Goal: Transaction & Acquisition: Purchase product/service

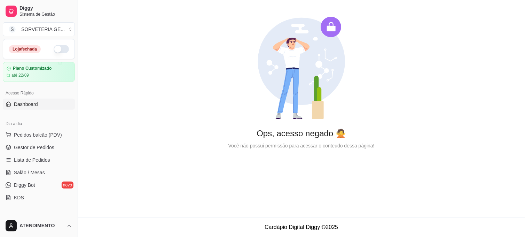
click at [60, 52] on button "button" at bounding box center [61, 49] width 15 height 8
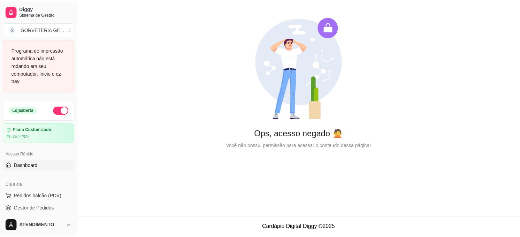
scroll to position [39, 0]
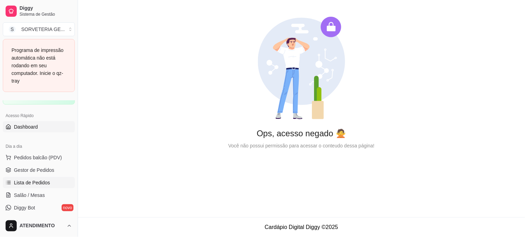
click at [28, 187] on link "Lista de Pedidos" at bounding box center [39, 182] width 72 height 11
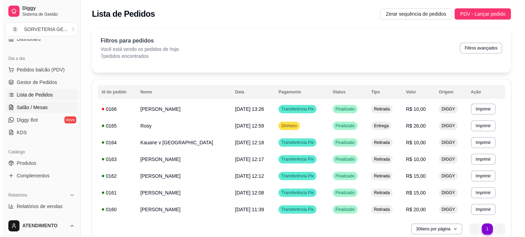
scroll to position [77, 0]
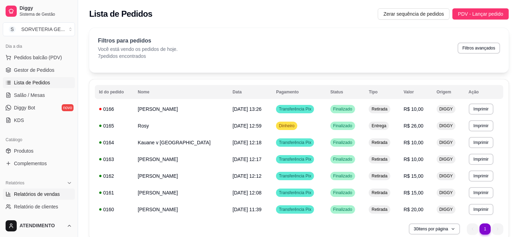
click at [44, 193] on span "Relatórios de vendas" at bounding box center [37, 194] width 46 height 7
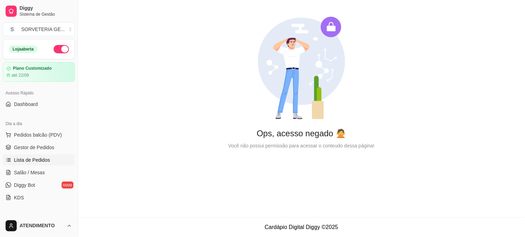
click at [36, 162] on span "Lista de Pedidos" at bounding box center [32, 159] width 36 height 7
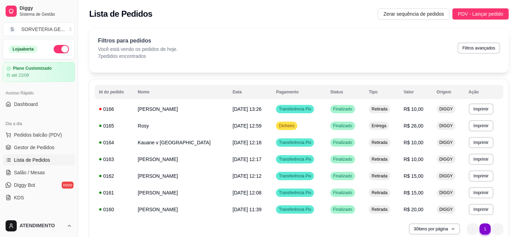
click at [37, 140] on ul "Pedidos balcão (PDV) Gestor de Pedidos Lista de Pedidos Salão / Mesas Diggy Bot…" at bounding box center [39, 166] width 72 height 74
click at [39, 140] on button "Pedidos balcão (PDV)" at bounding box center [39, 134] width 72 height 11
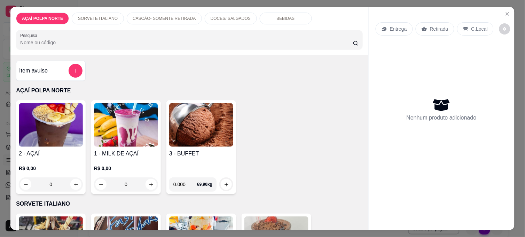
click at [39, 149] on h4 "2 - AÇAÍ" at bounding box center [51, 153] width 64 height 8
click at [505, 13] on icon "Close" at bounding box center [508, 14] width 6 height 6
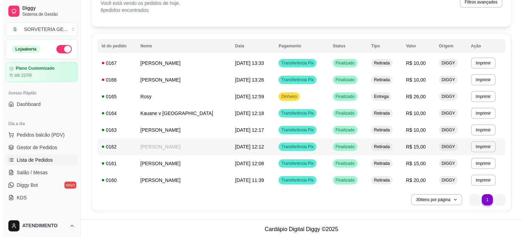
scroll to position [48, 0]
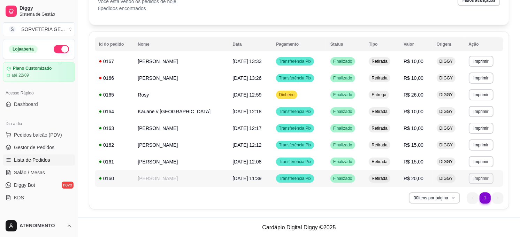
click at [478, 179] on button "Imprimir" at bounding box center [481, 178] width 25 height 11
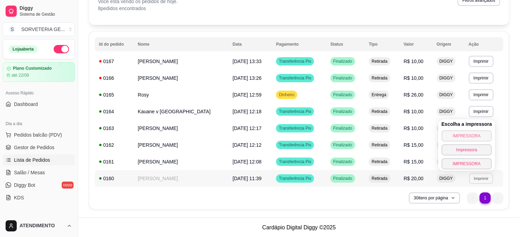
click at [474, 134] on button "IMPRESSORA" at bounding box center [466, 135] width 51 height 11
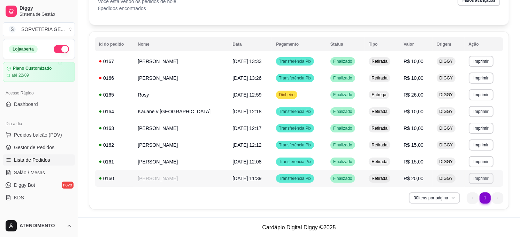
click at [489, 175] on button "Imprimir" at bounding box center [481, 178] width 25 height 11
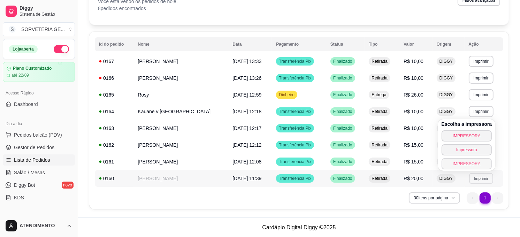
click at [472, 166] on button "IMPRESSORA" at bounding box center [466, 163] width 51 height 11
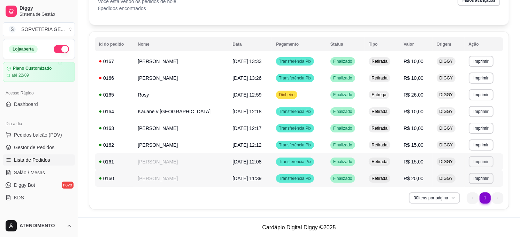
click at [483, 161] on button "Imprimir" at bounding box center [481, 161] width 25 height 11
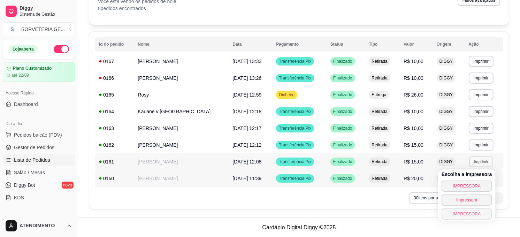
click at [468, 213] on button "IMPRESSORA" at bounding box center [466, 213] width 51 height 11
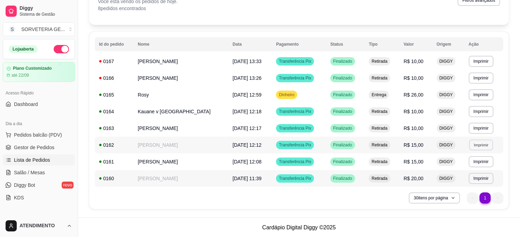
click at [479, 145] on button "Imprimir" at bounding box center [481, 144] width 24 height 11
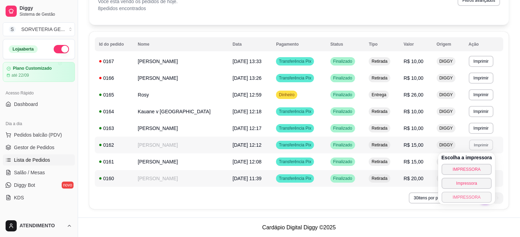
click at [476, 195] on button "IMPRESSORA" at bounding box center [466, 197] width 51 height 11
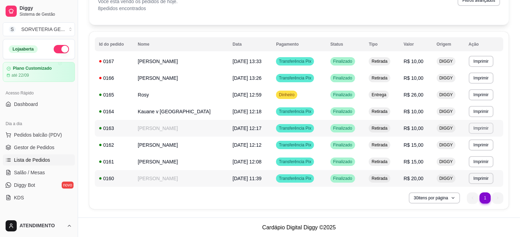
click at [478, 131] on button "Imprimir" at bounding box center [481, 128] width 25 height 11
click at [506, 146] on div "**********" at bounding box center [298, 120] width 419 height 177
click at [479, 126] on button "Imprimir" at bounding box center [481, 128] width 25 height 11
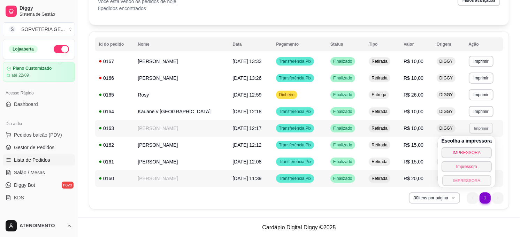
click at [474, 179] on button "IMPRESSORA" at bounding box center [466, 180] width 49 height 11
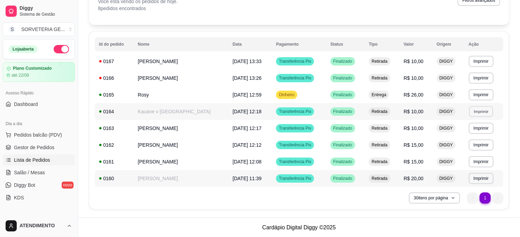
click at [487, 111] on button "Imprimir" at bounding box center [481, 111] width 24 height 11
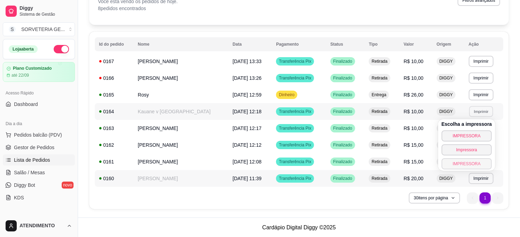
click at [471, 163] on button "IMPRESSORA" at bounding box center [466, 163] width 51 height 11
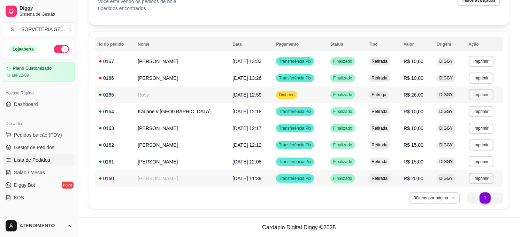
click at [486, 93] on button "Imprimir" at bounding box center [481, 94] width 25 height 11
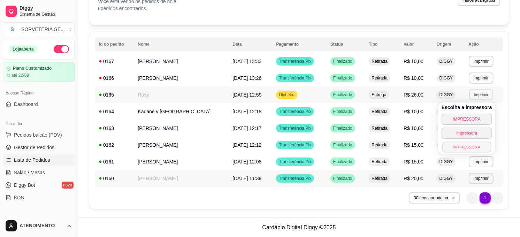
click at [469, 144] on button "IMPRESSORA" at bounding box center [466, 146] width 49 height 11
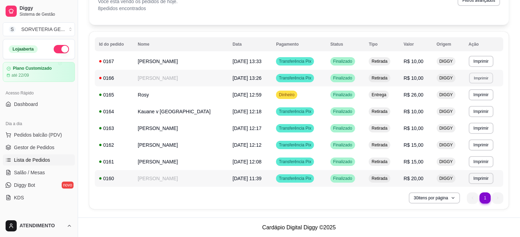
click at [481, 81] on button "Imprimir" at bounding box center [481, 77] width 24 height 11
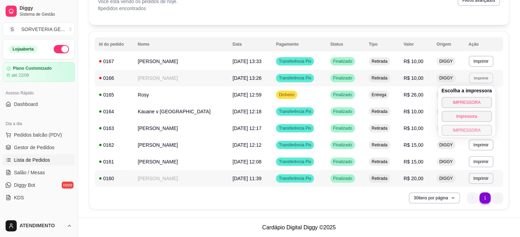
click at [474, 130] on button "IMPRESSORA" at bounding box center [466, 130] width 51 height 11
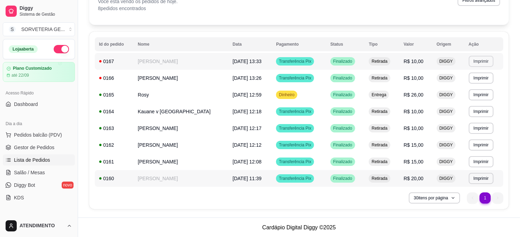
click at [481, 64] on button "Imprimir" at bounding box center [481, 61] width 25 height 11
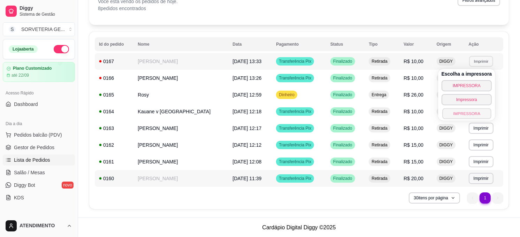
click at [473, 116] on button "IMPRESSORA" at bounding box center [466, 113] width 49 height 11
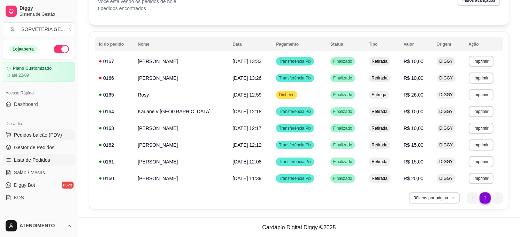
click at [37, 131] on button "Pedidos balcão (PDV)" at bounding box center [39, 134] width 72 height 11
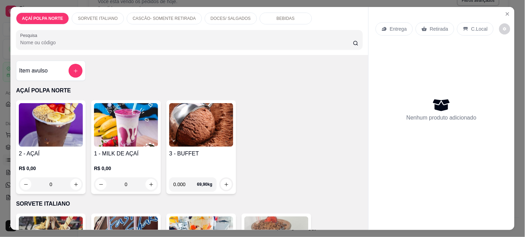
click at [68, 131] on img at bounding box center [51, 125] width 64 height 44
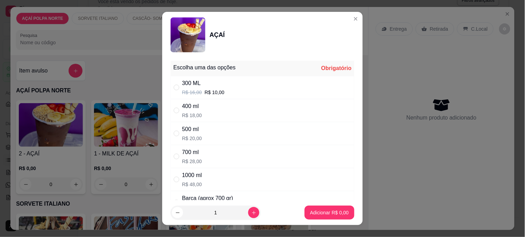
click at [186, 133] on div "500 ml" at bounding box center [192, 129] width 20 height 8
radio input "true"
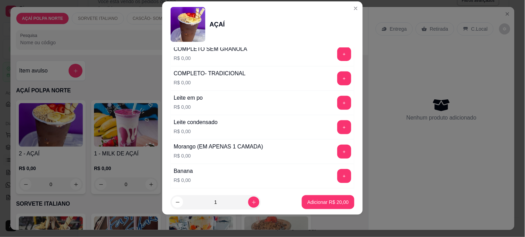
scroll to position [348, 0]
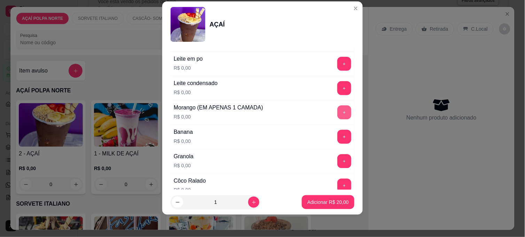
click at [338, 114] on button "+" at bounding box center [345, 113] width 14 height 14
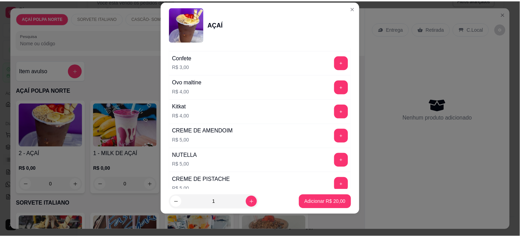
scroll to position [899, 0]
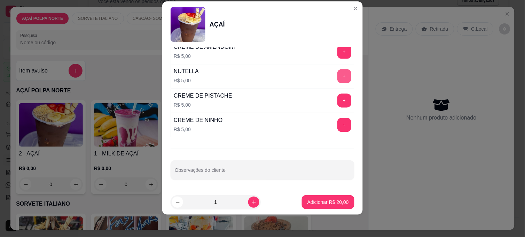
click at [338, 71] on button "+" at bounding box center [345, 76] width 14 height 14
click at [327, 204] on p "Adicionar R$ 25,00" at bounding box center [328, 202] width 40 height 7
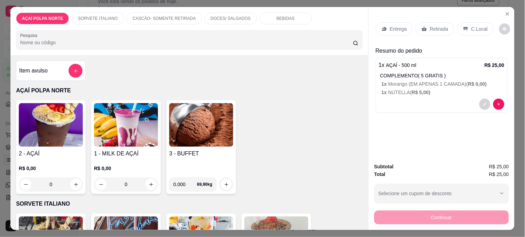
click at [477, 29] on p "C.Local" at bounding box center [480, 28] width 16 height 7
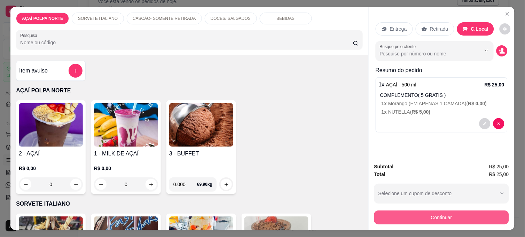
click at [447, 214] on button "Continuar" at bounding box center [442, 217] width 135 height 14
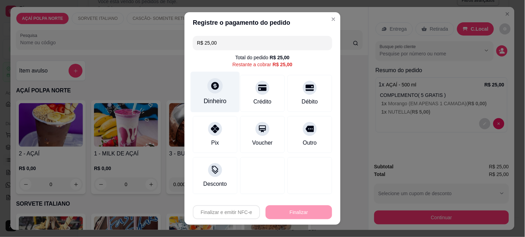
click at [220, 99] on div "Dinheiro" at bounding box center [215, 101] width 23 height 9
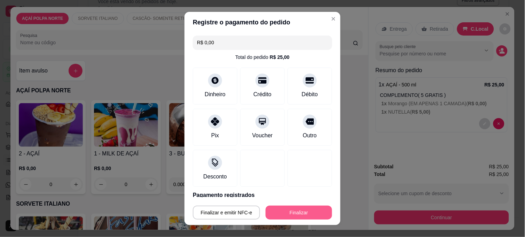
click at [291, 211] on button "Finalizar" at bounding box center [299, 213] width 67 height 14
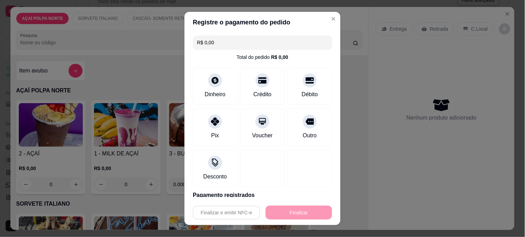
type input "-R$ 25,00"
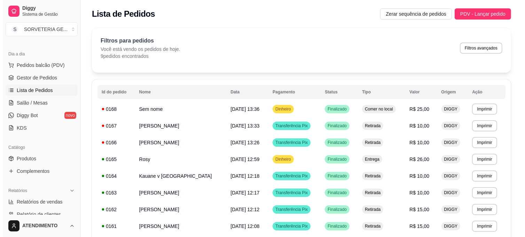
scroll to position [77, 0]
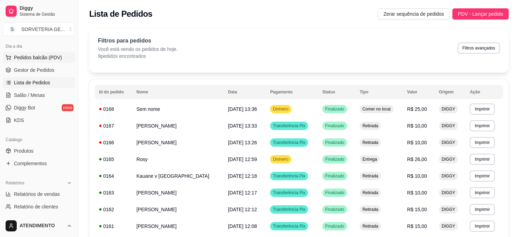
click at [26, 53] on button "Pedidos balcão (PDV)" at bounding box center [39, 57] width 72 height 11
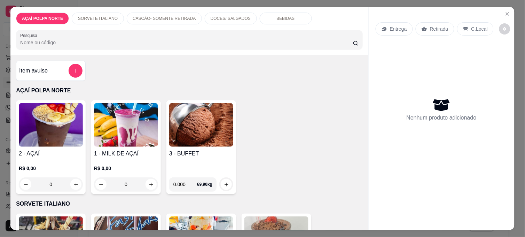
click at [59, 117] on img at bounding box center [51, 125] width 64 height 44
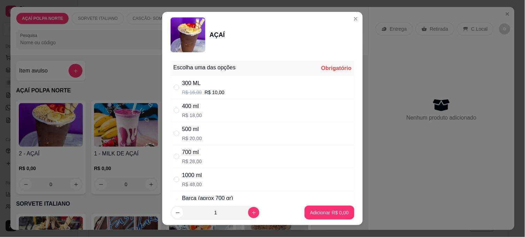
click at [182, 85] on div "300 ML" at bounding box center [203, 83] width 43 height 8
radio input "true"
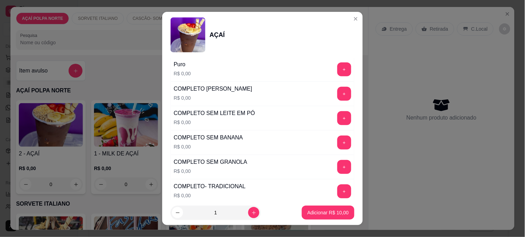
scroll to position [193, 0]
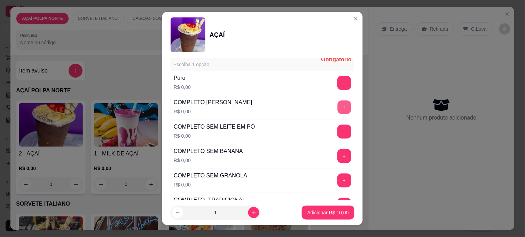
click at [338, 108] on button "+" at bounding box center [345, 108] width 14 height 14
click at [319, 210] on p "Adicionar R$ 10,00" at bounding box center [328, 212] width 41 height 7
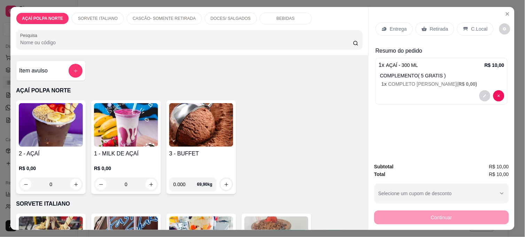
click at [477, 29] on p "C.Local" at bounding box center [480, 28] width 16 height 7
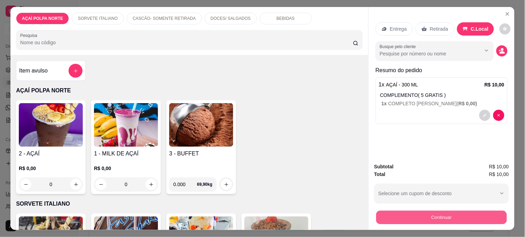
click at [447, 217] on button "Continuar" at bounding box center [442, 217] width 131 height 14
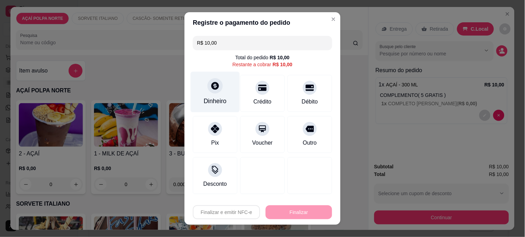
click at [214, 90] on icon at bounding box center [215, 85] width 9 height 9
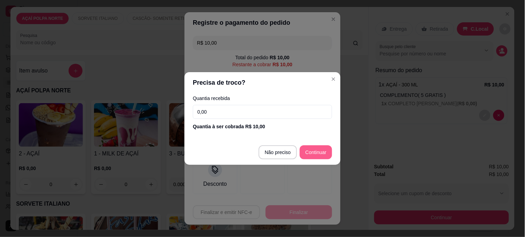
type input "R$ 0,00"
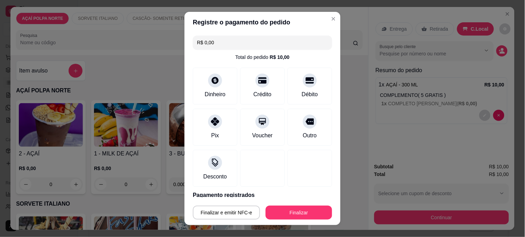
click at [297, 211] on button "Finalizar" at bounding box center [299, 213] width 67 height 14
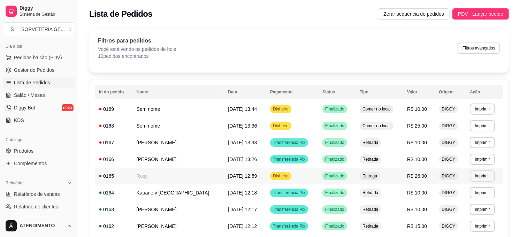
click at [224, 172] on td "[DATE] 12:59" at bounding box center [245, 176] width 42 height 17
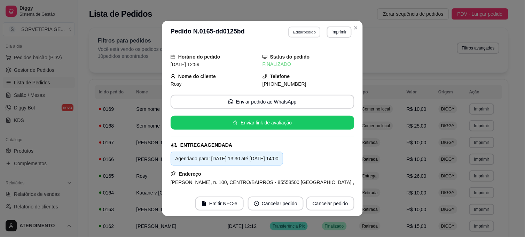
click at [289, 32] on button "Editar pedido" at bounding box center [305, 31] width 32 height 11
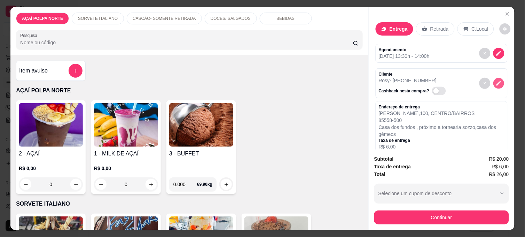
click at [496, 81] on icon "decrease-product-quantity" at bounding box center [499, 83] width 6 height 6
click at [431, 25] on p "Retirada" at bounding box center [440, 28] width 18 height 7
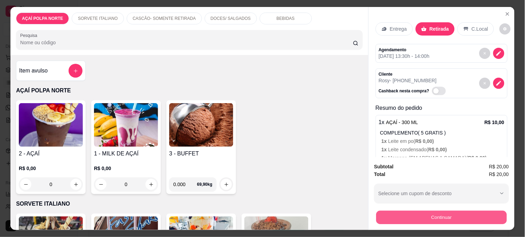
click at [435, 214] on button "Continuar" at bounding box center [442, 217] width 131 height 14
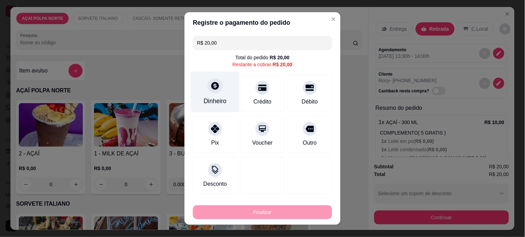
click at [213, 99] on div "Dinheiro" at bounding box center [215, 101] width 23 height 9
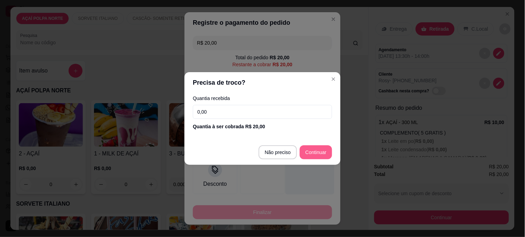
type input "R$ 0,00"
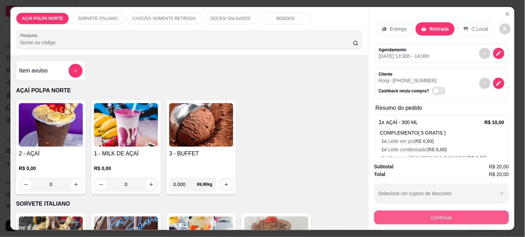
click at [444, 212] on button "Continuar" at bounding box center [442, 217] width 135 height 14
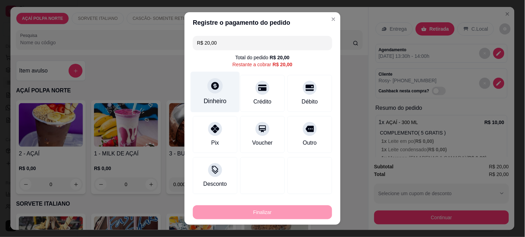
click at [208, 95] on div "Dinheiro" at bounding box center [215, 92] width 49 height 41
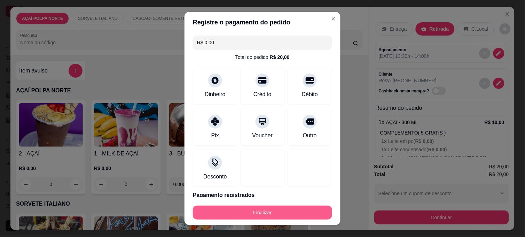
click at [241, 214] on button "Finalizar" at bounding box center [262, 213] width 139 height 14
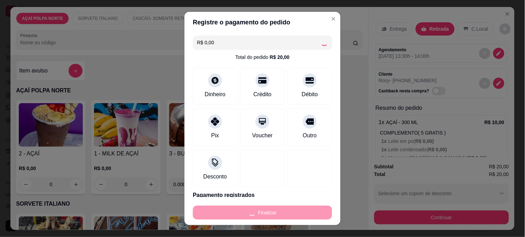
type input "-R$ 20,00"
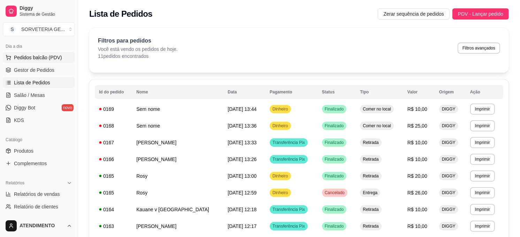
click at [57, 55] on span "Pedidos balcão (PDV)" at bounding box center [38, 57] width 48 height 7
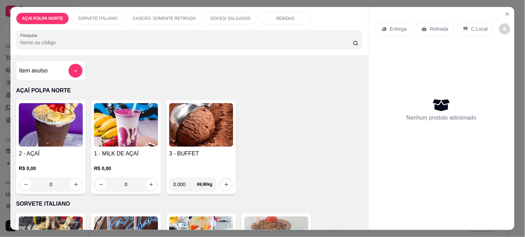
click at [59, 141] on img at bounding box center [51, 125] width 64 height 44
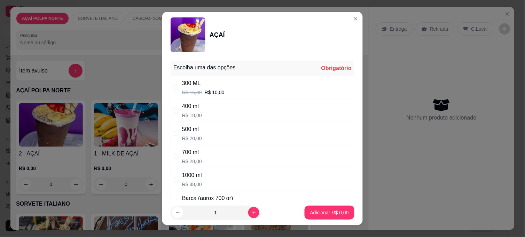
click at [241, 90] on div "300 ML R$ 16,00 R$ 10,00" at bounding box center [263, 87] width 184 height 23
radio input "true"
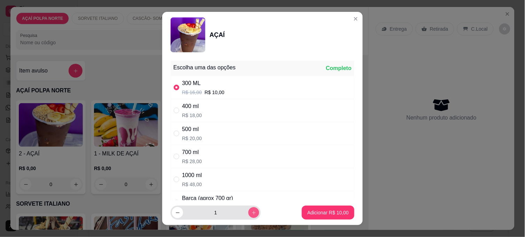
click at [248, 216] on button "increase-product-quantity" at bounding box center [253, 212] width 11 height 11
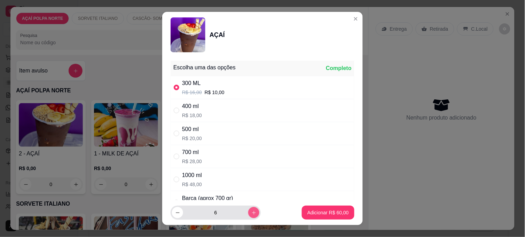
click at [248, 216] on button "increase-product-quantity" at bounding box center [253, 212] width 11 height 11
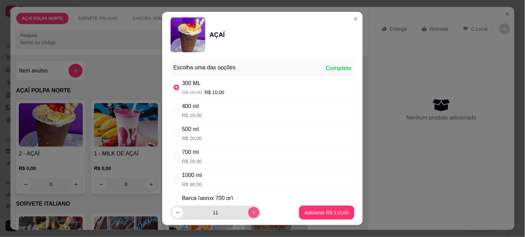
click at [248, 216] on button "increase-product-quantity" at bounding box center [253, 212] width 11 height 11
click at [178, 214] on button "decrease-product-quantity" at bounding box center [177, 212] width 11 height 11
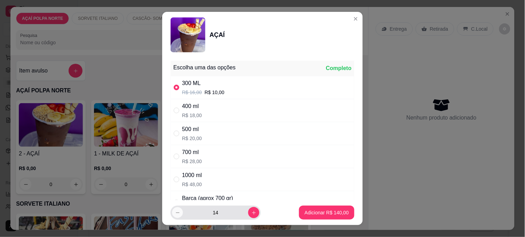
click at [178, 214] on button "decrease-product-quantity" at bounding box center [177, 212] width 11 height 11
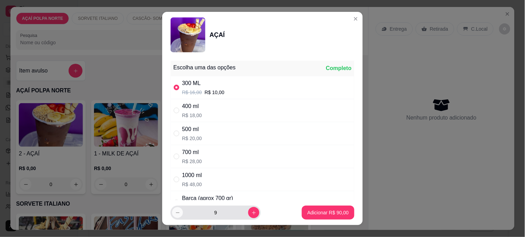
click at [178, 214] on button "decrease-product-quantity" at bounding box center [177, 212] width 11 height 11
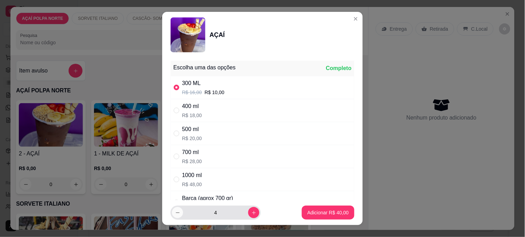
click at [178, 214] on button "decrease-product-quantity" at bounding box center [177, 212] width 11 height 11
type input "0"
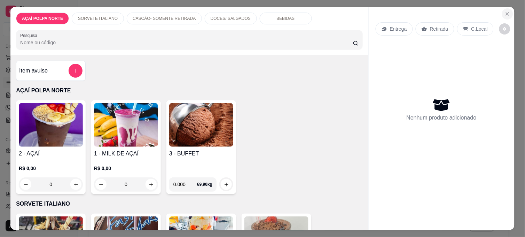
click at [507, 11] on icon "Close" at bounding box center [508, 14] width 6 height 6
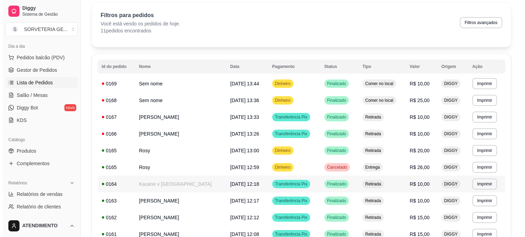
scroll to position [39, 0]
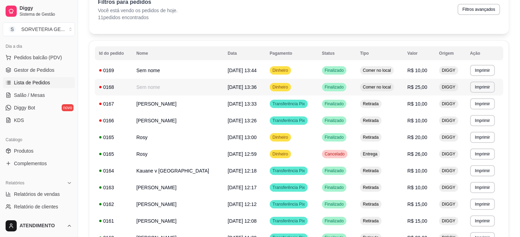
click at [227, 84] on span "[DATE] 13:36" at bounding box center [241, 87] width 29 height 6
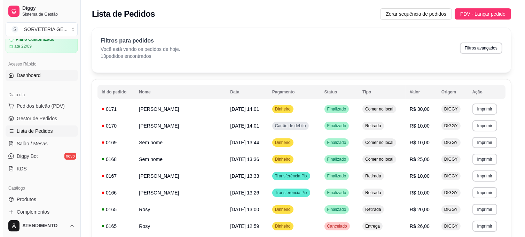
scroll to position [0, 0]
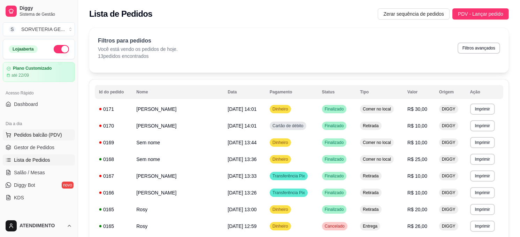
click at [35, 131] on button "Pedidos balcão (PDV)" at bounding box center [39, 134] width 72 height 11
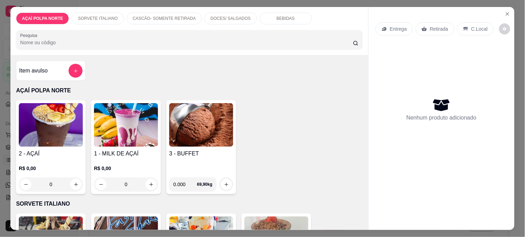
click at [53, 126] on img at bounding box center [51, 125] width 64 height 44
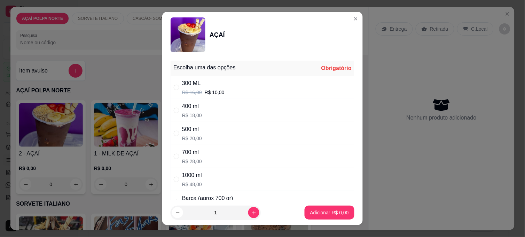
click at [186, 78] on div "300 ML R$ 16,00 R$ 10,00" at bounding box center [263, 87] width 184 height 23
radio input "true"
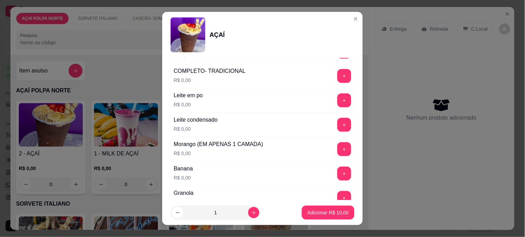
scroll to position [309, 0]
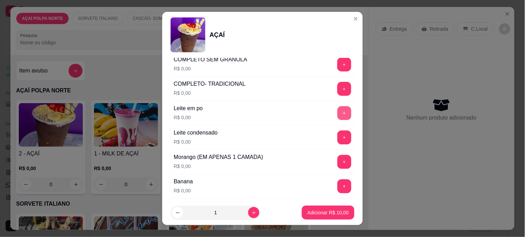
click at [338, 112] on button "+" at bounding box center [345, 113] width 14 height 14
click at [338, 136] on button "+" at bounding box center [345, 138] width 14 height 14
click at [338, 161] on button "+" at bounding box center [345, 162] width 14 height 14
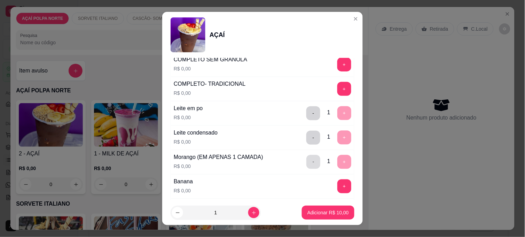
click at [307, 162] on button "-" at bounding box center [314, 162] width 14 height 14
click at [307, 140] on button "-" at bounding box center [314, 138] width 14 height 14
click at [307, 113] on button "-" at bounding box center [314, 113] width 14 height 14
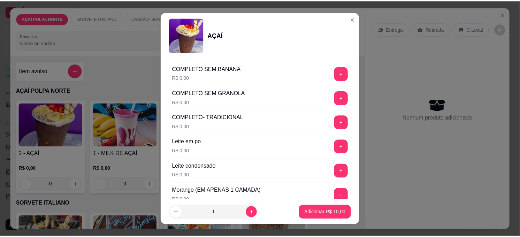
scroll to position [232, 0]
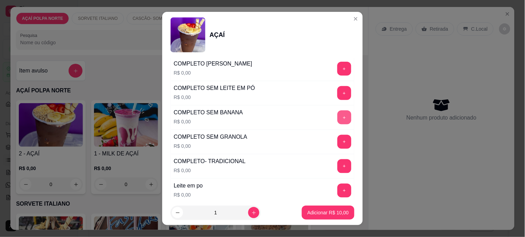
click at [338, 117] on button "+" at bounding box center [345, 117] width 14 height 14
click at [322, 214] on p "Adicionar R$ 10,00" at bounding box center [328, 212] width 41 height 7
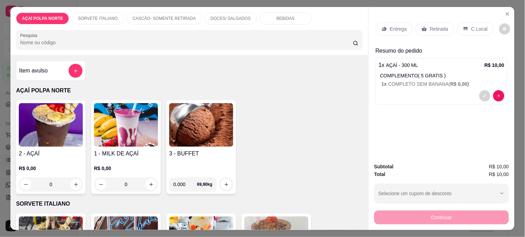
click at [472, 26] on p "C.Local" at bounding box center [480, 28] width 16 height 7
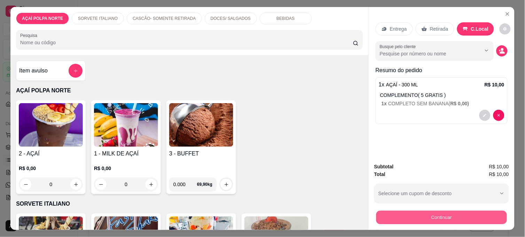
click at [417, 219] on button "Continuar" at bounding box center [442, 217] width 131 height 14
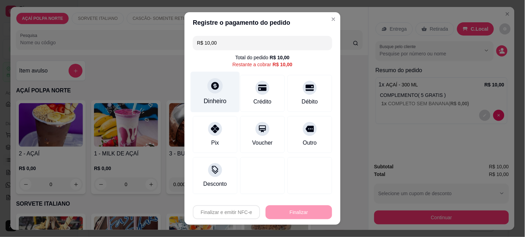
click at [222, 93] on div "Dinheiro" at bounding box center [215, 92] width 49 height 41
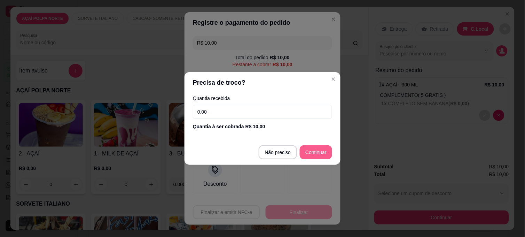
type input "R$ 0,00"
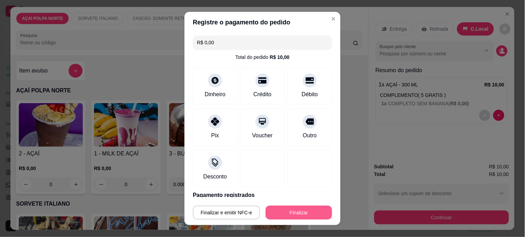
click at [301, 209] on button "Finalizar" at bounding box center [299, 213] width 67 height 14
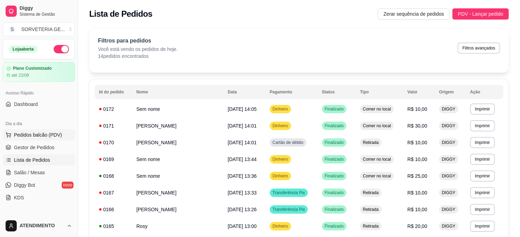
click at [41, 136] on span "Pedidos balcão (PDV)" at bounding box center [38, 134] width 48 height 7
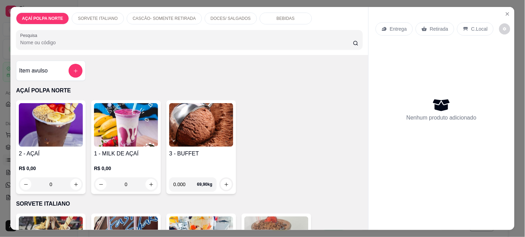
click at [35, 122] on img at bounding box center [51, 125] width 64 height 44
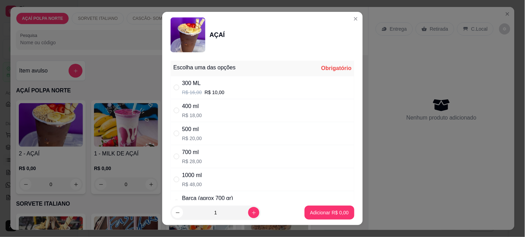
click at [187, 113] on p "R$ 18,00" at bounding box center [192, 115] width 20 height 7
radio input "true"
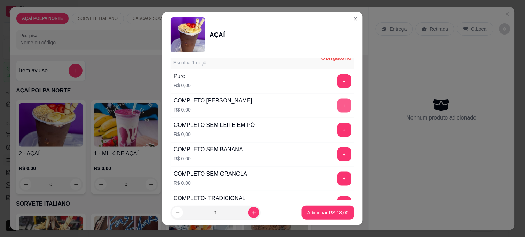
scroll to position [309, 0]
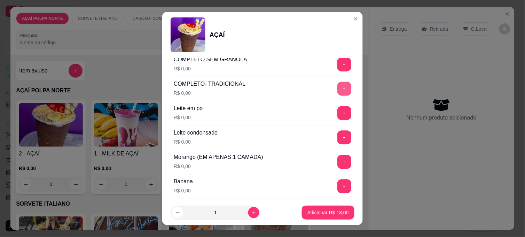
click at [338, 85] on button "+" at bounding box center [345, 89] width 14 height 14
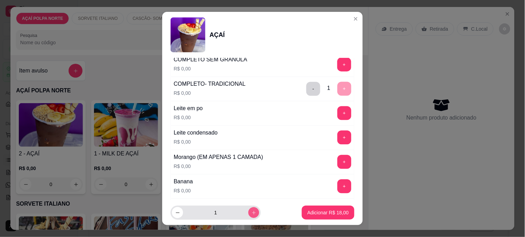
click at [248, 214] on button "increase-product-quantity" at bounding box center [253, 212] width 11 height 11
type input "2"
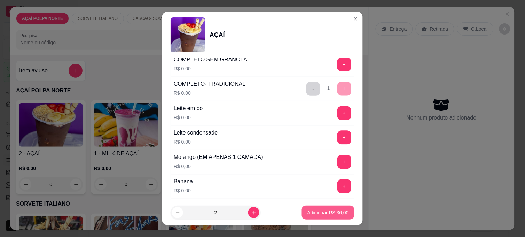
click at [308, 212] on p "Adicionar R$ 36,00" at bounding box center [328, 212] width 41 height 7
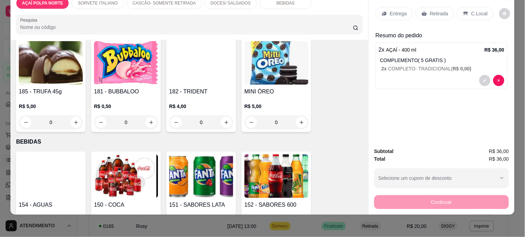
scroll to position [387, 0]
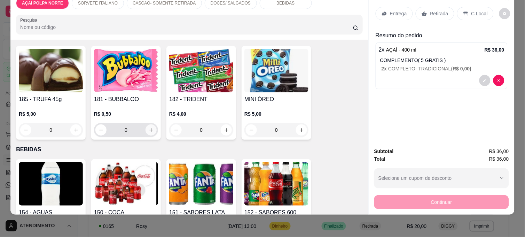
click at [149, 128] on icon "increase-product-quantity" at bounding box center [151, 130] width 5 height 5
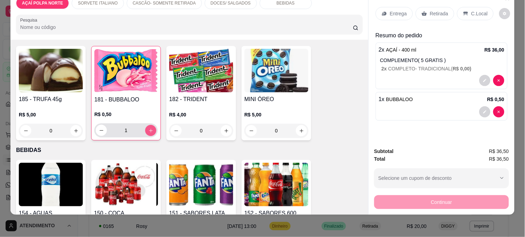
click at [149, 129] on icon "increase-product-quantity" at bounding box center [151, 131] width 4 height 4
type input "2"
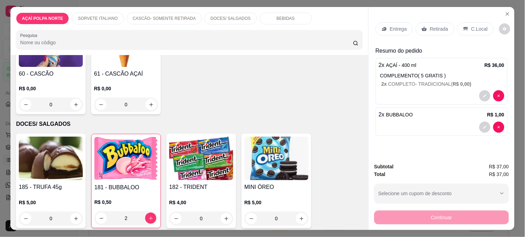
scroll to position [309, 0]
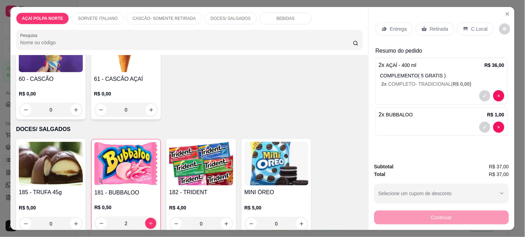
click at [474, 26] on p "C.Local" at bounding box center [480, 28] width 16 height 7
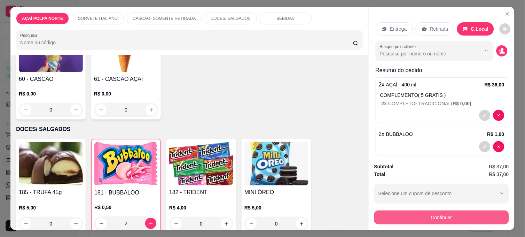
click at [474, 216] on button "Continuar" at bounding box center [442, 217] width 135 height 14
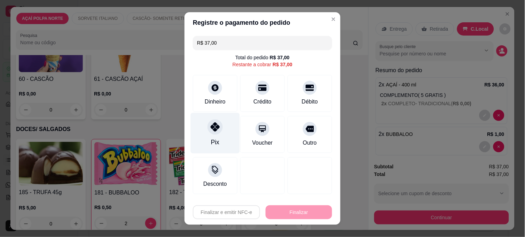
click at [211, 126] on icon at bounding box center [215, 126] width 9 height 9
type input "R$ 0,00"
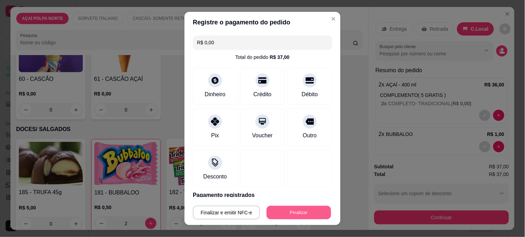
click at [295, 208] on button "Finalizar" at bounding box center [299, 213] width 64 height 14
type input "0"
type input "-R$ 37,00"
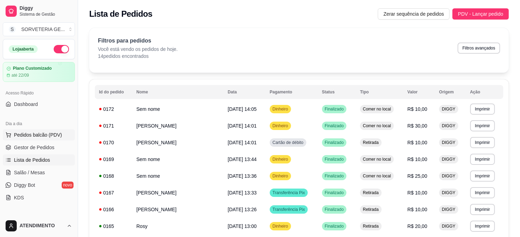
click at [55, 136] on span "Pedidos balcão (PDV)" at bounding box center [38, 134] width 48 height 7
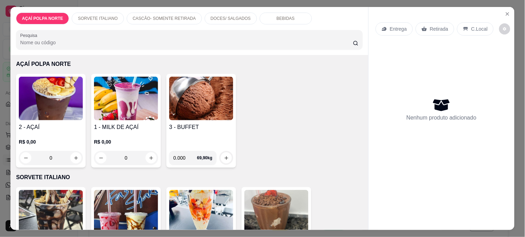
scroll to position [39, 0]
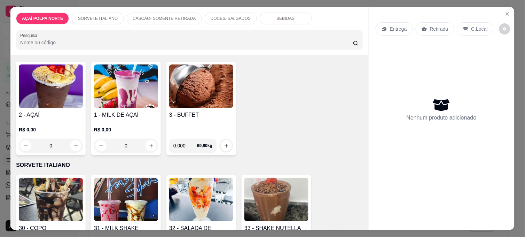
click at [136, 193] on img at bounding box center [126, 200] width 64 height 44
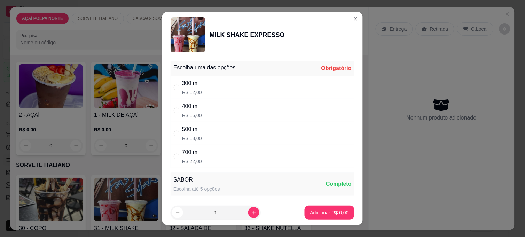
click at [232, 134] on div "500 ml R$ 18,00" at bounding box center [263, 133] width 184 height 23
radio input "true"
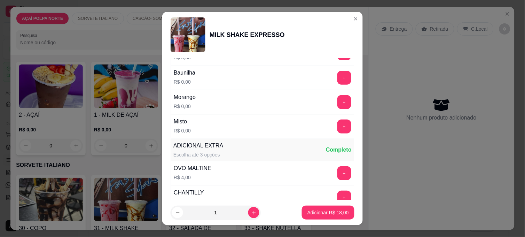
scroll to position [155, 0]
click at [338, 123] on button "+" at bounding box center [345, 126] width 14 height 14
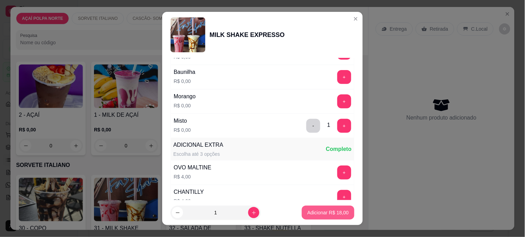
click at [337, 212] on p "Adicionar R$ 18,00" at bounding box center [328, 212] width 41 height 7
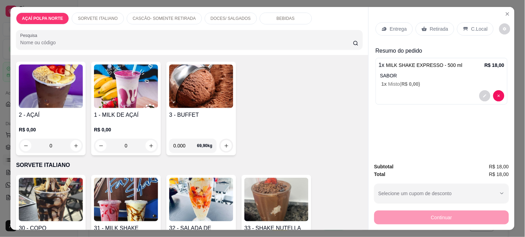
drag, startPoint x: 465, startPoint y: 26, endPoint x: 468, endPoint y: 34, distance: 8.5
click at [466, 26] on div "C.Local" at bounding box center [475, 28] width 37 height 13
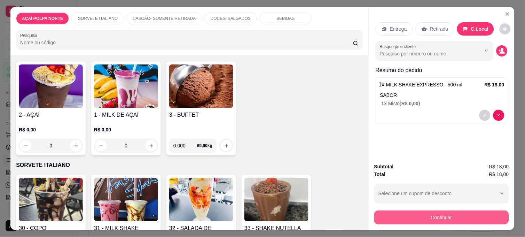
click at [450, 210] on button "Continuar" at bounding box center [442, 217] width 135 height 14
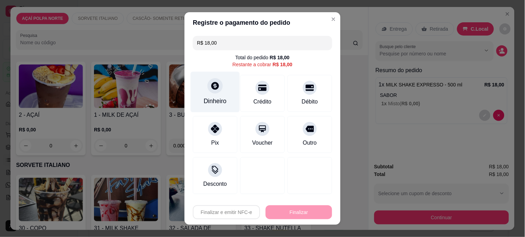
click at [211, 87] on icon at bounding box center [215, 86] width 8 height 8
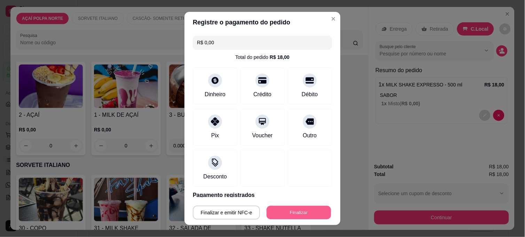
click at [296, 211] on button "Finalizar" at bounding box center [299, 213] width 64 height 14
type input "-R$ 18,00"
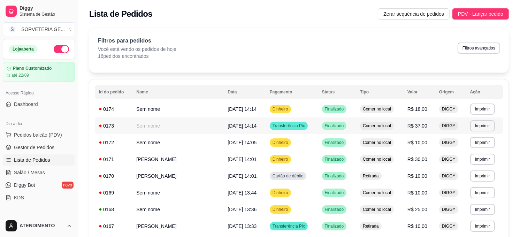
click at [190, 122] on td "Sem nome" at bounding box center [177, 125] width 91 height 17
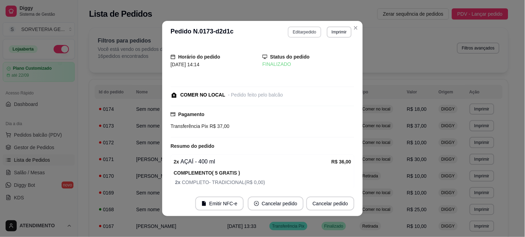
click at [298, 27] on button "Editar pedido" at bounding box center [304, 31] width 33 height 11
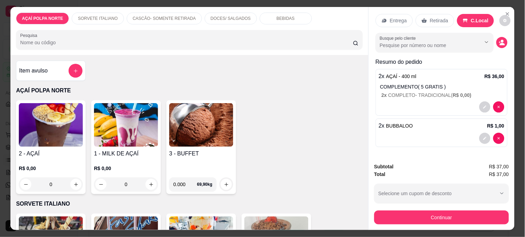
scroll to position [18, 0]
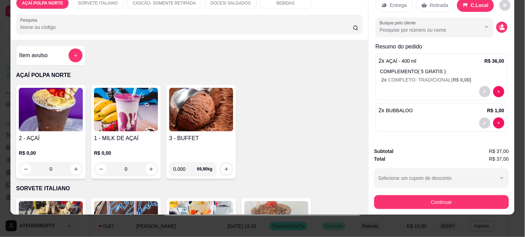
click at [192, 145] on div "3 - BUFFET" at bounding box center [201, 145] width 64 height 22
click at [199, 165] on label "Quantidade em gramas" at bounding box center [199, 163] width 48 height 6
click at [199, 166] on input "0.000" at bounding box center [207, 169] width 64 height 7
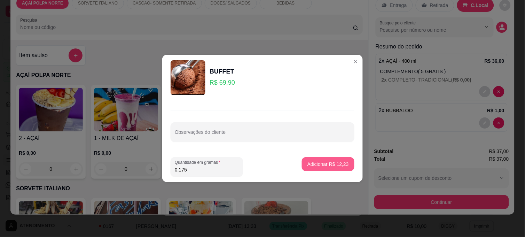
type input "0.175"
click at [333, 163] on p "Adicionar R$ 12,23" at bounding box center [328, 164] width 41 height 7
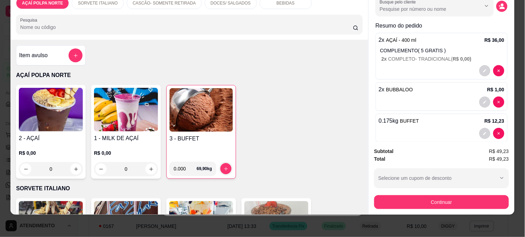
scroll to position [40, 0]
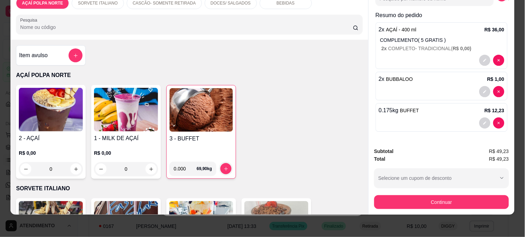
click at [209, 137] on h4 "3 - BUFFET" at bounding box center [201, 138] width 63 height 8
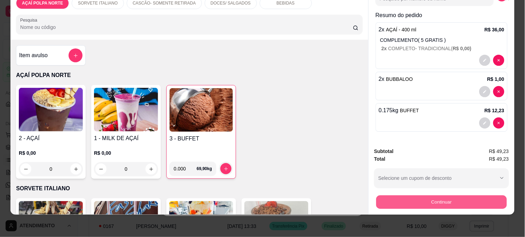
click at [443, 198] on button "Continuar" at bounding box center [442, 202] width 131 height 14
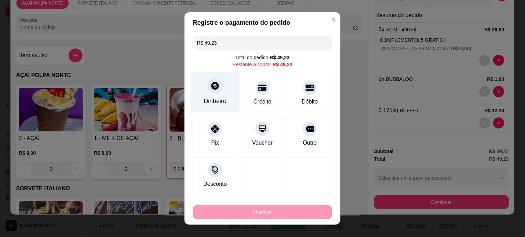
click at [218, 88] on div at bounding box center [215, 85] width 15 height 15
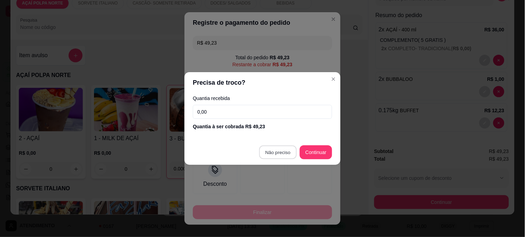
type input "R$ 0,00"
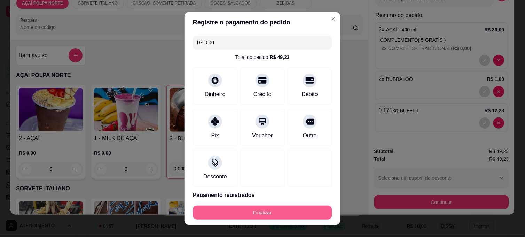
click at [314, 211] on button "Finalizar" at bounding box center [262, 213] width 139 height 14
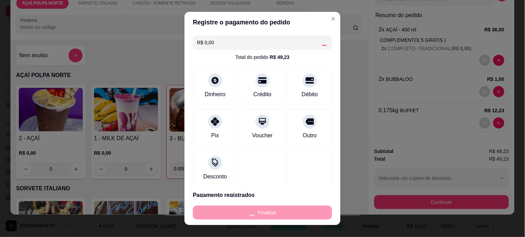
type input "0"
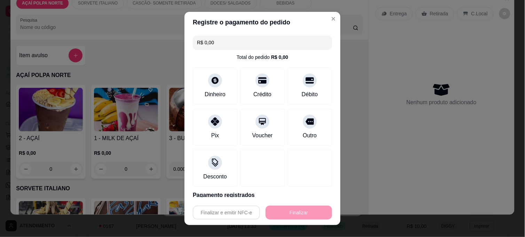
type input "-R$ 49,23"
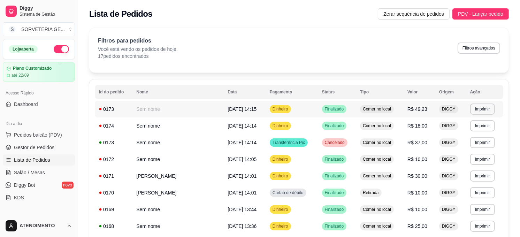
click at [187, 110] on td "Sem nome" at bounding box center [177, 109] width 91 height 17
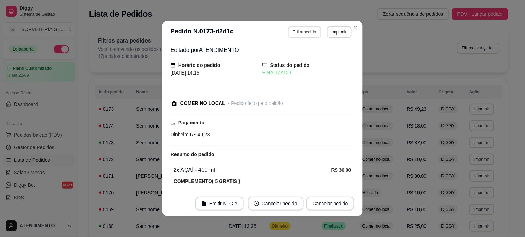
click at [297, 32] on button "Editar pedido" at bounding box center [304, 31] width 33 height 11
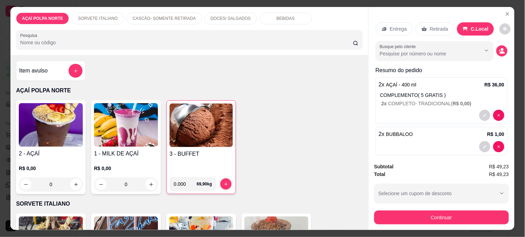
click at [56, 64] on div "Item avulso" at bounding box center [50, 71] width 63 height 14
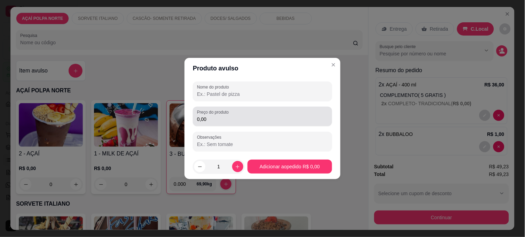
click at [216, 114] on label "Preço do produto" at bounding box center [214, 112] width 34 height 6
click at [216, 116] on input "0,00" at bounding box center [262, 119] width 131 height 7
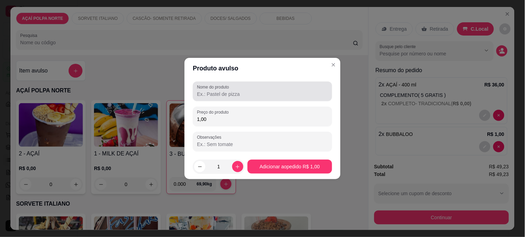
type input "1,00"
click at [216, 92] on input "Nome do produto" at bounding box center [262, 94] width 131 height 7
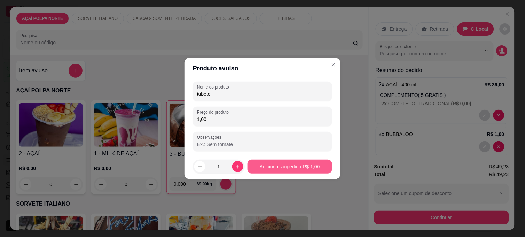
type input "tubete"
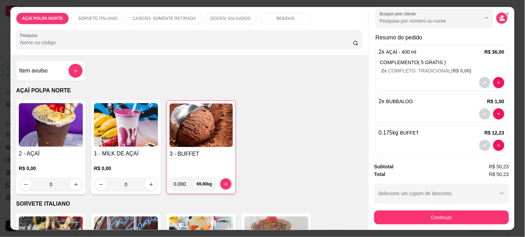
scroll to position [71, 0]
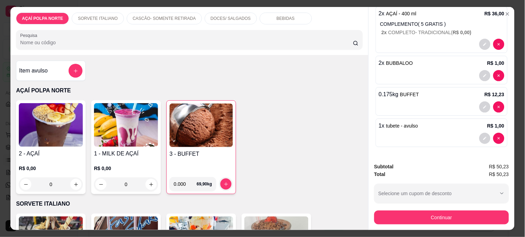
click at [198, 133] on img at bounding box center [201, 125] width 63 height 44
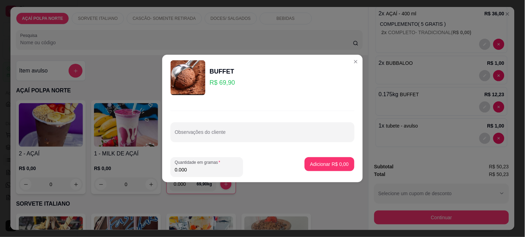
click at [199, 171] on input "0.000" at bounding box center [207, 169] width 64 height 7
type input "0.090"
click at [310, 164] on p "Adicionar R$ 6,29" at bounding box center [329, 164] width 39 height 7
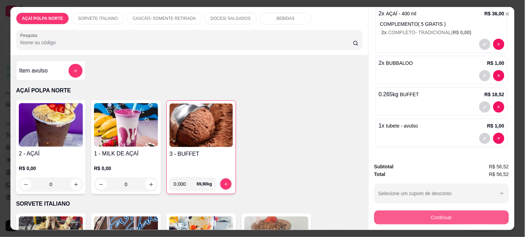
click at [443, 214] on button "Continuar" at bounding box center [442, 217] width 135 height 14
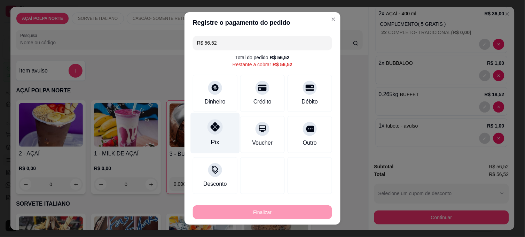
click at [218, 137] on div "Pix" at bounding box center [215, 133] width 49 height 41
type input "R$ 0,00"
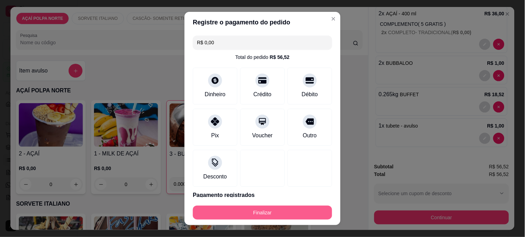
click at [291, 210] on button "Finalizar" at bounding box center [262, 213] width 139 height 14
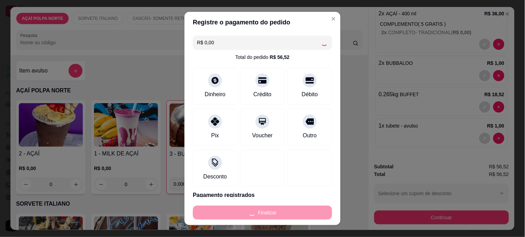
type input "0"
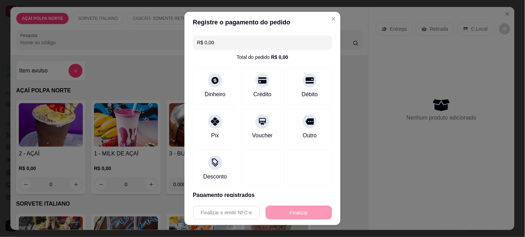
type input "-R$ 56,52"
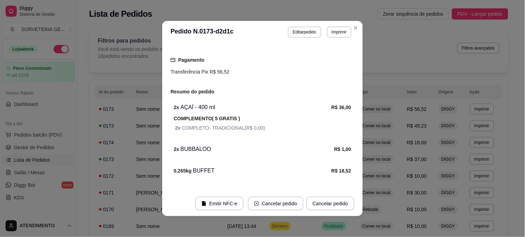
scroll to position [102, 0]
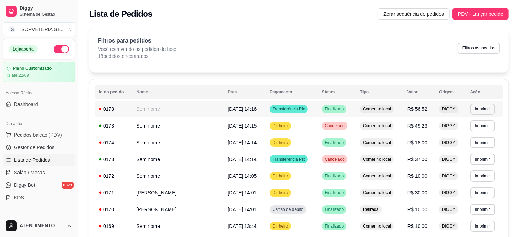
click at [201, 109] on td "Sem nome" at bounding box center [177, 109] width 91 height 17
click at [49, 137] on span "Pedidos balcão (PDV)" at bounding box center [38, 134] width 48 height 7
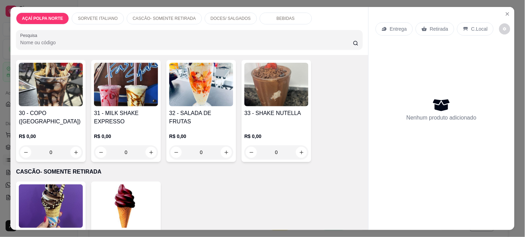
scroll to position [155, 0]
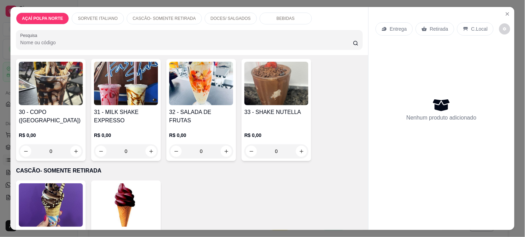
click at [135, 108] on h4 "31 - MILK SHAKE EXPRESSO" at bounding box center [126, 116] width 64 height 17
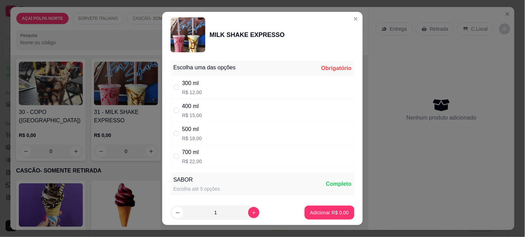
click at [217, 107] on div "400 ml R$ 15,00" at bounding box center [263, 110] width 184 height 23
radio input "true"
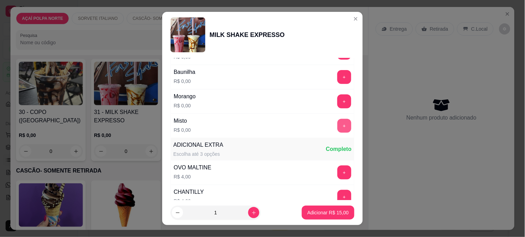
click at [338, 127] on button "+" at bounding box center [345, 126] width 14 height 14
click at [308, 211] on p "Adicionar R$ 15,00" at bounding box center [328, 212] width 41 height 7
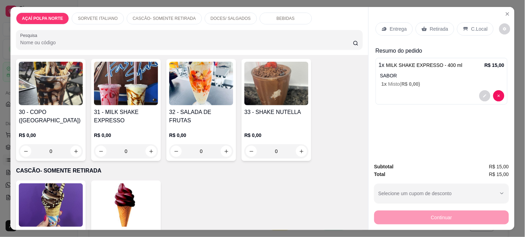
click at [472, 25] on p "C.Local" at bounding box center [480, 28] width 16 height 7
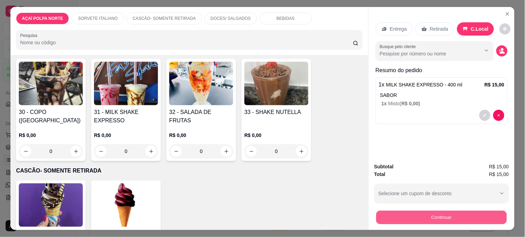
click at [485, 212] on button "Continuar" at bounding box center [442, 217] width 131 height 14
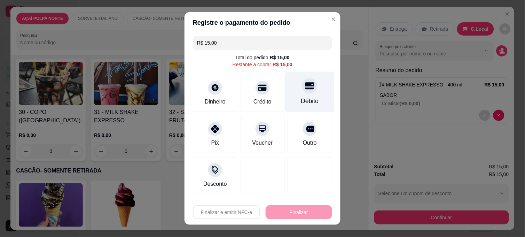
click at [294, 95] on div "Débito" at bounding box center [310, 92] width 49 height 41
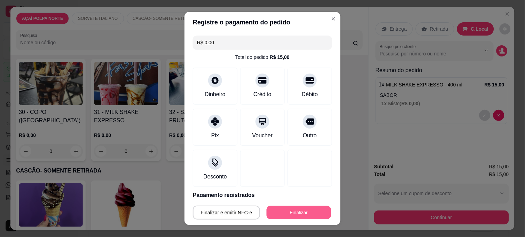
click at [318, 213] on button "Finalizar" at bounding box center [299, 213] width 64 height 14
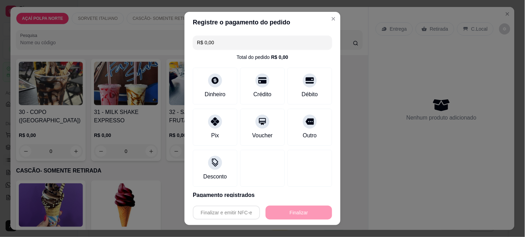
type input "-R$ 15,00"
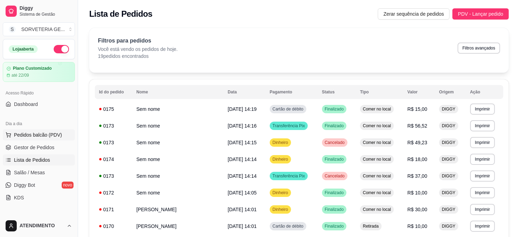
click at [35, 130] on button "Pedidos balcão (PDV)" at bounding box center [39, 134] width 72 height 11
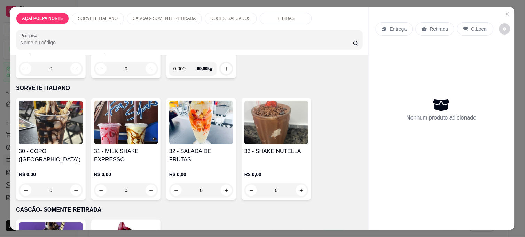
scroll to position [116, 0]
click at [124, 117] on img at bounding box center [126, 122] width 64 height 44
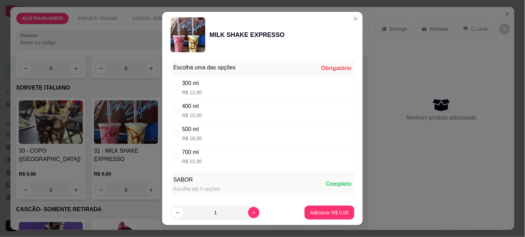
click at [184, 150] on div "700 ml" at bounding box center [192, 152] width 20 height 8
radio input "true"
click at [184, 133] on div "500 ml" at bounding box center [192, 129] width 20 height 8
radio input "true"
radio input "false"
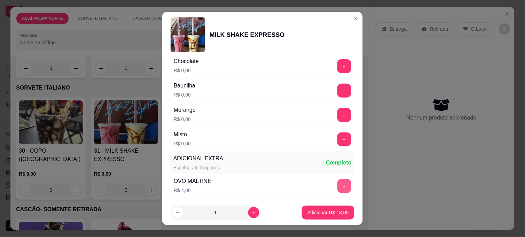
scroll to position [155, 0]
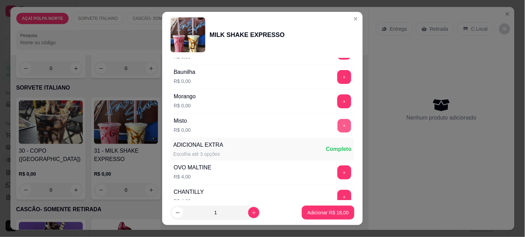
click at [338, 122] on button "+" at bounding box center [345, 126] width 14 height 14
click at [327, 206] on button "Adicionar R$ 18,00" at bounding box center [328, 213] width 51 height 14
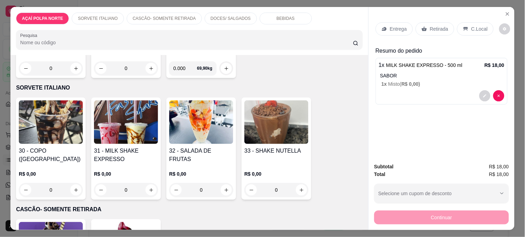
click at [469, 18] on div "Entrega Retirada C.Local" at bounding box center [442, 29] width 132 height 24
click at [472, 29] on p "C.Local" at bounding box center [480, 28] width 16 height 7
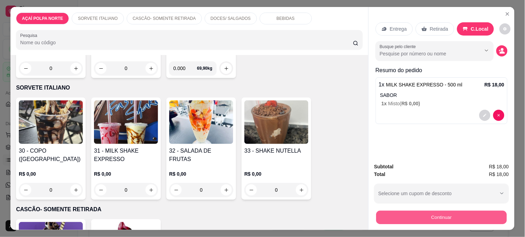
click at [446, 213] on button "Continuar" at bounding box center [442, 217] width 131 height 14
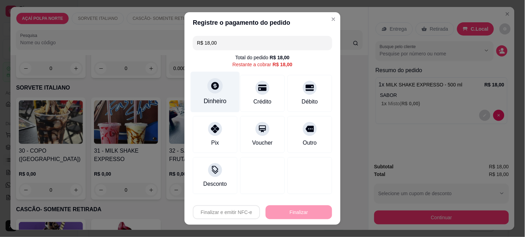
click at [214, 95] on div "Dinheiro" at bounding box center [215, 92] width 49 height 41
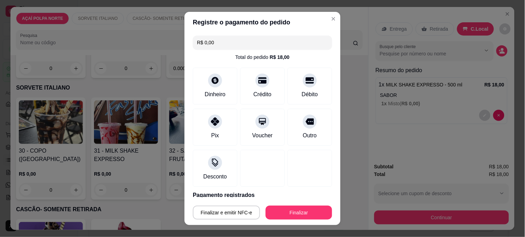
click at [301, 211] on button "Finalizar" at bounding box center [299, 213] width 67 height 14
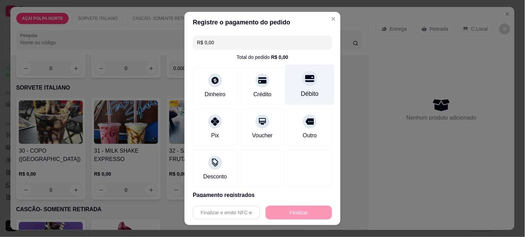
type input "-R$ 18,00"
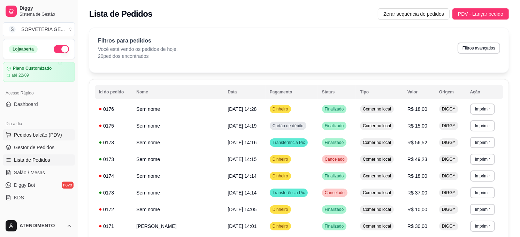
click at [38, 131] on span "Pedidos balcão (PDV)" at bounding box center [38, 134] width 48 height 7
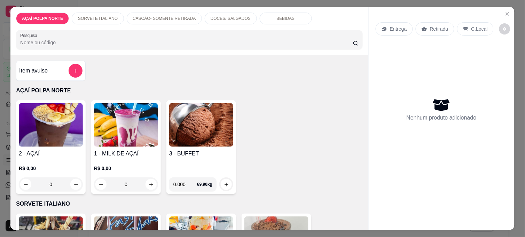
click at [55, 137] on img at bounding box center [51, 125] width 64 height 44
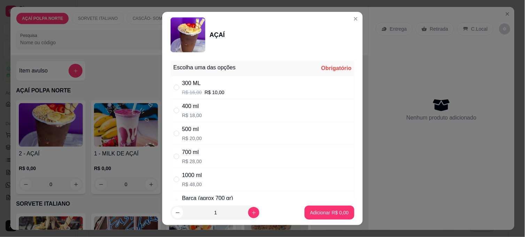
click at [216, 93] on p "R$ 10,00" at bounding box center [215, 92] width 20 height 7
radio input "true"
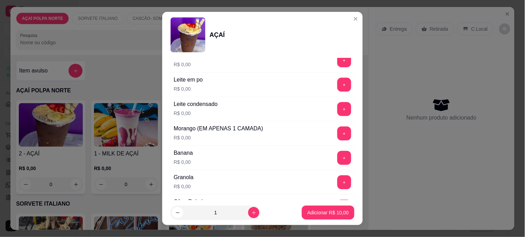
scroll to position [348, 0]
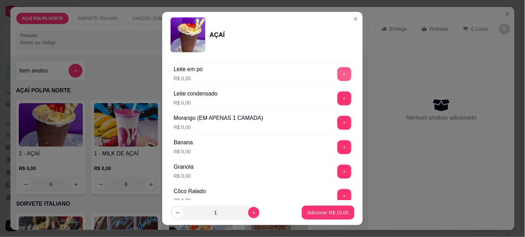
click at [338, 78] on button "+" at bounding box center [345, 74] width 14 height 14
click at [338, 94] on button "+" at bounding box center [345, 99] width 14 height 14
click at [338, 145] on button "+" at bounding box center [345, 147] width 14 height 14
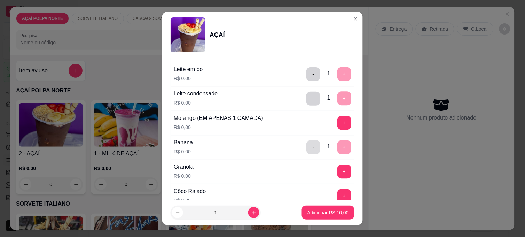
click at [307, 146] on button "-" at bounding box center [314, 147] width 14 height 14
click at [307, 105] on button "-" at bounding box center [314, 99] width 14 height 14
click at [307, 80] on button "-" at bounding box center [314, 74] width 14 height 14
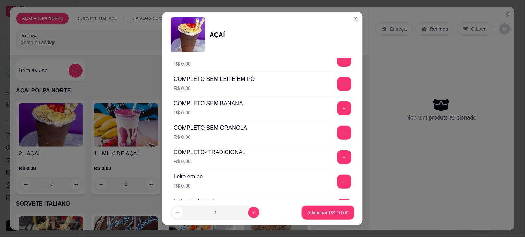
scroll to position [232, 0]
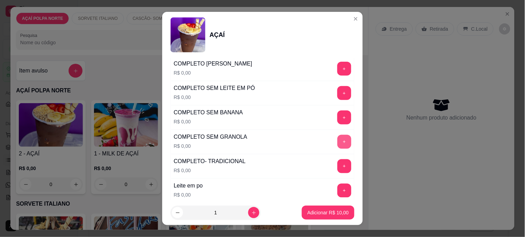
click at [338, 143] on button "+" at bounding box center [345, 142] width 14 height 14
click at [340, 214] on p "Adicionar R$ 10,00" at bounding box center [328, 212] width 41 height 7
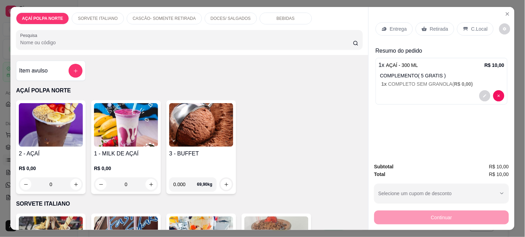
click at [74, 141] on img at bounding box center [51, 125] width 64 height 44
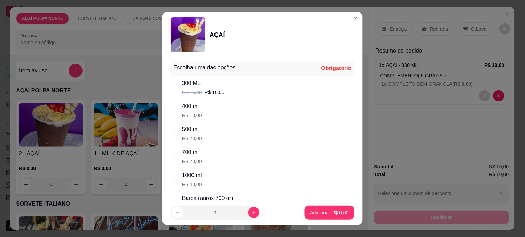
click at [229, 91] on div "300 ML R$ 16,00 R$ 10,00" at bounding box center [263, 87] width 184 height 23
radio input "true"
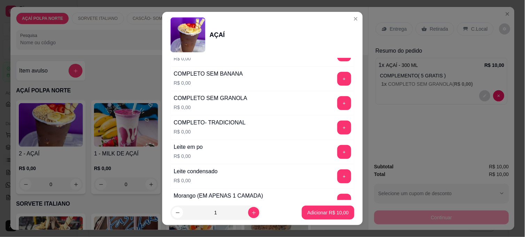
scroll to position [309, 0]
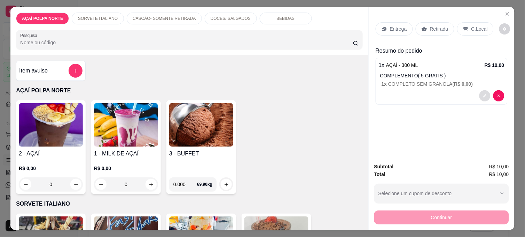
click at [484, 95] on icon "decrease-product-quantity" at bounding box center [485, 96] width 4 height 4
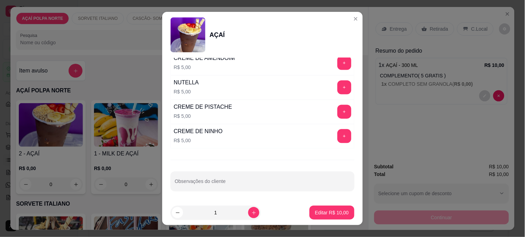
scroll to position [899, 0]
click at [338, 134] on button "+" at bounding box center [345, 136] width 14 height 14
click at [338, 207] on button "Editar R$ 15,00" at bounding box center [332, 213] width 44 height 14
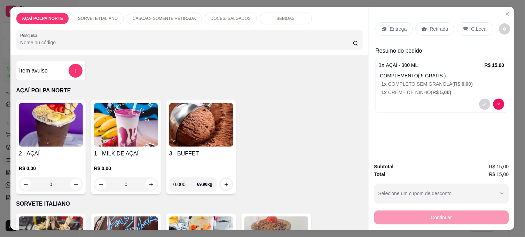
click at [480, 102] on button "decrease-product-quantity" at bounding box center [485, 104] width 11 height 11
click at [483, 103] on icon "decrease-product-quantity" at bounding box center [485, 104] width 4 height 4
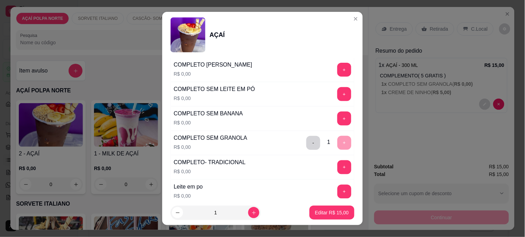
scroll to position [271, 0]
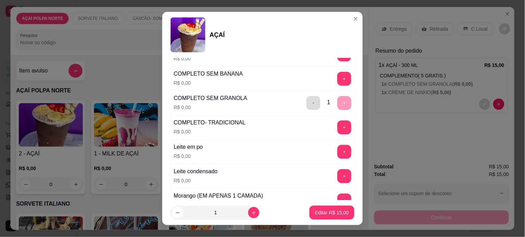
click at [307, 105] on button "-" at bounding box center [314, 103] width 14 height 14
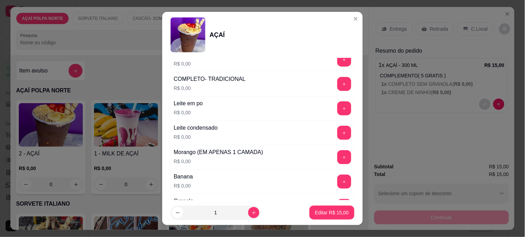
scroll to position [348, 0]
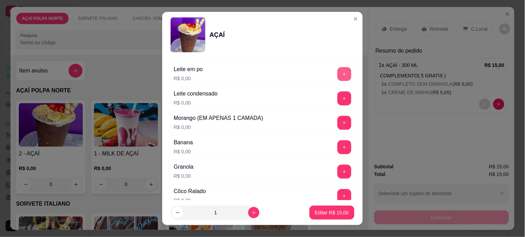
click at [338, 76] on button "+" at bounding box center [345, 74] width 14 height 14
click at [338, 95] on button "+" at bounding box center [345, 99] width 14 height 14
click at [338, 150] on button "+" at bounding box center [345, 148] width 14 height 14
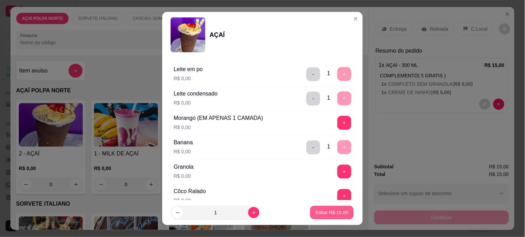
click at [331, 218] on button "Editar R$ 15,00" at bounding box center [332, 213] width 44 height 14
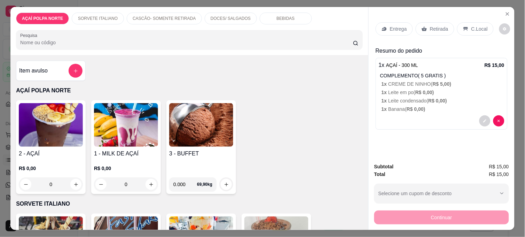
click at [60, 153] on h4 "2 - AÇAÍ" at bounding box center [51, 153] width 64 height 8
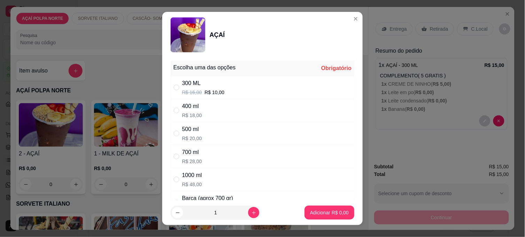
drag, startPoint x: 196, startPoint y: 87, endPoint x: 219, endPoint y: 99, distance: 25.4
click at [196, 87] on div "300 ML" at bounding box center [203, 83] width 43 height 8
radio input "true"
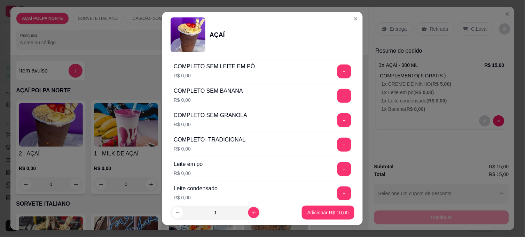
scroll to position [271, 0]
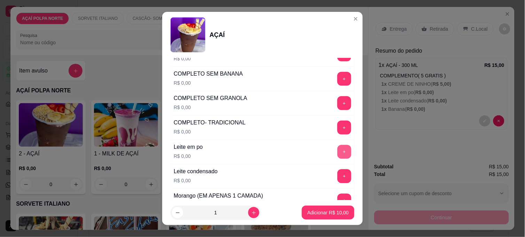
click at [338, 148] on button "+" at bounding box center [345, 152] width 14 height 14
click at [338, 173] on button "+" at bounding box center [345, 176] width 14 height 14
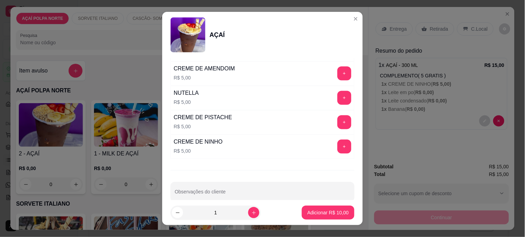
scroll to position [899, 0]
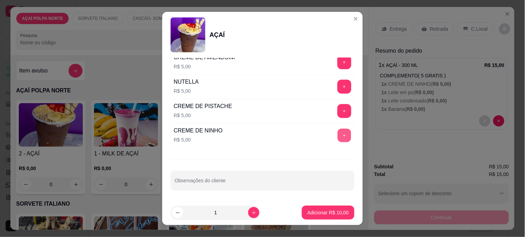
click at [338, 139] on button "+" at bounding box center [345, 136] width 14 height 14
click at [334, 215] on p "Adicionar R$ 15,00" at bounding box center [328, 212] width 41 height 7
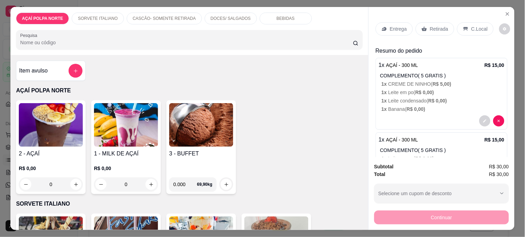
click at [51, 128] on img at bounding box center [51, 125] width 64 height 44
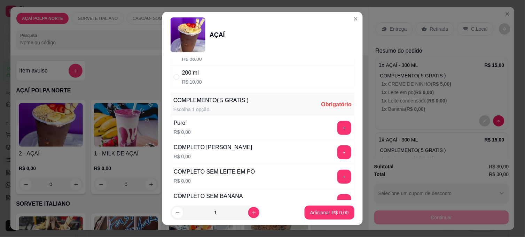
scroll to position [155, 0]
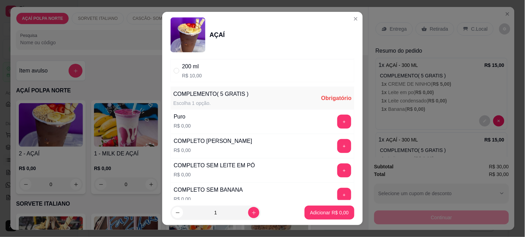
click at [231, 78] on div "200 ml R$ 10,00" at bounding box center [263, 70] width 184 height 23
radio input "true"
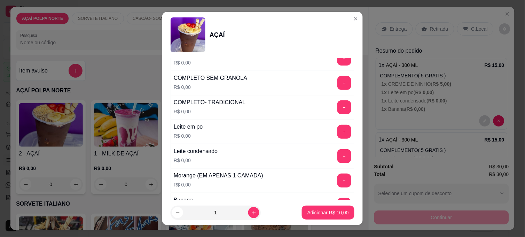
scroll to position [309, 0]
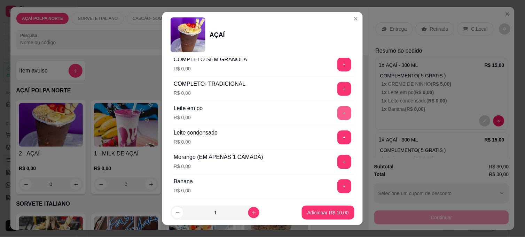
click at [338, 115] on button "+" at bounding box center [345, 113] width 14 height 14
click at [338, 133] on button "+" at bounding box center [345, 138] width 14 height 14
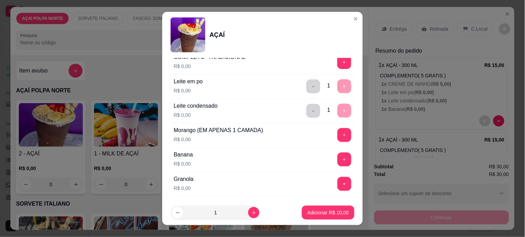
scroll to position [348, 0]
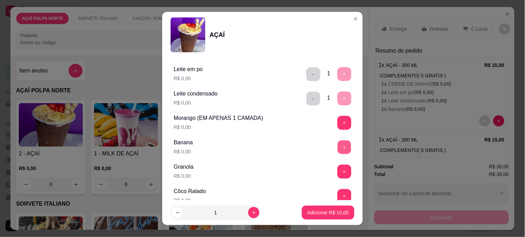
click at [338, 144] on button "+" at bounding box center [345, 148] width 14 height 14
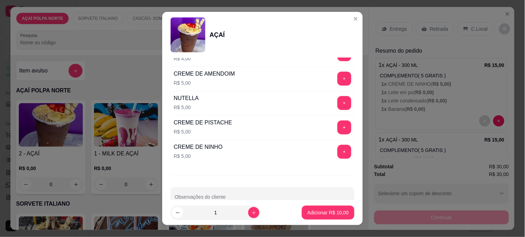
scroll to position [899, 0]
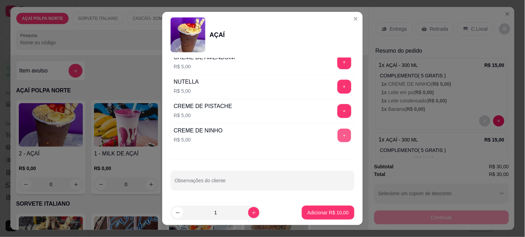
click at [335, 134] on div "+" at bounding box center [345, 136] width 20 height 14
click at [338, 130] on button "+" at bounding box center [345, 136] width 14 height 14
click at [312, 210] on p "Adicionar R$ 15,00" at bounding box center [328, 212] width 41 height 7
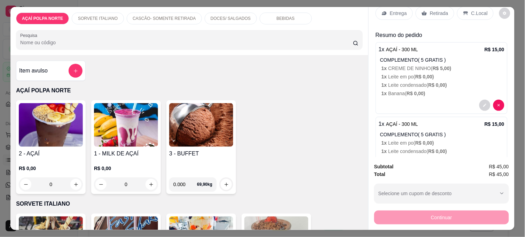
scroll to position [0, 0]
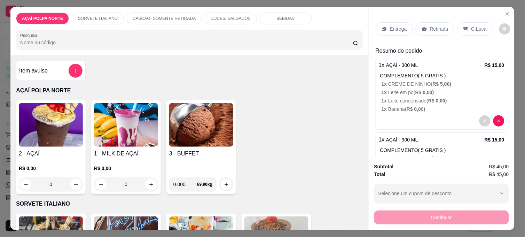
click at [440, 29] on p "Retirada" at bounding box center [439, 28] width 18 height 7
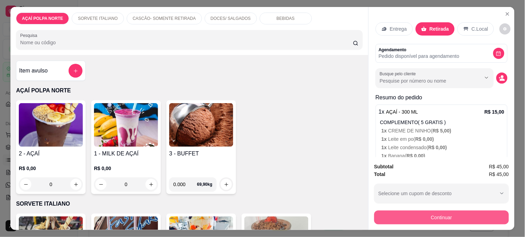
click at [437, 210] on button "Continuar" at bounding box center [442, 217] width 135 height 14
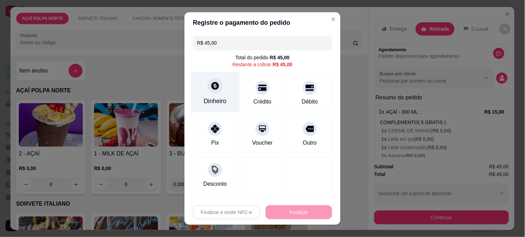
click at [198, 94] on div "Dinheiro" at bounding box center [215, 92] width 49 height 41
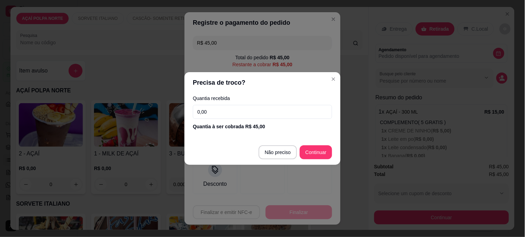
click at [240, 114] on input "0,00" at bounding box center [262, 112] width 139 height 14
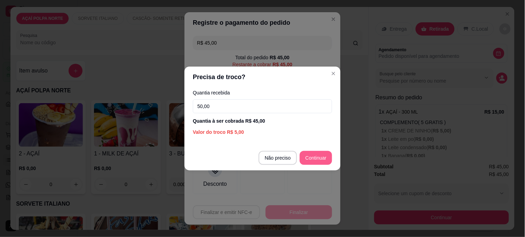
type input "50,00"
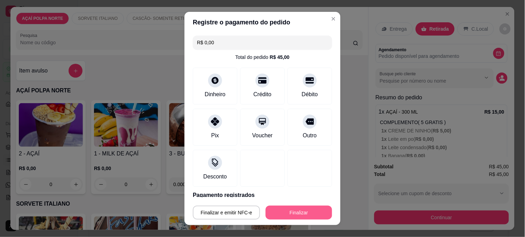
click at [318, 209] on button "Finalizar" at bounding box center [299, 213] width 67 height 14
type input "-R$ 45,00"
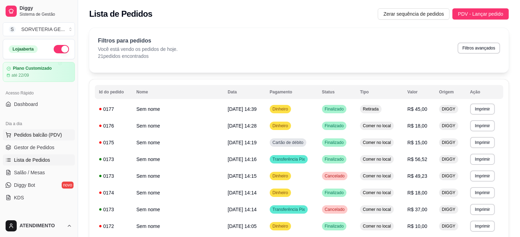
click at [52, 133] on span "Pedidos balcão (PDV)" at bounding box center [38, 134] width 48 height 7
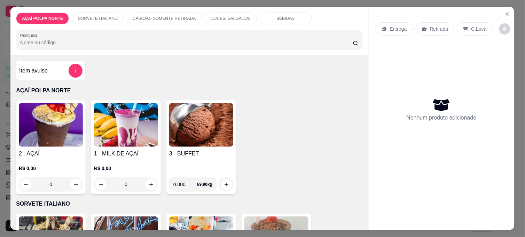
click at [46, 123] on img at bounding box center [51, 125] width 64 height 44
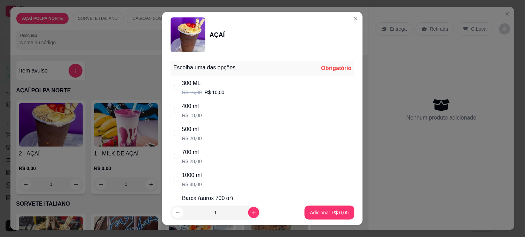
click at [194, 138] on p "R$ 20,00" at bounding box center [192, 138] width 20 height 7
radio input "true"
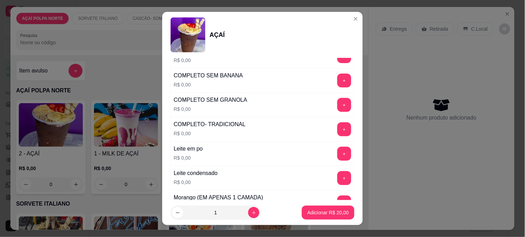
scroll to position [271, 0]
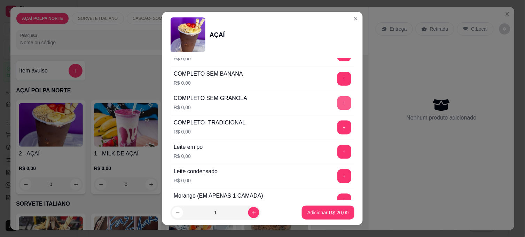
click at [338, 104] on button "+" at bounding box center [345, 103] width 14 height 14
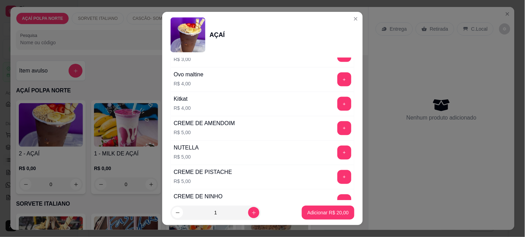
scroll to position [899, 0]
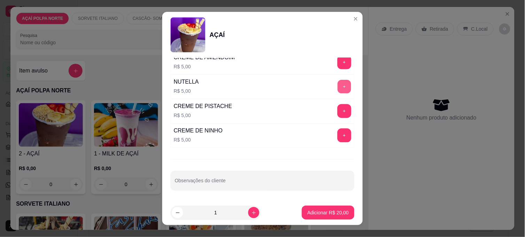
click at [338, 87] on button "+" at bounding box center [345, 87] width 14 height 14
click at [339, 211] on p "Adicionar R$ 25,00" at bounding box center [328, 212] width 40 height 7
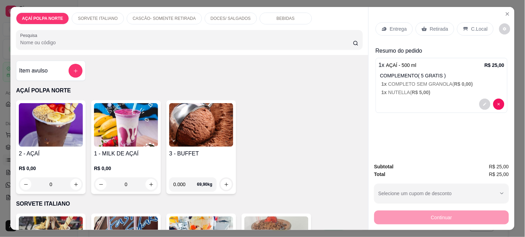
click at [467, 26] on div "C.Local" at bounding box center [475, 28] width 37 height 13
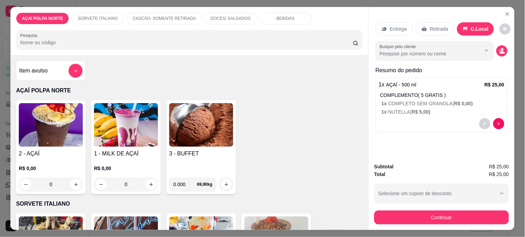
drag, startPoint x: 437, startPoint y: 222, endPoint x: 438, endPoint y: 213, distance: 9.5
click at [437, 220] on div "Subtotal R$ 25,00 Total R$ 25,00 Selecione um cupom de desconto Selecione um cu…" at bounding box center [442, 193] width 146 height 73
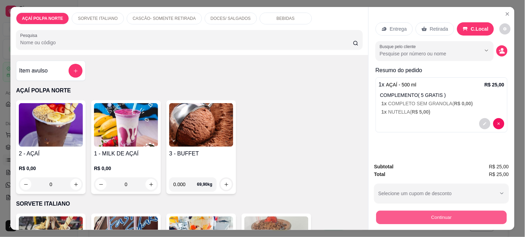
click at [438, 213] on button "Continuar" at bounding box center [442, 217] width 131 height 14
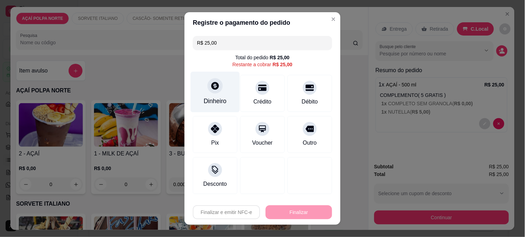
click at [214, 92] on div at bounding box center [215, 85] width 15 height 15
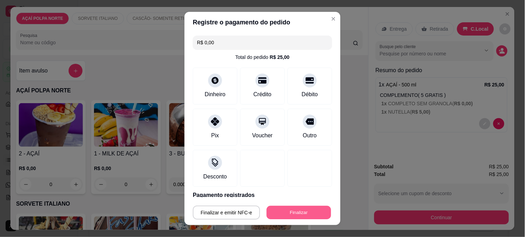
click at [291, 210] on button "Finalizar" at bounding box center [299, 213] width 64 height 14
type input "-R$ 25,00"
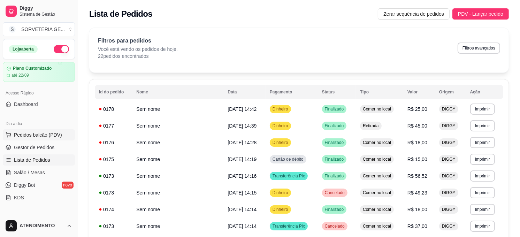
click at [31, 134] on span "Pedidos balcão (PDV)" at bounding box center [38, 134] width 48 height 7
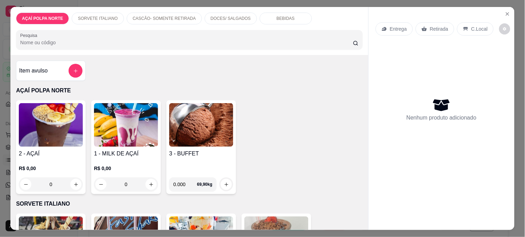
click at [52, 124] on img at bounding box center [51, 125] width 64 height 44
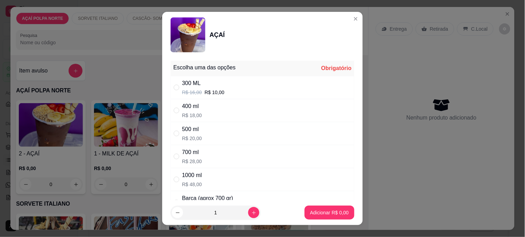
click at [182, 83] on div "300 ML" at bounding box center [203, 83] width 43 height 8
radio input "true"
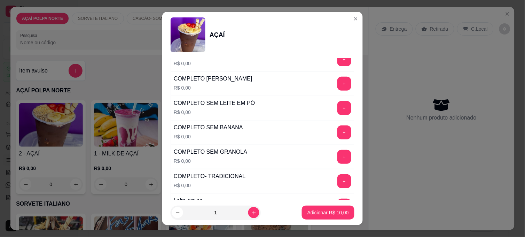
scroll to position [232, 0]
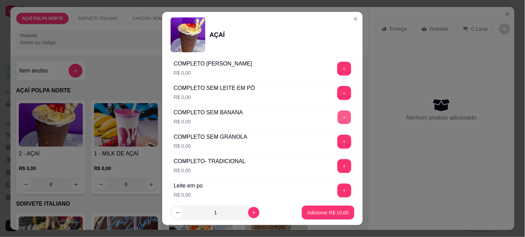
click at [338, 119] on button "+" at bounding box center [345, 118] width 14 height 14
click at [338, 138] on button "+" at bounding box center [345, 142] width 14 height 14
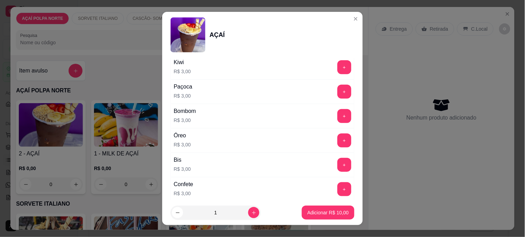
scroll to position [890, 0]
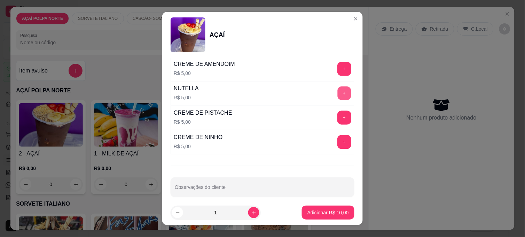
click at [338, 96] on button "+" at bounding box center [345, 94] width 14 height 14
click at [334, 208] on button "Adicionar R$ 15,00" at bounding box center [328, 213] width 53 height 14
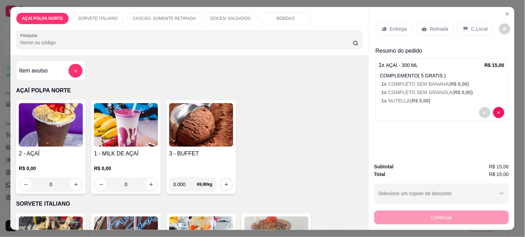
click at [472, 27] on p "C.Local" at bounding box center [480, 28] width 16 height 7
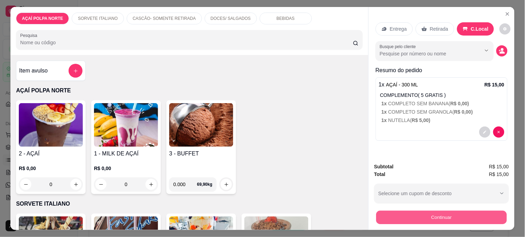
click at [460, 218] on button "Continuar" at bounding box center [442, 217] width 131 height 14
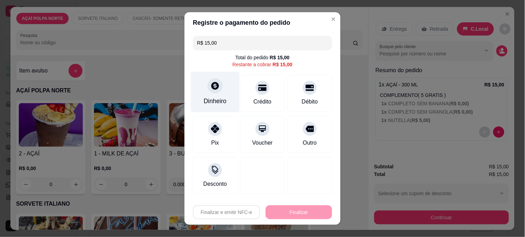
click at [220, 99] on div "Dinheiro" at bounding box center [215, 101] width 23 height 9
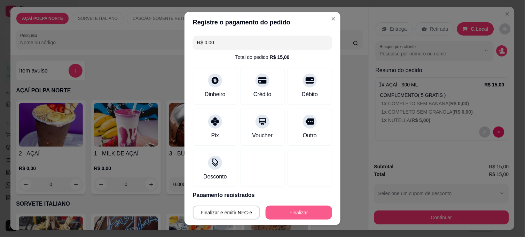
click at [293, 213] on button "Finalizar" at bounding box center [299, 213] width 67 height 14
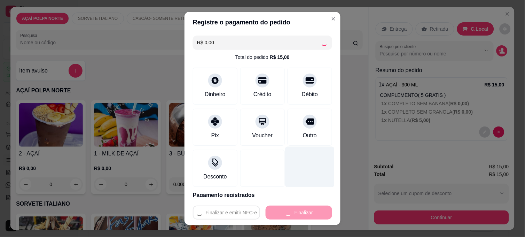
type input "-R$ 15,00"
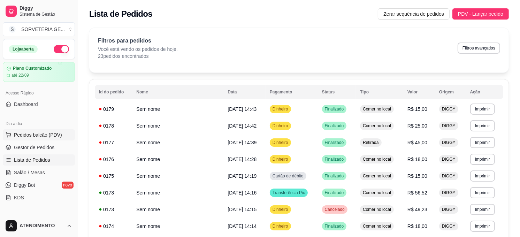
click at [43, 132] on span "Pedidos balcão (PDV)" at bounding box center [38, 134] width 48 height 7
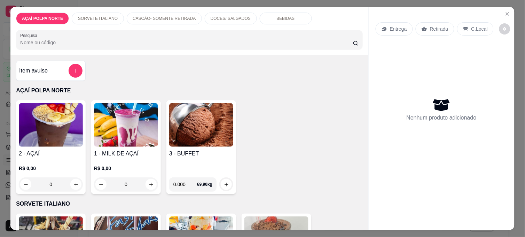
click at [76, 140] on img at bounding box center [51, 125] width 64 height 44
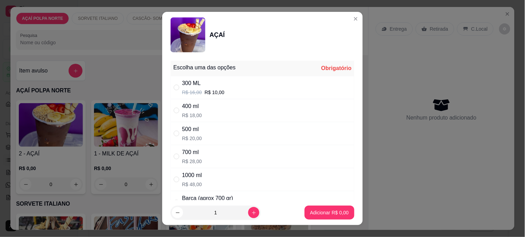
click at [228, 89] on div "300 ML R$ 16,00 R$ 10,00" at bounding box center [263, 87] width 184 height 23
radio input "true"
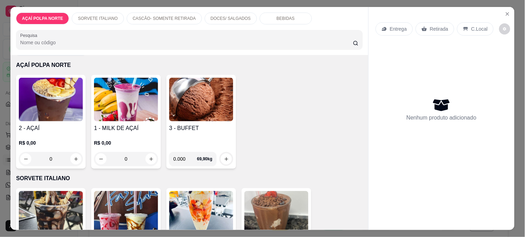
scroll to position [39, 0]
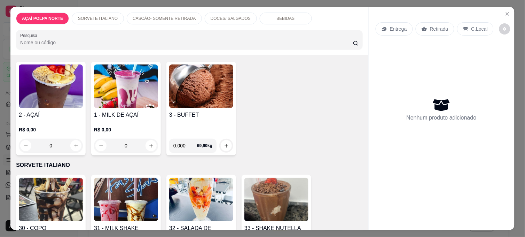
click at [134, 193] on img at bounding box center [126, 200] width 64 height 44
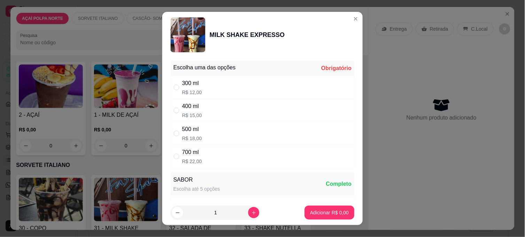
click at [193, 111] on div "400 ml R$ 15,00" at bounding box center [192, 110] width 20 height 17
radio input "true"
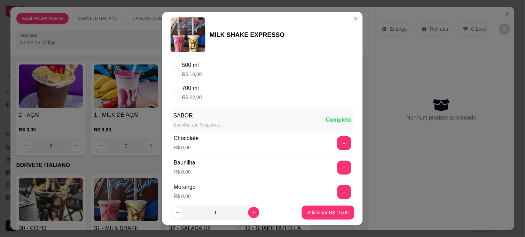
scroll to position [77, 0]
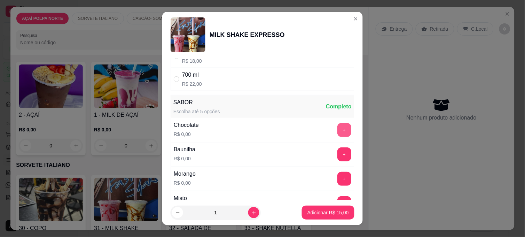
click at [338, 127] on button "+" at bounding box center [345, 130] width 14 height 14
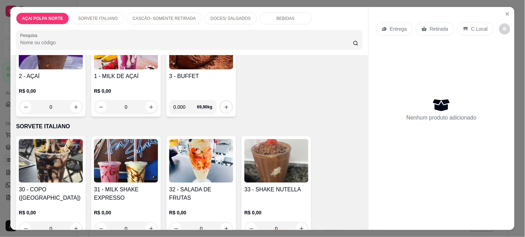
scroll to position [39, 0]
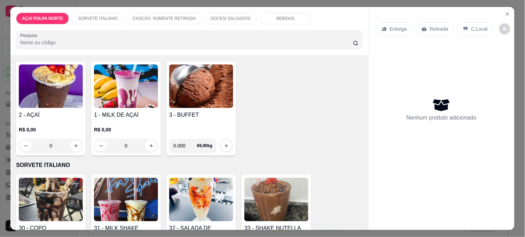
click at [136, 115] on h4 "1 - MILK DE AÇAÍ" at bounding box center [126, 115] width 64 height 8
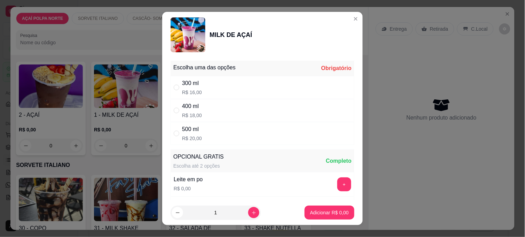
click at [259, 103] on div "400 ml R$ 18,00" at bounding box center [263, 110] width 184 height 23
radio input "true"
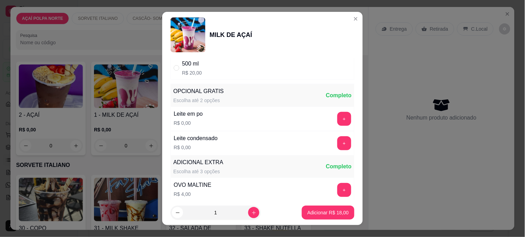
scroll to position [116, 0]
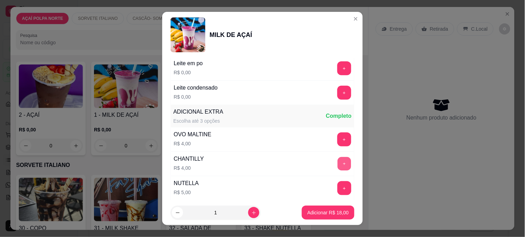
click at [338, 163] on button "+" at bounding box center [345, 164] width 14 height 14
click at [330, 211] on p "Adicionar R$ 22,00" at bounding box center [328, 212] width 40 height 7
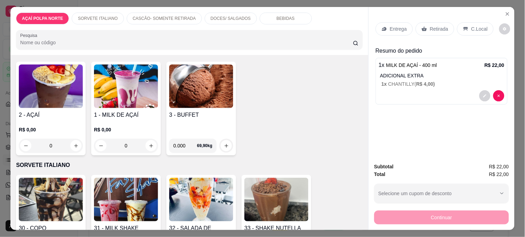
click at [132, 185] on img at bounding box center [126, 200] width 64 height 44
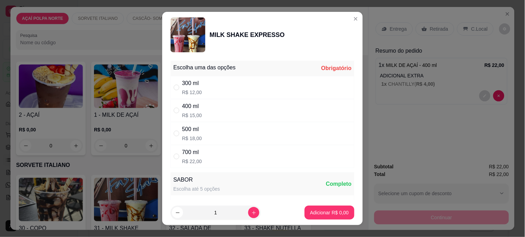
click at [205, 110] on div "400 ml R$ 15,00" at bounding box center [263, 110] width 184 height 23
radio input "true"
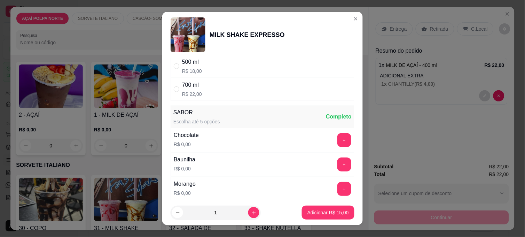
scroll to position [77, 0]
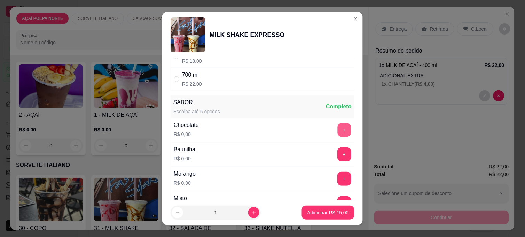
click at [338, 130] on button "+" at bounding box center [345, 130] width 14 height 14
click at [332, 210] on p "Adicionar R$ 15,00" at bounding box center [328, 212] width 40 height 7
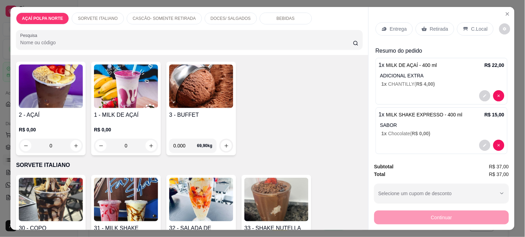
click at [473, 29] on p "C.Local" at bounding box center [480, 28] width 16 height 7
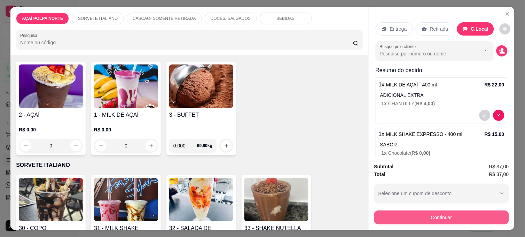
click at [426, 213] on button "Continuar" at bounding box center [442, 217] width 135 height 14
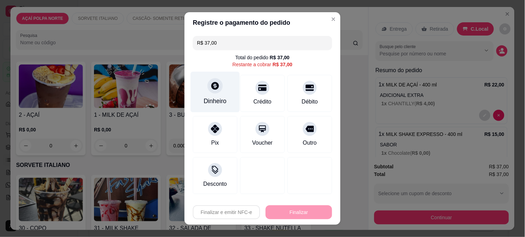
click at [219, 97] on div "Dinheiro" at bounding box center [215, 101] width 23 height 9
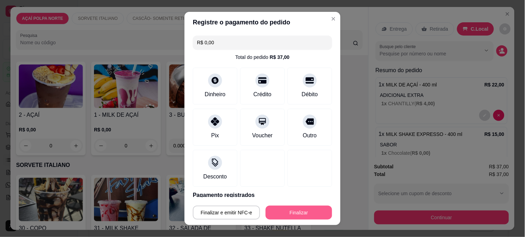
click at [317, 214] on button "Finalizar" at bounding box center [299, 213] width 67 height 14
type input "-R$ 37,00"
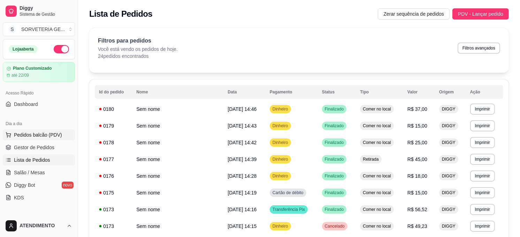
click at [33, 137] on span "Pedidos balcão (PDV)" at bounding box center [38, 134] width 48 height 7
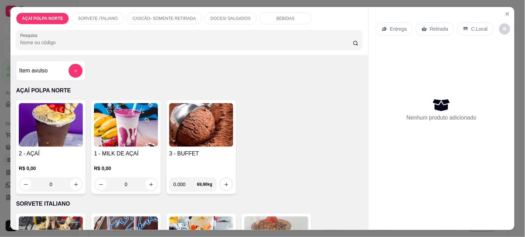
click at [49, 171] on div "R$ 0,00 0" at bounding box center [51, 178] width 64 height 26
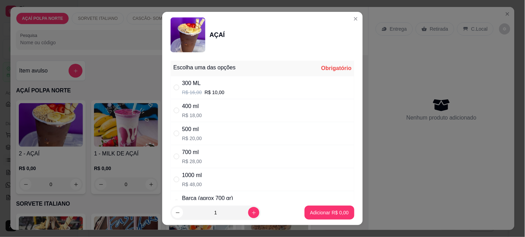
click at [193, 103] on div "400 ml" at bounding box center [192, 106] width 20 height 8
radio input "true"
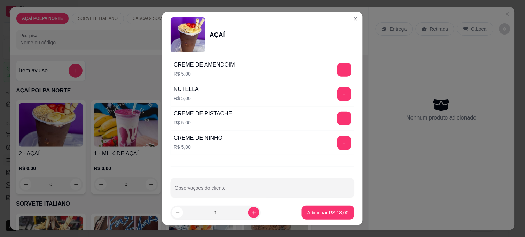
scroll to position [890, 0]
click at [338, 95] on button "+" at bounding box center [345, 93] width 14 height 14
click at [338, 143] on button "+" at bounding box center [345, 143] width 14 height 14
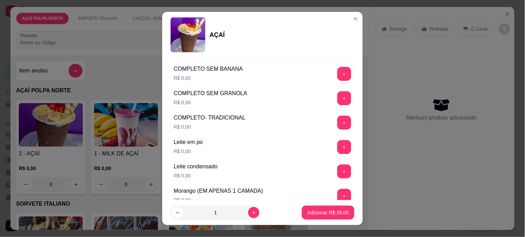
scroll to position [271, 0]
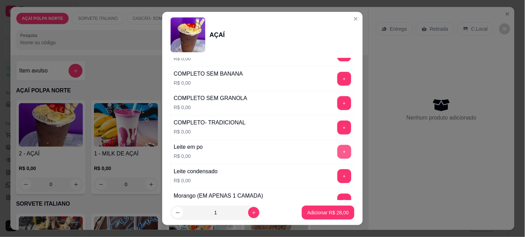
click at [338, 152] on button "+" at bounding box center [345, 152] width 14 height 14
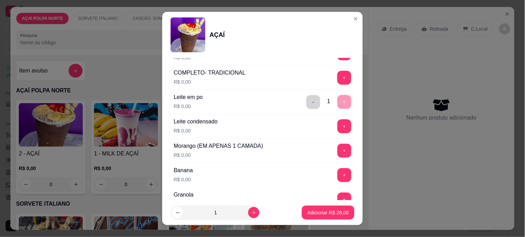
scroll to position [348, 0]
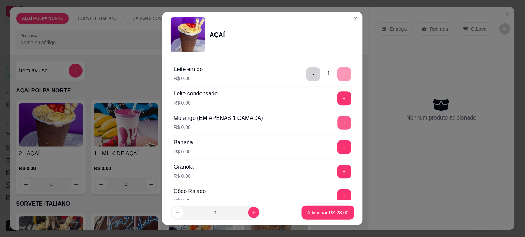
click at [338, 124] on button "+" at bounding box center [345, 123] width 14 height 14
click at [338, 172] on button "+" at bounding box center [345, 172] width 14 height 14
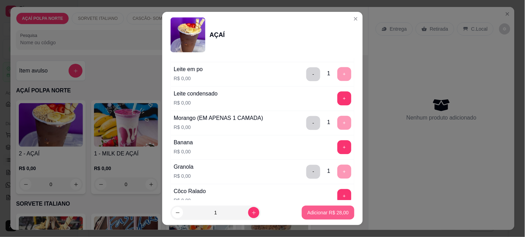
click at [319, 214] on p "Adicionar R$ 28,00" at bounding box center [328, 212] width 41 height 7
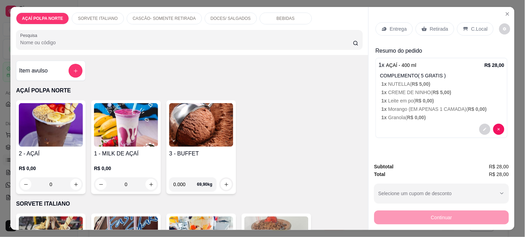
click at [55, 158] on div "R$ 0,00 0" at bounding box center [51, 174] width 64 height 33
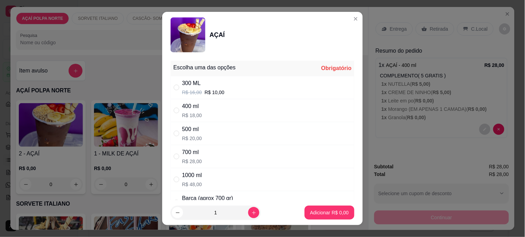
drag, startPoint x: 222, startPoint y: 87, endPoint x: 229, endPoint y: 88, distance: 6.3
click at [222, 87] on div "300 ML R$ 16,00 R$ 10,00" at bounding box center [263, 87] width 184 height 23
radio input "true"
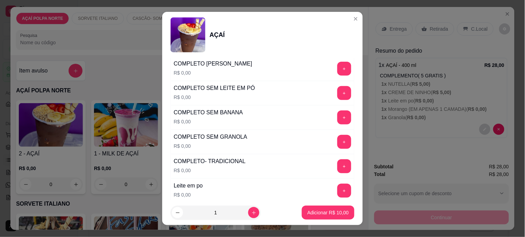
scroll to position [271, 0]
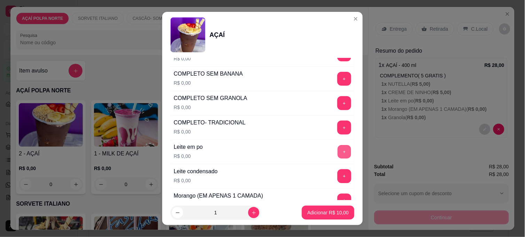
click at [338, 151] on button "+" at bounding box center [345, 152] width 14 height 14
click at [338, 171] on button "+" at bounding box center [345, 176] width 14 height 14
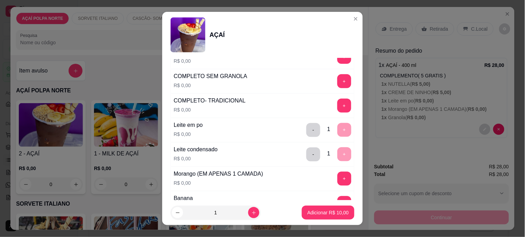
scroll to position [309, 0]
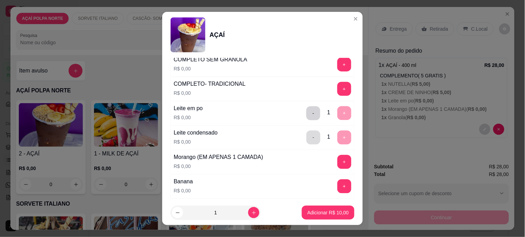
click at [307, 138] on button "-" at bounding box center [314, 138] width 14 height 14
click at [307, 117] on button "-" at bounding box center [314, 114] width 14 height 14
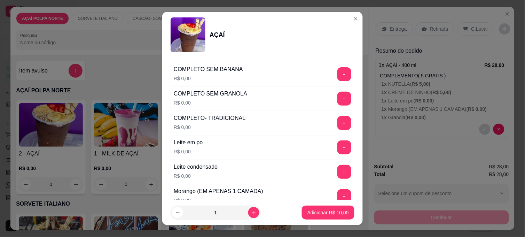
scroll to position [232, 0]
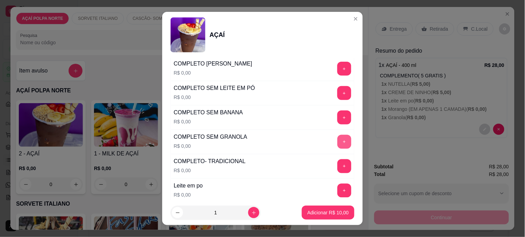
click at [338, 140] on button "+" at bounding box center [345, 142] width 14 height 14
click at [332, 210] on p "Adicionar R$ 10,00" at bounding box center [328, 212] width 40 height 7
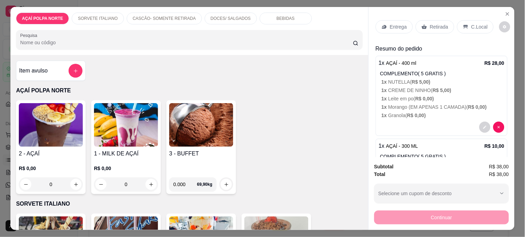
scroll to position [0, 0]
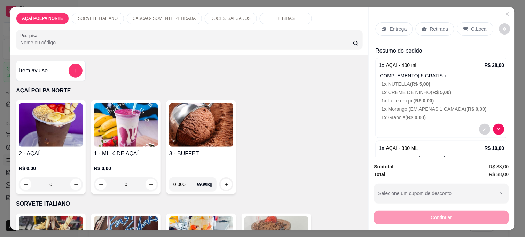
click at [472, 28] on p "C.Local" at bounding box center [480, 28] width 16 height 7
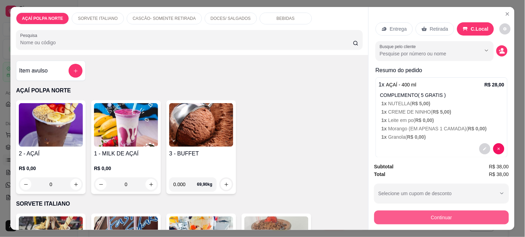
click at [470, 214] on button "Continuar" at bounding box center [442, 217] width 135 height 14
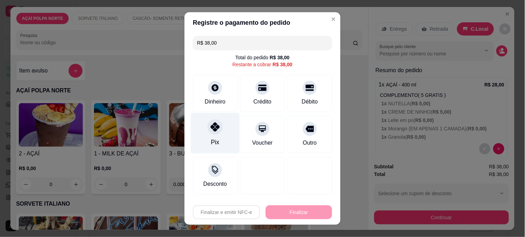
click at [217, 125] on div at bounding box center [215, 126] width 15 height 15
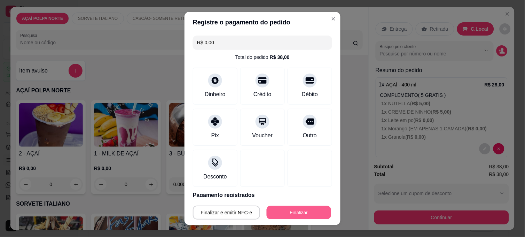
click at [300, 214] on button "Finalizar" at bounding box center [299, 213] width 64 height 14
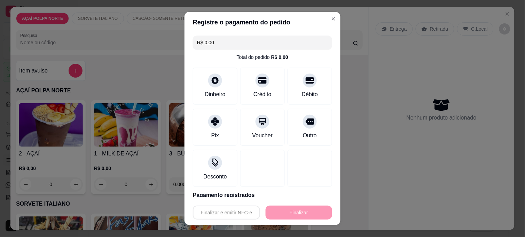
type input "-R$ 38,00"
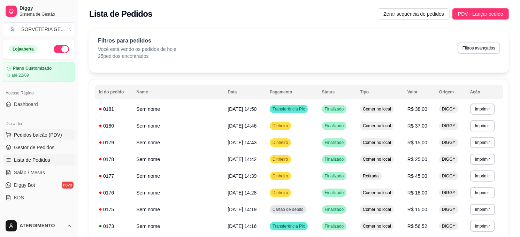
click at [24, 134] on span "Pedidos balcão (PDV)" at bounding box center [38, 134] width 48 height 7
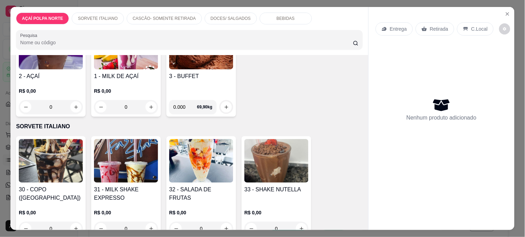
scroll to position [232, 0]
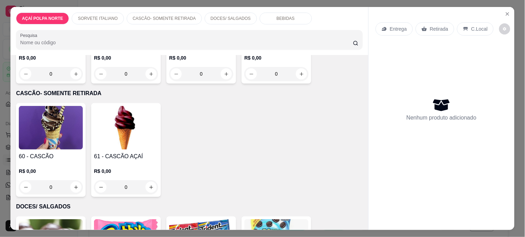
click at [54, 126] on img at bounding box center [51, 128] width 64 height 44
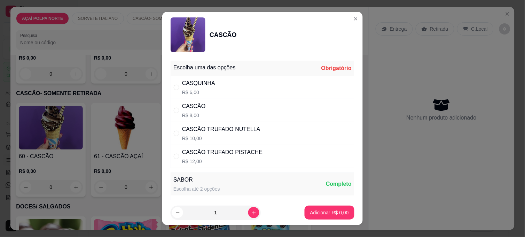
click at [192, 107] on div "CASCÃO" at bounding box center [194, 106] width 24 height 8
radio input "true"
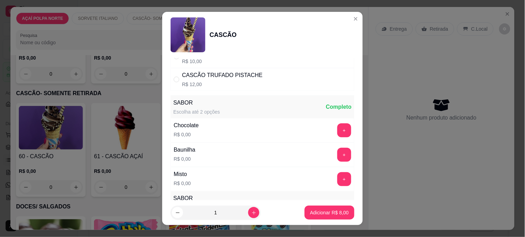
scroll to position [77, 0]
click at [338, 149] on button "+" at bounding box center [345, 154] width 14 height 14
click at [331, 209] on p "Adicionar R$ 8,00" at bounding box center [329, 212] width 39 height 7
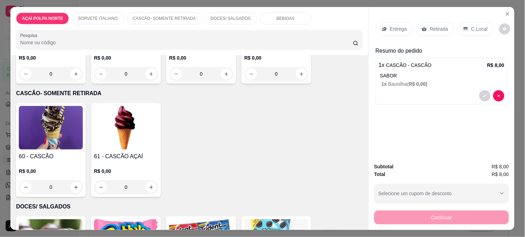
click at [51, 114] on img at bounding box center [51, 128] width 64 height 44
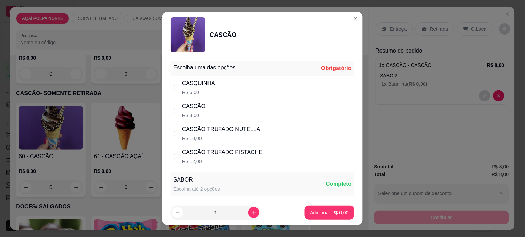
click at [196, 107] on div "CASCÃO" at bounding box center [194, 106] width 24 height 8
radio input "true"
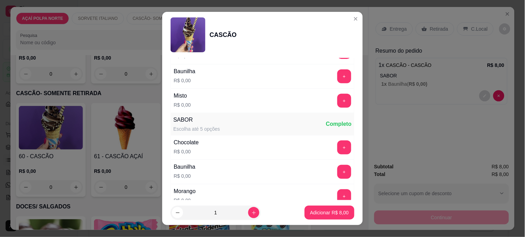
scroll to position [155, 0]
click at [338, 104] on button "+" at bounding box center [345, 101] width 14 height 14
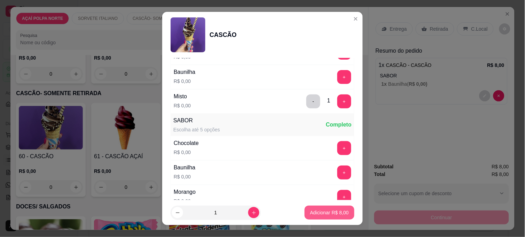
click at [327, 212] on p "Adicionar R$ 8,00" at bounding box center [329, 212] width 39 height 7
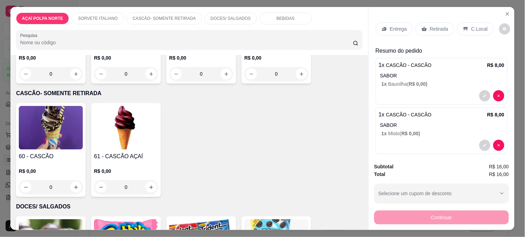
click at [482, 27] on p "C.Local" at bounding box center [480, 28] width 16 height 7
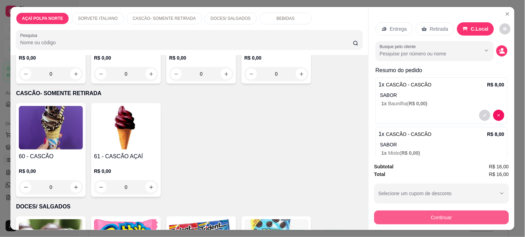
click at [465, 210] on button "Continuar" at bounding box center [442, 217] width 135 height 14
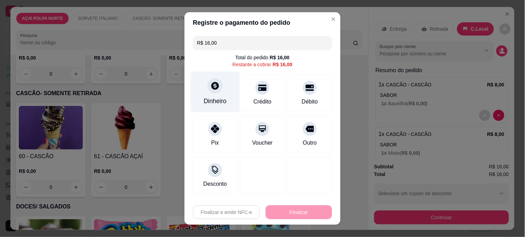
click at [203, 92] on div "Dinheiro" at bounding box center [215, 92] width 49 height 41
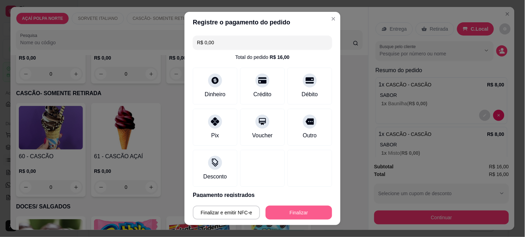
click at [305, 213] on button "Finalizar" at bounding box center [299, 213] width 67 height 14
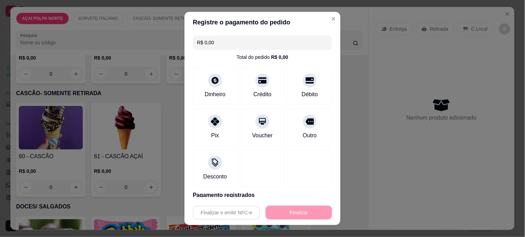
type input "-R$ 16,00"
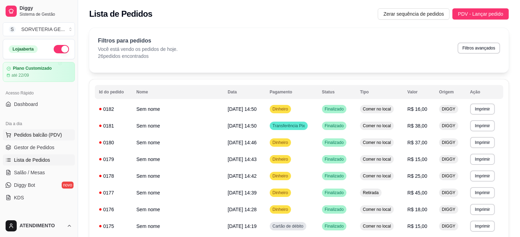
click at [33, 134] on span "Pedidos balcão (PDV)" at bounding box center [38, 134] width 48 height 7
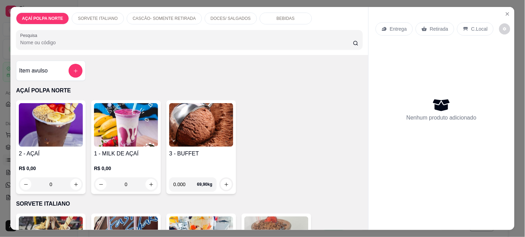
click at [52, 141] on img at bounding box center [51, 125] width 64 height 44
click at [191, 113] on p "R$ 18,00" at bounding box center [192, 115] width 20 height 7
radio input "true"
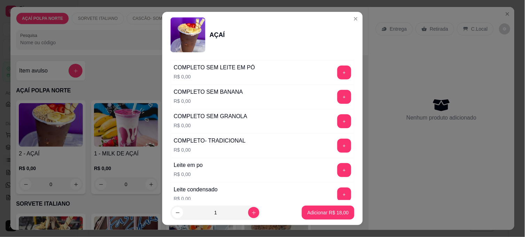
scroll to position [271, 0]
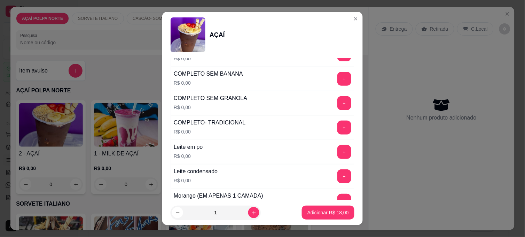
click at [338, 129] on button "+" at bounding box center [345, 128] width 14 height 14
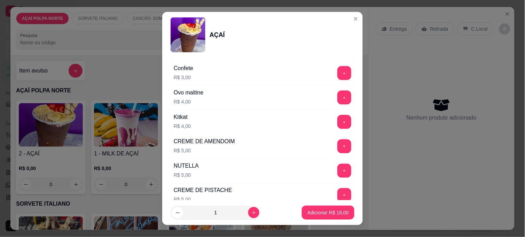
scroll to position [899, 0]
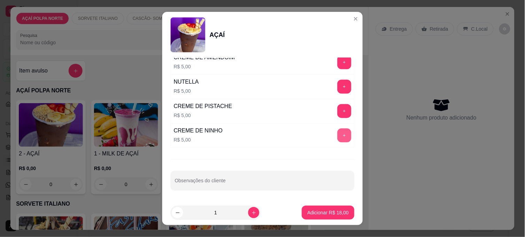
click at [338, 132] on button "+" at bounding box center [345, 136] width 14 height 14
click at [321, 216] on button "Adicionar R$ 23,00" at bounding box center [328, 213] width 53 height 14
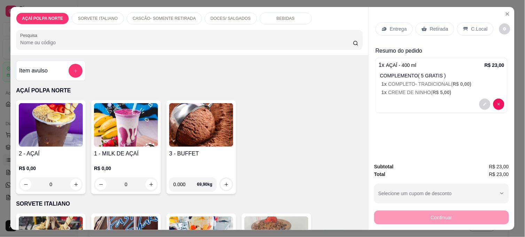
click at [392, 25] on p "Entrega" at bounding box center [398, 28] width 17 height 7
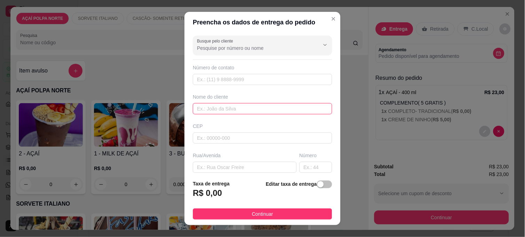
click at [248, 110] on input "text" at bounding box center [262, 108] width 139 height 11
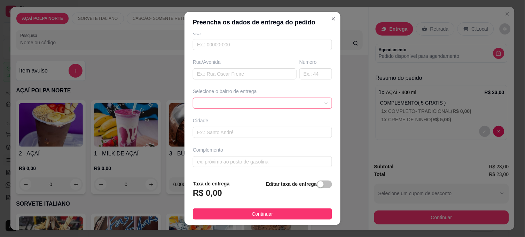
click at [238, 102] on div at bounding box center [262, 103] width 139 height 11
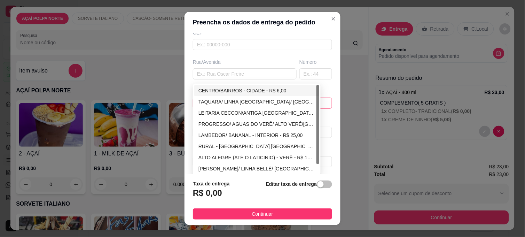
type input "ALICE"
click at [224, 93] on div "CENTRO/BAIRROS - CIDADE - R$ 6,00" at bounding box center [257, 91] width 117 height 8
type input "CIDADE"
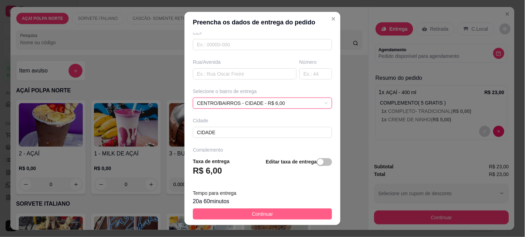
click at [252, 215] on span "Continuar" at bounding box center [262, 214] width 21 height 8
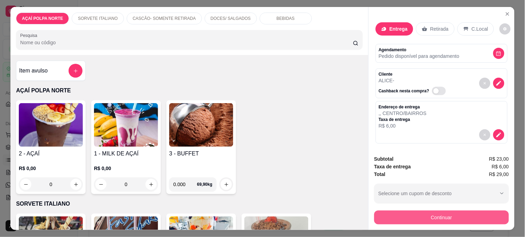
click at [427, 215] on button "Continuar" at bounding box center [442, 217] width 135 height 14
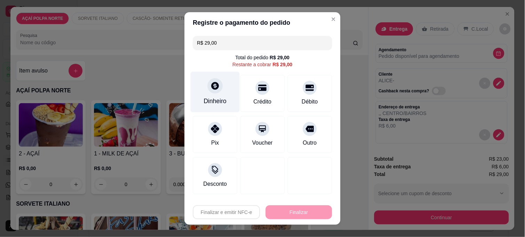
click at [211, 89] on icon at bounding box center [215, 85] width 9 height 9
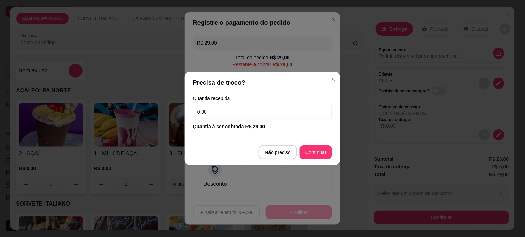
drag, startPoint x: 238, startPoint y: 118, endPoint x: 82, endPoint y: 99, distance: 156.6
click at [82, 99] on div "Precisa de troco? Quantia recebida 0,00 Quantia à ser cobrada R$ 29,00 Não prec…" at bounding box center [262, 118] width 525 height 237
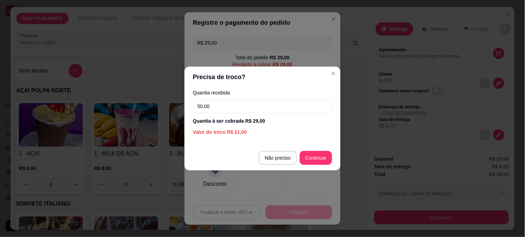
type input "50,00"
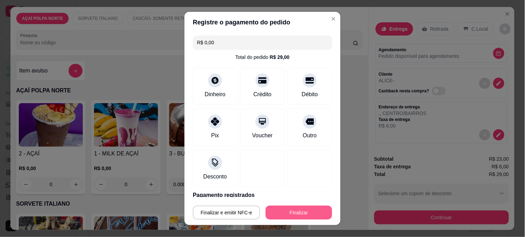
click at [295, 209] on button "Finalizar" at bounding box center [299, 213] width 67 height 14
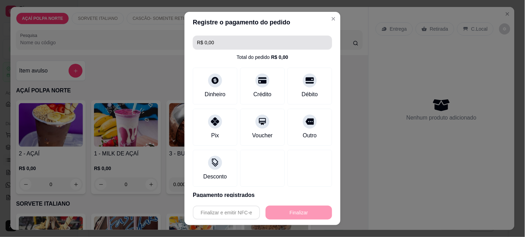
type input "-R$ 29,00"
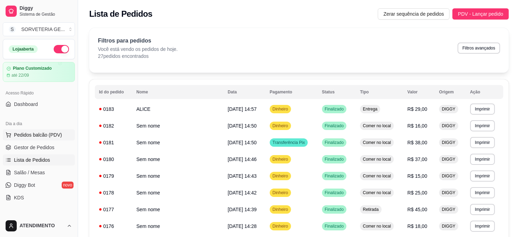
click at [29, 133] on span "Pedidos balcão (PDV)" at bounding box center [38, 134] width 48 height 7
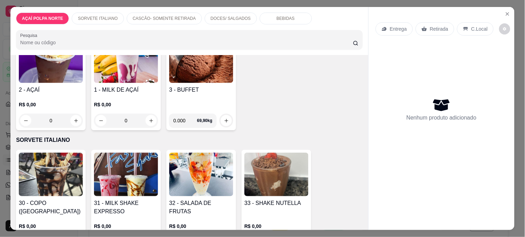
scroll to position [77, 0]
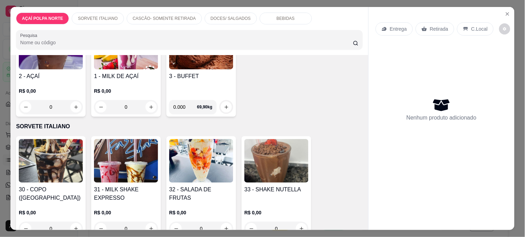
click at [61, 74] on h4 "2 - AÇAÍ" at bounding box center [51, 76] width 64 height 8
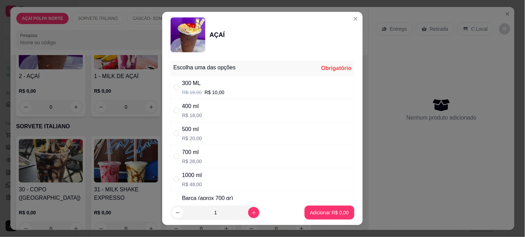
click at [184, 146] on div "700 ml R$ 28,00" at bounding box center [263, 156] width 184 height 23
radio input "true"
drag, startPoint x: 184, startPoint y: 137, endPoint x: 194, endPoint y: 139, distance: 10.3
click at [185, 137] on p "R$ 20,00" at bounding box center [192, 138] width 20 height 7
radio input "true"
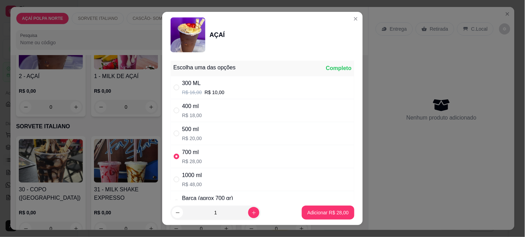
radio input "false"
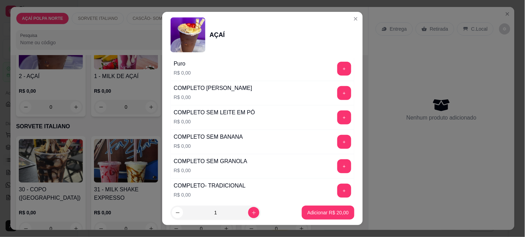
scroll to position [232, 0]
click at [338, 164] on button "+" at bounding box center [345, 167] width 14 height 14
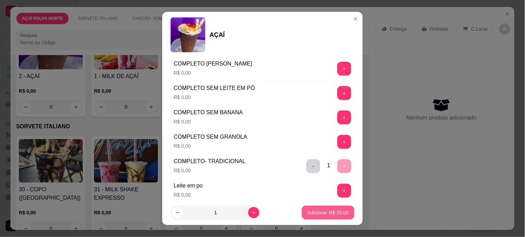
click at [309, 211] on p "Adicionar R$ 20,00" at bounding box center [328, 212] width 41 height 7
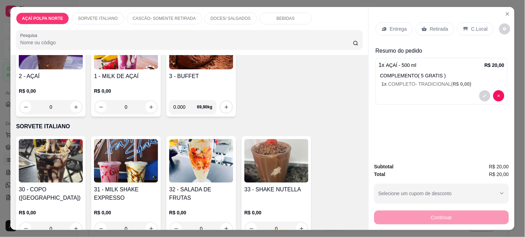
click at [477, 27] on p "C.Local" at bounding box center [480, 28] width 16 height 7
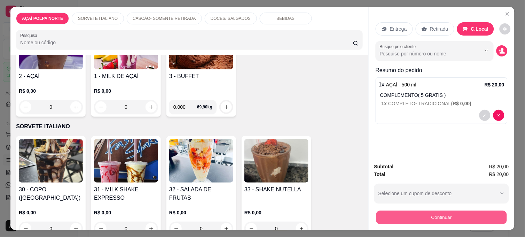
click at [420, 215] on button "Continuar" at bounding box center [442, 217] width 131 height 14
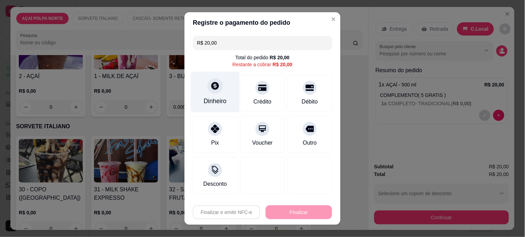
click at [202, 97] on div "Dinheiro" at bounding box center [215, 92] width 49 height 41
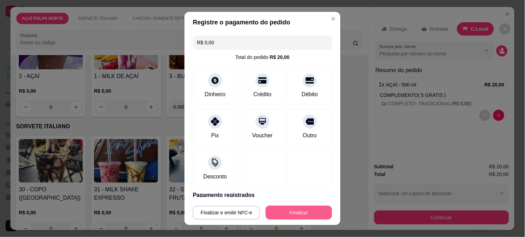
click at [304, 217] on button "Finalizar" at bounding box center [299, 213] width 67 height 14
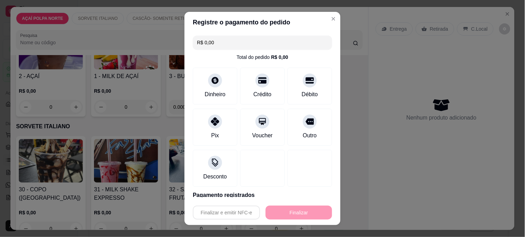
type input "-R$ 20,00"
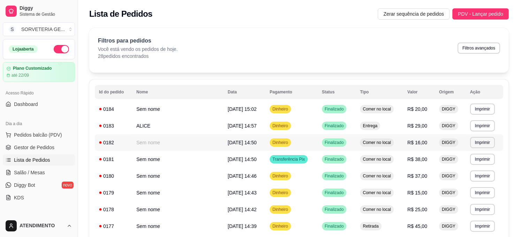
click at [141, 141] on td "Sem nome" at bounding box center [177, 142] width 91 height 17
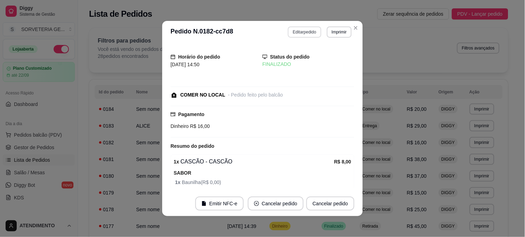
click at [297, 30] on button "Editar pedido" at bounding box center [304, 31] width 33 height 11
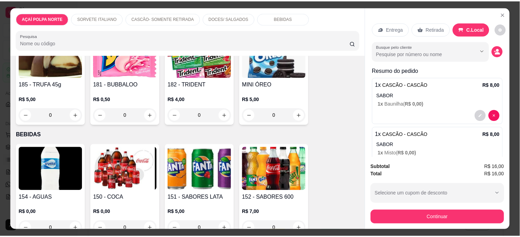
scroll to position [426, 0]
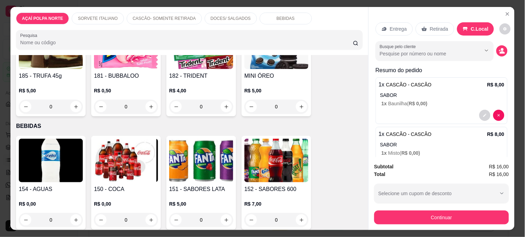
click at [113, 166] on img at bounding box center [126, 161] width 64 height 44
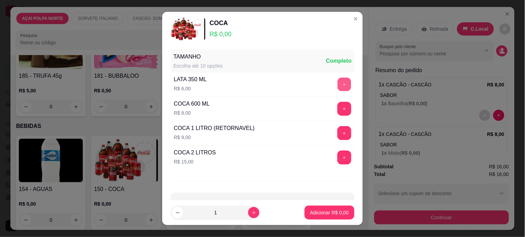
click at [338, 85] on button "+" at bounding box center [345, 85] width 14 height 14
click at [326, 214] on p "Adicionar R$ 6,00" at bounding box center [330, 212] width 38 height 7
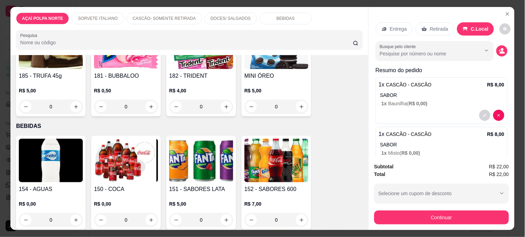
click at [442, 217] on button "Continuar" at bounding box center [442, 217] width 135 height 14
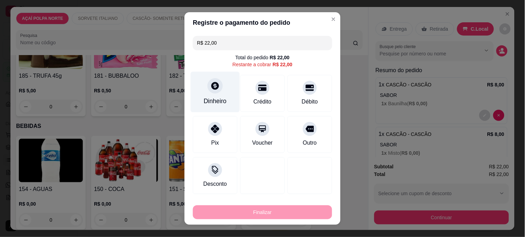
click at [200, 93] on div "Dinheiro" at bounding box center [215, 92] width 49 height 41
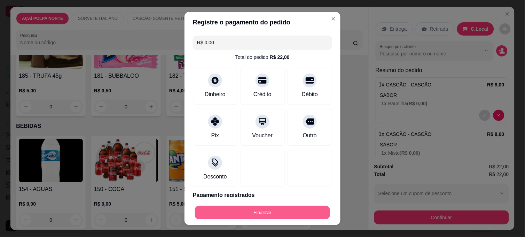
click at [304, 214] on button "Finalizar" at bounding box center [262, 213] width 135 height 14
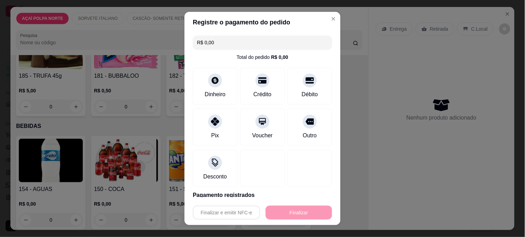
type input "-R$ 22,00"
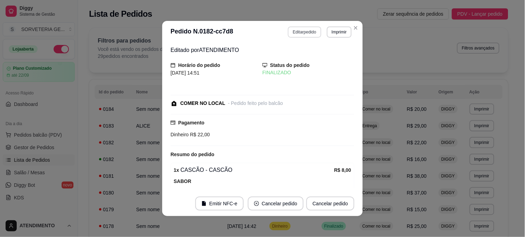
click at [304, 29] on button "Editar pedido" at bounding box center [304, 31] width 33 height 11
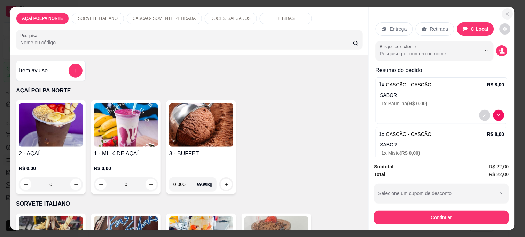
click at [502, 13] on button "Close" at bounding box center [507, 13] width 11 height 11
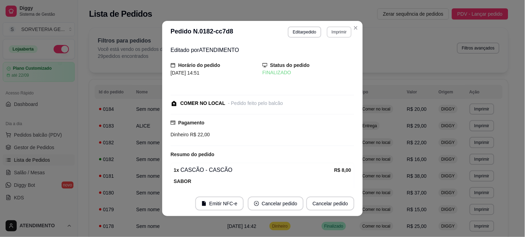
click at [333, 34] on button "Imprimir" at bounding box center [339, 31] width 25 height 11
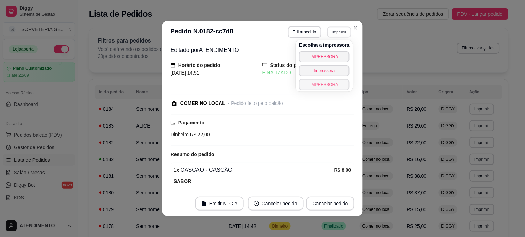
click at [332, 86] on button "IMPRESSORA" at bounding box center [324, 84] width 51 height 11
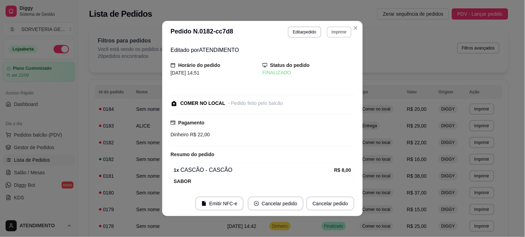
click at [333, 28] on button "Imprimir" at bounding box center [339, 31] width 25 height 11
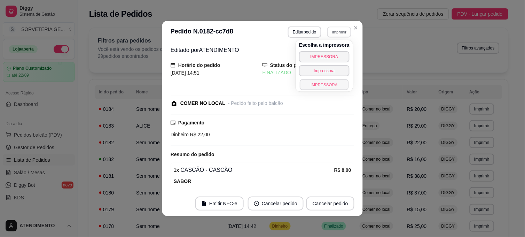
click at [334, 85] on button "IMPRESSORA" at bounding box center [324, 84] width 49 height 11
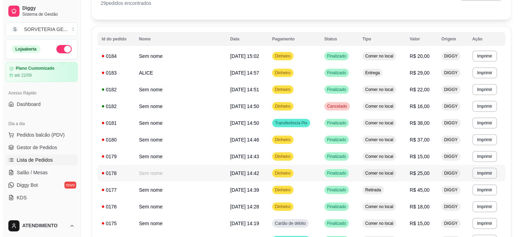
scroll to position [0, 0]
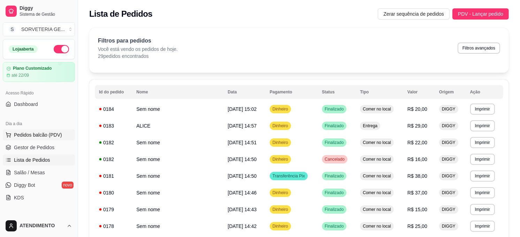
click at [29, 130] on button "Pedidos balcão (PDV)" at bounding box center [39, 134] width 72 height 11
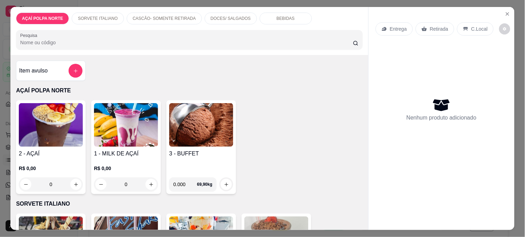
scroll to position [116, 0]
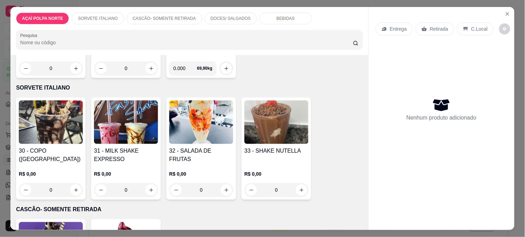
click at [68, 143] on div "30 - COPO (SUNDAE) R$ 0,00 0" at bounding box center [51, 149] width 70 height 102
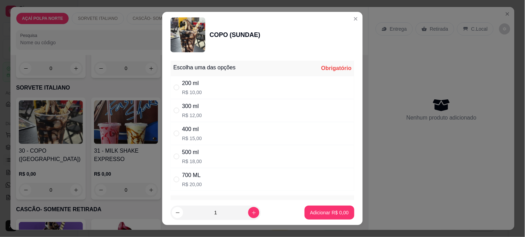
click at [190, 107] on div "300 ml" at bounding box center [192, 106] width 20 height 8
radio input "true"
click at [194, 82] on div "200 ml" at bounding box center [192, 83] width 20 height 8
radio input "true"
radio input "false"
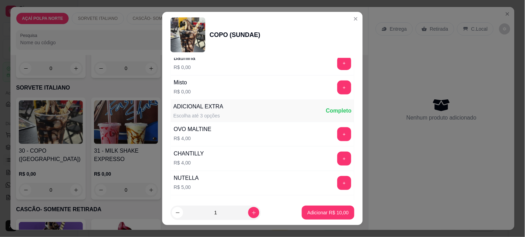
scroll to position [193, 0]
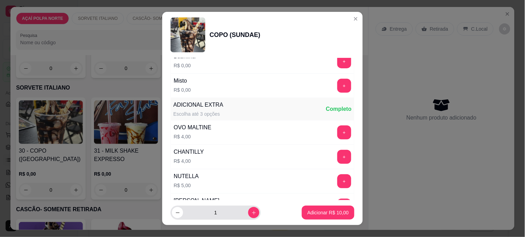
click at [249, 215] on button "increase-product-quantity" at bounding box center [253, 212] width 11 height 11
type input "3"
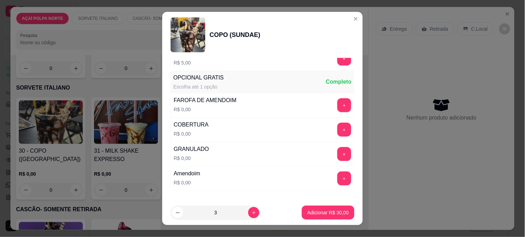
scroll to position [348, 0]
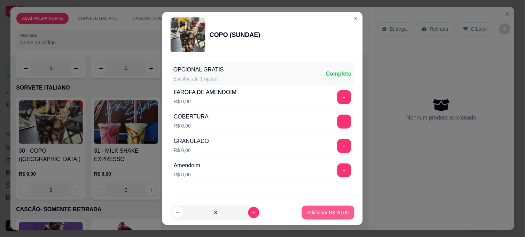
click at [328, 215] on p "Adicionar R$ 30,00" at bounding box center [328, 212] width 41 height 7
type input "3"
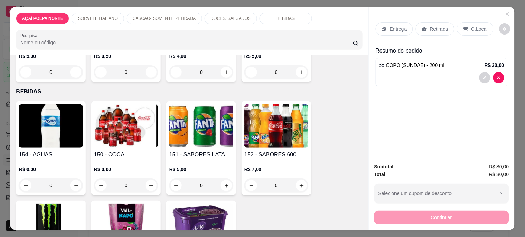
scroll to position [453, 0]
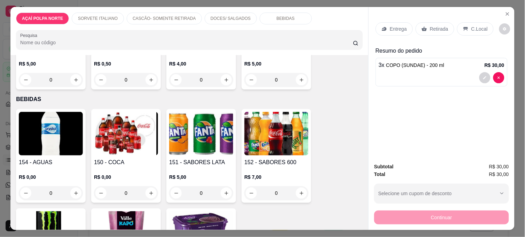
click at [266, 149] on img at bounding box center [277, 134] width 64 height 44
click at [126, 151] on img at bounding box center [126, 134] width 64 height 44
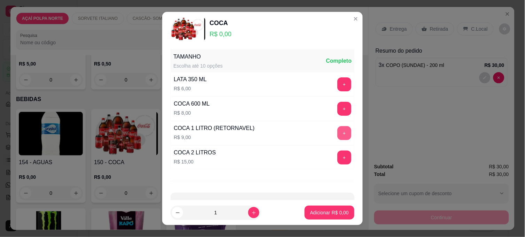
click at [338, 131] on button "+" at bounding box center [345, 133] width 14 height 14
click at [328, 210] on p "Adicionar R$ 9,00" at bounding box center [329, 212] width 39 height 7
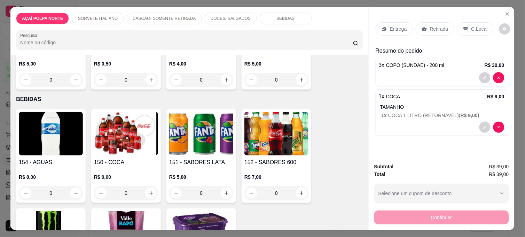
click at [464, 28] on icon at bounding box center [466, 29] width 6 height 6
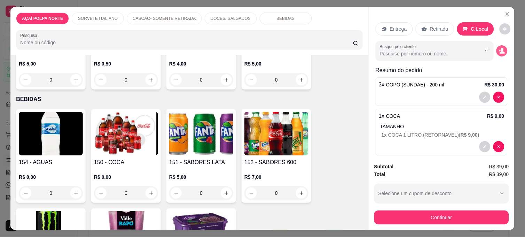
click at [499, 48] on icon "decrease-product-quantity" at bounding box center [502, 51] width 6 height 6
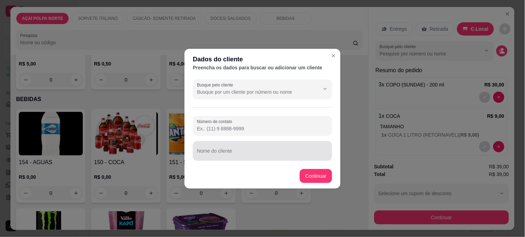
click at [240, 154] on input "Nome do cliente" at bounding box center [262, 153] width 131 height 7
type input "funcionario [PERSON_NAME]"
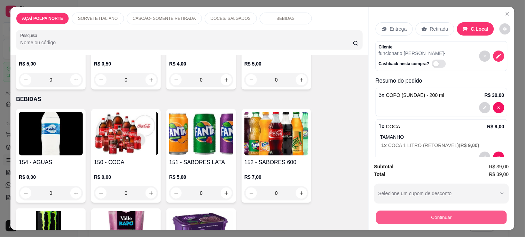
click at [406, 211] on button "Continuar" at bounding box center [442, 217] width 131 height 14
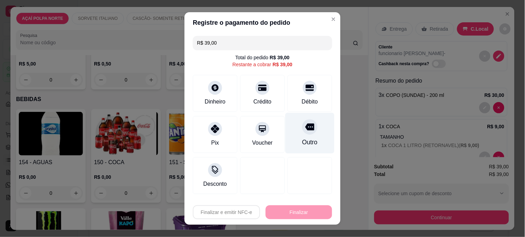
click at [302, 133] on div at bounding box center [309, 126] width 15 height 15
type input "R$ 0,00"
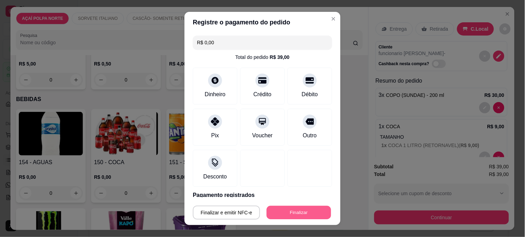
click at [300, 216] on button "Finalizar" at bounding box center [299, 213] width 64 height 14
type input "0"
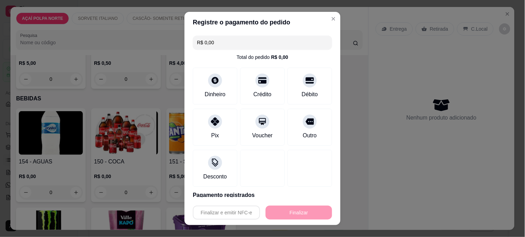
type input "-R$ 39,00"
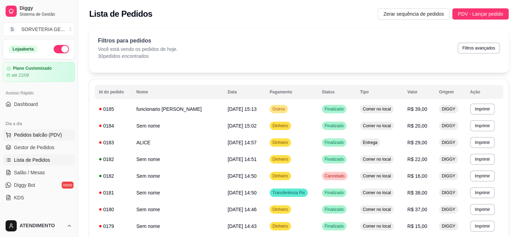
click at [34, 133] on span "Pedidos balcão (PDV)" at bounding box center [38, 134] width 48 height 7
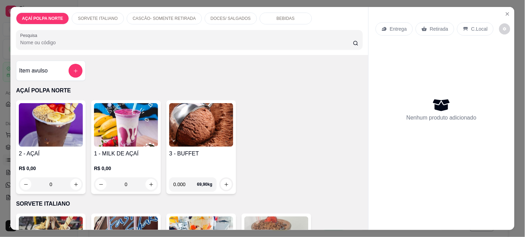
click at [55, 127] on img at bounding box center [51, 125] width 64 height 44
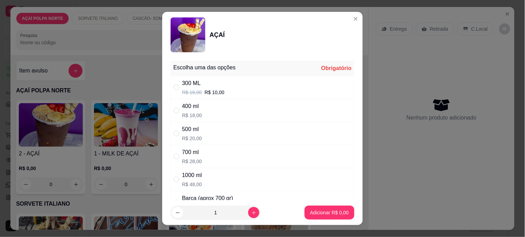
click at [190, 86] on div "300 ML" at bounding box center [203, 83] width 43 height 8
radio input "true"
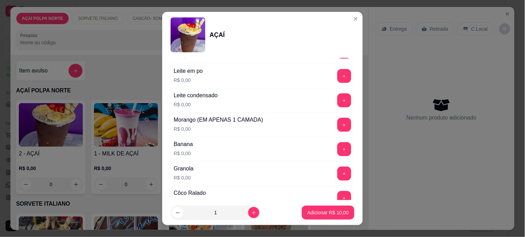
scroll to position [348, 0]
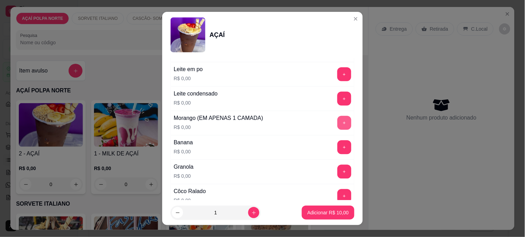
click at [338, 120] on button "+" at bounding box center [345, 123] width 14 height 14
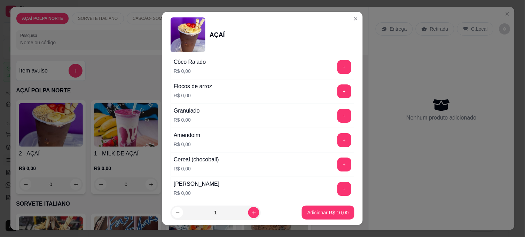
scroll to position [473, 0]
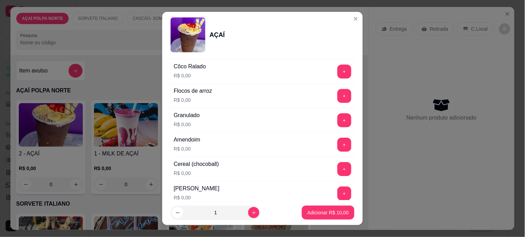
click at [338, 123] on button "+" at bounding box center [345, 120] width 14 height 14
click at [338, 95] on button "+" at bounding box center [345, 96] width 14 height 14
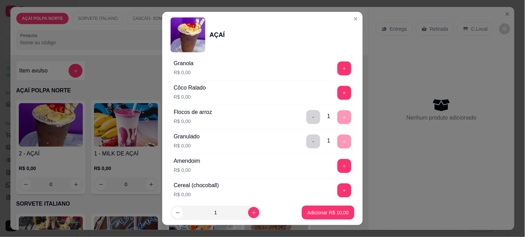
scroll to position [396, 0]
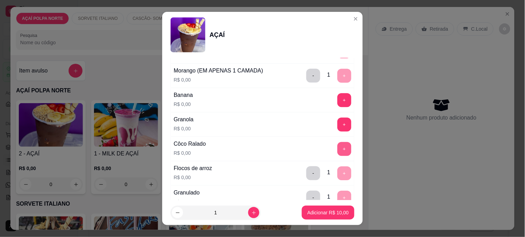
click at [338, 147] on button "+" at bounding box center [345, 149] width 14 height 14
click at [316, 210] on p "Adicionar R$ 10,00" at bounding box center [328, 212] width 41 height 7
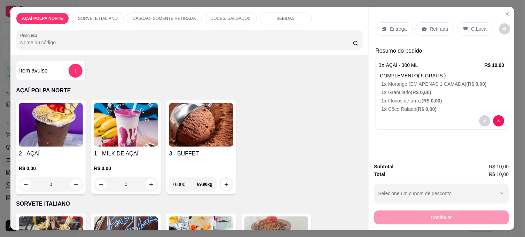
click at [465, 28] on div "C.Local" at bounding box center [475, 28] width 37 height 13
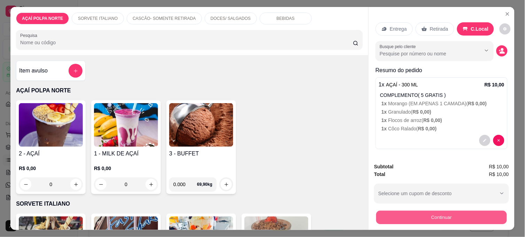
click at [449, 217] on button "Continuar" at bounding box center [442, 217] width 131 height 14
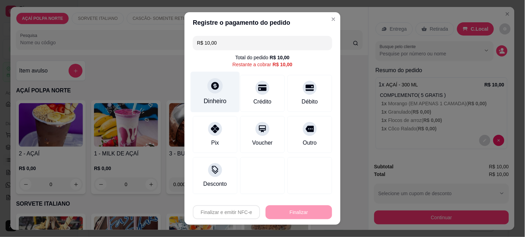
click at [211, 87] on icon at bounding box center [215, 85] width 9 height 9
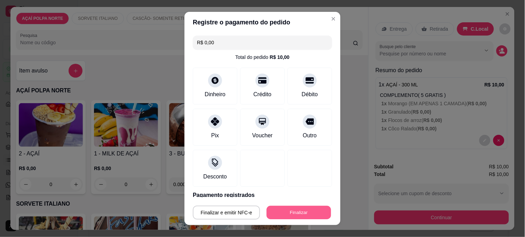
click at [306, 210] on button "Finalizar" at bounding box center [299, 213] width 64 height 14
type input "-R$ 10,00"
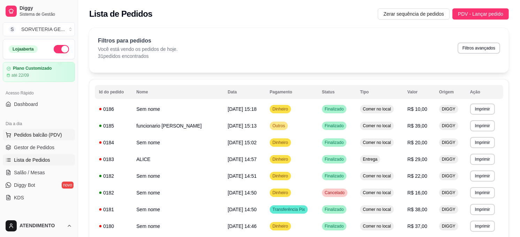
click at [40, 137] on span "Pedidos balcão (PDV)" at bounding box center [38, 134] width 48 height 7
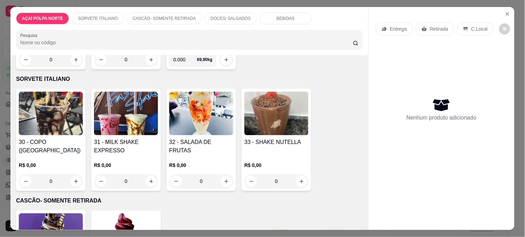
scroll to position [116, 0]
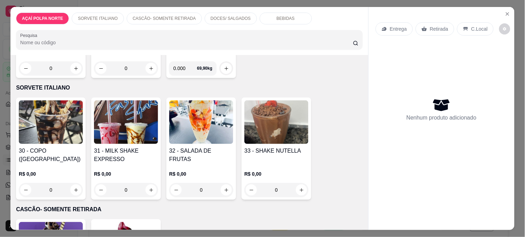
drag, startPoint x: 204, startPoint y: 84, endPoint x: 201, endPoint y: 93, distance: 9.4
click at [203, 84] on p "SORVETE ITALIANO" at bounding box center [189, 88] width 347 height 8
click at [204, 106] on img at bounding box center [201, 122] width 64 height 44
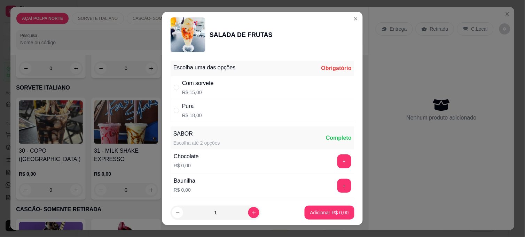
drag, startPoint x: 195, startPoint y: 87, endPoint x: 281, endPoint y: 146, distance: 104.7
click at [194, 87] on div "Com sorvete" at bounding box center [198, 83] width 32 height 8
radio input "true"
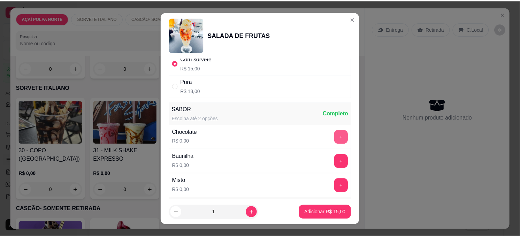
scroll to position [77, 0]
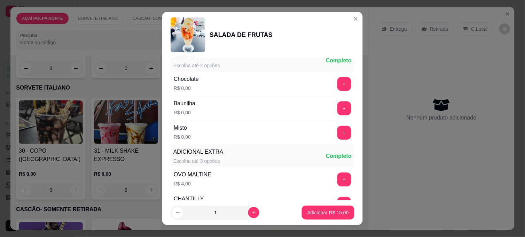
click at [338, 129] on button "+" at bounding box center [345, 133] width 14 height 14
click at [252, 214] on icon "increase-product-quantity" at bounding box center [254, 212] width 5 height 5
type input "2"
click at [308, 214] on p "Adicionar R$ 30,00" at bounding box center [328, 212] width 41 height 7
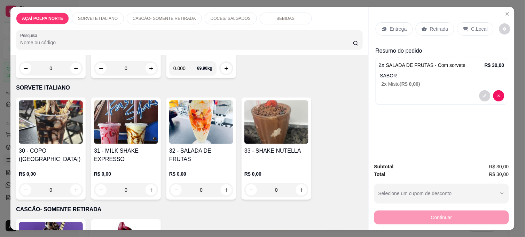
click at [469, 22] on div "C.Local" at bounding box center [475, 28] width 37 height 13
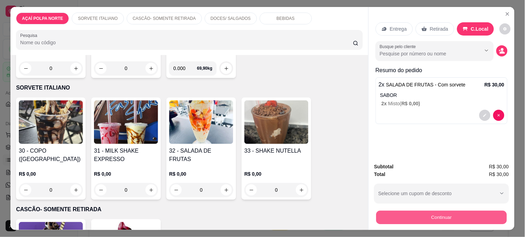
click at [436, 210] on button "Continuar" at bounding box center [442, 217] width 131 height 14
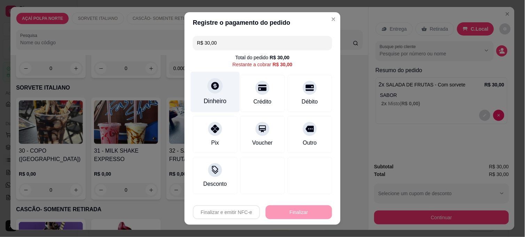
click at [208, 89] on div at bounding box center [215, 85] width 15 height 15
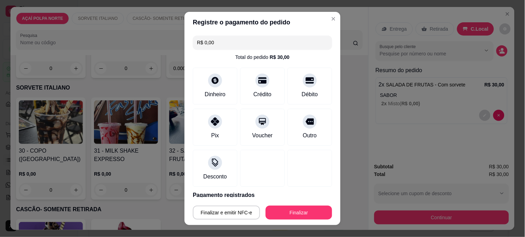
click at [273, 217] on button "Finalizar" at bounding box center [299, 213] width 67 height 14
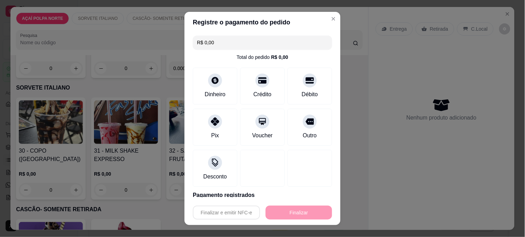
type input "-R$ 30,00"
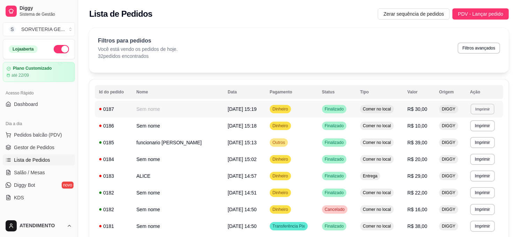
click at [481, 106] on button "Imprimir" at bounding box center [482, 108] width 24 height 11
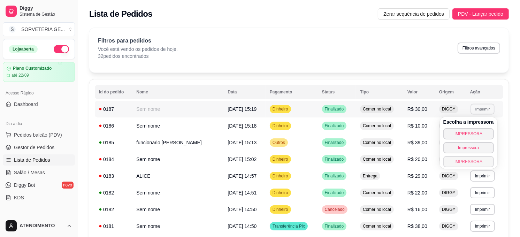
click at [466, 161] on button "IMPRESSORA" at bounding box center [468, 161] width 51 height 11
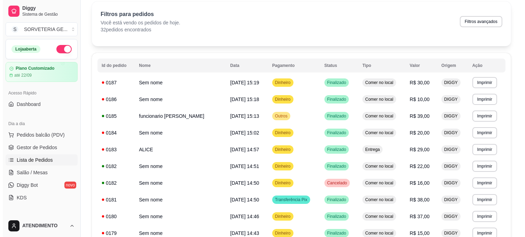
scroll to position [39, 0]
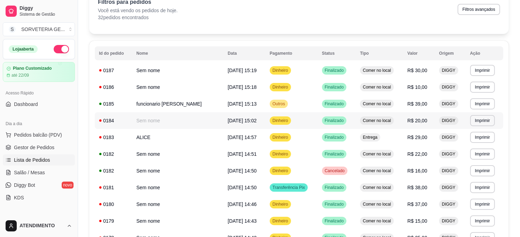
click at [185, 121] on td "Sem nome" at bounding box center [177, 120] width 91 height 17
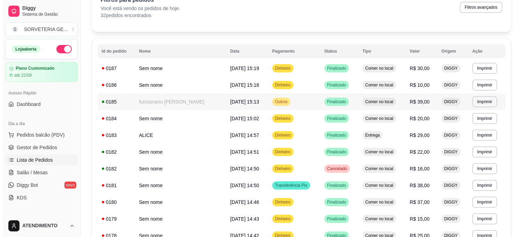
scroll to position [77, 0]
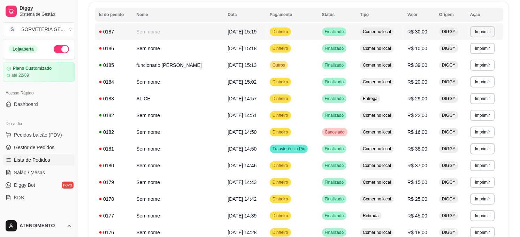
click at [200, 36] on td "Sem nome" at bounding box center [177, 31] width 91 height 17
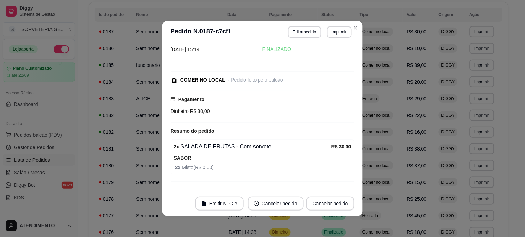
scroll to position [29, 0]
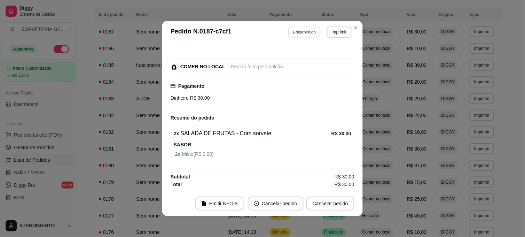
click at [300, 35] on button "Editar pedido" at bounding box center [305, 31] width 32 height 11
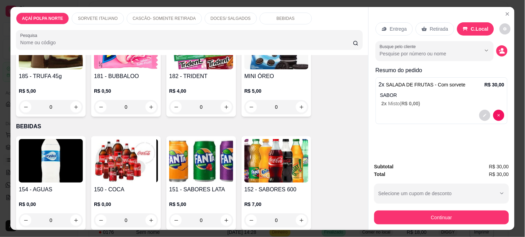
scroll to position [426, 0]
click at [61, 152] on img at bounding box center [51, 161] width 64 height 44
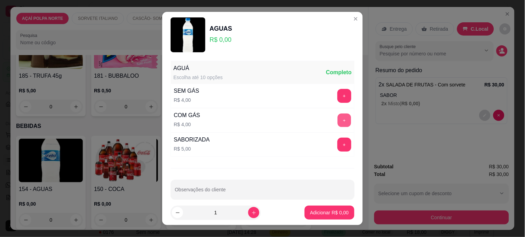
click at [338, 120] on button "+" at bounding box center [345, 121] width 14 height 14
click at [326, 217] on button "Adicionar R$ 4,00" at bounding box center [330, 213] width 48 height 14
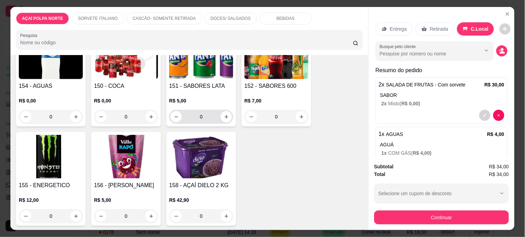
scroll to position [530, 0]
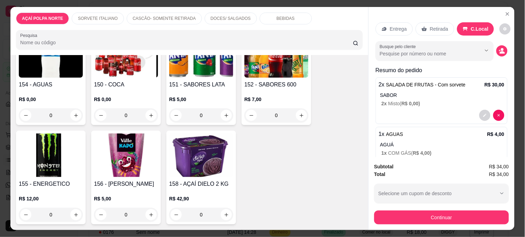
click at [98, 148] on img at bounding box center [126, 155] width 64 height 44
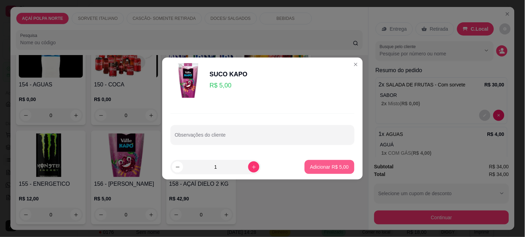
click at [327, 163] on button "Adicionar R$ 5,00" at bounding box center [330, 167] width 50 height 14
type input "1"
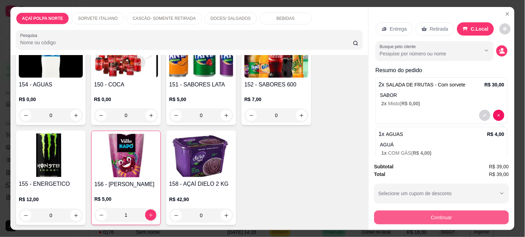
click at [492, 213] on button "Continuar" at bounding box center [442, 217] width 135 height 14
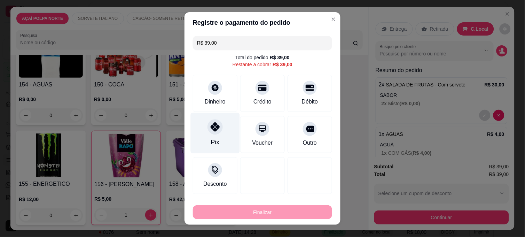
click at [201, 132] on div "Pix" at bounding box center [215, 133] width 49 height 41
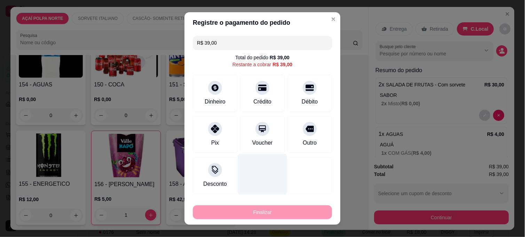
type input "R$ 0,00"
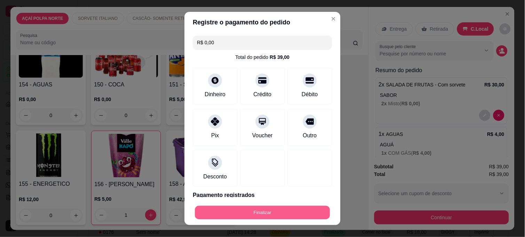
click at [312, 208] on button "Finalizar" at bounding box center [262, 213] width 135 height 14
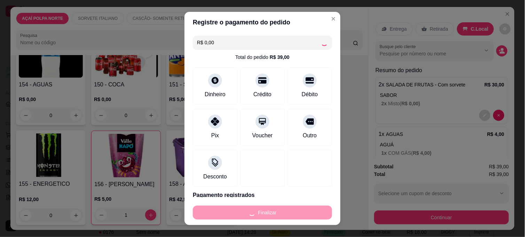
type input "0"
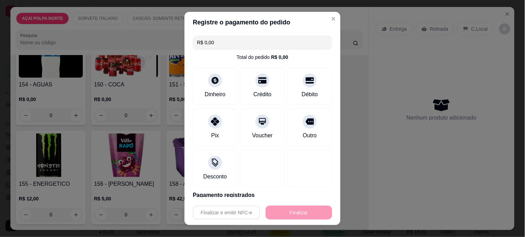
type input "-R$ 39,00"
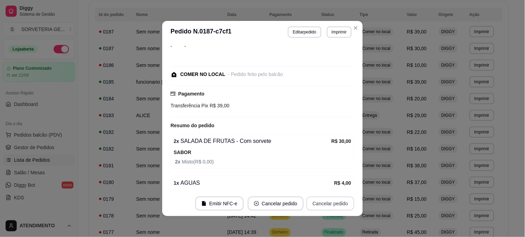
scroll to position [37, 0]
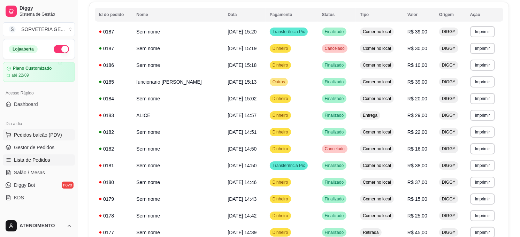
click at [44, 130] on button "Pedidos balcão (PDV)" at bounding box center [39, 134] width 72 height 11
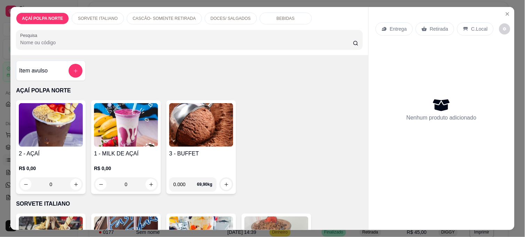
click at [59, 161] on div "R$ 0,00 0" at bounding box center [51, 174] width 64 height 33
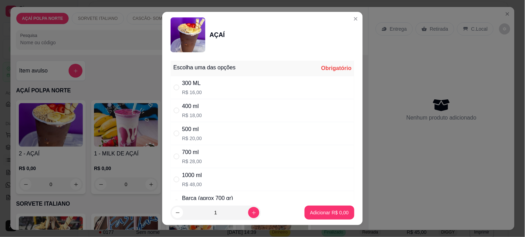
click at [185, 133] on div "500 ml" at bounding box center [192, 129] width 20 height 8
radio input "true"
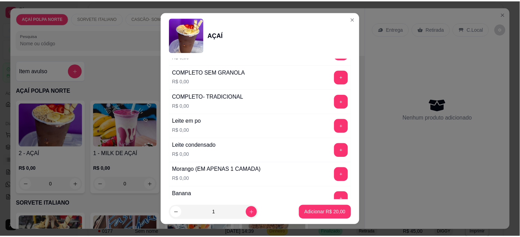
scroll to position [309, 0]
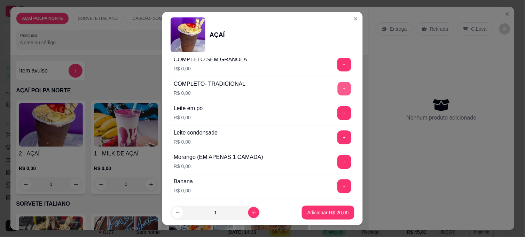
click at [338, 85] on button "+" at bounding box center [345, 89] width 14 height 14
click at [336, 211] on p "Adicionar R$ 20,00" at bounding box center [328, 212] width 41 height 7
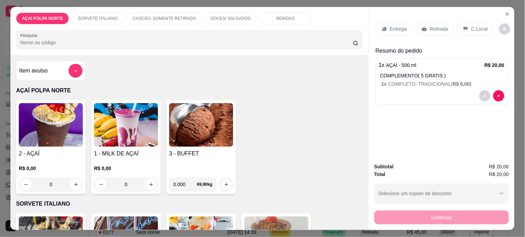
click at [437, 29] on p "Retirada" at bounding box center [439, 28] width 18 height 7
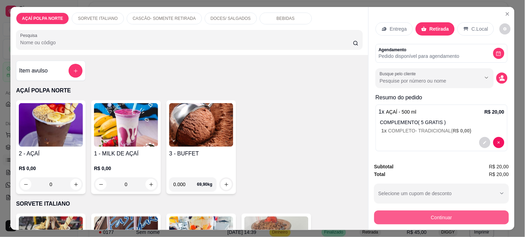
click at [471, 213] on button "Continuar" at bounding box center [442, 217] width 135 height 14
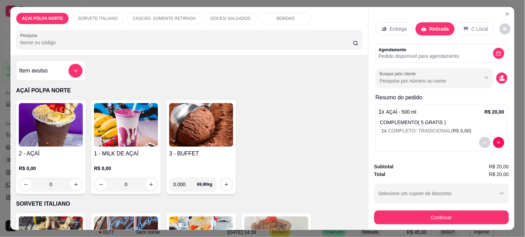
click at [472, 25] on p "C.Local" at bounding box center [480, 28] width 16 height 7
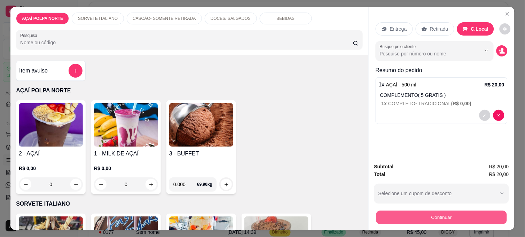
click at [447, 218] on button "Continuar" at bounding box center [442, 217] width 131 height 14
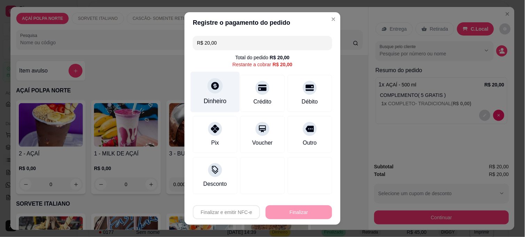
click at [217, 94] on div "Dinheiro" at bounding box center [215, 92] width 49 height 41
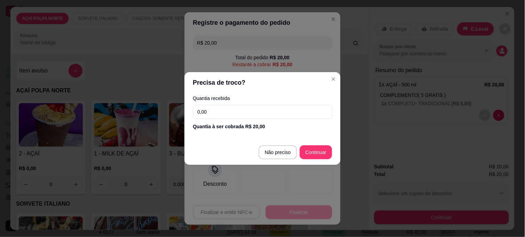
click at [257, 112] on input "0,00" at bounding box center [262, 112] width 139 height 14
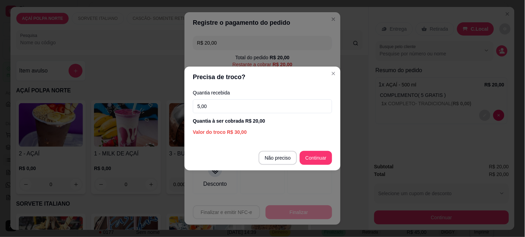
type input "50,00"
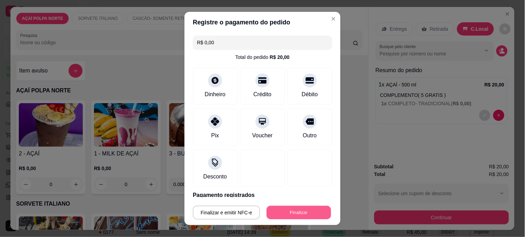
click at [305, 207] on button "Finalizar" at bounding box center [299, 213] width 64 height 14
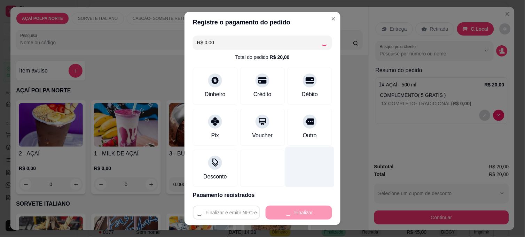
type input "-R$ 20,00"
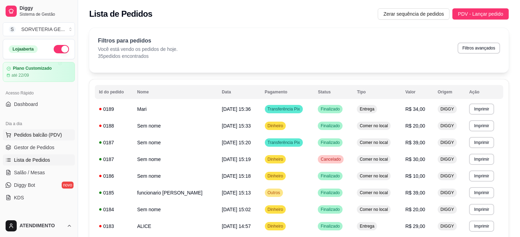
click at [56, 131] on span "Pedidos balcão (PDV)" at bounding box center [38, 134] width 48 height 7
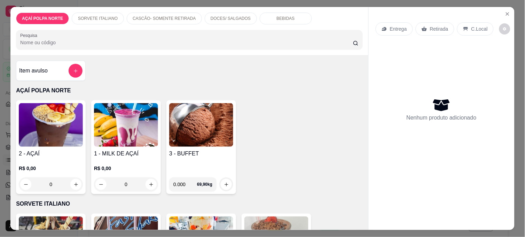
scroll to position [155, 0]
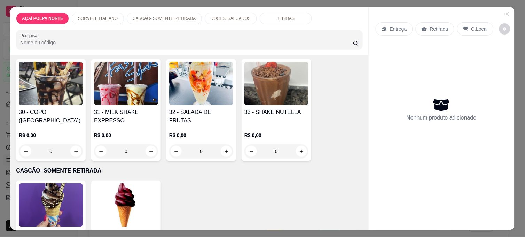
click at [126, 116] on h4 "31 - MILK SHAKE EXPRESSO" at bounding box center [126, 116] width 64 height 17
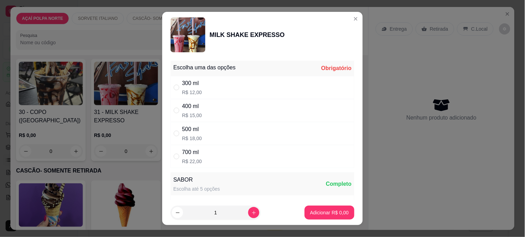
drag, startPoint x: 254, startPoint y: 83, endPoint x: 299, endPoint y: 117, distance: 56.0
click at [255, 84] on div "300 ml R$ 12,00" at bounding box center [263, 87] width 184 height 23
radio input "true"
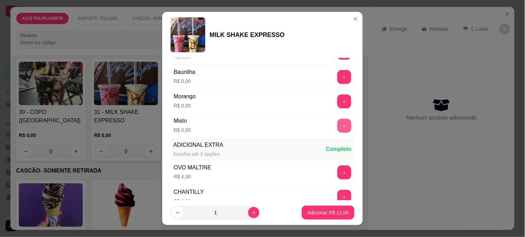
click at [338, 124] on button "+" at bounding box center [345, 126] width 14 height 14
click at [329, 210] on p "Adicionar R$ 12,00" at bounding box center [328, 212] width 40 height 7
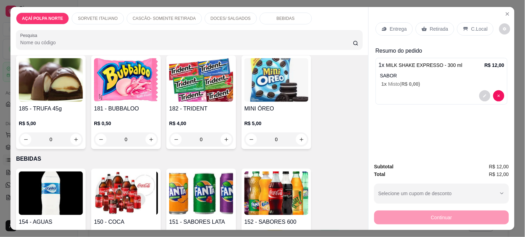
scroll to position [387, 0]
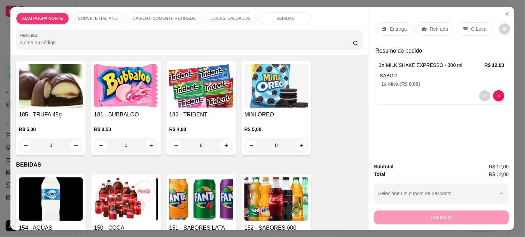
click at [75, 106] on div "185 - TRUFA 45g R$ 5,00 0" at bounding box center [51, 108] width 70 height 94
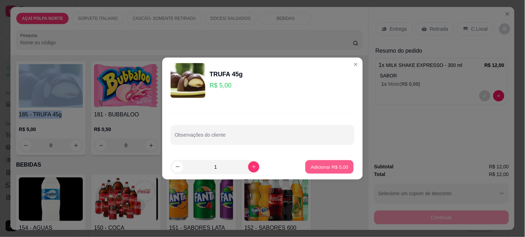
click at [315, 170] on p "Adicionar R$ 5,00" at bounding box center [330, 166] width 38 height 7
type input "1"
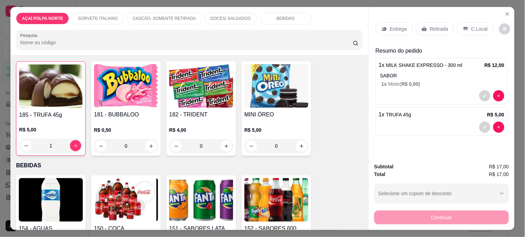
click at [479, 25] on p "C.Local" at bounding box center [480, 28] width 16 height 7
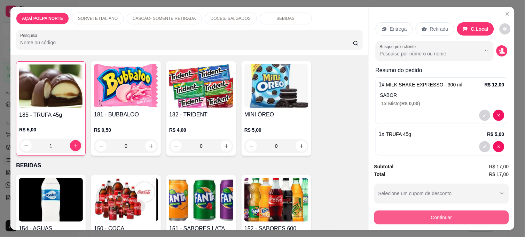
click at [480, 217] on button "Continuar" at bounding box center [442, 217] width 135 height 14
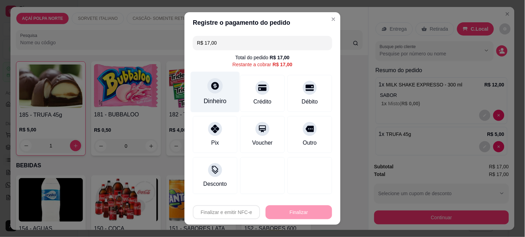
click at [220, 89] on div "Dinheiro" at bounding box center [215, 92] width 49 height 41
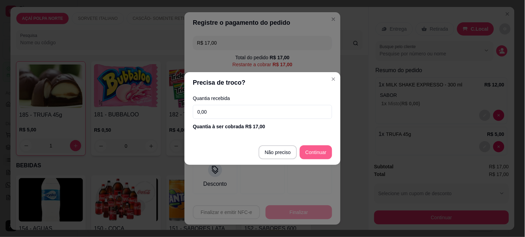
type input "R$ 0,00"
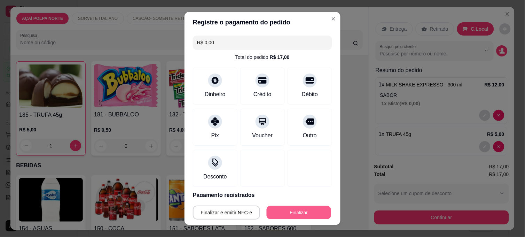
click at [306, 210] on button "Finalizar" at bounding box center [299, 213] width 64 height 14
type input "0"
type input "-R$ 17,00"
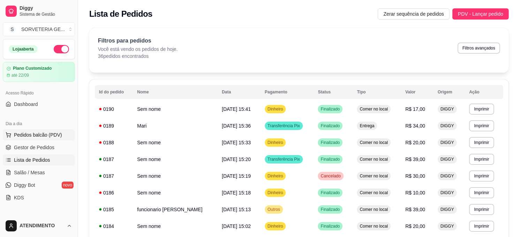
click at [39, 133] on span "Pedidos balcão (PDV)" at bounding box center [38, 134] width 48 height 7
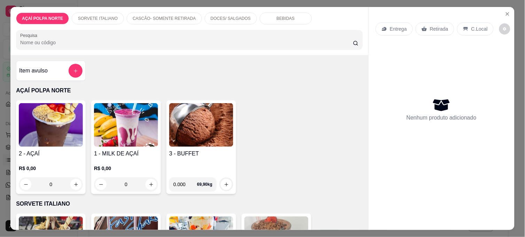
click at [67, 121] on img at bounding box center [51, 125] width 64 height 44
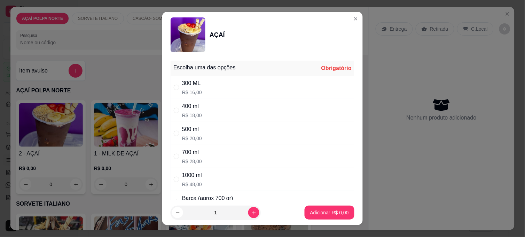
click at [187, 93] on p "R$ 16,00" at bounding box center [192, 92] width 20 height 7
radio input "true"
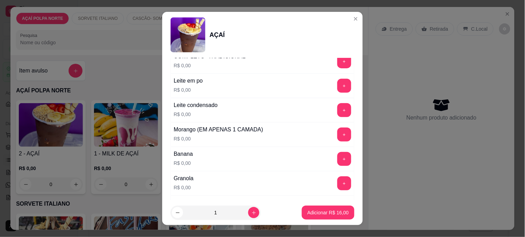
scroll to position [348, 0]
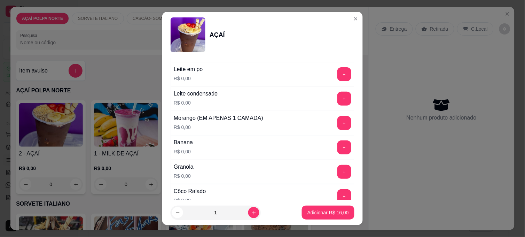
click at [338, 122] on div "+" at bounding box center [345, 123] width 20 height 14
click at [338, 129] on button "+" at bounding box center [345, 123] width 14 height 14
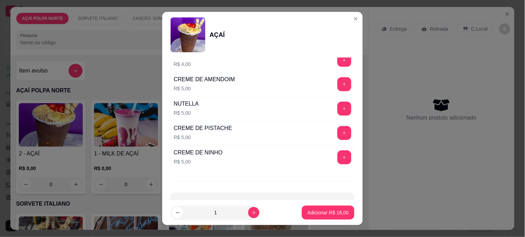
scroll to position [899, 0]
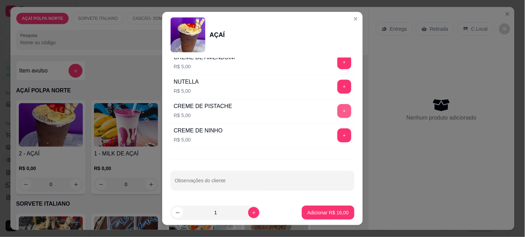
click at [338, 114] on button "+" at bounding box center [345, 111] width 14 height 14
click at [327, 216] on button "Adicionar R$ 21,00" at bounding box center [328, 213] width 53 height 14
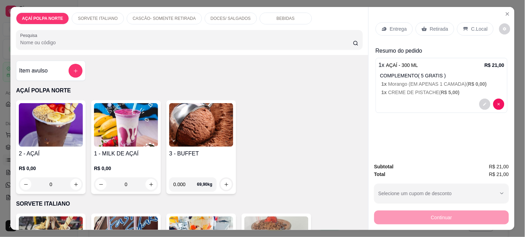
click at [477, 22] on div "C.Local" at bounding box center [475, 28] width 37 height 13
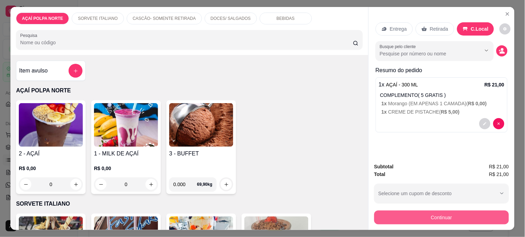
click at [452, 215] on button "Continuar" at bounding box center [442, 217] width 135 height 14
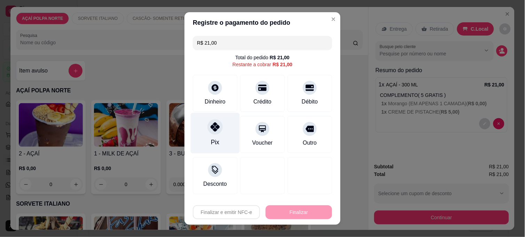
click at [207, 136] on div "Pix" at bounding box center [215, 133] width 49 height 41
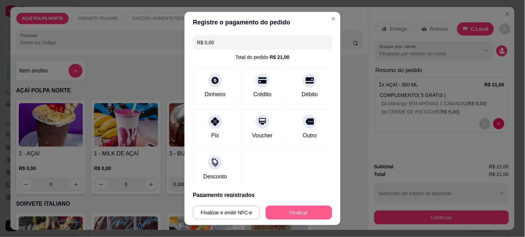
click at [283, 211] on button "Finalizar" at bounding box center [299, 213] width 67 height 14
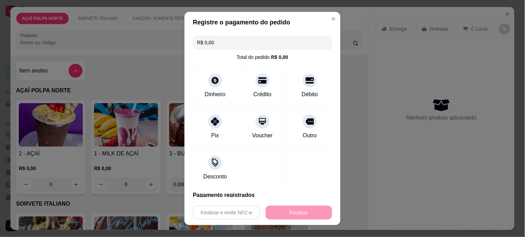
type input "-R$ 21,00"
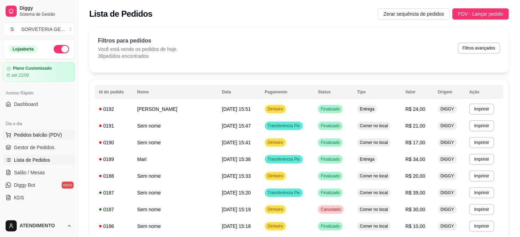
click at [44, 132] on span "Pedidos balcão (PDV)" at bounding box center [38, 134] width 48 height 7
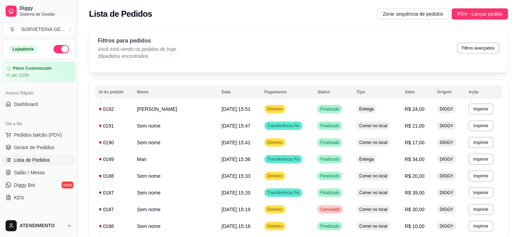
click at [58, 137] on img at bounding box center [51, 125] width 64 height 44
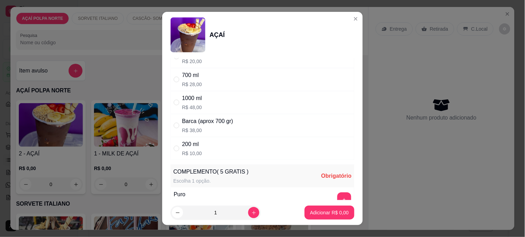
scroll to position [77, 0]
click at [214, 150] on div "200 ml R$ 10,00" at bounding box center [263, 148] width 184 height 23
radio input "true"
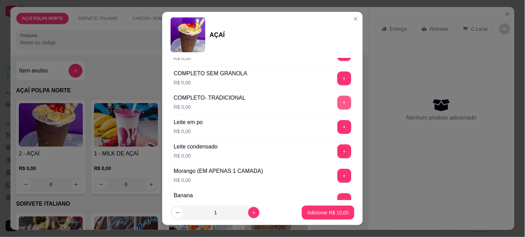
scroll to position [309, 0]
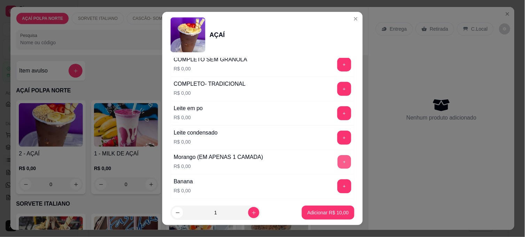
click at [338, 165] on button "+" at bounding box center [345, 162] width 14 height 14
click at [338, 113] on button "+" at bounding box center [345, 113] width 14 height 14
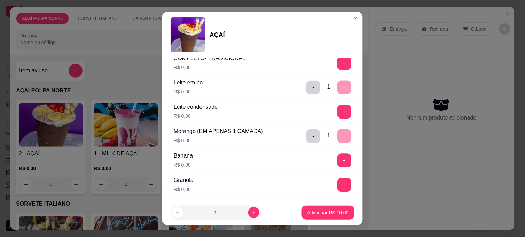
scroll to position [348, 0]
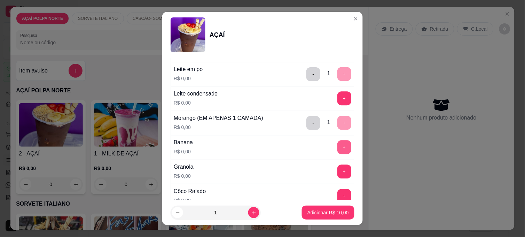
click at [338, 145] on button "+" at bounding box center [345, 147] width 14 height 14
click at [340, 208] on button "Adicionar R$ 10,00" at bounding box center [328, 213] width 51 height 14
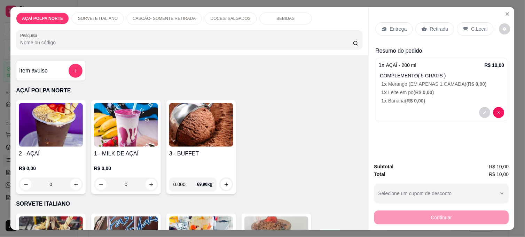
click at [472, 30] on div "C.Local" at bounding box center [475, 28] width 37 height 13
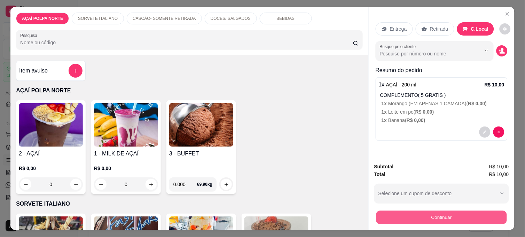
click at [471, 211] on button "Continuar" at bounding box center [442, 217] width 131 height 14
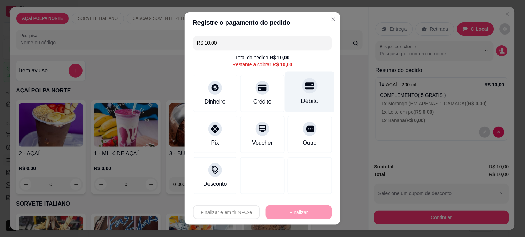
click at [308, 78] on div "Débito" at bounding box center [310, 92] width 49 height 41
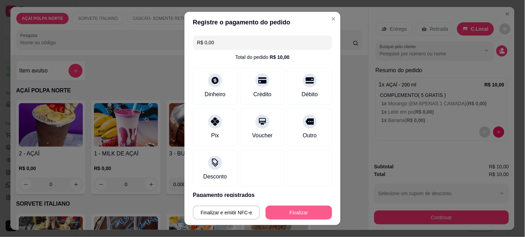
click at [316, 207] on button "Finalizar" at bounding box center [299, 213] width 67 height 14
type input "-R$ 10,00"
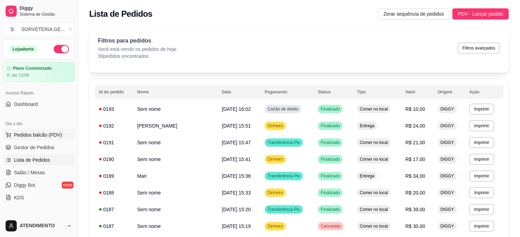
click at [39, 137] on span "Pedidos balcão (PDV)" at bounding box center [38, 134] width 48 height 7
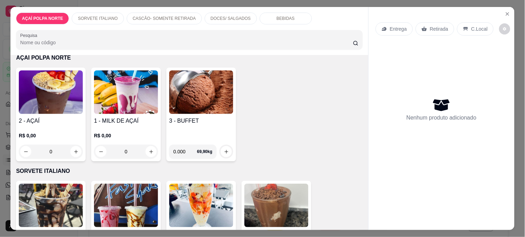
scroll to position [77, 0]
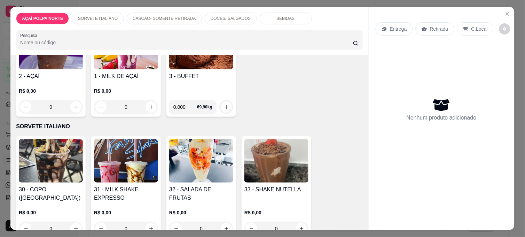
click at [225, 173] on img at bounding box center [201, 161] width 64 height 44
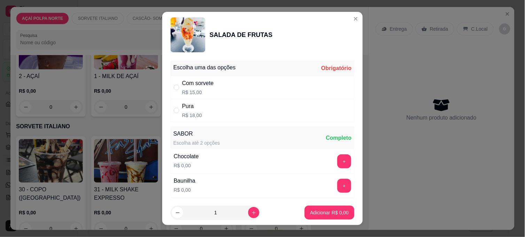
click at [190, 87] on div "Com sorvete" at bounding box center [198, 83] width 32 height 8
radio input "true"
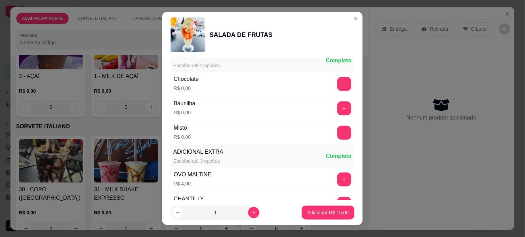
click at [338, 134] on button "+" at bounding box center [345, 133] width 14 height 14
click at [325, 214] on p "Adicionar R$ 15,00" at bounding box center [328, 212] width 40 height 7
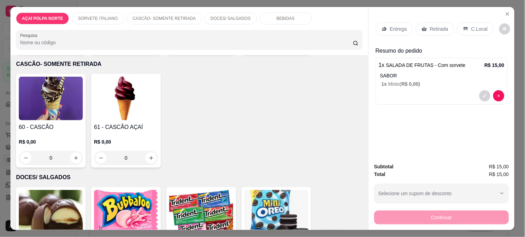
scroll to position [309, 0]
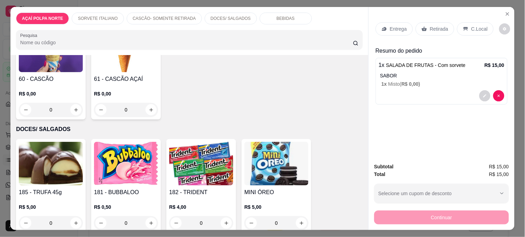
click at [64, 164] on img at bounding box center [51, 164] width 64 height 44
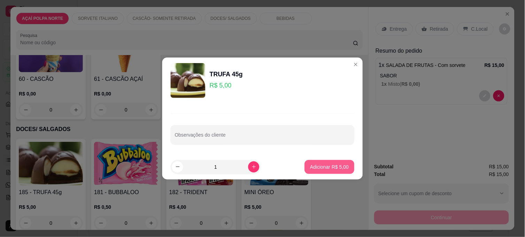
click at [332, 168] on p "Adicionar R$ 5,00" at bounding box center [329, 166] width 39 height 7
type input "1"
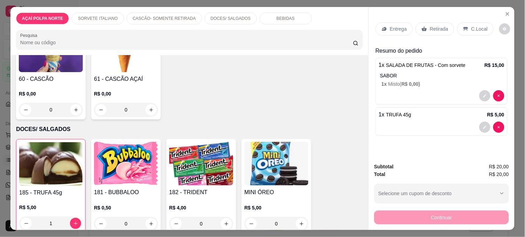
click at [472, 28] on p "C.Local" at bounding box center [480, 28] width 16 height 7
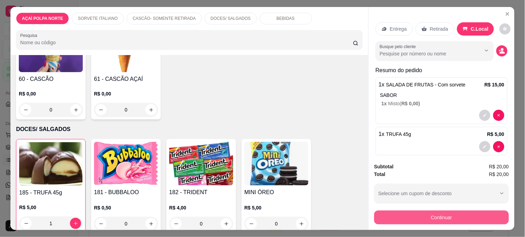
click at [407, 211] on button "Continuar" at bounding box center [442, 217] width 135 height 14
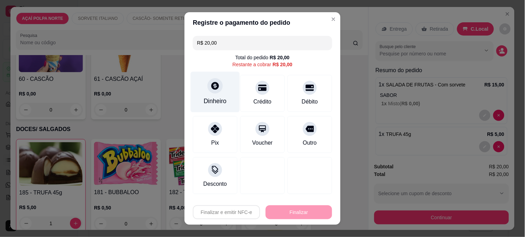
click at [211, 99] on div "Dinheiro" at bounding box center [215, 101] width 23 height 9
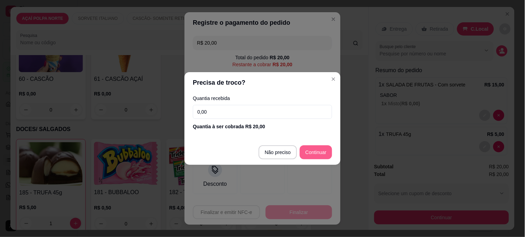
type input "R$ 0,00"
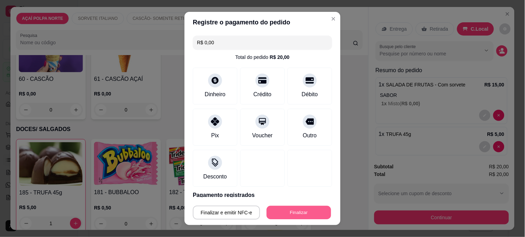
click at [303, 210] on button "Finalizar" at bounding box center [299, 213] width 64 height 14
type input "0"
type input "-R$ 20,00"
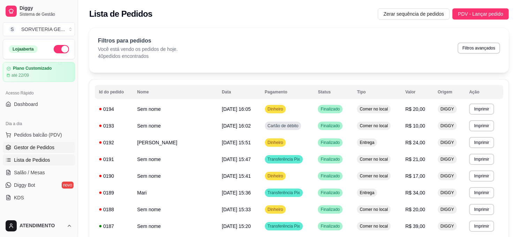
drag, startPoint x: 41, startPoint y: 137, endPoint x: 44, endPoint y: 142, distance: 6.1
click at [42, 138] on button "Pedidos balcão (PDV)" at bounding box center [39, 134] width 72 height 11
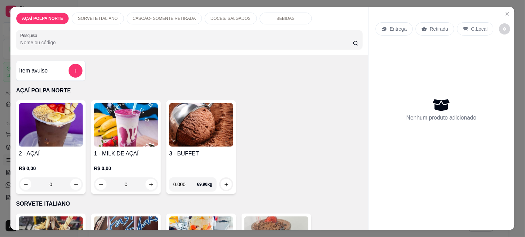
click at [60, 120] on img at bounding box center [51, 125] width 64 height 44
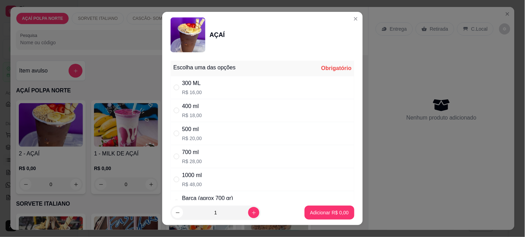
click at [185, 104] on div "400 ml" at bounding box center [192, 106] width 20 height 8
radio input "true"
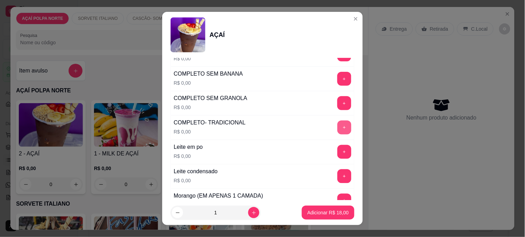
click at [338, 131] on button "+" at bounding box center [345, 128] width 14 height 14
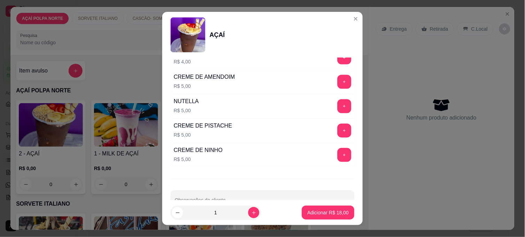
scroll to position [861, 0]
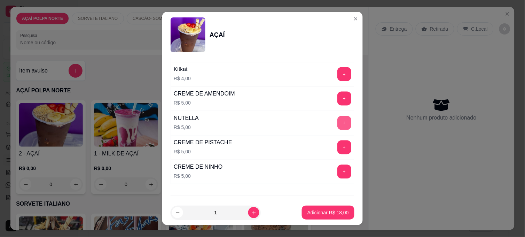
click at [338, 123] on button "+" at bounding box center [345, 123] width 14 height 14
click at [335, 213] on p "Adicionar R$ 23,00" at bounding box center [328, 212] width 41 height 7
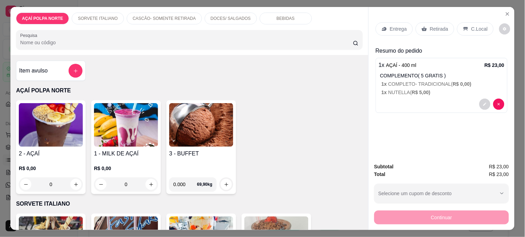
click at [472, 26] on p "C.Local" at bounding box center [480, 28] width 16 height 7
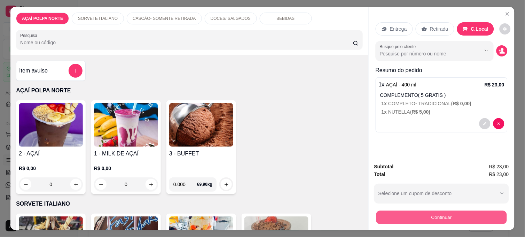
click at [439, 215] on button "Continuar" at bounding box center [442, 217] width 131 height 14
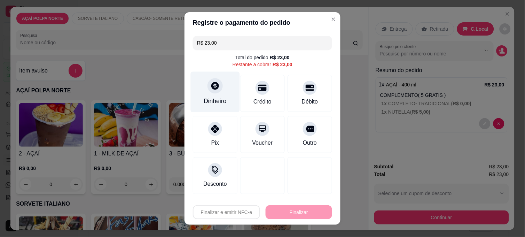
click at [211, 103] on div "Dinheiro" at bounding box center [215, 101] width 23 height 9
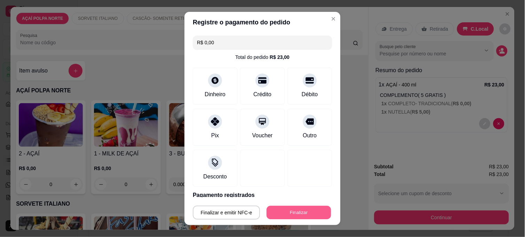
click at [275, 210] on button "Finalizar" at bounding box center [299, 213] width 64 height 14
type input "-R$ 23,00"
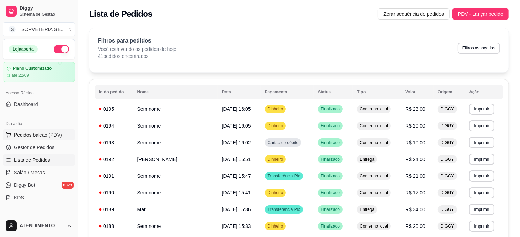
click at [43, 132] on span "Pedidos balcão (PDV)" at bounding box center [38, 134] width 48 height 7
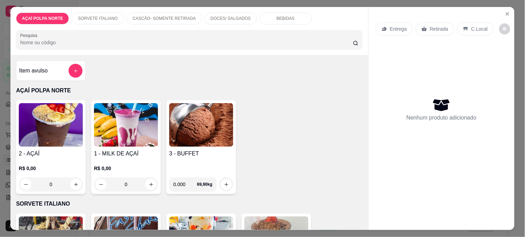
click at [47, 142] on img at bounding box center [51, 125] width 64 height 44
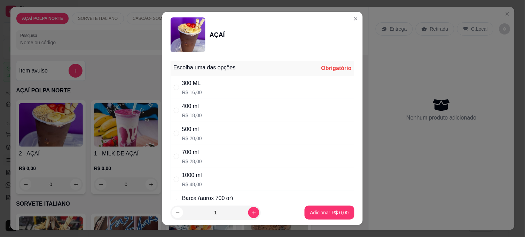
scroll to position [155, 0]
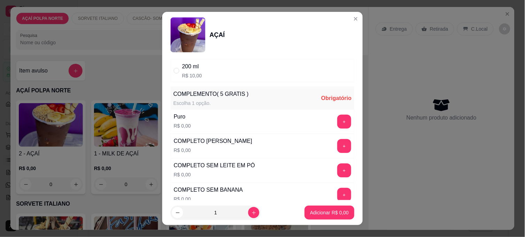
click at [189, 69] on div "200 ml" at bounding box center [192, 66] width 20 height 8
radio input "true"
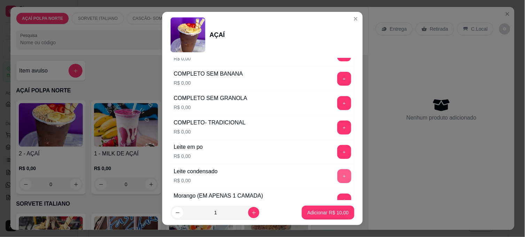
scroll to position [309, 0]
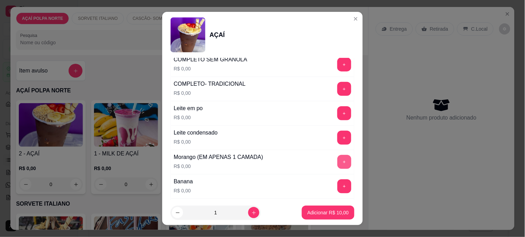
click at [338, 163] on button "+" at bounding box center [345, 162] width 14 height 14
click at [338, 193] on button "+" at bounding box center [345, 186] width 14 height 14
click at [323, 221] on footer "1 Adicionar R$ 10,00" at bounding box center [262, 212] width 201 height 25
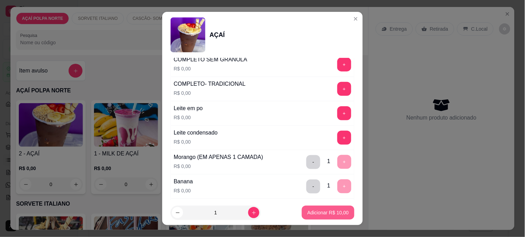
click at [324, 215] on p "Adicionar R$ 10,00" at bounding box center [328, 212] width 41 height 7
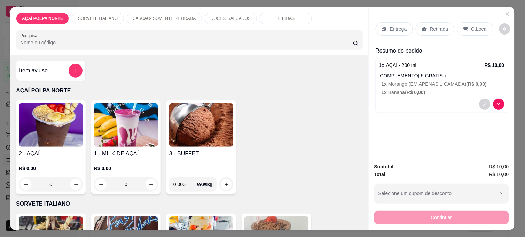
click at [61, 130] on img at bounding box center [51, 125] width 64 height 44
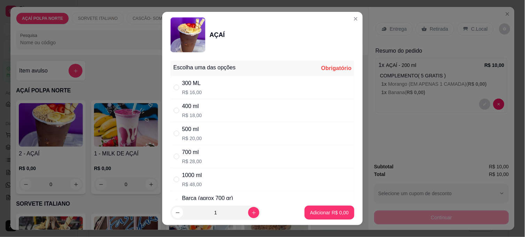
click at [189, 115] on p "R$ 18,00" at bounding box center [192, 115] width 20 height 7
radio input "true"
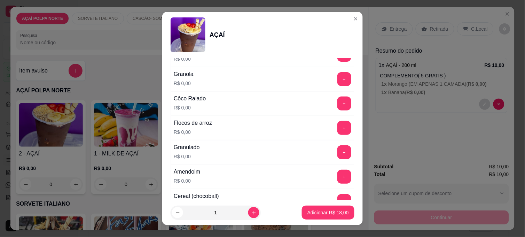
scroll to position [464, 0]
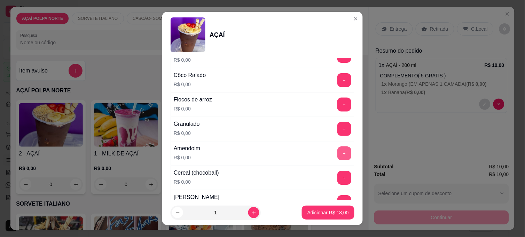
click at [338, 156] on button "+" at bounding box center [345, 153] width 14 height 14
click at [338, 179] on button "+" at bounding box center [345, 178] width 14 height 14
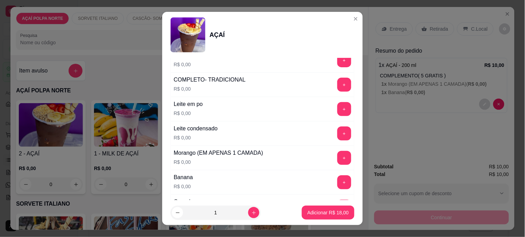
scroll to position [309, 0]
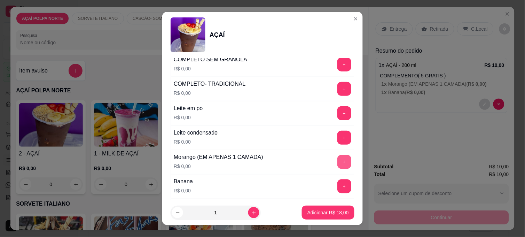
click at [338, 162] on button "+" at bounding box center [345, 162] width 14 height 14
click at [331, 210] on p "Adicionar R$ 18,00" at bounding box center [328, 212] width 41 height 7
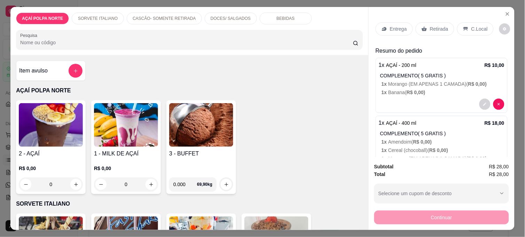
click at [467, 22] on div "C.Local" at bounding box center [475, 28] width 37 height 13
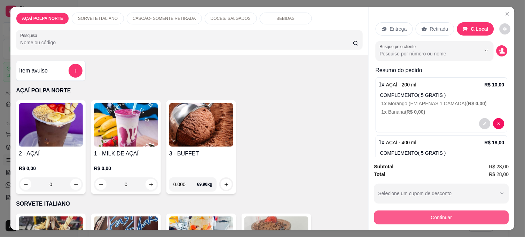
click at [439, 213] on button "Continuar" at bounding box center [442, 217] width 135 height 14
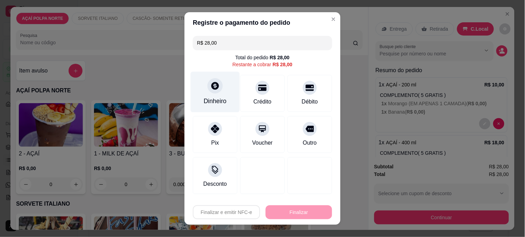
click at [208, 88] on div at bounding box center [215, 85] width 15 height 15
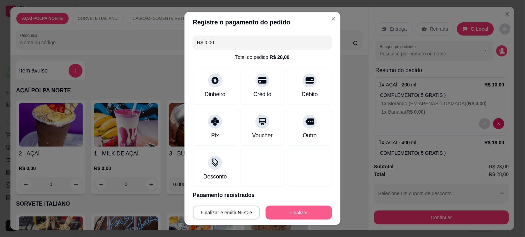
click at [306, 218] on button "Finalizar" at bounding box center [299, 213] width 67 height 14
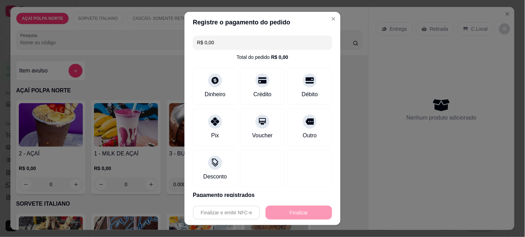
type input "-R$ 28,00"
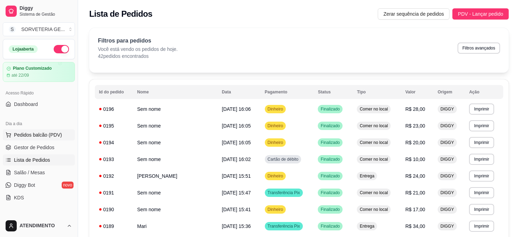
click at [54, 131] on button "Pedidos balcão (PDV)" at bounding box center [39, 134] width 72 height 11
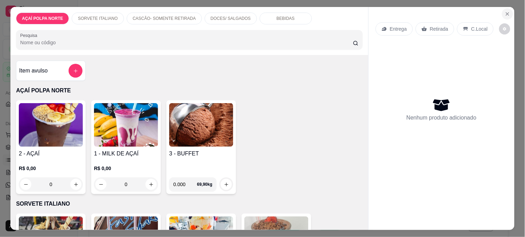
click at [508, 11] on icon "Close" at bounding box center [508, 14] width 6 height 6
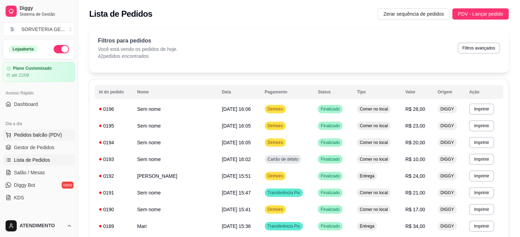
click at [35, 139] on button "Pedidos balcão (PDV)" at bounding box center [39, 134] width 72 height 11
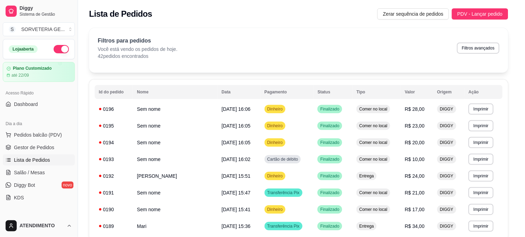
click at [46, 149] on h4 "2 - AÇAÍ" at bounding box center [51, 153] width 64 height 8
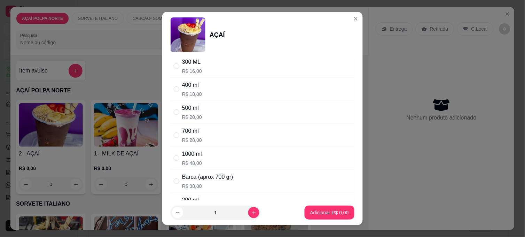
scroll to position [39, 0]
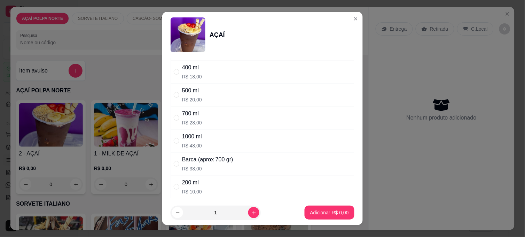
click at [208, 190] on div "200 ml R$ 10,00" at bounding box center [263, 186] width 184 height 23
radio input "true"
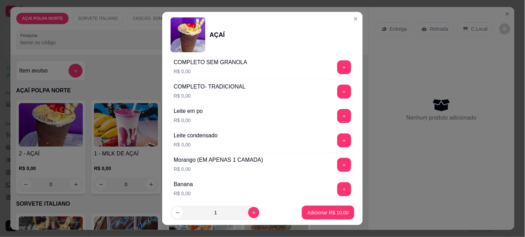
scroll to position [309, 0]
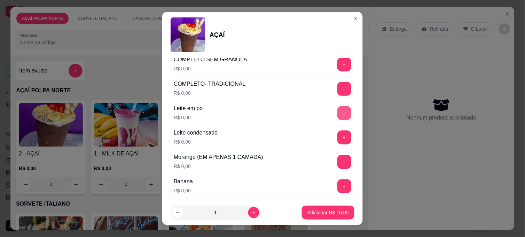
click at [338, 112] on button "+" at bounding box center [345, 113] width 14 height 14
click at [338, 159] on button "+" at bounding box center [345, 162] width 14 height 14
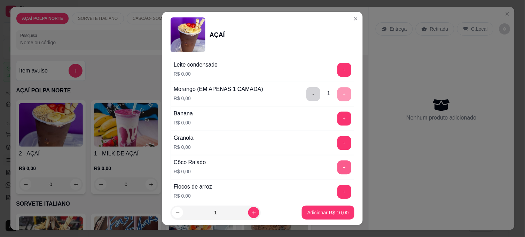
scroll to position [387, 0]
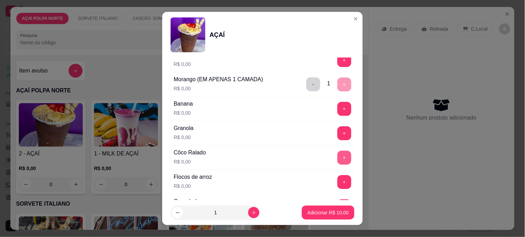
click at [338, 158] on button "+" at bounding box center [345, 158] width 14 height 14
click at [338, 182] on button "+" at bounding box center [345, 182] width 14 height 14
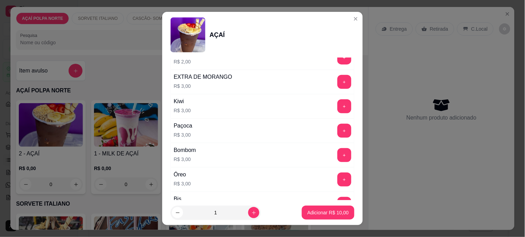
scroll to position [899, 0]
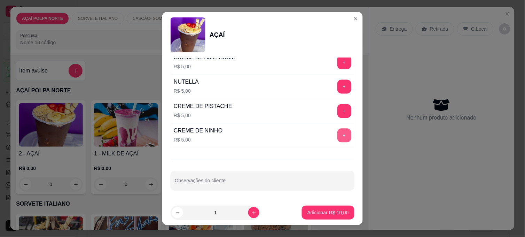
click at [338, 137] on button "+" at bounding box center [345, 136] width 14 height 14
click at [341, 208] on button "Adicionar R$ 15,00" at bounding box center [328, 213] width 51 height 14
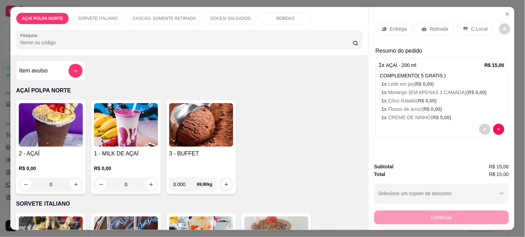
click at [465, 27] on div "C.Local" at bounding box center [475, 28] width 37 height 13
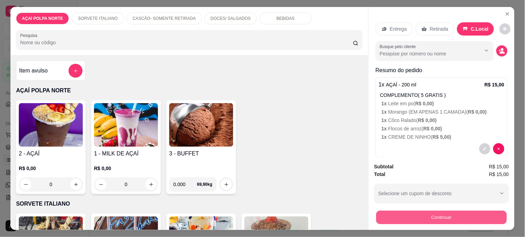
click at [467, 218] on button "Continuar" at bounding box center [442, 217] width 131 height 14
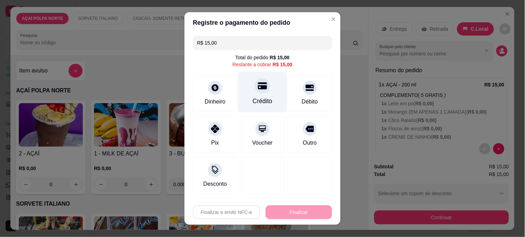
click at [262, 100] on div "Crédito" at bounding box center [263, 101] width 20 height 9
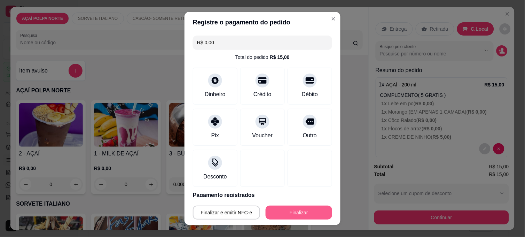
click at [304, 211] on button "Finalizar" at bounding box center [299, 213] width 67 height 14
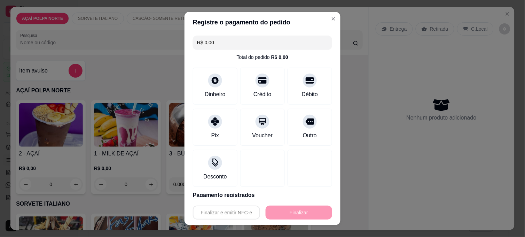
type input "-R$ 15,00"
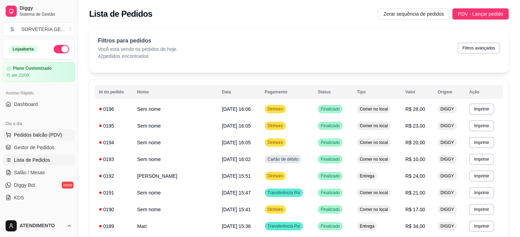
click at [41, 136] on span "Pedidos balcão (PDV)" at bounding box center [38, 134] width 48 height 7
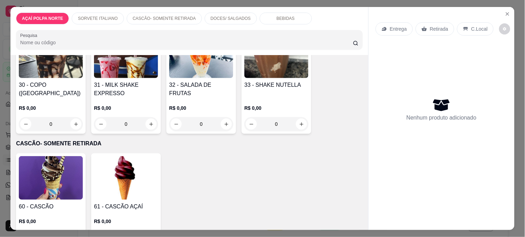
scroll to position [193, 0]
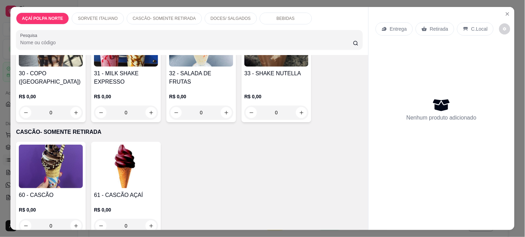
click at [47, 169] on img at bounding box center [51, 167] width 64 height 44
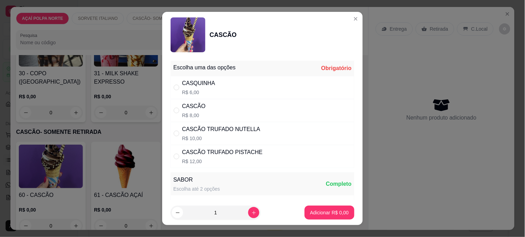
click at [223, 127] on div "CASCÃO TRUFADO NUTELLA" at bounding box center [221, 129] width 78 height 8
radio input "true"
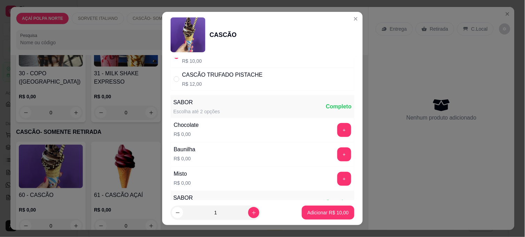
scroll to position [116, 0]
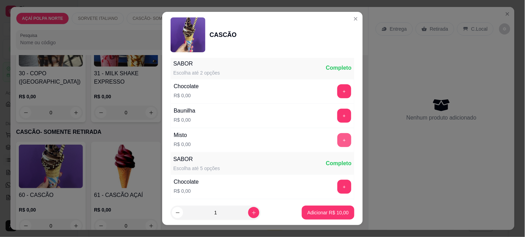
click at [338, 143] on button "+" at bounding box center [345, 140] width 14 height 14
click at [332, 208] on button "Adicionar R$ 10,00" at bounding box center [328, 213] width 51 height 14
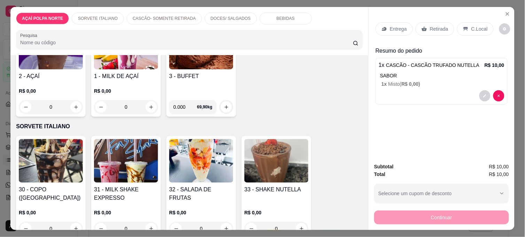
scroll to position [0, 0]
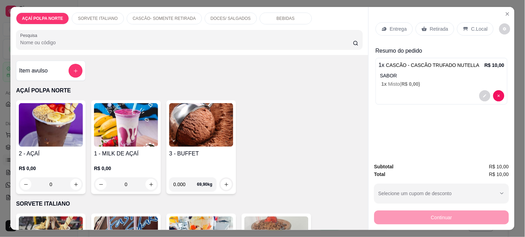
click at [65, 126] on img at bounding box center [51, 125] width 64 height 44
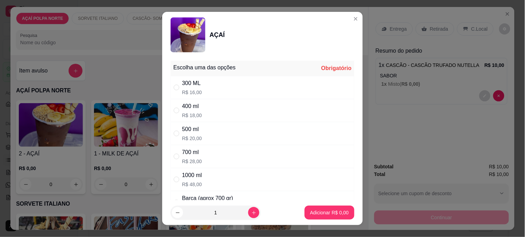
click at [200, 86] on div "300 ML R$ 16,00" at bounding box center [263, 87] width 184 height 23
radio input "true"
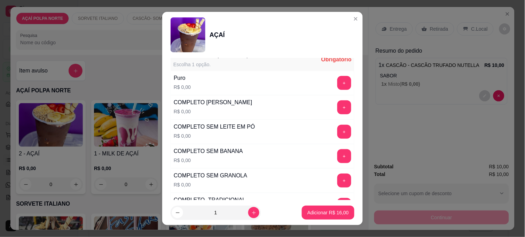
scroll to position [232, 0]
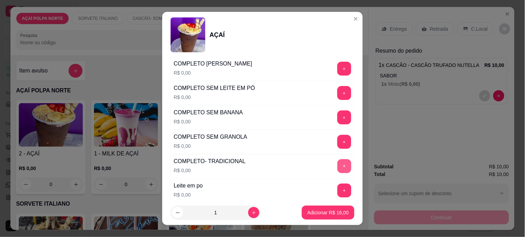
click at [338, 165] on button "+" at bounding box center [345, 166] width 14 height 14
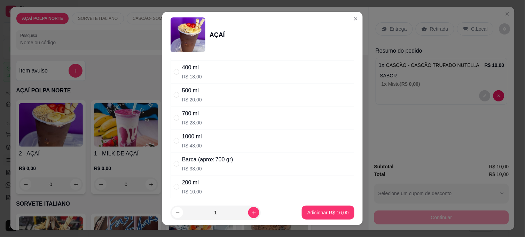
scroll to position [0, 0]
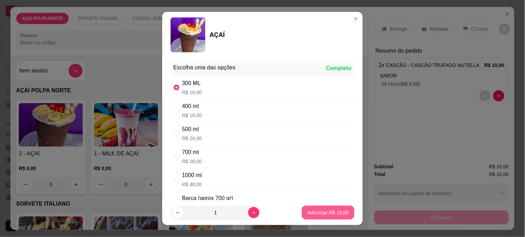
click at [325, 208] on button "Adicionar R$ 16,00" at bounding box center [328, 213] width 53 height 14
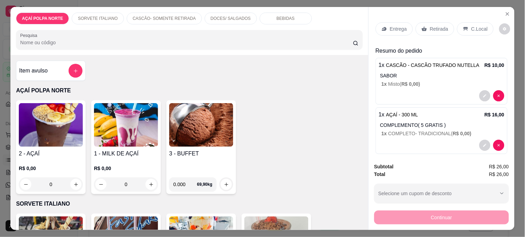
click at [467, 23] on div "C.Local" at bounding box center [475, 28] width 37 height 13
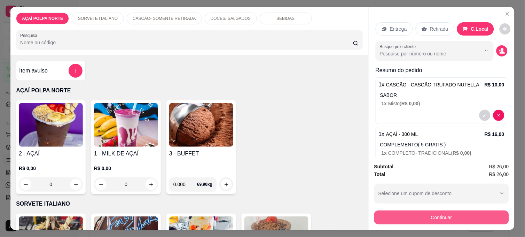
click at [459, 215] on button "Continuar" at bounding box center [442, 217] width 135 height 14
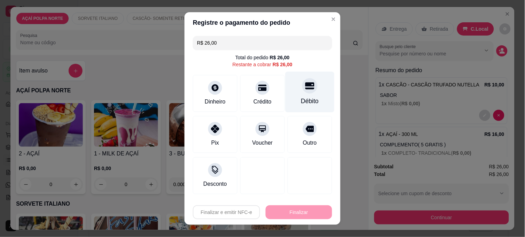
click at [306, 85] on icon at bounding box center [310, 86] width 9 height 7
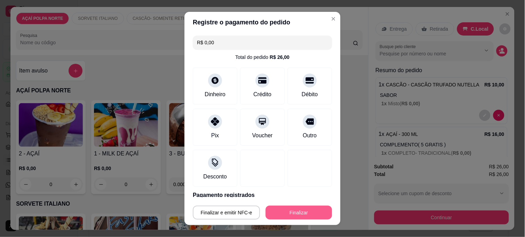
click at [315, 211] on button "Finalizar" at bounding box center [299, 213] width 67 height 14
type input "-R$ 26,00"
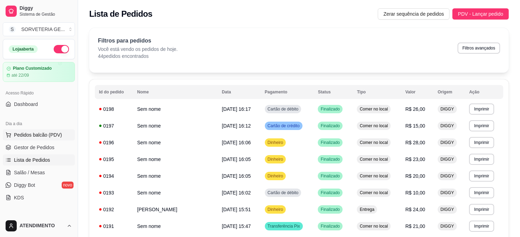
click at [44, 133] on span "Pedidos balcão (PDV)" at bounding box center [38, 134] width 48 height 7
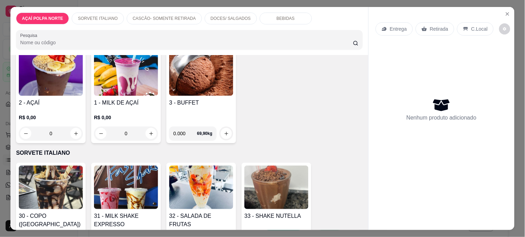
scroll to position [77, 0]
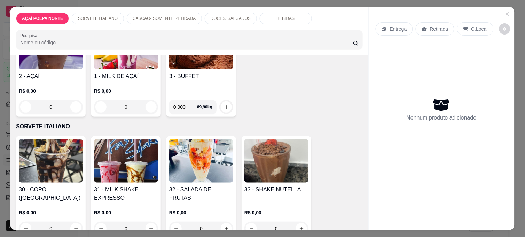
click at [127, 162] on img at bounding box center [126, 161] width 64 height 44
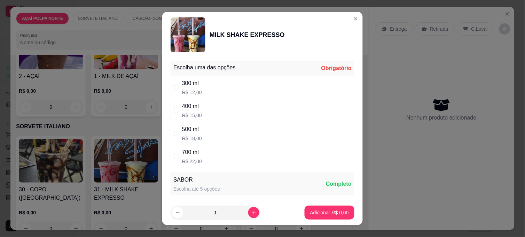
click at [196, 114] on p "R$ 15,00" at bounding box center [192, 115] width 20 height 7
radio input "true"
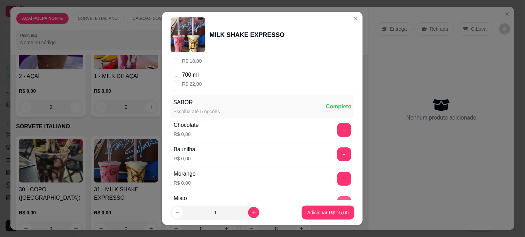
click at [338, 198] on button "+" at bounding box center [345, 203] width 14 height 14
click at [332, 208] on button "Adicionar R$ 15,00" at bounding box center [328, 213] width 53 height 14
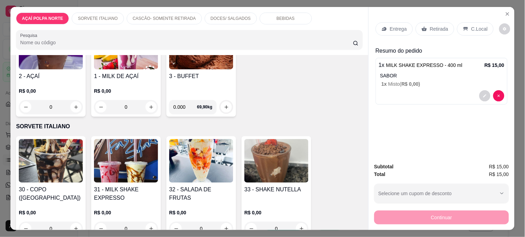
scroll to position [39, 0]
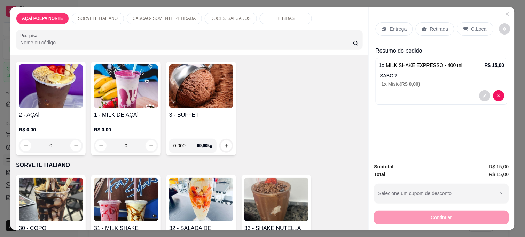
click at [47, 111] on h4 "2 - AÇAÍ" at bounding box center [51, 115] width 64 height 8
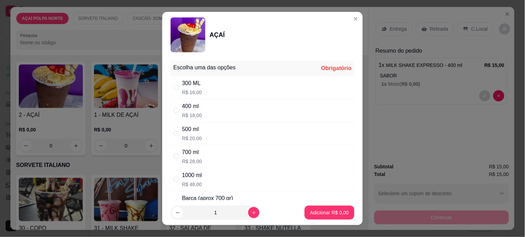
click at [223, 90] on div "300 ML R$ 16,00" at bounding box center [263, 87] width 184 height 23
radio input "true"
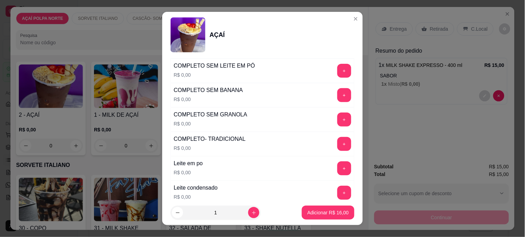
scroll to position [309, 0]
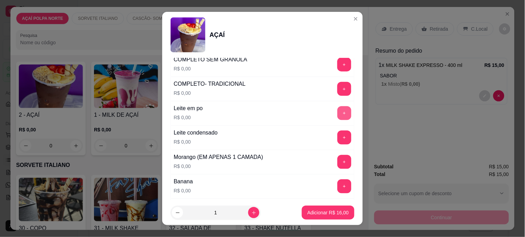
click at [338, 110] on button "+" at bounding box center [345, 113] width 14 height 14
click at [338, 136] on button "+" at bounding box center [345, 138] width 14 height 14
click at [338, 161] on button "+" at bounding box center [345, 162] width 14 height 14
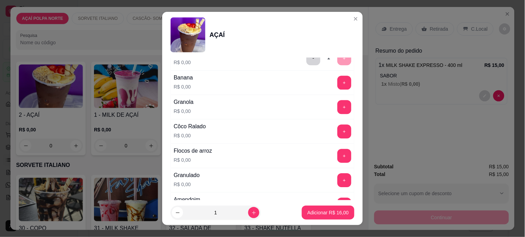
scroll to position [464, 0]
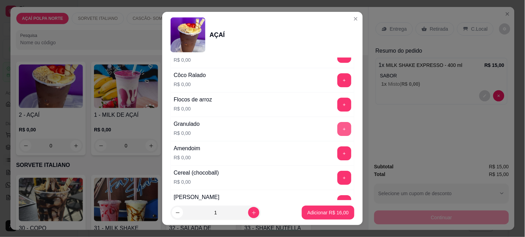
click at [338, 131] on button "+" at bounding box center [345, 129] width 14 height 14
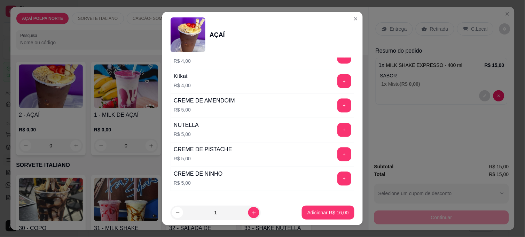
scroll to position [890, 0]
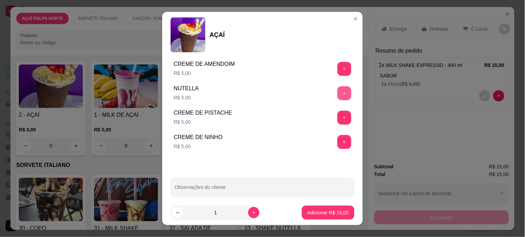
click at [338, 94] on button "+" at bounding box center [345, 93] width 14 height 14
click at [335, 213] on p "Adicionar R$ 21,00" at bounding box center [328, 212] width 40 height 7
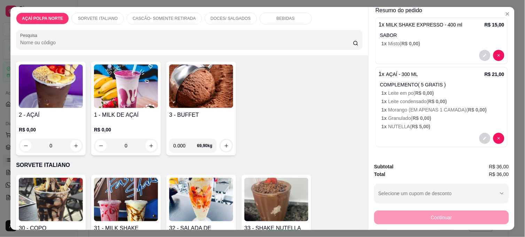
scroll to position [0, 0]
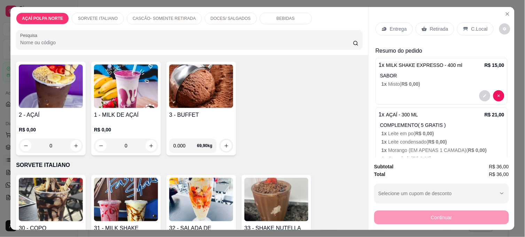
click at [464, 27] on icon at bounding box center [466, 29] width 6 height 6
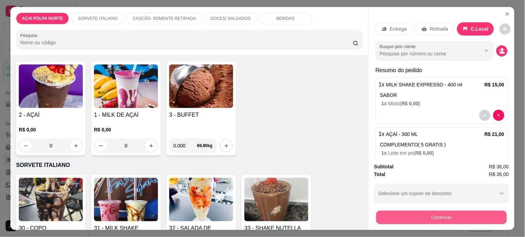
click at [450, 214] on button "Continuar" at bounding box center [442, 217] width 131 height 14
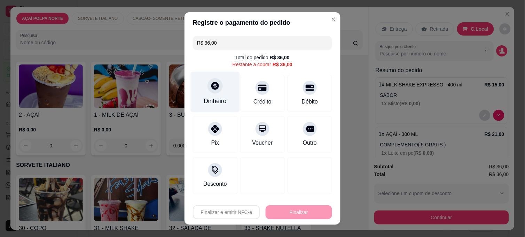
click at [223, 101] on div "Dinheiro" at bounding box center [215, 101] width 23 height 9
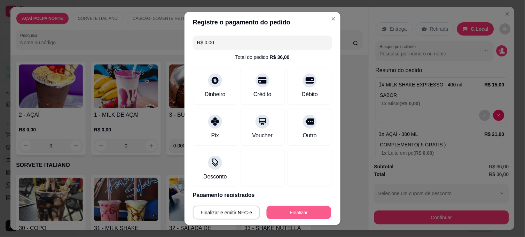
click at [291, 207] on button "Finalizar" at bounding box center [299, 213] width 64 height 14
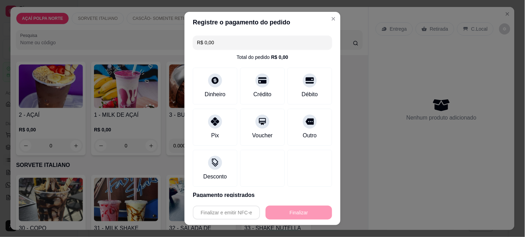
type input "-R$ 36,00"
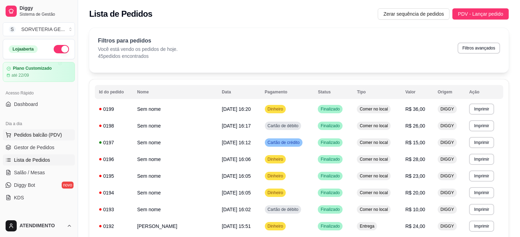
click at [47, 132] on span "Pedidos balcão (PDV)" at bounding box center [38, 134] width 48 height 7
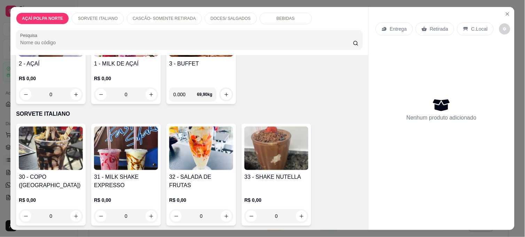
scroll to position [116, 0]
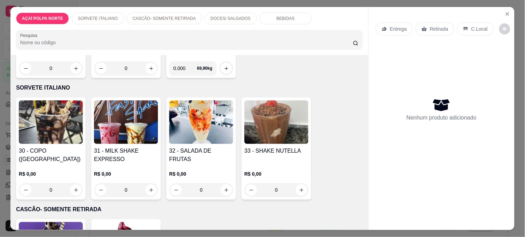
click at [129, 160] on h4 "31 - MILK SHAKE EXPRESSO" at bounding box center [126, 155] width 64 height 17
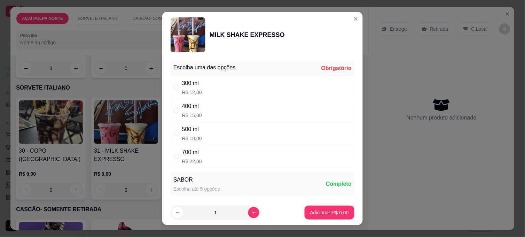
click at [280, 87] on div "300 ml R$ 12,00" at bounding box center [263, 87] width 184 height 23
radio input "true"
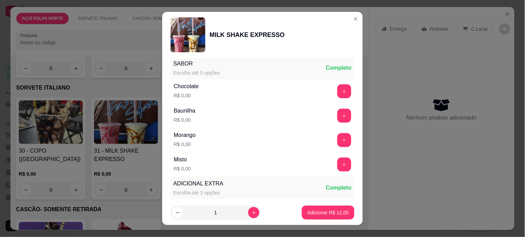
scroll to position [155, 0]
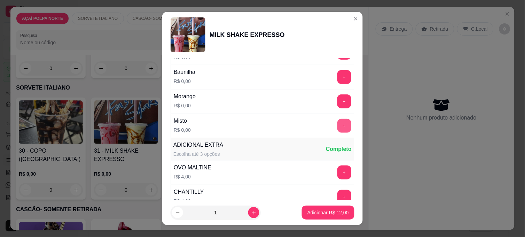
click at [338, 124] on button "+" at bounding box center [345, 126] width 14 height 14
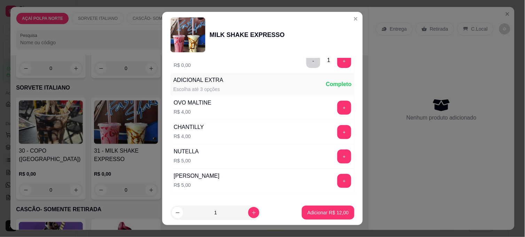
scroll to position [232, 0]
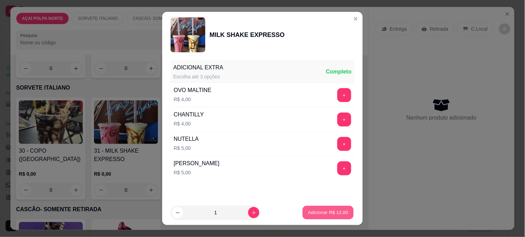
click at [317, 211] on p "Adicionar R$ 12,00" at bounding box center [328, 212] width 40 height 7
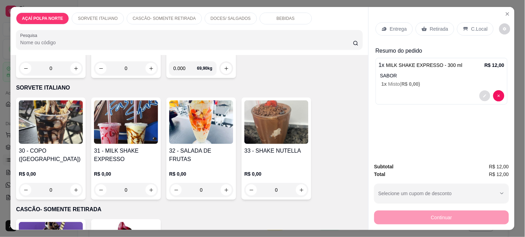
click at [481, 95] on button "decrease-product-quantity" at bounding box center [485, 96] width 11 height 11
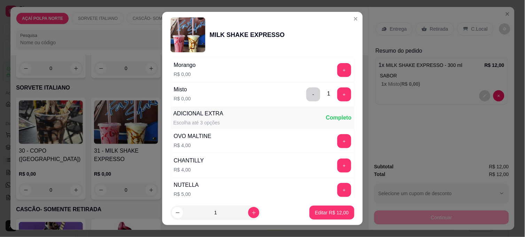
scroll to position [265, 0]
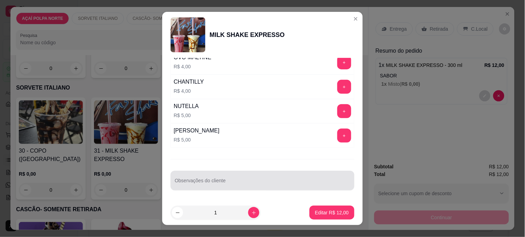
click at [241, 180] on input "Observações do cliente" at bounding box center [263, 183] width 176 height 7
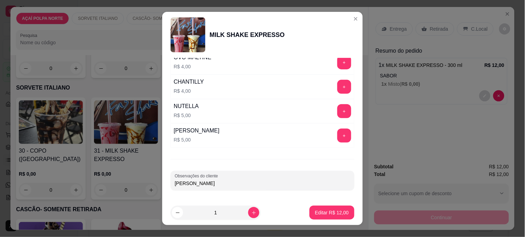
type input "[PERSON_NAME]"
click at [340, 213] on p "Editar R$ 12,00" at bounding box center [332, 212] width 33 height 7
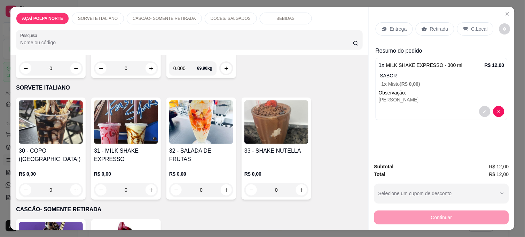
click at [112, 113] on img at bounding box center [126, 122] width 64 height 44
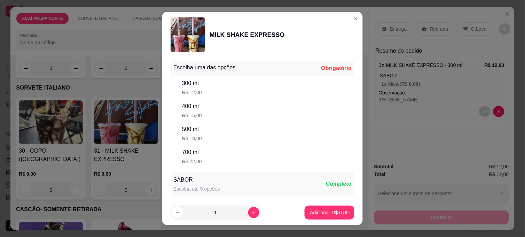
click at [213, 109] on div "400 ml R$ 15,00" at bounding box center [263, 110] width 184 height 23
radio input "true"
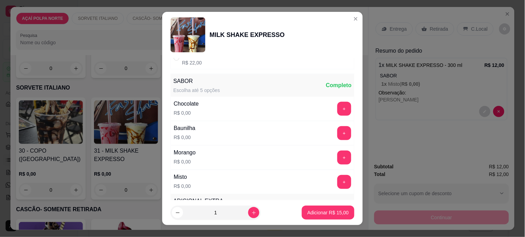
scroll to position [116, 0]
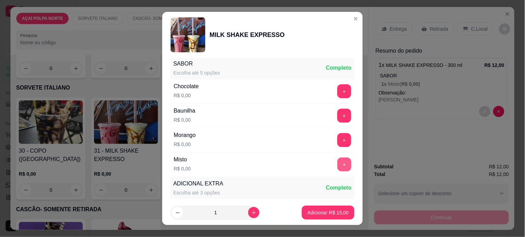
click at [338, 166] on button "+" at bounding box center [345, 164] width 14 height 14
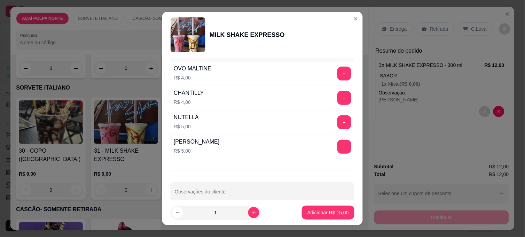
scroll to position [265, 0]
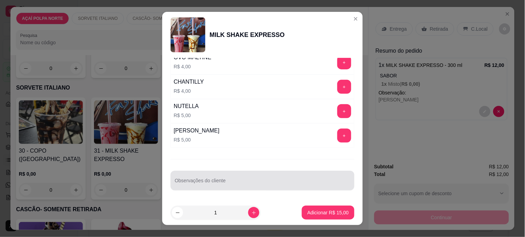
click at [213, 178] on div at bounding box center [263, 180] width 176 height 14
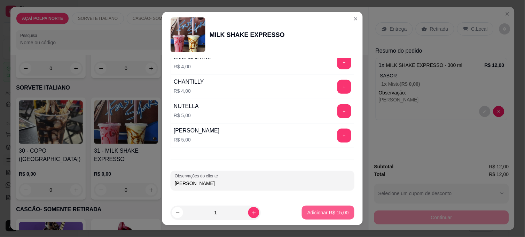
type input "[PERSON_NAME]"
click at [325, 210] on p "Adicionar R$ 15,00" at bounding box center [328, 212] width 41 height 7
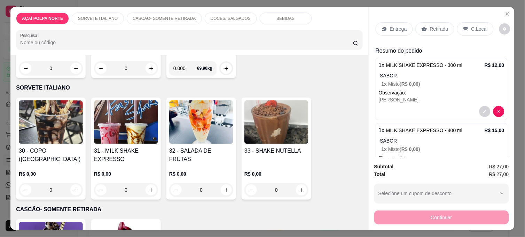
click at [284, 130] on img at bounding box center [277, 122] width 64 height 44
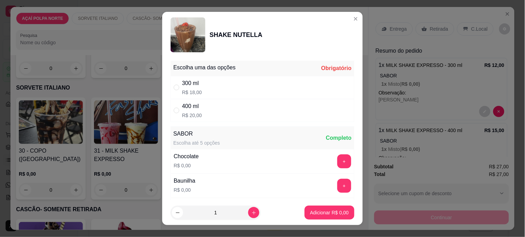
drag, startPoint x: 250, startPoint y: 81, endPoint x: 254, endPoint y: 85, distance: 5.9
click at [250, 82] on div "300 ml R$ 18,00" at bounding box center [263, 87] width 184 height 23
radio input "true"
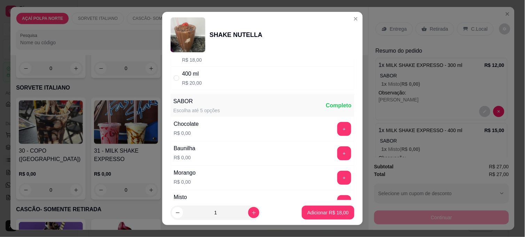
scroll to position [77, 0]
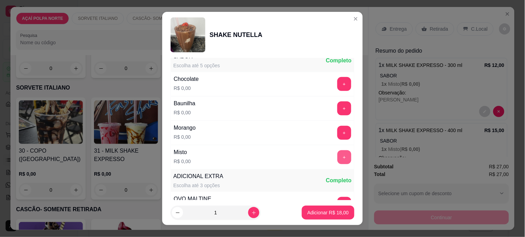
click at [338, 159] on button "+" at bounding box center [345, 157] width 14 height 14
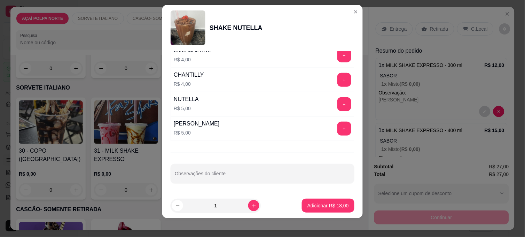
scroll to position [10, 0]
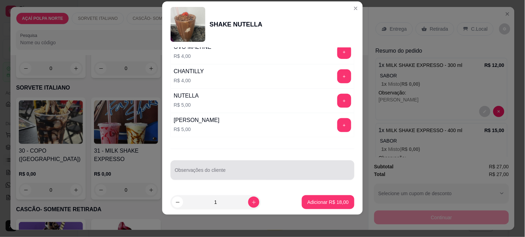
click at [243, 169] on div at bounding box center [263, 170] width 176 height 14
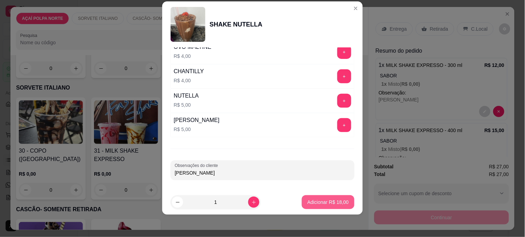
type input "[PERSON_NAME]"
click at [334, 205] on p "Adicionar R$ 18,00" at bounding box center [328, 202] width 41 height 7
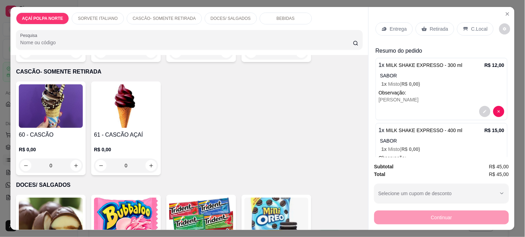
scroll to position [271, 0]
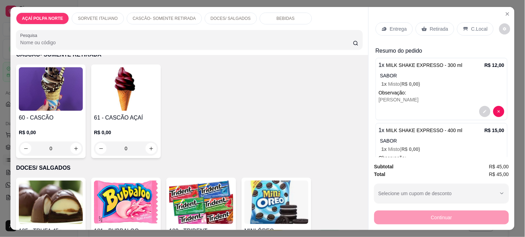
click at [61, 114] on h4 "60 - CASCÃO" at bounding box center [51, 118] width 64 height 8
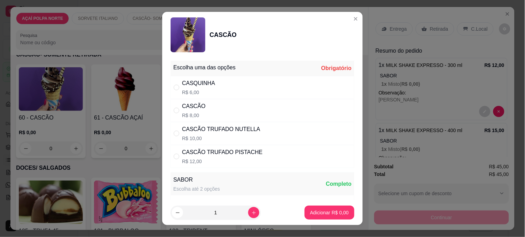
click at [252, 86] on div "CASQUINHA R$ 6,00" at bounding box center [263, 87] width 184 height 23
radio input "true"
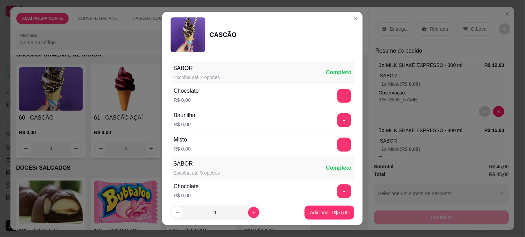
scroll to position [116, 0]
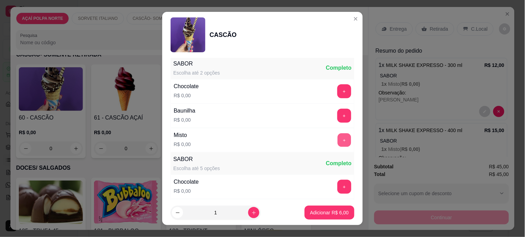
click at [338, 141] on button "+" at bounding box center [345, 140] width 14 height 14
click at [331, 216] on button "Adicionar R$ 6,00" at bounding box center [330, 213] width 48 height 14
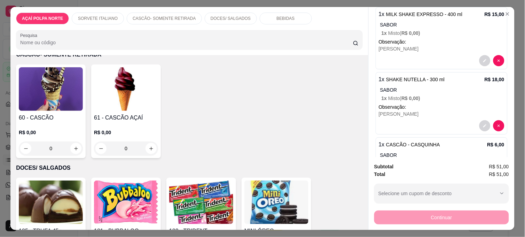
scroll to position [153, 0]
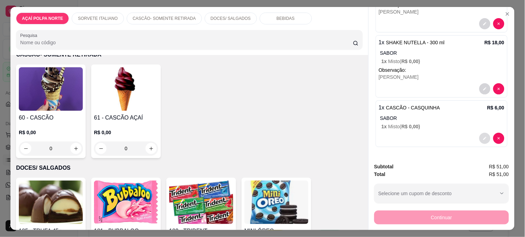
click at [480, 139] on button "decrease-product-quantity" at bounding box center [485, 138] width 11 height 11
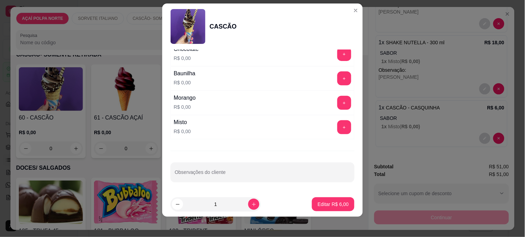
scroll to position [10, 0]
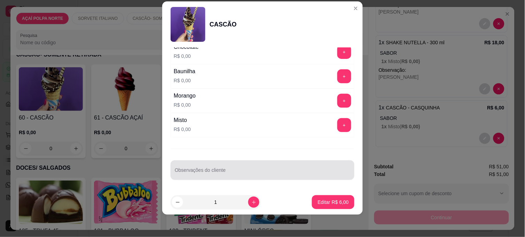
click at [233, 165] on div at bounding box center [263, 170] width 176 height 14
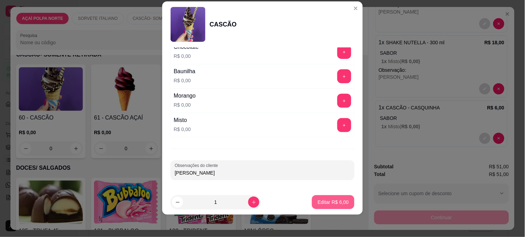
type input "[PERSON_NAME]"
click at [335, 200] on p "Editar R$ 6,00" at bounding box center [333, 202] width 31 height 7
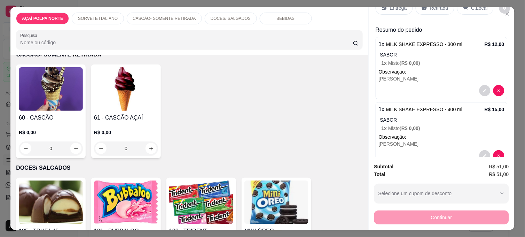
scroll to position [0, 0]
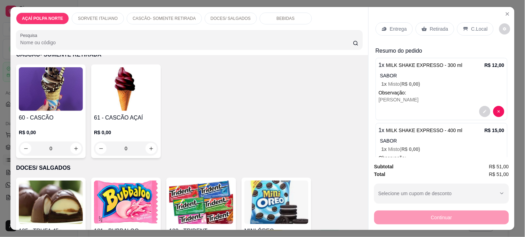
click at [474, 29] on p "C.Local" at bounding box center [480, 28] width 16 height 7
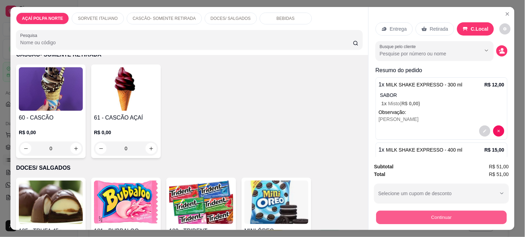
click at [490, 211] on button "Continuar" at bounding box center [442, 217] width 131 height 14
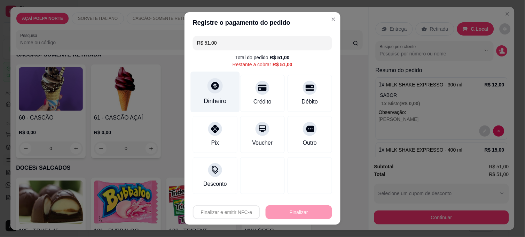
click at [200, 89] on div "Dinheiro" at bounding box center [215, 92] width 49 height 41
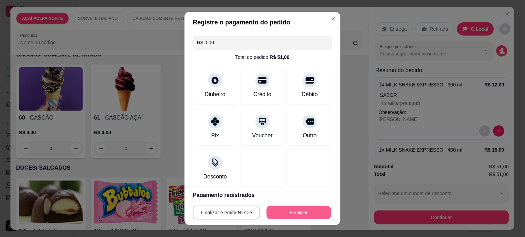
click at [309, 213] on button "Finalizar" at bounding box center [299, 213] width 64 height 14
type input "-R$ 51,00"
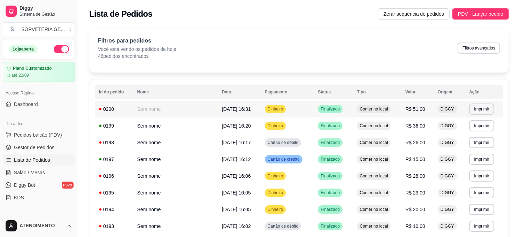
click at [304, 106] on td "Dinheiro" at bounding box center [287, 109] width 53 height 17
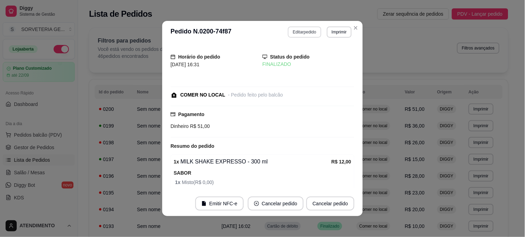
click at [315, 32] on button "Editar pedido" at bounding box center [304, 31] width 33 height 11
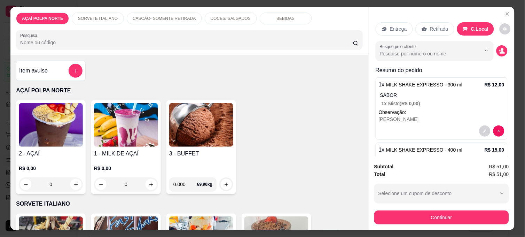
click at [55, 122] on img at bounding box center [51, 125] width 64 height 44
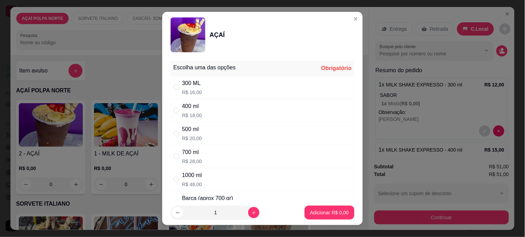
click at [203, 86] on div "300 ML R$ 16,00" at bounding box center [263, 87] width 184 height 23
radio input "true"
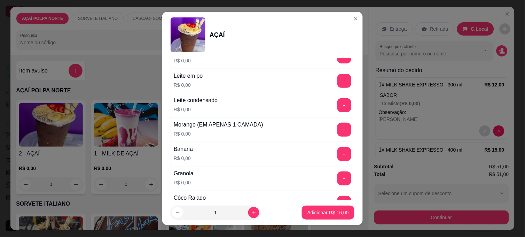
scroll to position [348, 0]
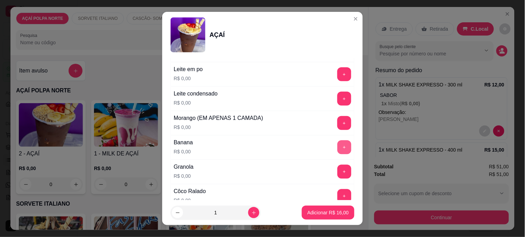
click at [338, 149] on button "+" at bounding box center [345, 147] width 14 height 14
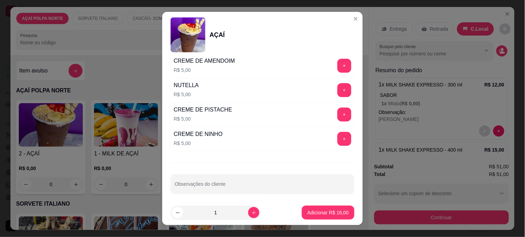
scroll to position [899, 0]
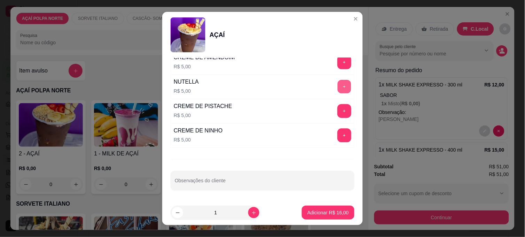
click at [338, 90] on button "+" at bounding box center [345, 87] width 14 height 14
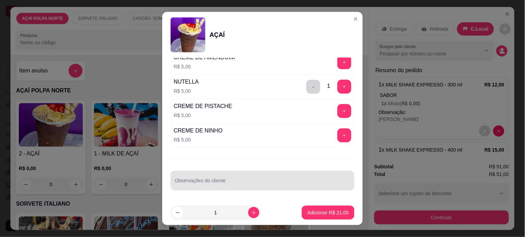
click at [218, 180] on div "Observações do cliente" at bounding box center [263, 181] width 184 height 20
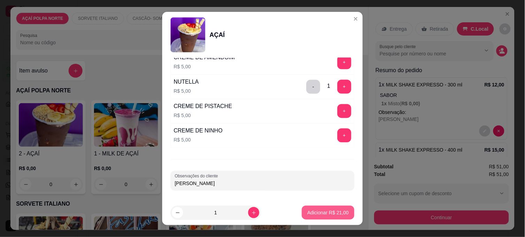
type input "[PERSON_NAME]"
click at [330, 217] on button "Adicionar R$ 21,00" at bounding box center [328, 213] width 53 height 14
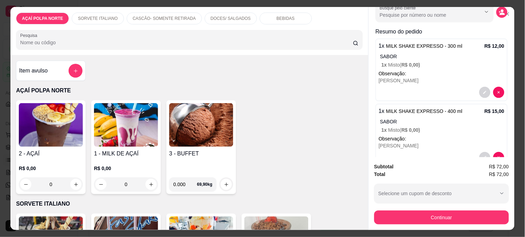
scroll to position [77, 0]
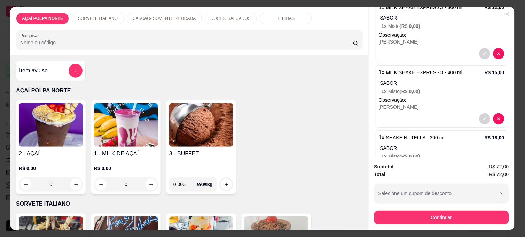
click at [49, 137] on img at bounding box center [51, 125] width 64 height 44
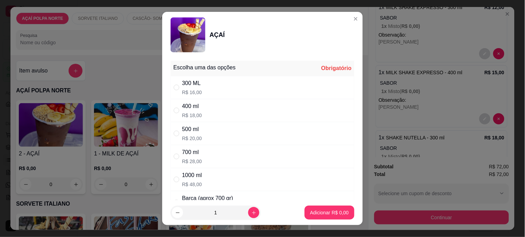
click at [232, 92] on div "300 ML R$ 16,00" at bounding box center [263, 87] width 184 height 23
radio input "true"
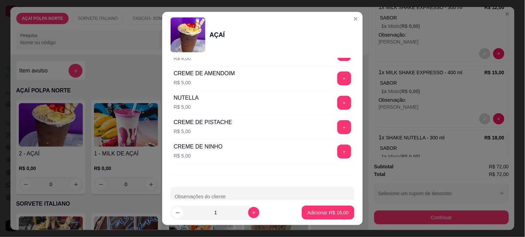
scroll to position [899, 0]
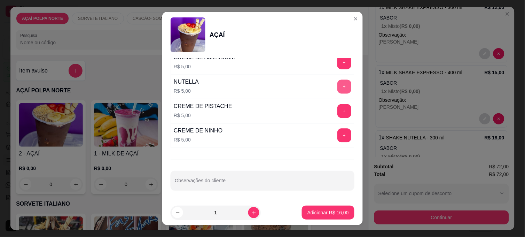
click at [338, 87] on button "+" at bounding box center [345, 87] width 14 height 14
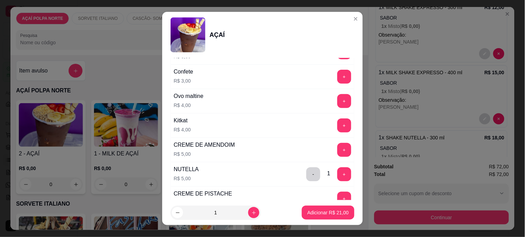
scroll to position [821, 0]
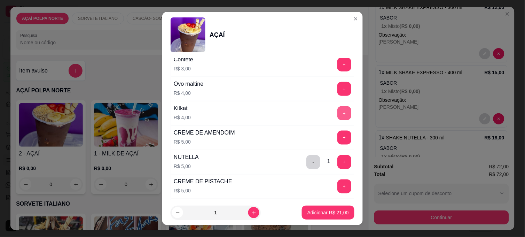
click at [338, 116] on button "+" at bounding box center [345, 113] width 14 height 14
click at [319, 220] on footer "1 Adicionar R$ 25,00" at bounding box center [262, 212] width 201 height 25
click at [336, 211] on p "Adicionar R$ 25,00" at bounding box center [328, 212] width 40 height 7
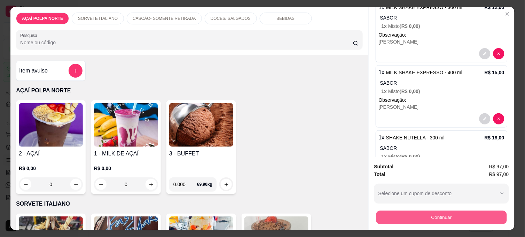
click at [408, 210] on button "Continuar" at bounding box center [442, 217] width 131 height 14
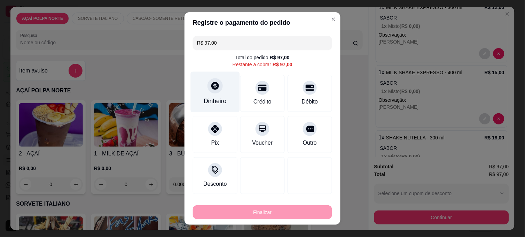
click at [210, 100] on div "Dinheiro" at bounding box center [215, 101] width 23 height 9
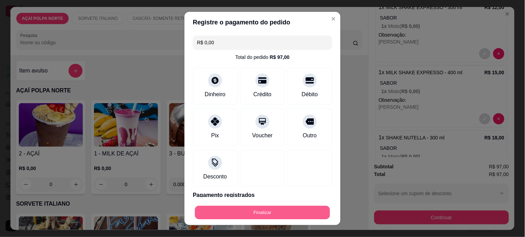
click at [309, 210] on button "Finalizar" at bounding box center [262, 213] width 135 height 14
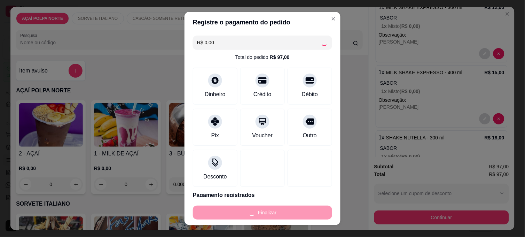
type input "-R$ 97,00"
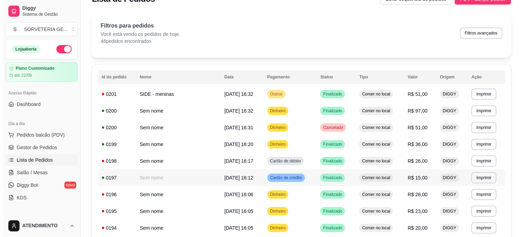
scroll to position [0, 0]
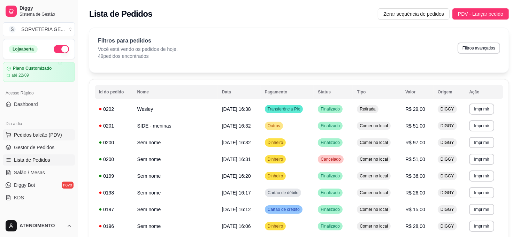
click at [44, 135] on span "Pedidos balcão (PDV)" at bounding box center [38, 134] width 48 height 7
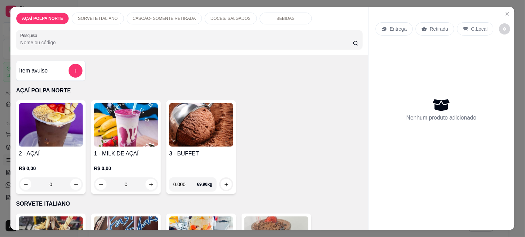
click at [46, 113] on img at bounding box center [51, 125] width 64 height 44
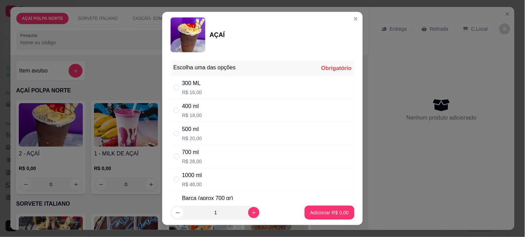
click at [189, 118] on p "R$ 18,00" at bounding box center [192, 115] width 20 height 7
radio input "true"
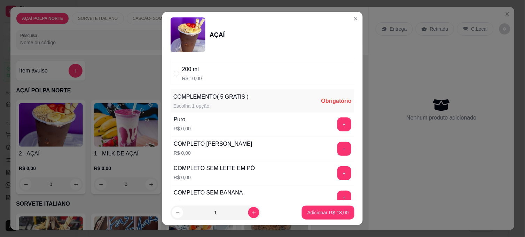
scroll to position [232, 0]
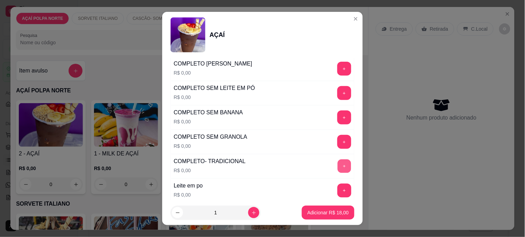
click at [338, 167] on button "+" at bounding box center [345, 167] width 14 height 14
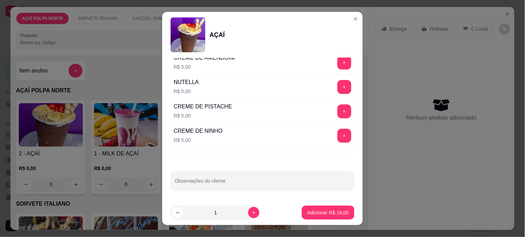
scroll to position [899, 0]
click at [338, 87] on button "+" at bounding box center [345, 87] width 14 height 14
click at [249, 209] on button "increase-product-quantity" at bounding box center [253, 212] width 11 height 11
type input "2"
click at [315, 217] on button "Adicionar R$ 46,00" at bounding box center [328, 213] width 53 height 14
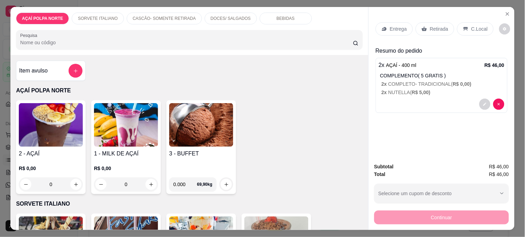
click at [437, 25] on p "Retirada" at bounding box center [439, 28] width 18 height 7
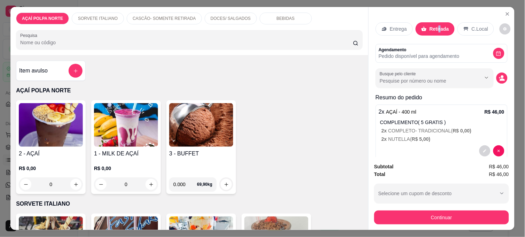
click at [497, 77] on button "decrease-product-quantity" at bounding box center [502, 77] width 11 height 11
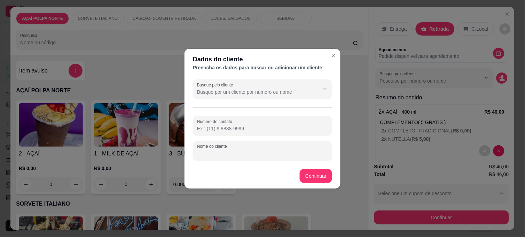
click at [213, 154] on input "Nome do cliente" at bounding box center [262, 153] width 131 height 7
type input "[PERSON_NAME]"
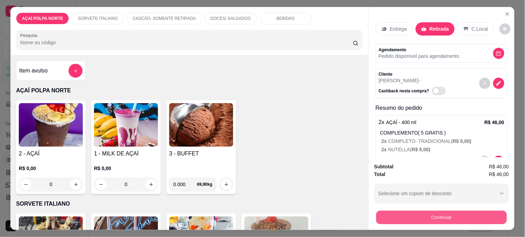
click at [442, 214] on button "Continuar" at bounding box center [442, 217] width 131 height 14
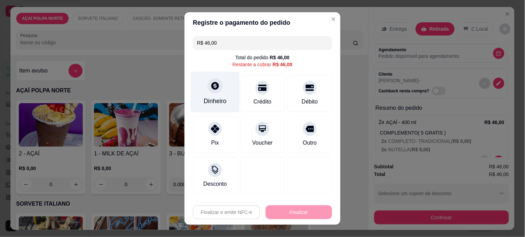
click at [211, 99] on div "Dinheiro" at bounding box center [215, 101] width 23 height 9
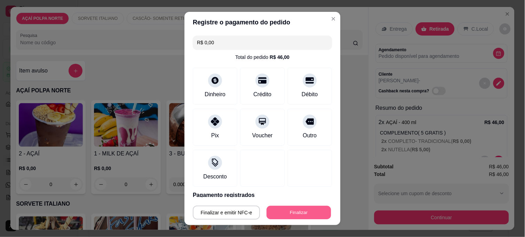
click at [311, 214] on button "Finalizar" at bounding box center [299, 213] width 64 height 14
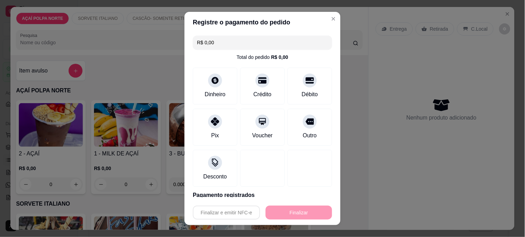
type input "-R$ 46,00"
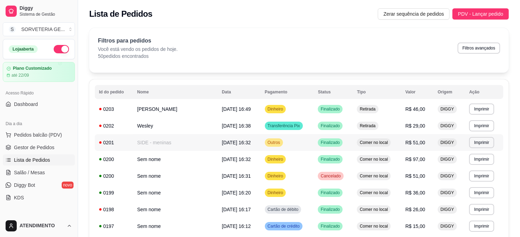
click at [163, 140] on td "SIDE - meninas" at bounding box center [175, 142] width 85 height 17
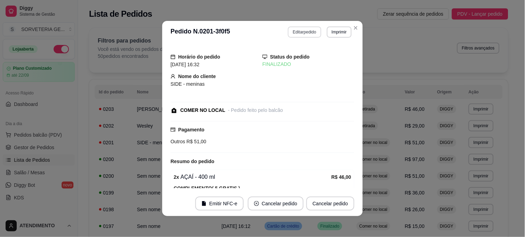
click at [296, 30] on button "Editar pedido" at bounding box center [304, 31] width 33 height 11
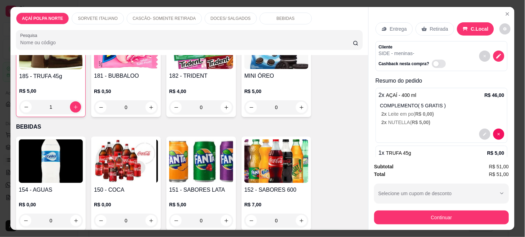
scroll to position [531, 0]
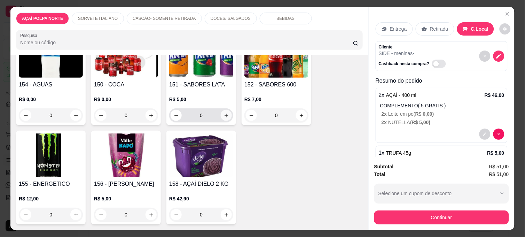
click at [226, 111] on button "increase-product-quantity" at bounding box center [226, 115] width 11 height 11
type input "1"
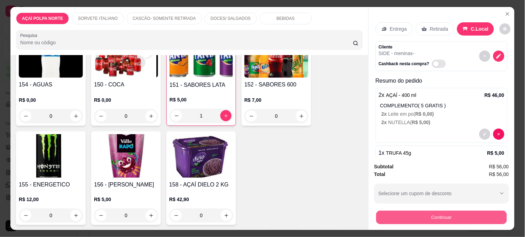
click at [436, 214] on button "Continuar" at bounding box center [442, 217] width 131 height 14
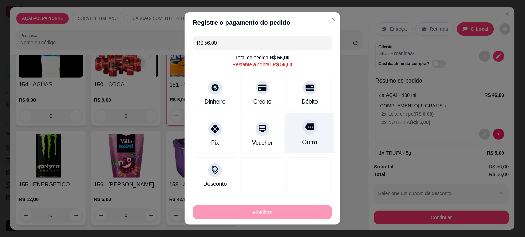
click at [308, 134] on div "Outro" at bounding box center [310, 133] width 49 height 41
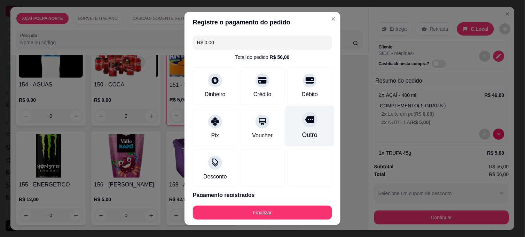
type input "R$ 0,00"
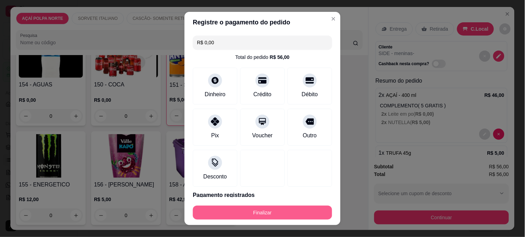
click at [299, 209] on button "Finalizar" at bounding box center [262, 213] width 139 height 14
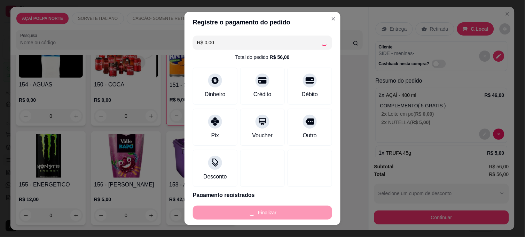
type input "0"
type input "-R$ 56,00"
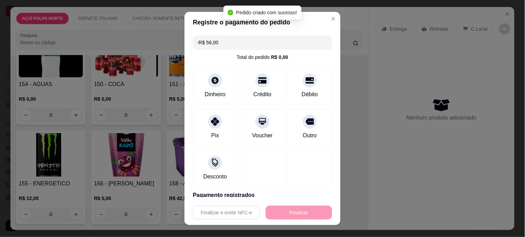
scroll to position [530, 0]
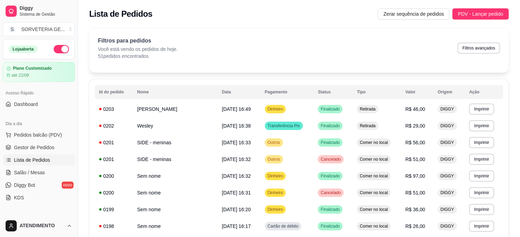
click at [45, 127] on div "Dia a dia" at bounding box center [39, 123] width 72 height 11
click at [47, 133] on span "Pedidos balcão (PDV)" at bounding box center [38, 134] width 48 height 7
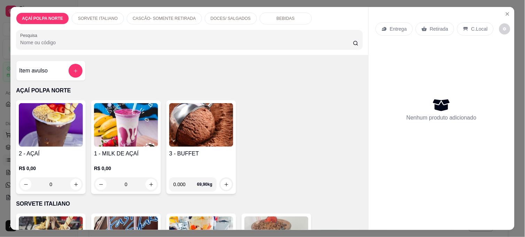
click at [50, 133] on img at bounding box center [51, 125] width 64 height 44
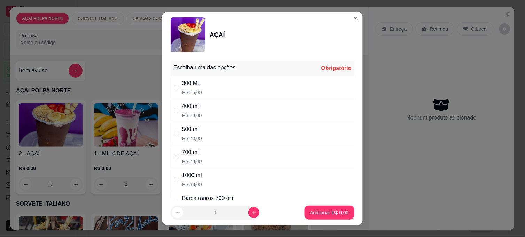
click at [194, 107] on div "400 ml" at bounding box center [192, 106] width 20 height 8
radio input "true"
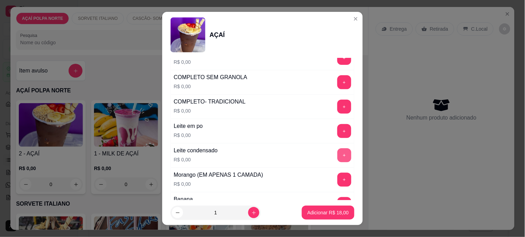
scroll to position [309, 0]
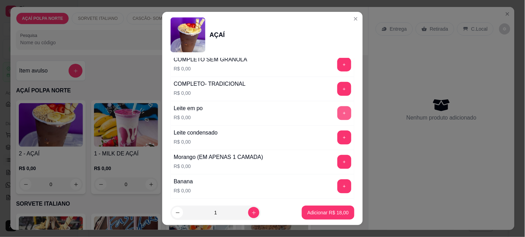
click at [338, 115] on button "+" at bounding box center [345, 113] width 14 height 14
click at [335, 147] on div "Leite condensado R$ 0,00 +" at bounding box center [263, 137] width 184 height 24
click at [338, 138] on button "+" at bounding box center [345, 138] width 14 height 14
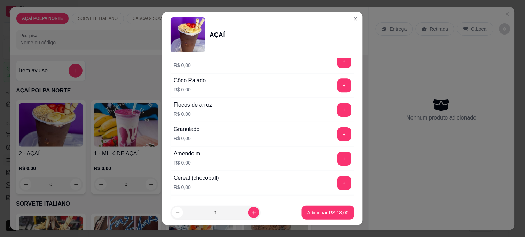
scroll to position [503, 0]
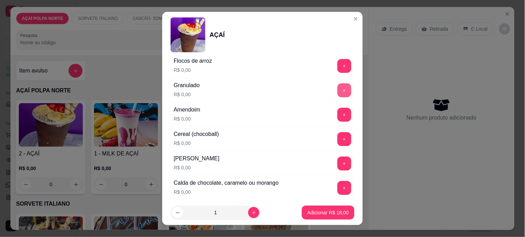
click at [338, 94] on button "+" at bounding box center [345, 90] width 14 height 14
click at [339, 214] on p "Adicionar R$ 18,00" at bounding box center [328, 212] width 40 height 7
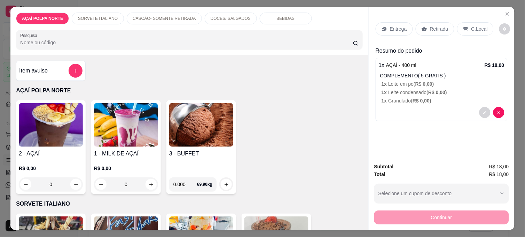
click at [472, 25] on p "C.Local" at bounding box center [480, 28] width 16 height 7
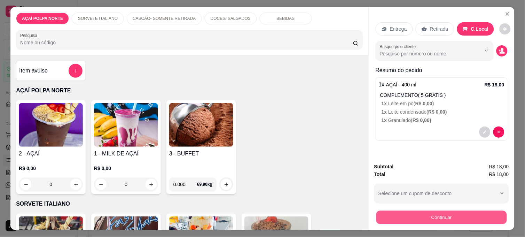
click at [437, 213] on button "Continuar" at bounding box center [442, 217] width 131 height 14
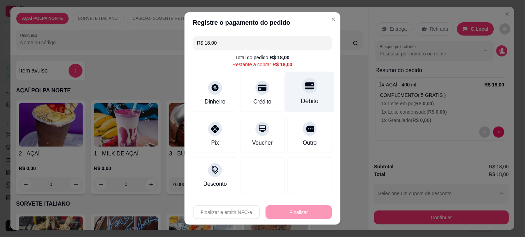
click at [307, 83] on div at bounding box center [309, 85] width 15 height 15
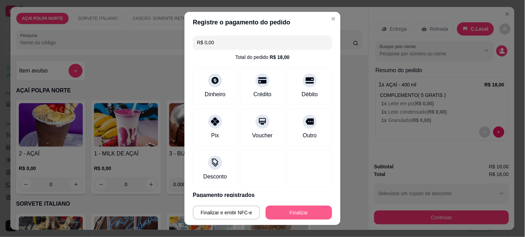
click at [302, 213] on button "Finalizar" at bounding box center [299, 213] width 67 height 14
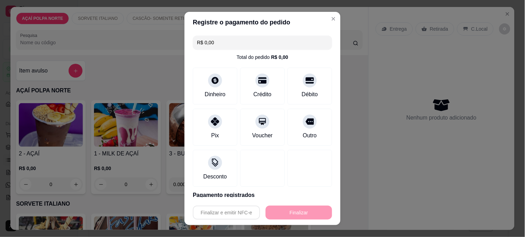
type input "-R$ 18,00"
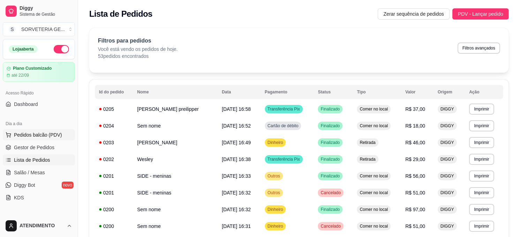
click at [30, 136] on span "Pedidos balcão (PDV)" at bounding box center [38, 134] width 48 height 7
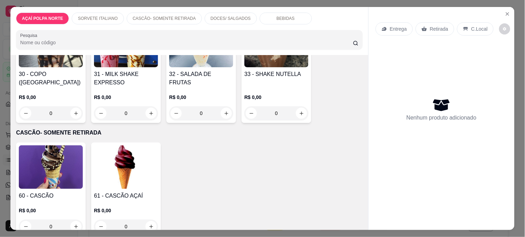
scroll to position [193, 0]
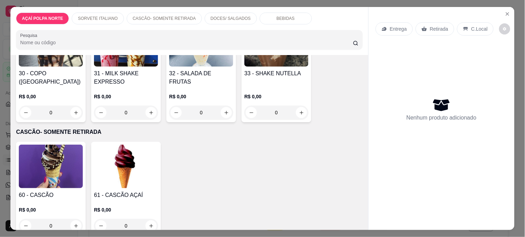
click at [64, 179] on img at bounding box center [51, 167] width 64 height 44
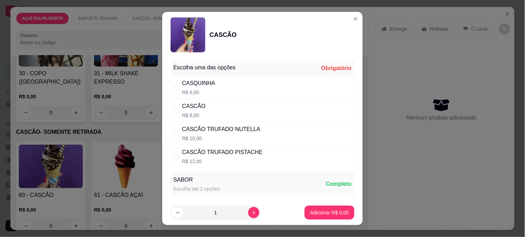
click at [187, 83] on div "CASQUINHA" at bounding box center [198, 83] width 33 height 8
radio input "true"
click at [323, 210] on p "Adicionar R$ 6,00" at bounding box center [329, 212] width 39 height 7
type input "1"
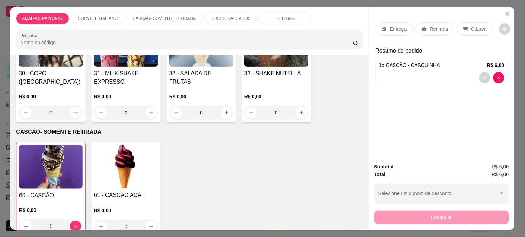
click at [477, 25] on p "C.Local" at bounding box center [480, 28] width 16 height 7
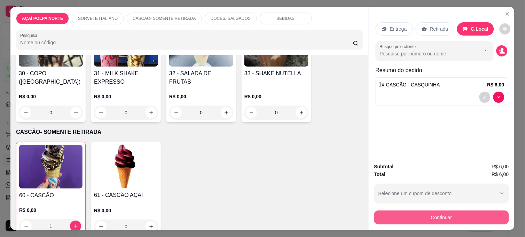
click at [417, 217] on button "Continuar" at bounding box center [442, 217] width 135 height 14
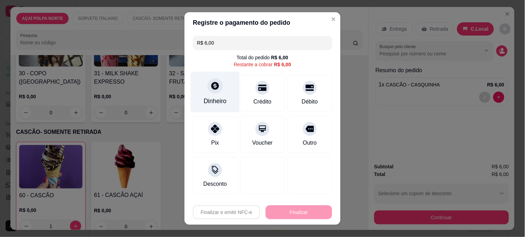
click at [214, 100] on div "Dinheiro" at bounding box center [215, 101] width 23 height 9
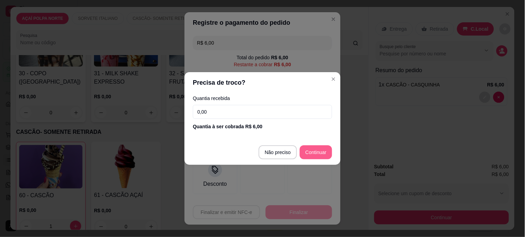
type input "R$ 0,00"
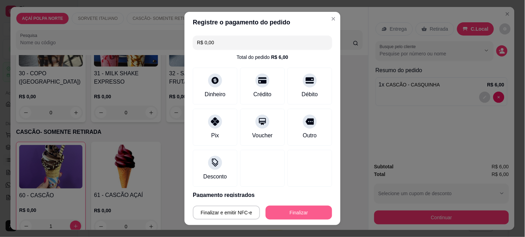
click at [300, 211] on button "Finalizar" at bounding box center [299, 213] width 67 height 14
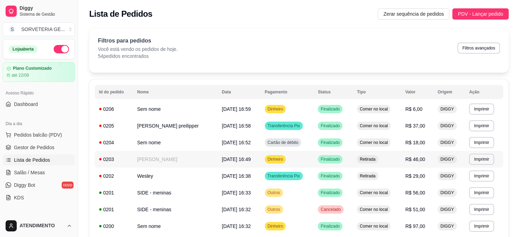
click at [178, 159] on td "[PERSON_NAME]" at bounding box center [175, 159] width 85 height 17
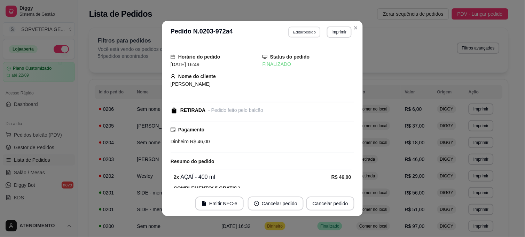
click at [302, 32] on button "Editar pedido" at bounding box center [305, 31] width 32 height 11
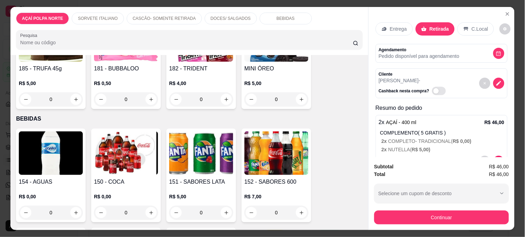
scroll to position [337, 0]
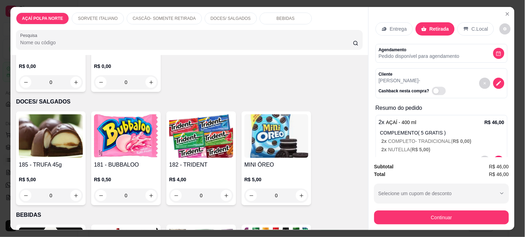
click at [77, 196] on button "increase-product-quantity" at bounding box center [75, 195] width 11 height 11
type input "1"
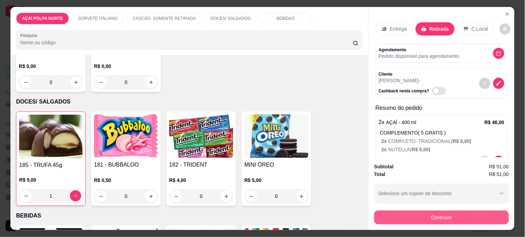
click at [472, 218] on button "Continuar" at bounding box center [442, 217] width 135 height 14
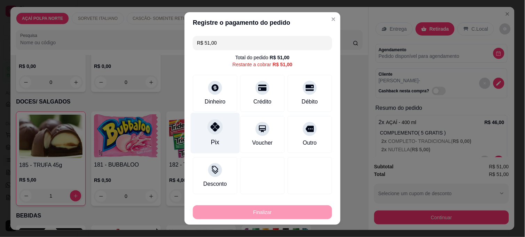
click at [211, 126] on icon at bounding box center [215, 126] width 9 height 9
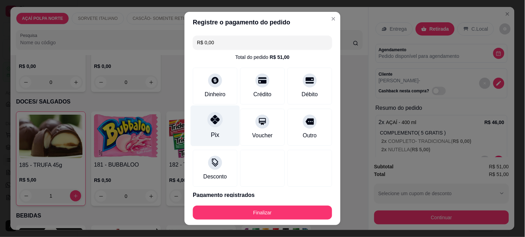
type input "R$ 0,00"
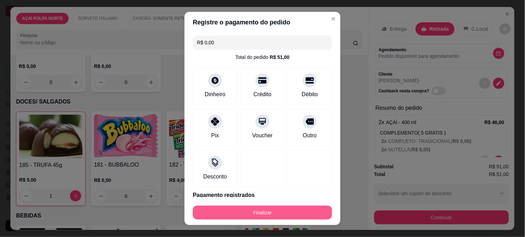
click at [275, 213] on button "Finalizar" at bounding box center [262, 213] width 139 height 14
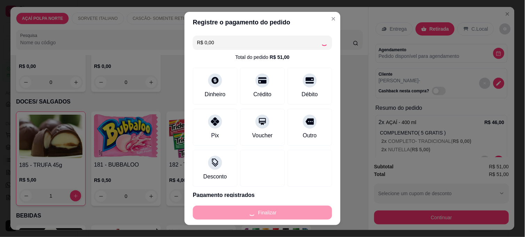
type input "0"
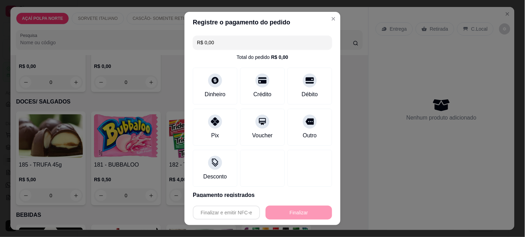
type input "-R$ 51,00"
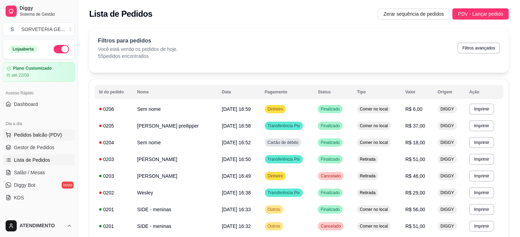
click at [46, 133] on span "Pedidos balcão (PDV)" at bounding box center [38, 134] width 48 height 7
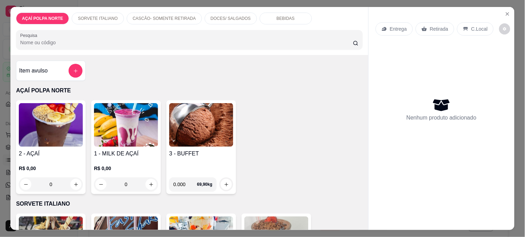
click at [47, 119] on img at bounding box center [51, 125] width 64 height 44
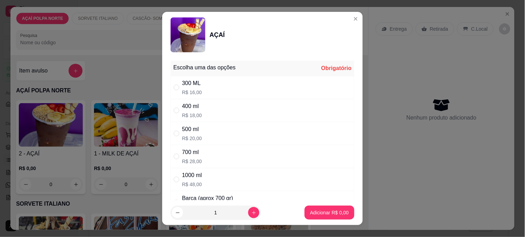
click at [190, 107] on div "400 ml" at bounding box center [192, 106] width 20 height 8
radio input "true"
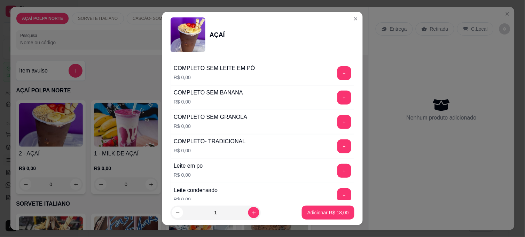
scroll to position [309, 0]
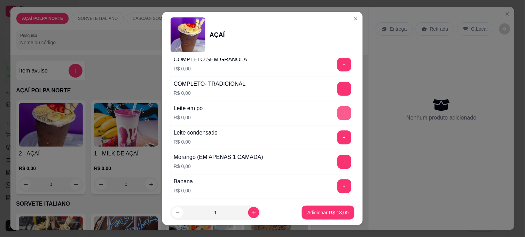
click at [338, 113] on button "+" at bounding box center [345, 113] width 14 height 14
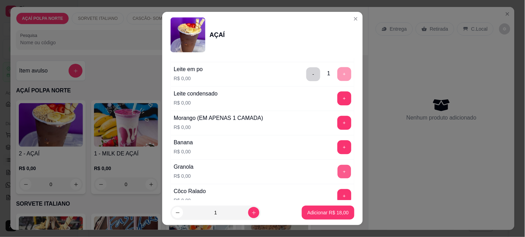
click at [338, 171] on button "+" at bounding box center [345, 172] width 14 height 14
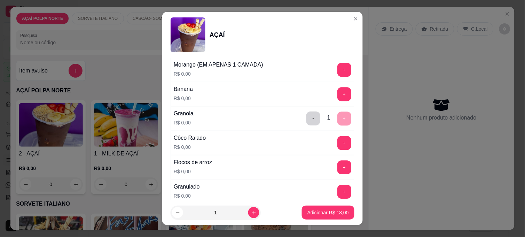
scroll to position [387, 0]
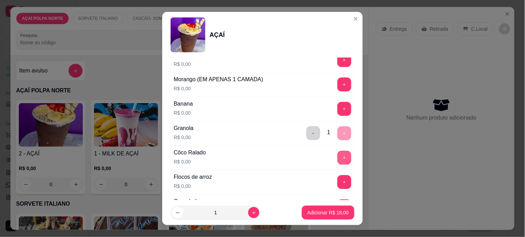
click at [338, 159] on button "+" at bounding box center [345, 158] width 14 height 14
click at [329, 211] on p "Adicionar R$ 18,00" at bounding box center [328, 212] width 41 height 7
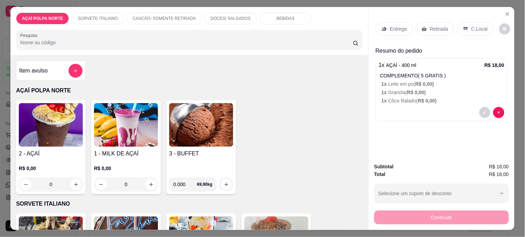
click at [478, 26] on p "C.Local" at bounding box center [480, 28] width 16 height 7
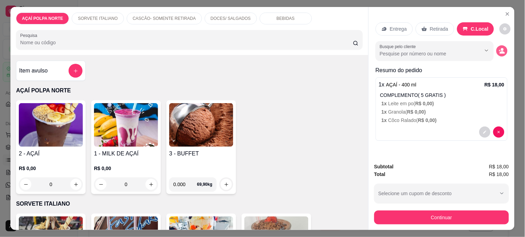
click at [499, 48] on icon "decrease-product-quantity" at bounding box center [502, 51] width 6 height 6
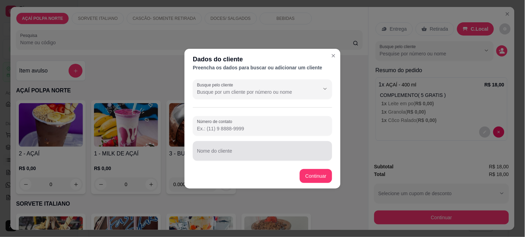
click at [281, 154] on input "Nome do cliente" at bounding box center [262, 153] width 131 height 7
type input "FUNCIONARIO [PERSON_NAME]"
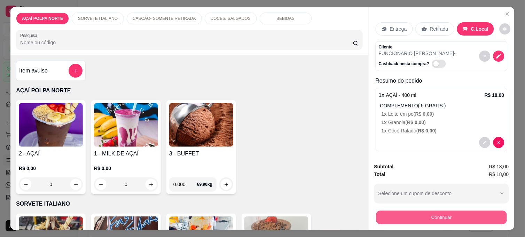
click at [445, 217] on button "Continuar" at bounding box center [442, 217] width 131 height 14
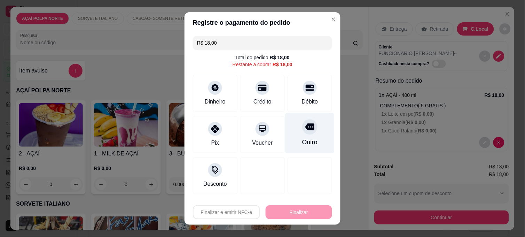
click at [300, 137] on div "Outro" at bounding box center [310, 133] width 49 height 41
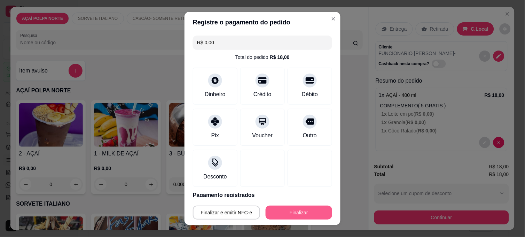
click at [308, 210] on button "Finalizar" at bounding box center [299, 213] width 67 height 14
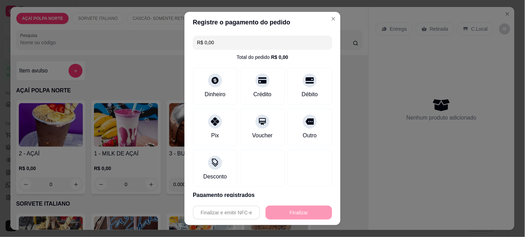
type input "-R$ 18,00"
click at [308, 210] on div "Finalizar e emitir NFC-e Finalizar" at bounding box center [262, 213] width 139 height 14
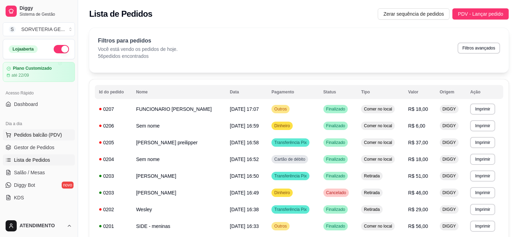
click at [45, 132] on span "Pedidos balcão (PDV)" at bounding box center [38, 134] width 48 height 7
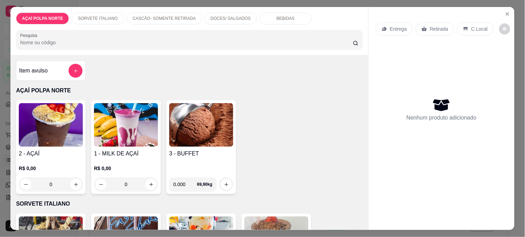
click at [51, 142] on img at bounding box center [51, 125] width 64 height 44
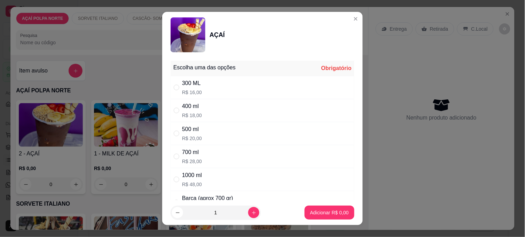
click at [238, 161] on div "700 ml R$ 28,00" at bounding box center [263, 156] width 184 height 23
radio input "true"
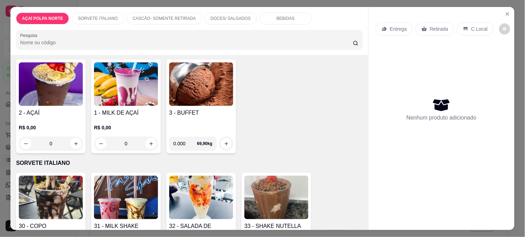
scroll to position [77, 0]
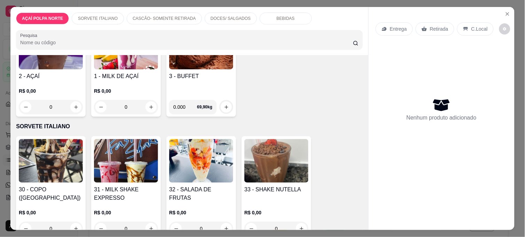
click at [136, 175] on img at bounding box center [126, 161] width 64 height 44
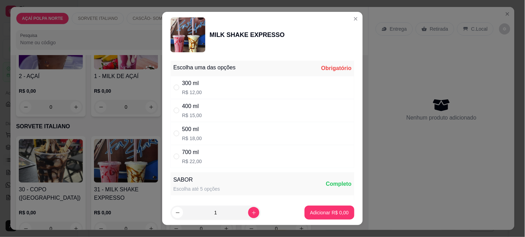
drag, startPoint x: 210, startPoint y: 155, endPoint x: 214, endPoint y: 154, distance: 4.2
click at [210, 155] on div "700 ml R$ 22,00" at bounding box center [263, 156] width 184 height 23
radio input "true"
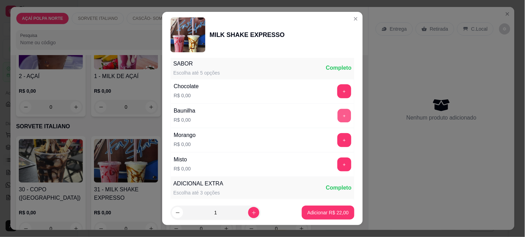
click at [338, 113] on button "+" at bounding box center [345, 116] width 14 height 14
click at [334, 209] on p "Adicionar R$ 22,00" at bounding box center [328, 212] width 40 height 7
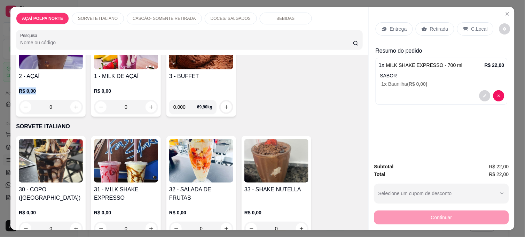
click at [60, 77] on div "2 - AÇAÍ R$ 0,00 0" at bounding box center [51, 70] width 70 height 94
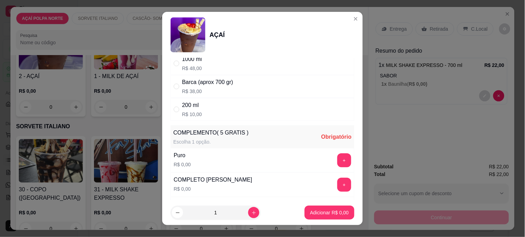
click at [241, 113] on div "200 ml R$ 10,00" at bounding box center [263, 109] width 184 height 23
radio input "true"
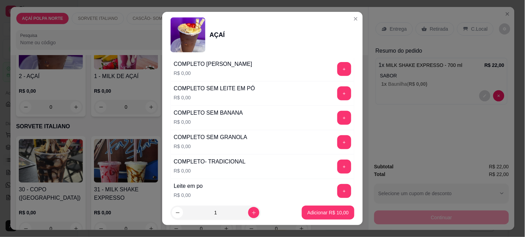
scroll to position [232, 0]
click at [338, 164] on button "+" at bounding box center [345, 167] width 14 height 14
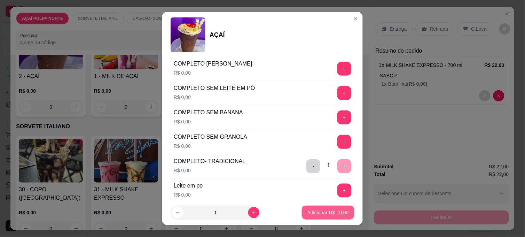
click at [322, 210] on p "Adicionar R$ 10,00" at bounding box center [328, 212] width 41 height 7
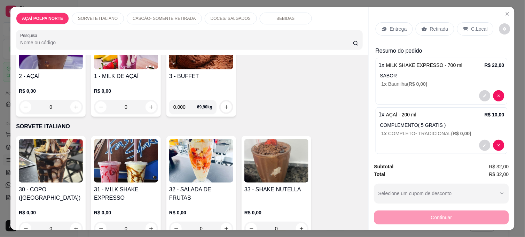
click at [59, 81] on div "R$ 0,00 0" at bounding box center [51, 96] width 64 height 33
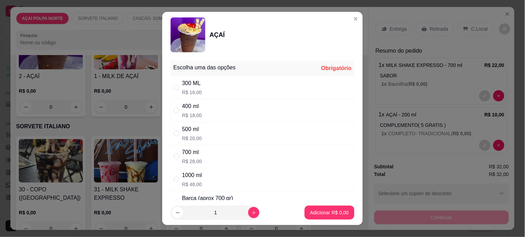
click at [200, 115] on div "400 ml R$ 18,00" at bounding box center [263, 110] width 184 height 23
radio input "true"
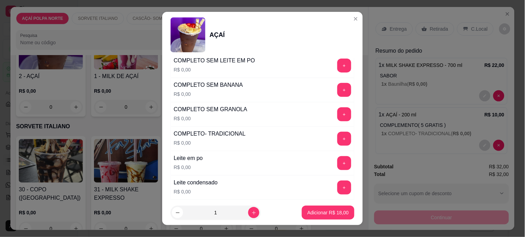
scroll to position [271, 0]
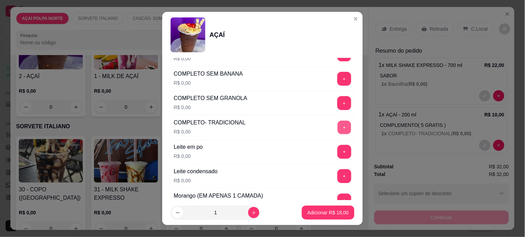
click at [338, 127] on button "+" at bounding box center [345, 128] width 14 height 14
click at [329, 213] on p "Adicionar R$ 18,00" at bounding box center [328, 212] width 40 height 7
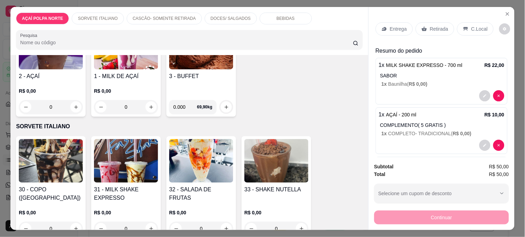
click at [474, 25] on p "C.Local" at bounding box center [480, 28] width 16 height 7
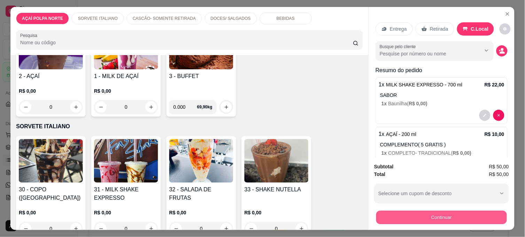
click at [474, 216] on button "Continuar" at bounding box center [442, 217] width 131 height 14
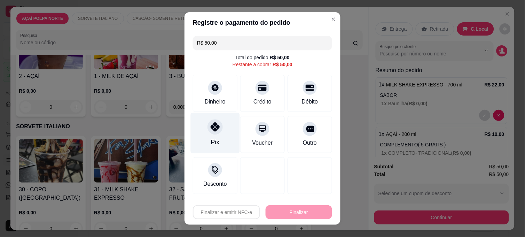
click at [212, 124] on icon at bounding box center [215, 126] width 9 height 9
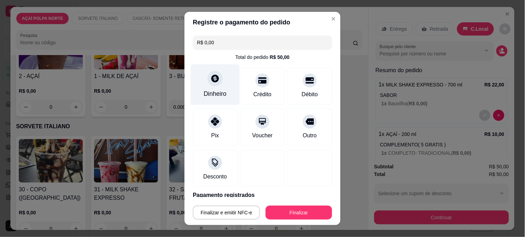
click at [207, 85] on div "Dinheiro" at bounding box center [215, 84] width 49 height 41
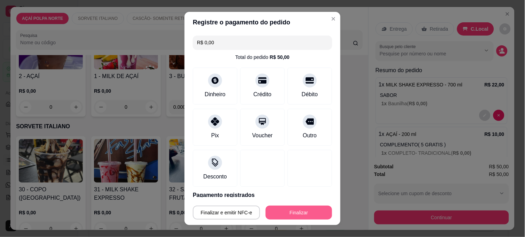
click at [308, 214] on button "Finalizar" at bounding box center [299, 213] width 67 height 14
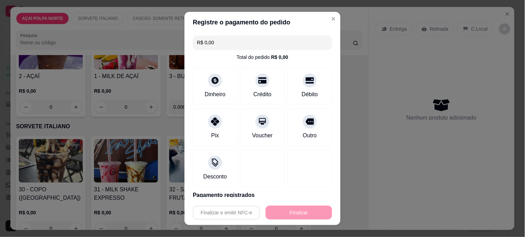
type input "-R$ 50,00"
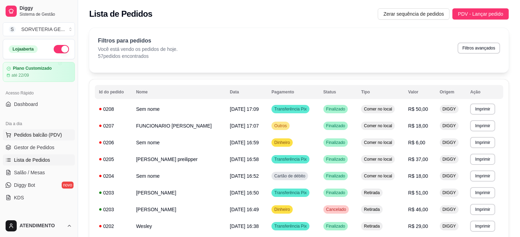
click at [44, 130] on button "Pedidos balcão (PDV)" at bounding box center [39, 134] width 72 height 11
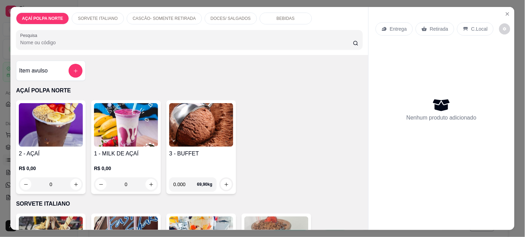
click at [56, 125] on img at bounding box center [51, 125] width 64 height 44
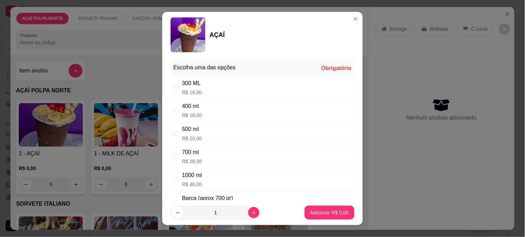
scroll to position [39, 0]
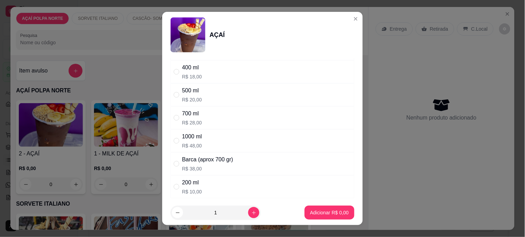
click at [213, 71] on div "400 ml R$ 18,00" at bounding box center [263, 71] width 184 height 23
radio input "true"
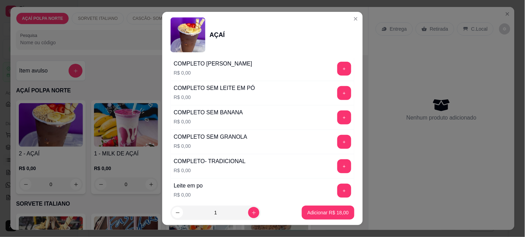
scroll to position [271, 0]
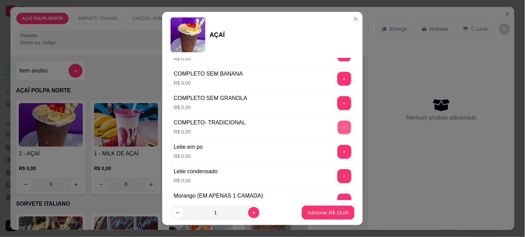
click at [338, 128] on button "+" at bounding box center [345, 128] width 14 height 14
click at [326, 213] on p "Adicionar R$ 18,00" at bounding box center [328, 212] width 40 height 7
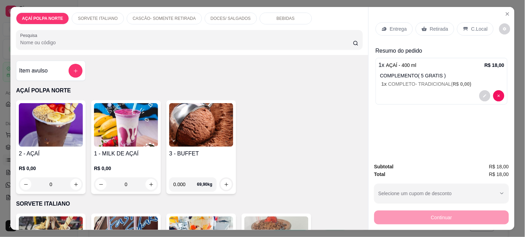
click at [70, 141] on img at bounding box center [51, 125] width 64 height 44
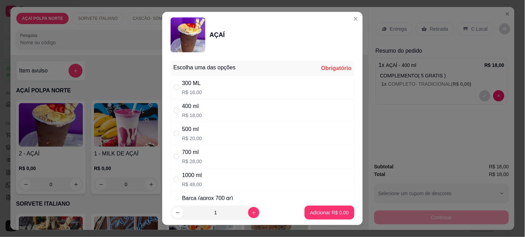
click at [209, 130] on div "500 ml R$ 20,00" at bounding box center [263, 133] width 184 height 23
radio input "true"
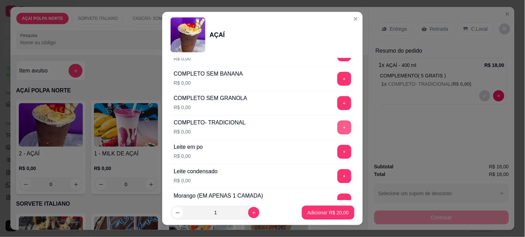
click at [338, 130] on button "+" at bounding box center [345, 128] width 14 height 14
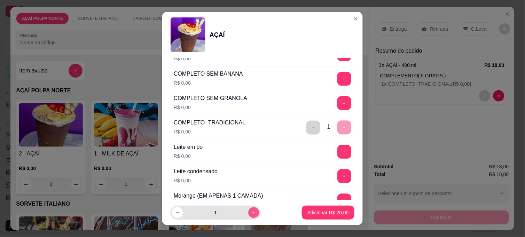
click at [252, 215] on icon "increase-product-quantity" at bounding box center [254, 212] width 5 height 5
type input "2"
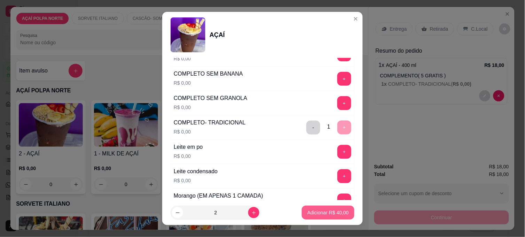
click at [315, 214] on p "Adicionar R$ 40,00" at bounding box center [328, 212] width 41 height 7
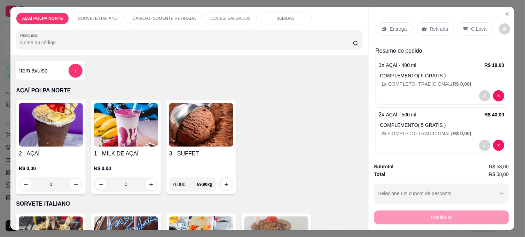
click at [472, 26] on p "C.Local" at bounding box center [480, 28] width 16 height 7
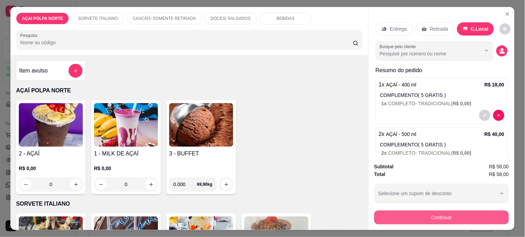
click at [440, 215] on button "Continuar" at bounding box center [442, 217] width 135 height 14
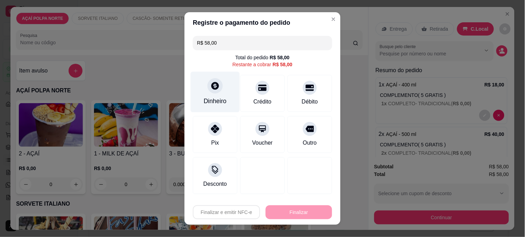
click at [220, 97] on div "Dinheiro" at bounding box center [215, 101] width 23 height 9
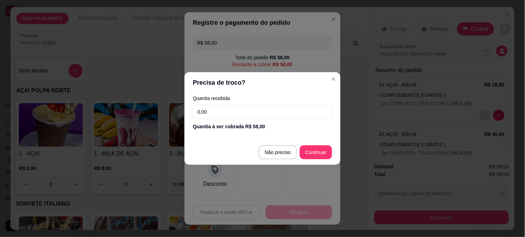
click at [236, 113] on input "0,00" at bounding box center [262, 112] width 139 height 14
type input "100,00"
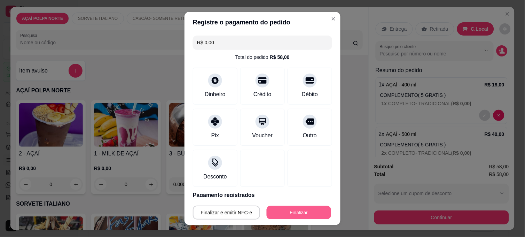
click at [311, 210] on button "Finalizar" at bounding box center [299, 213] width 64 height 14
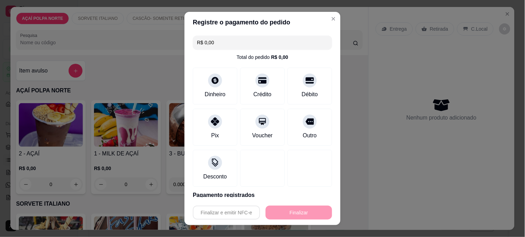
type input "-R$ 58,00"
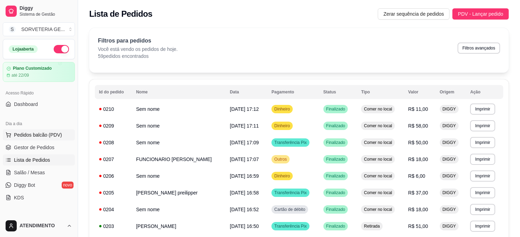
click at [35, 138] on span "Pedidos balcão (PDV)" at bounding box center [38, 134] width 48 height 7
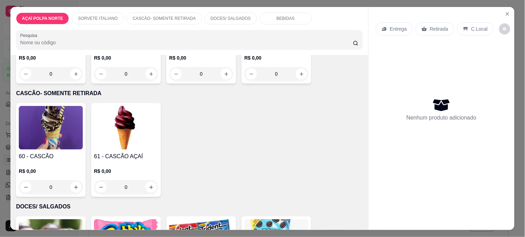
scroll to position [271, 0]
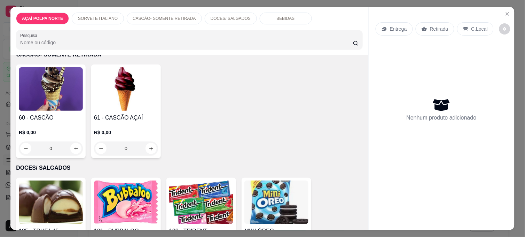
click at [64, 86] on img at bounding box center [51, 89] width 64 height 44
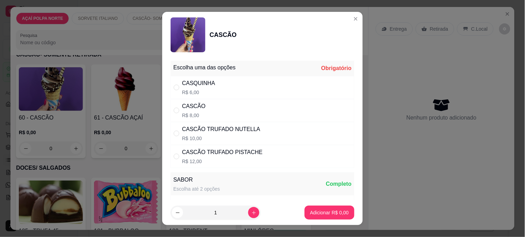
click at [187, 116] on p "R$ 8,00" at bounding box center [194, 115] width 24 height 7
radio input "true"
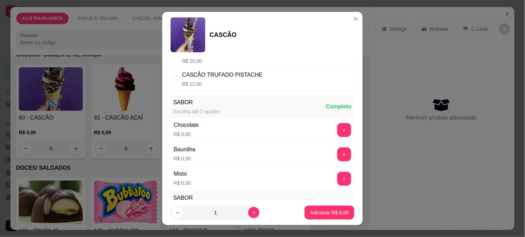
scroll to position [116, 0]
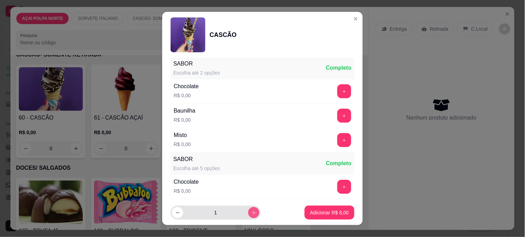
click at [252, 210] on icon "increase-product-quantity" at bounding box center [254, 212] width 5 height 5
type input "2"
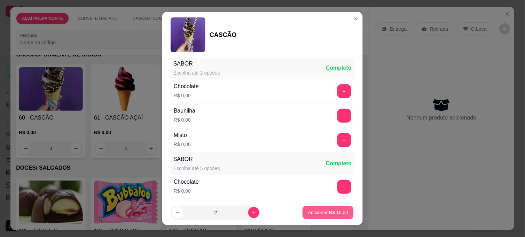
click at [323, 211] on p "Adicionar R$ 16,00" at bounding box center [328, 212] width 40 height 7
type input "2"
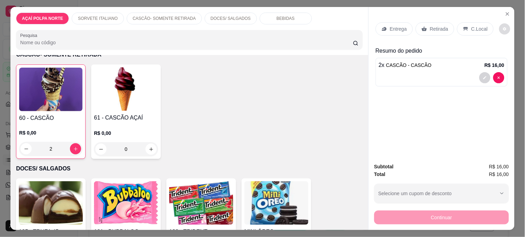
click at [476, 26] on p "C.Local" at bounding box center [480, 28] width 16 height 7
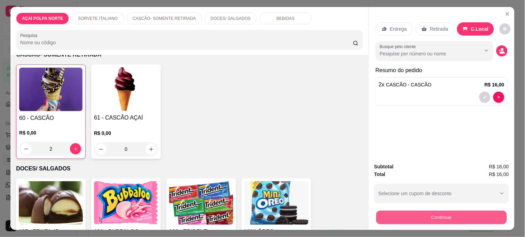
click at [443, 214] on button "Continuar" at bounding box center [442, 217] width 131 height 14
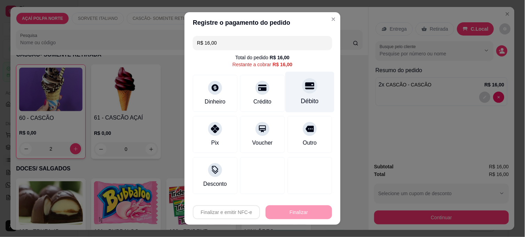
click at [302, 92] on div at bounding box center [309, 85] width 15 height 15
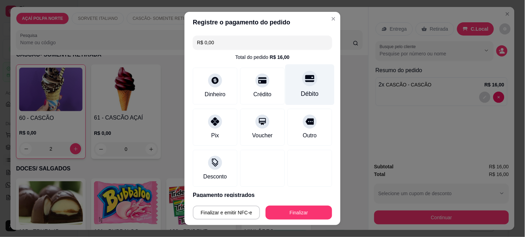
type input "R$ 0,00"
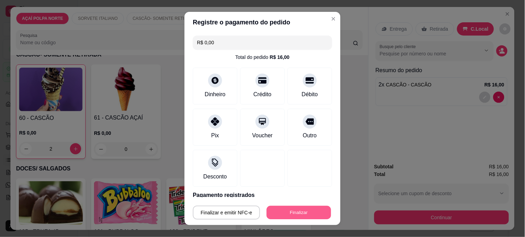
click at [309, 213] on button "Finalizar" at bounding box center [299, 213] width 64 height 14
type input "0"
type input "-R$ 16,00"
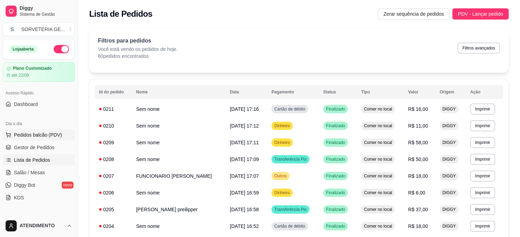
click at [50, 134] on span "Pedidos balcão (PDV)" at bounding box center [38, 134] width 48 height 7
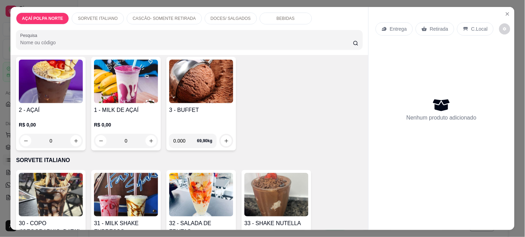
scroll to position [77, 0]
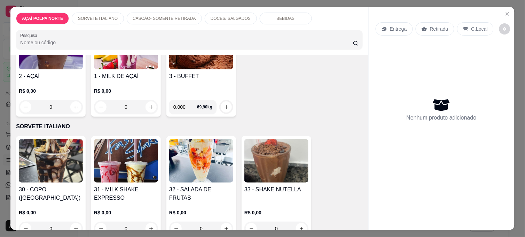
click at [118, 151] on img at bounding box center [126, 161] width 64 height 44
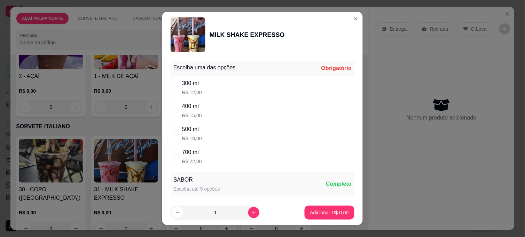
click at [259, 83] on div "300 ml R$ 12,00" at bounding box center [263, 87] width 184 height 23
radio input "true"
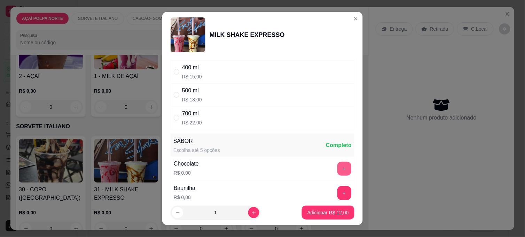
click at [338, 166] on button "+" at bounding box center [345, 169] width 14 height 14
click at [344, 210] on button "Adicionar R$ 12,00" at bounding box center [328, 213] width 53 height 14
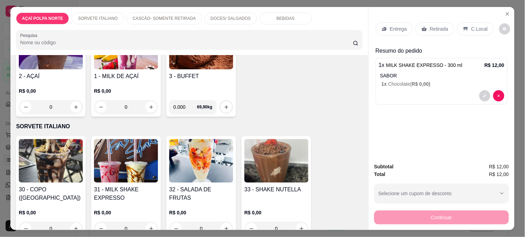
click at [464, 27] on icon at bounding box center [466, 29] width 5 height 4
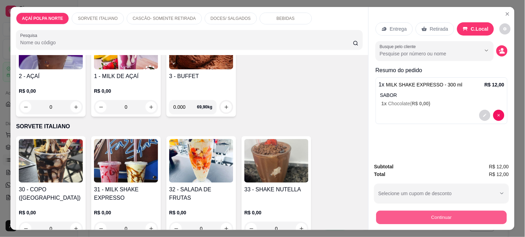
click at [471, 210] on button "Continuar" at bounding box center [442, 217] width 131 height 14
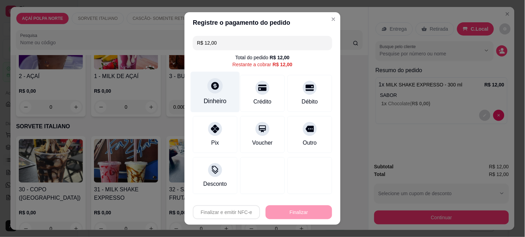
click at [207, 96] on div "Dinheiro" at bounding box center [215, 92] width 49 height 41
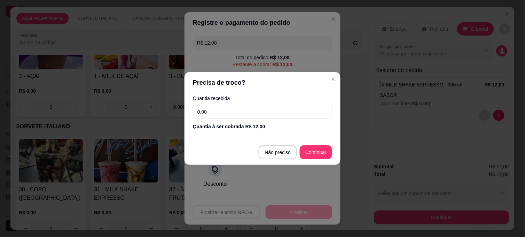
click at [214, 106] on input "0,00" at bounding box center [262, 112] width 139 height 14
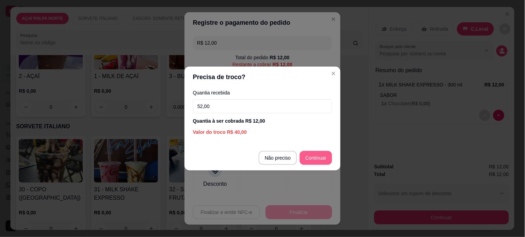
type input "52,00"
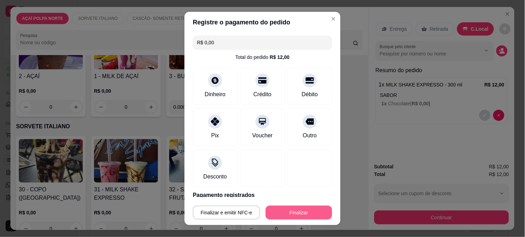
click at [306, 207] on button "Finalizar" at bounding box center [299, 213] width 67 height 14
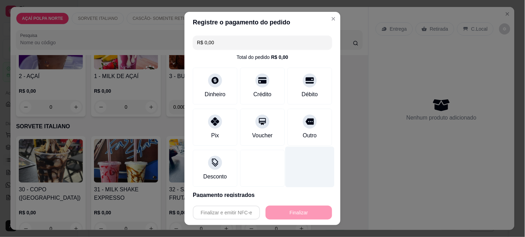
type input "-R$ 12,00"
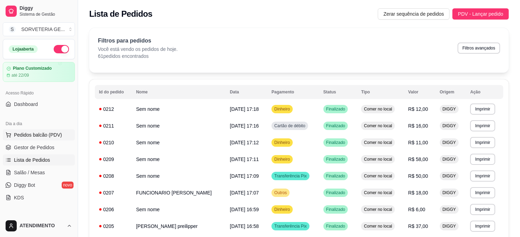
click at [41, 137] on span "Pedidos balcão (PDV)" at bounding box center [38, 134] width 48 height 7
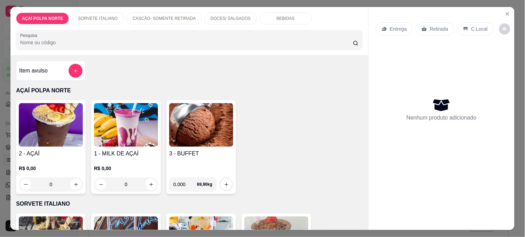
click at [44, 158] on div "R$ 0,00 0" at bounding box center [51, 174] width 64 height 33
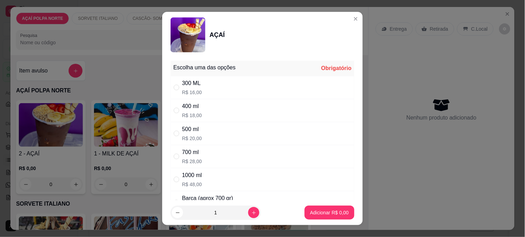
click at [187, 109] on div "400 ml" at bounding box center [192, 106] width 20 height 8
radio input "true"
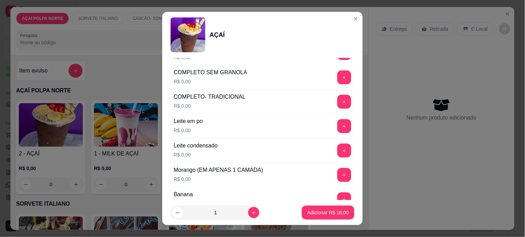
scroll to position [309, 0]
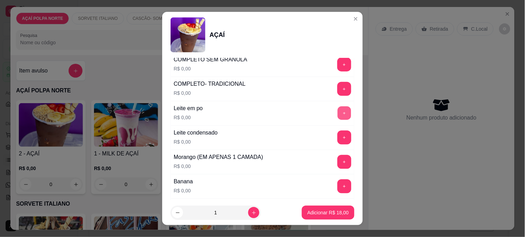
click at [338, 114] on button "+" at bounding box center [345, 114] width 14 height 14
click at [338, 141] on button "+" at bounding box center [345, 138] width 14 height 14
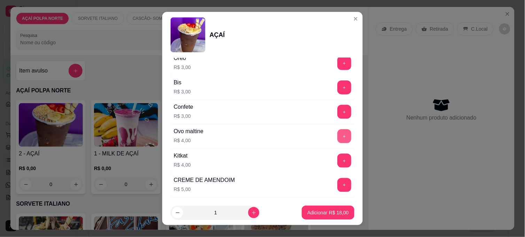
scroll to position [851, 0]
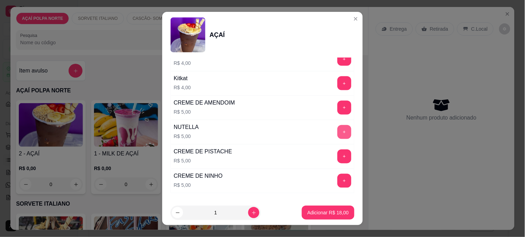
click at [338, 131] on button "+" at bounding box center [345, 132] width 14 height 14
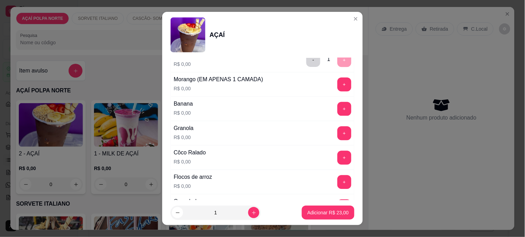
scroll to position [348, 0]
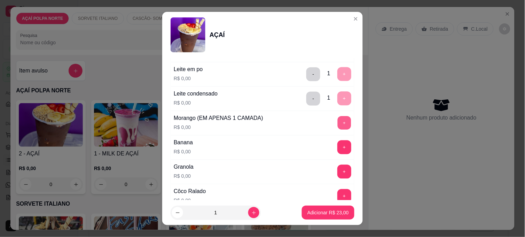
click at [338, 123] on button "+" at bounding box center [345, 123] width 14 height 14
click at [332, 214] on p "Adicionar R$ 23,00" at bounding box center [328, 212] width 40 height 7
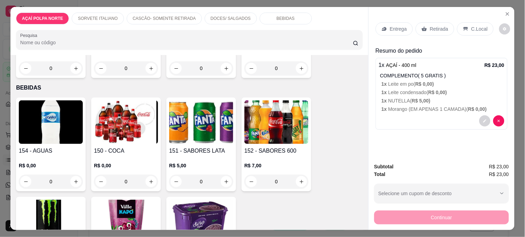
scroll to position [464, 0]
click at [62, 155] on div "R$ 0,00 0" at bounding box center [51, 171] width 64 height 33
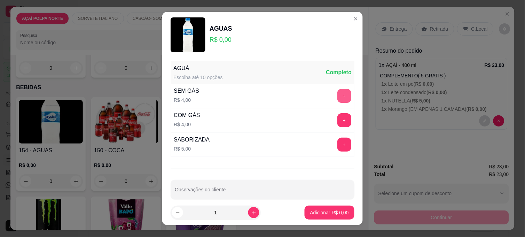
click at [338, 94] on button "+" at bounding box center [345, 96] width 14 height 14
click at [328, 216] on button "Adicionar R$ 4,00" at bounding box center [330, 213] width 48 height 14
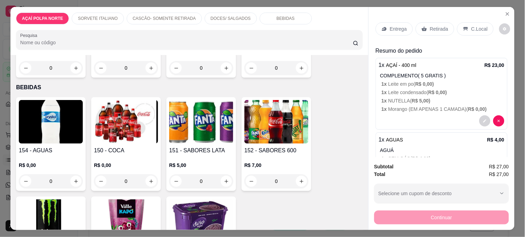
click at [473, 27] on p "C.Local" at bounding box center [480, 28] width 16 height 7
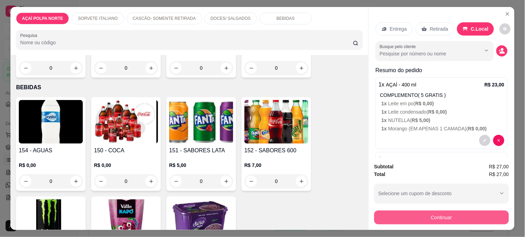
click at [458, 210] on button "Continuar" at bounding box center [442, 217] width 135 height 14
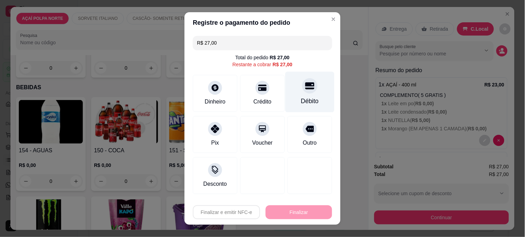
click at [303, 94] on div "Débito" at bounding box center [310, 92] width 49 height 41
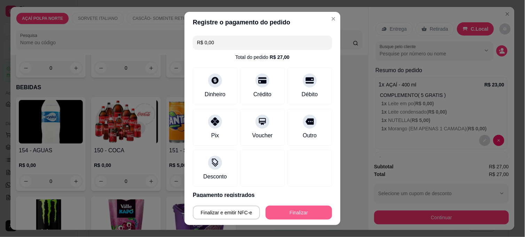
click at [288, 207] on button "Finalizar" at bounding box center [299, 213] width 67 height 14
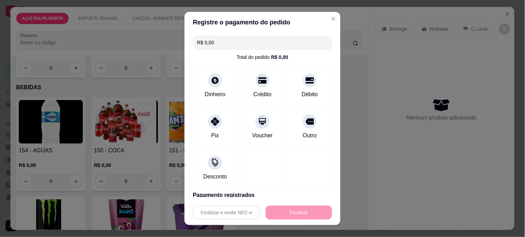
type input "-R$ 27,00"
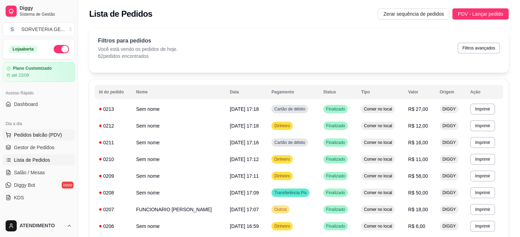
click at [57, 134] on span "Pedidos balcão (PDV)" at bounding box center [38, 134] width 48 height 7
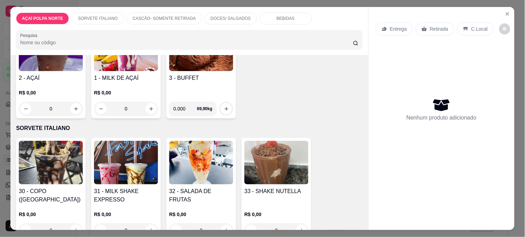
scroll to position [77, 0]
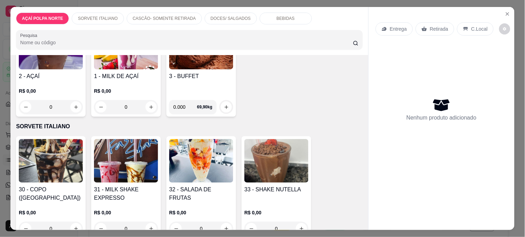
click at [56, 156] on img at bounding box center [51, 161] width 64 height 44
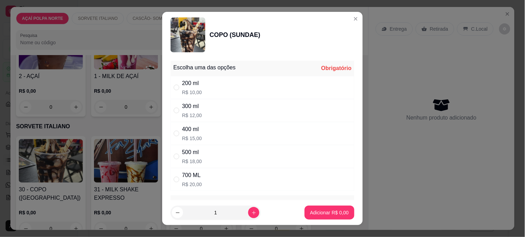
click at [201, 128] on div "400 ml R$ 15,00" at bounding box center [263, 133] width 184 height 23
radio input "true"
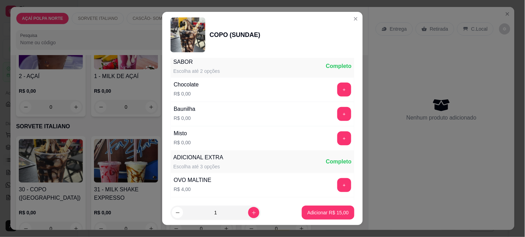
scroll to position [155, 0]
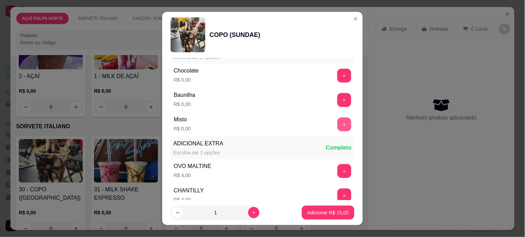
click at [338, 128] on button "+" at bounding box center [345, 124] width 14 height 14
click at [330, 217] on button "Adicionar R$ 15,00" at bounding box center [328, 213] width 53 height 14
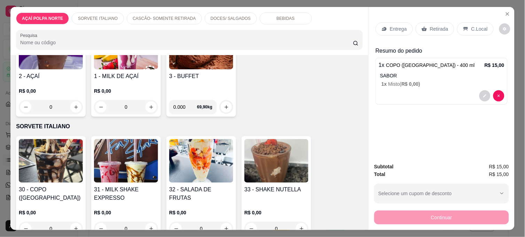
click at [440, 31] on div "Retirada" at bounding box center [435, 28] width 39 height 13
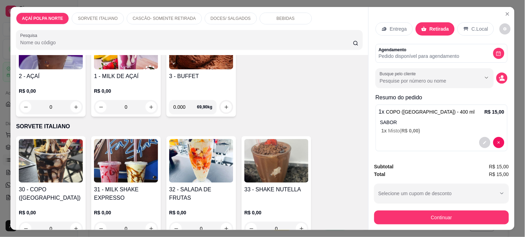
click at [468, 30] on div "C.Local" at bounding box center [476, 28] width 37 height 13
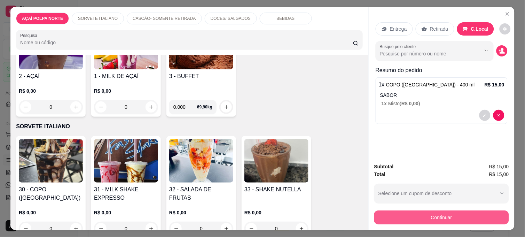
click at [459, 213] on button "Continuar" at bounding box center [442, 217] width 135 height 14
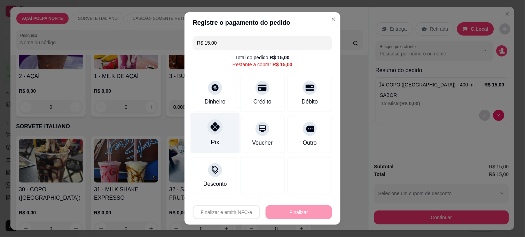
click at [222, 128] on div "Pix" at bounding box center [215, 133] width 49 height 41
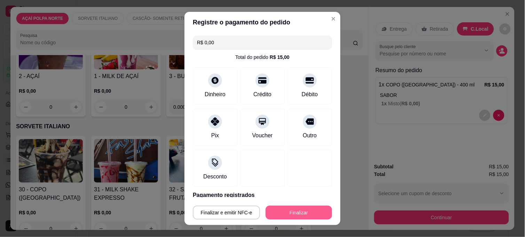
click at [285, 210] on button "Finalizar" at bounding box center [299, 213] width 67 height 14
type input "-R$ 15,00"
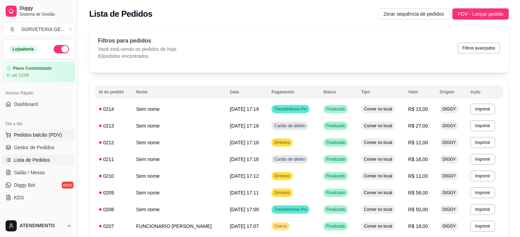
click at [39, 136] on span "Pedidos balcão (PDV)" at bounding box center [38, 134] width 48 height 7
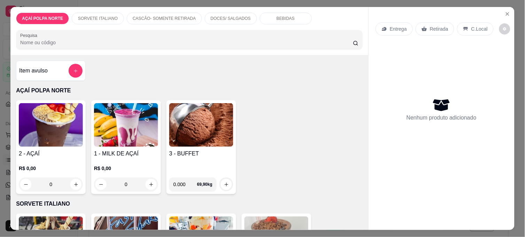
click at [44, 158] on div "R$ 0,00 0" at bounding box center [51, 174] width 64 height 33
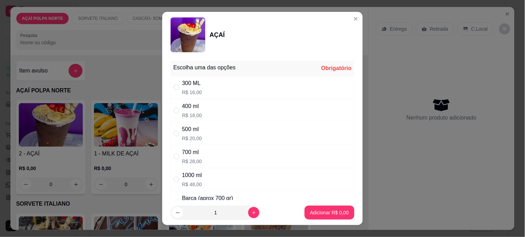
click at [210, 93] on div "300 ML R$ 16,00" at bounding box center [263, 87] width 184 height 23
radio input "true"
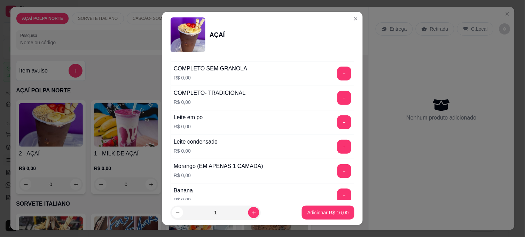
scroll to position [309, 0]
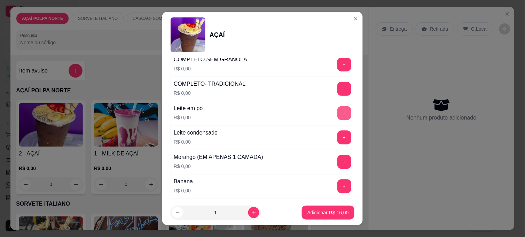
click at [338, 113] on button "+" at bounding box center [345, 113] width 14 height 14
click at [338, 166] on button "+" at bounding box center [345, 162] width 14 height 14
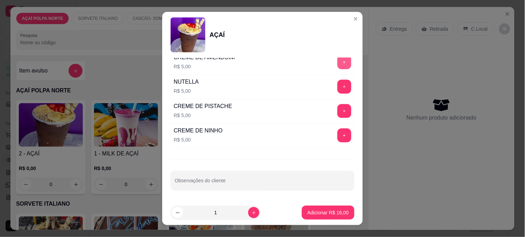
scroll to position [899, 0]
click at [338, 82] on button "+" at bounding box center [345, 87] width 14 height 14
click at [327, 208] on button "Adicionar R$ 21,00" at bounding box center [328, 213] width 51 height 14
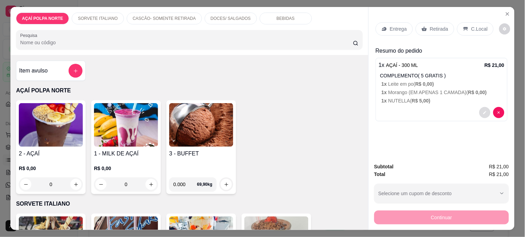
click at [483, 110] on icon "decrease-product-quantity" at bounding box center [485, 112] width 4 height 4
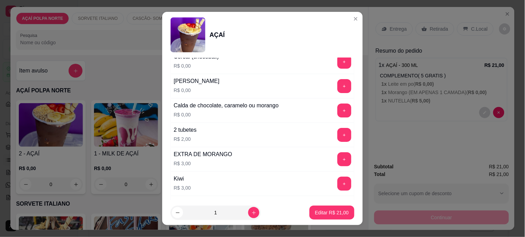
scroll to position [619, 0]
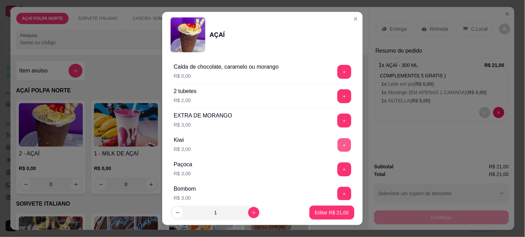
click at [338, 148] on button "+" at bounding box center [345, 145] width 14 height 14
click at [342, 213] on button "Editar R$ 24,00" at bounding box center [332, 213] width 44 height 14
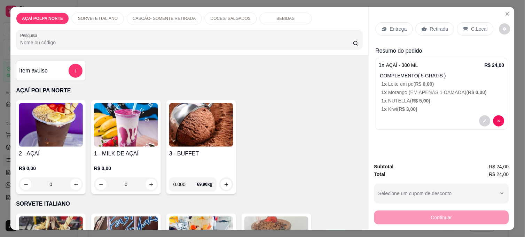
click at [473, 26] on p "C.Local" at bounding box center [480, 28] width 16 height 7
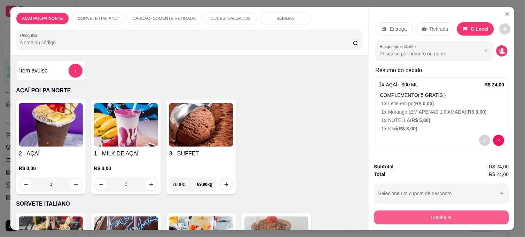
click at [430, 216] on button "Continuar" at bounding box center [442, 217] width 135 height 14
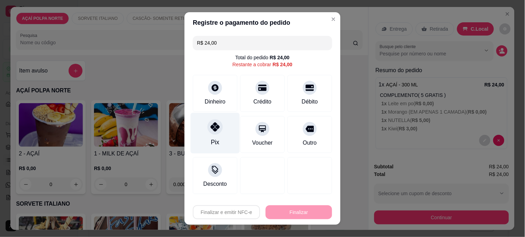
click at [224, 141] on div "Pix" at bounding box center [215, 133] width 49 height 41
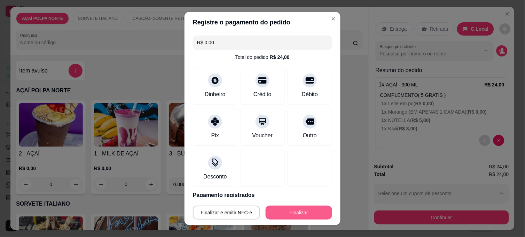
click at [294, 211] on button "Finalizar" at bounding box center [299, 213] width 67 height 14
type input "-R$ 24,00"
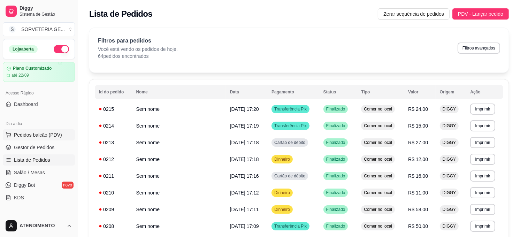
click at [42, 138] on span "Pedidos balcão (PDV)" at bounding box center [38, 134] width 48 height 7
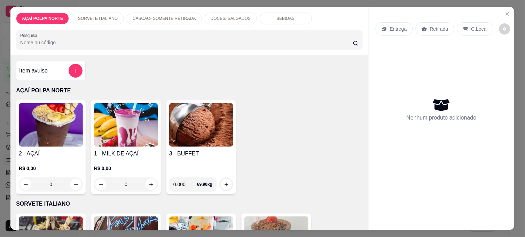
click at [52, 165] on p "R$ 0,00" at bounding box center [51, 168] width 64 height 7
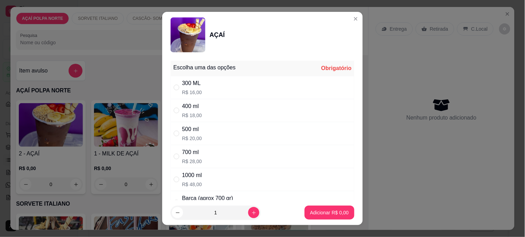
click at [218, 137] on div "500 ml R$ 20,00" at bounding box center [263, 133] width 184 height 23
radio input "true"
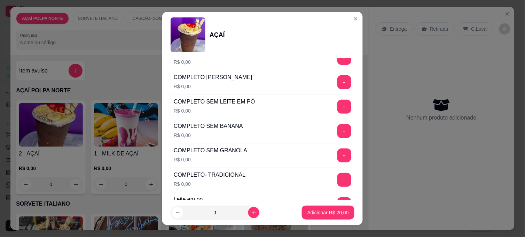
scroll to position [232, 0]
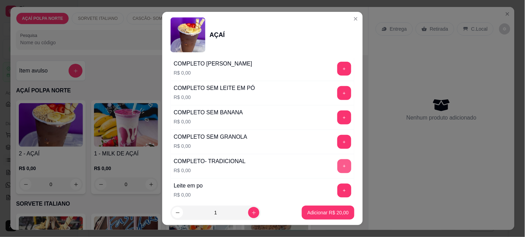
click at [338, 171] on button "+" at bounding box center [345, 166] width 14 height 14
click at [337, 212] on p "Adicionar R$ 20,00" at bounding box center [328, 212] width 40 height 7
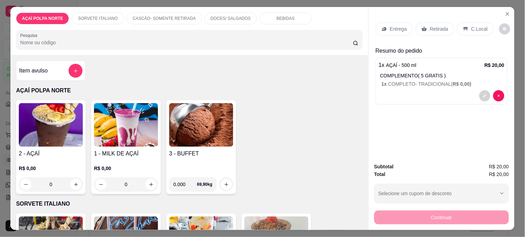
click at [439, 29] on p "Retirada" at bounding box center [439, 28] width 18 height 7
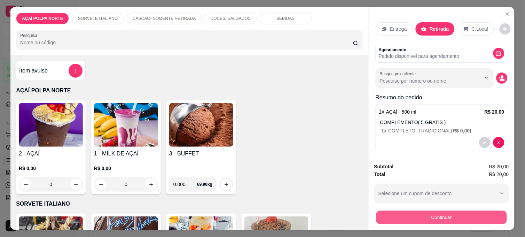
click at [424, 212] on button "Continuar" at bounding box center [442, 217] width 131 height 14
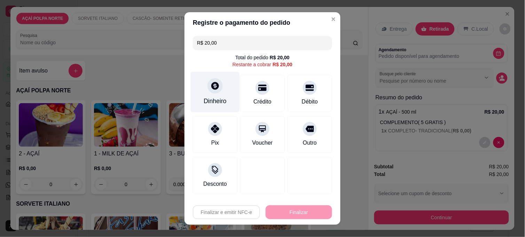
click at [222, 80] on div "Dinheiro" at bounding box center [215, 92] width 49 height 41
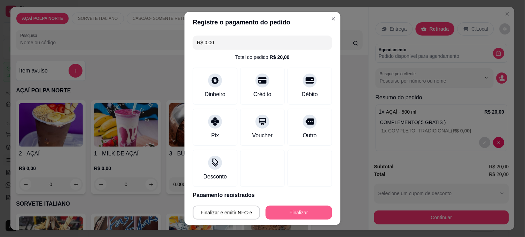
click at [298, 209] on button "Finalizar" at bounding box center [299, 213] width 67 height 14
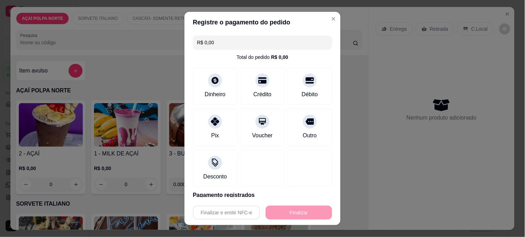
type input "-R$ 20,00"
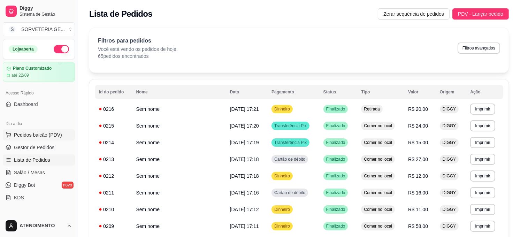
click at [28, 134] on span "Pedidos balcão (PDV)" at bounding box center [38, 134] width 48 height 7
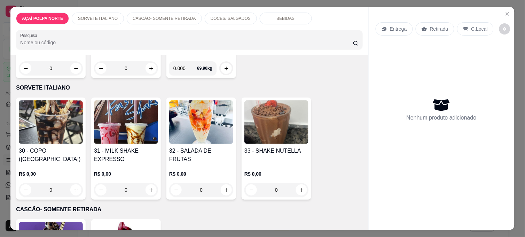
scroll to position [193, 0]
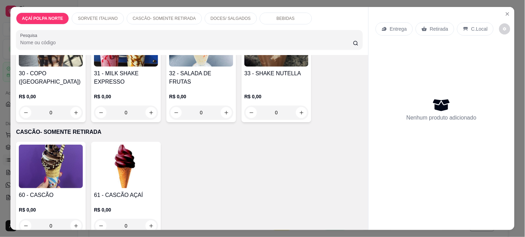
click at [58, 172] on img at bounding box center [51, 167] width 64 height 44
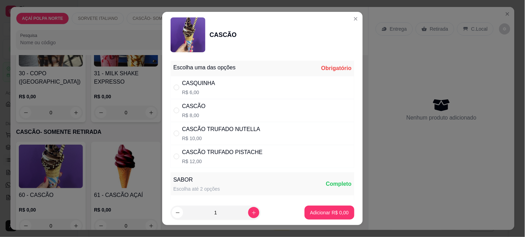
click at [174, 105] on div "CASCÃO R$ 8,00" at bounding box center [263, 110] width 184 height 23
radio input "true"
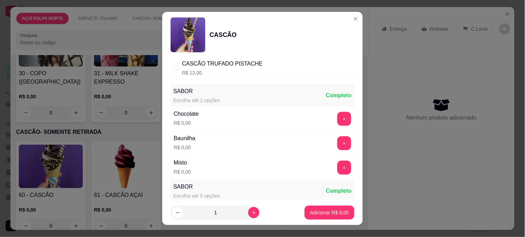
scroll to position [155, 0]
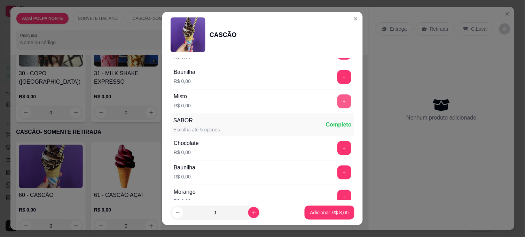
click at [338, 99] on button "+" at bounding box center [345, 101] width 14 height 14
click at [312, 211] on p "Adicionar R$ 8,00" at bounding box center [329, 212] width 39 height 7
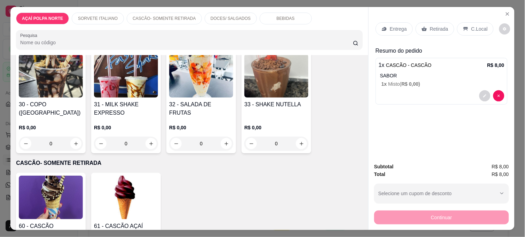
scroll to position [0, 0]
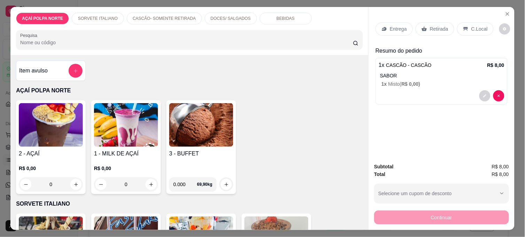
click at [60, 140] on img at bounding box center [51, 125] width 64 height 44
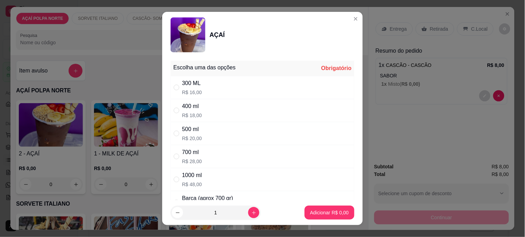
click at [183, 82] on div "300 ML" at bounding box center [192, 83] width 20 height 8
radio input "true"
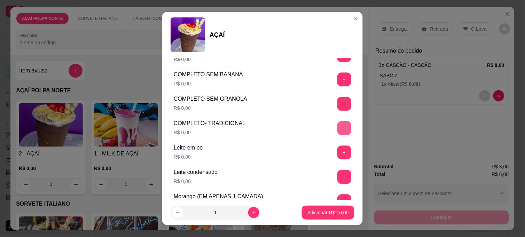
scroll to position [309, 0]
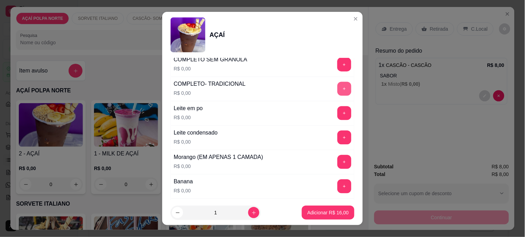
click at [338, 88] on button "+" at bounding box center [345, 89] width 14 height 14
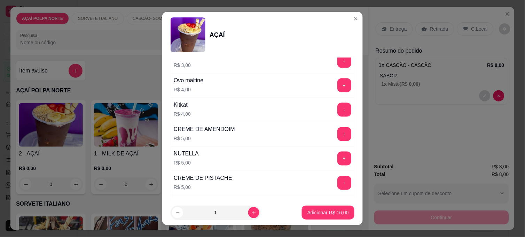
scroll to position [899, 0]
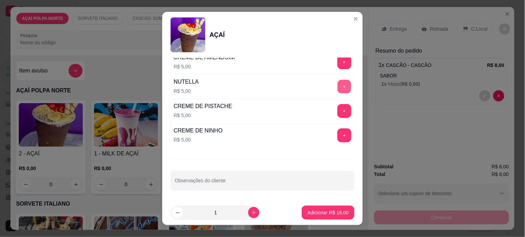
click at [338, 91] on button "+" at bounding box center [345, 87] width 14 height 14
click at [333, 211] on p "Adicionar R$ 21,00" at bounding box center [328, 212] width 41 height 7
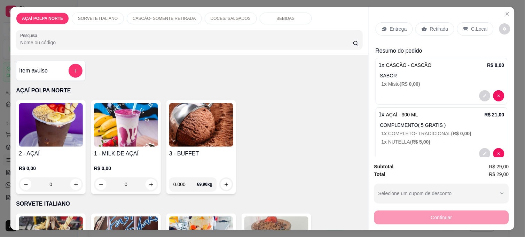
click at [472, 27] on p "C.Local" at bounding box center [480, 28] width 16 height 7
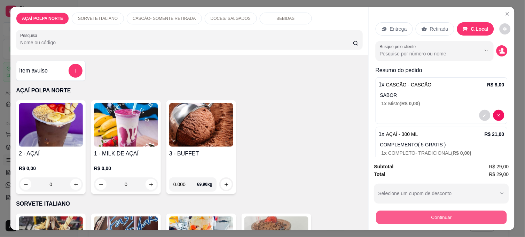
click at [479, 214] on button "Continuar" at bounding box center [442, 217] width 131 height 14
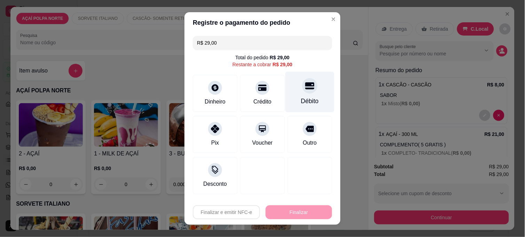
click at [309, 100] on div "Débito" at bounding box center [310, 101] width 18 height 9
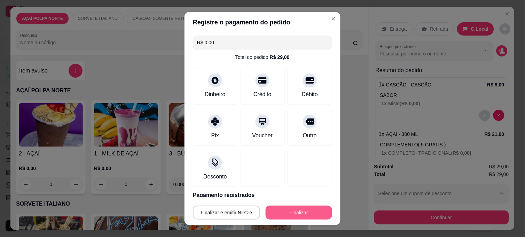
click at [287, 207] on button "Finalizar" at bounding box center [299, 213] width 67 height 14
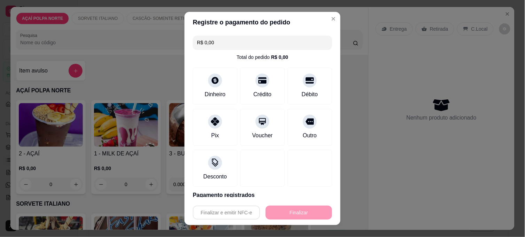
type input "-R$ 29,00"
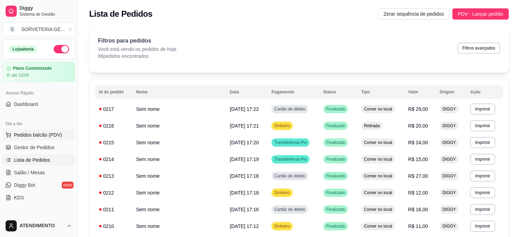
drag, startPoint x: 31, startPoint y: 132, endPoint x: 39, endPoint y: 134, distance: 7.8
click at [31, 132] on span "Pedidos balcão (PDV)" at bounding box center [38, 134] width 48 height 7
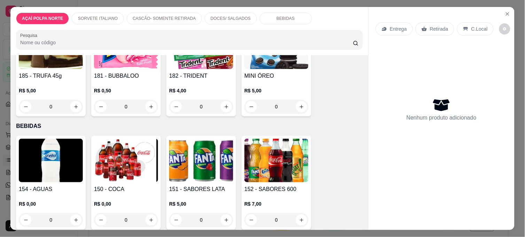
scroll to position [530, 0]
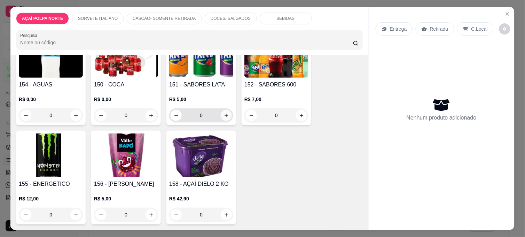
click at [225, 114] on icon "increase-product-quantity" at bounding box center [226, 115] width 5 height 5
type input "1"
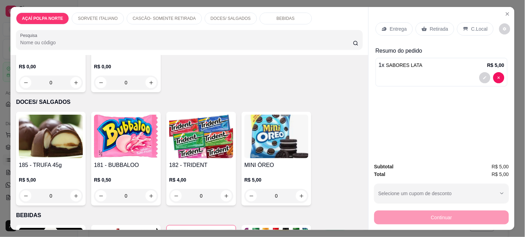
scroll to position [375, 0]
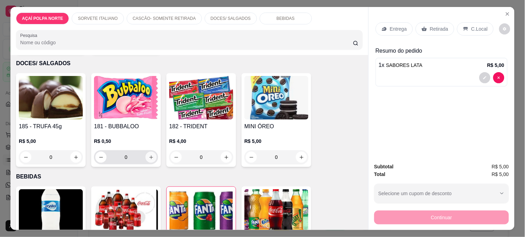
click at [149, 152] on button "increase-product-quantity" at bounding box center [151, 157] width 11 height 11
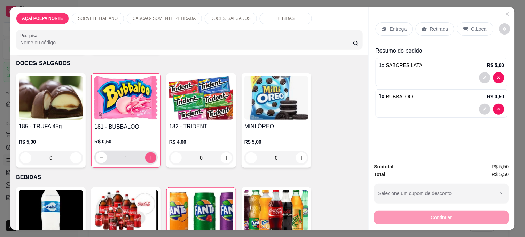
click at [150, 152] on button "increase-product-quantity" at bounding box center [150, 157] width 11 height 11
type input "2"
click at [477, 26] on p "C.Local" at bounding box center [480, 28] width 16 height 7
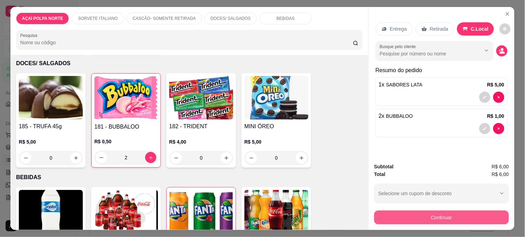
click at [442, 217] on button "Continuar" at bounding box center [442, 217] width 135 height 14
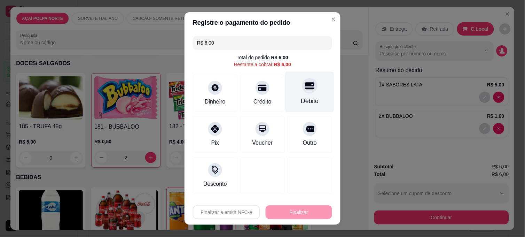
click at [309, 99] on div "Débito" at bounding box center [310, 101] width 18 height 9
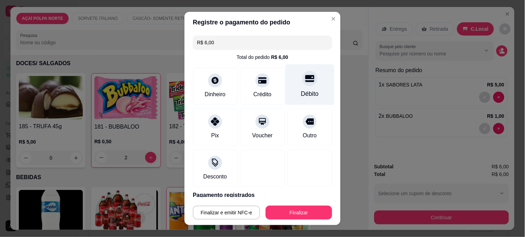
type input "R$ 0,00"
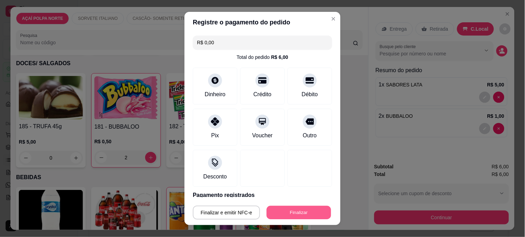
click at [300, 211] on button "Finalizar" at bounding box center [299, 213] width 64 height 14
type input "0"
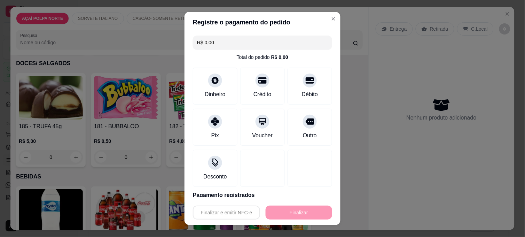
type input "-R$ 6,00"
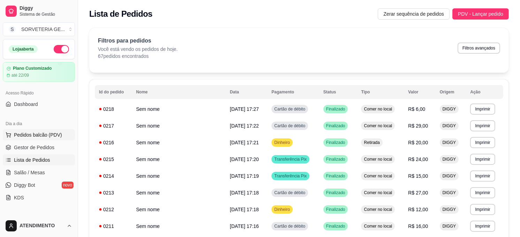
drag, startPoint x: 48, startPoint y: 130, endPoint x: 62, endPoint y: 131, distance: 14.0
click at [48, 130] on button "Pedidos balcão (PDV)" at bounding box center [39, 134] width 72 height 11
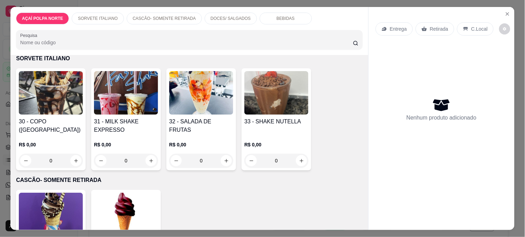
scroll to position [155, 0]
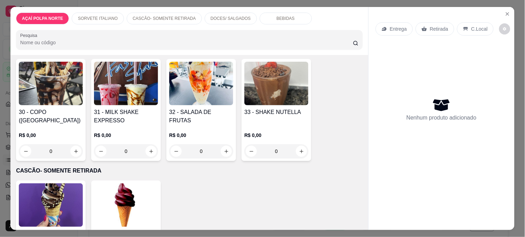
click at [48, 209] on img at bounding box center [51, 205] width 64 height 44
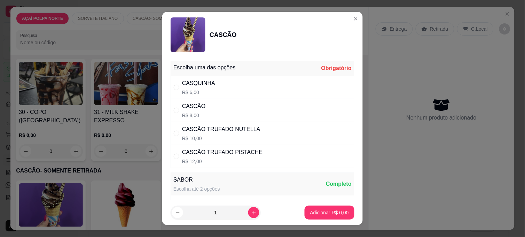
click at [179, 109] on div "" at bounding box center [178, 111] width 8 height 8
radio input "true"
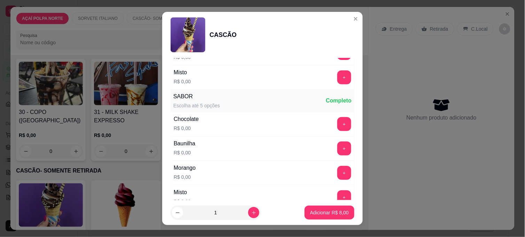
scroll to position [193, 0]
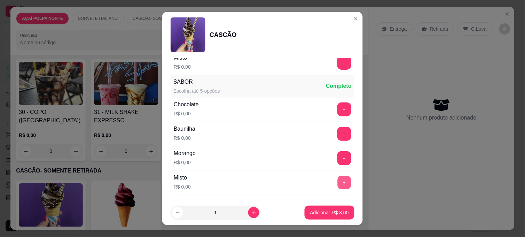
click at [338, 187] on button "+" at bounding box center [345, 183] width 14 height 14
click at [252, 213] on icon "increase-product-quantity" at bounding box center [254, 213] width 4 height 4
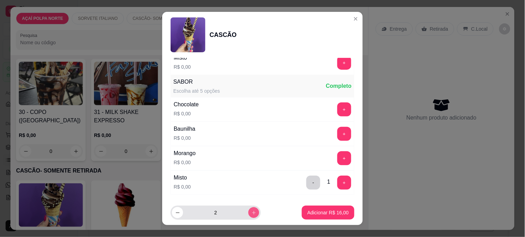
click at [252, 213] on icon "increase-product-quantity" at bounding box center [253, 212] width 3 height 3
click at [252, 213] on icon "increase-product-quantity" at bounding box center [254, 212] width 5 height 5
type input "4"
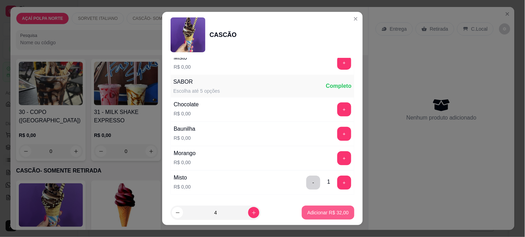
click at [327, 209] on p "Adicionar R$ 32,00" at bounding box center [328, 212] width 41 height 7
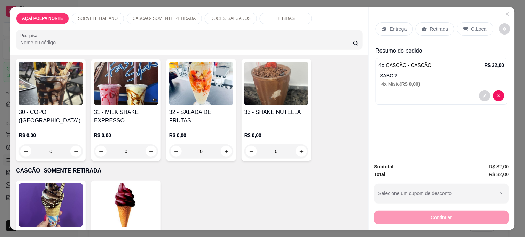
click at [477, 29] on p "C.Local" at bounding box center [480, 28] width 16 height 7
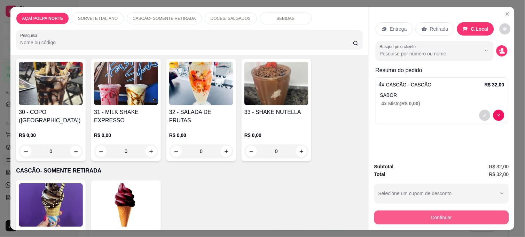
click at [427, 214] on button "Continuar" at bounding box center [442, 217] width 135 height 14
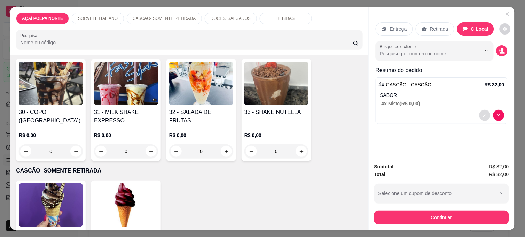
click at [480, 113] on button "decrease-product-quantity" at bounding box center [485, 115] width 11 height 11
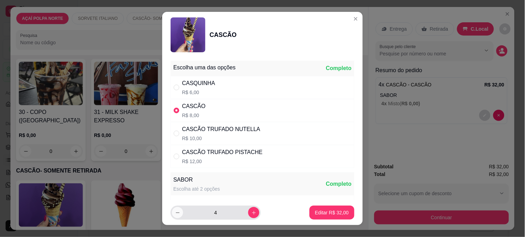
click at [172, 215] on button "decrease-product-quantity" at bounding box center [177, 212] width 11 height 11
type input "3"
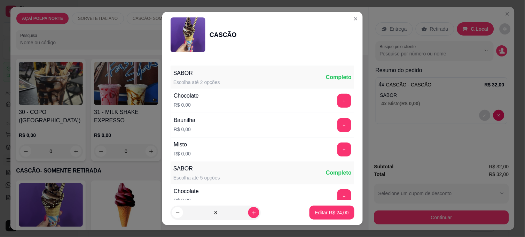
scroll to position [116, 0]
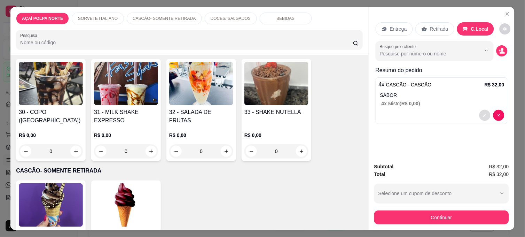
click at [483, 113] on icon "decrease-product-quantity" at bounding box center [485, 115] width 4 height 4
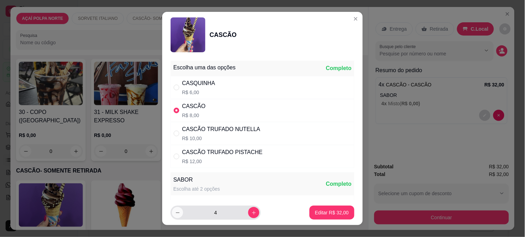
click at [175, 214] on icon "decrease-product-quantity" at bounding box center [177, 212] width 5 height 5
type input "3"
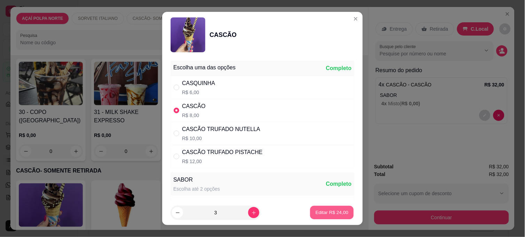
click at [317, 210] on p "Editar R$ 24,00" at bounding box center [332, 212] width 33 height 7
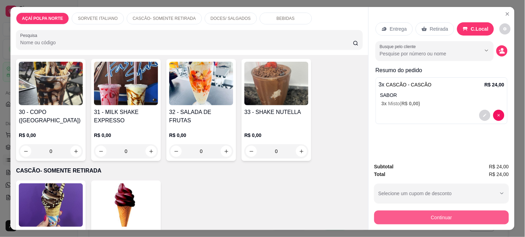
click at [433, 218] on button "Continuar" at bounding box center [442, 217] width 135 height 14
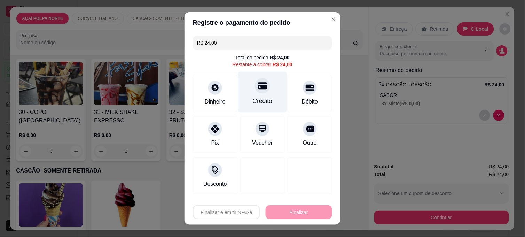
click at [262, 105] on div "Crédito" at bounding box center [263, 101] width 20 height 9
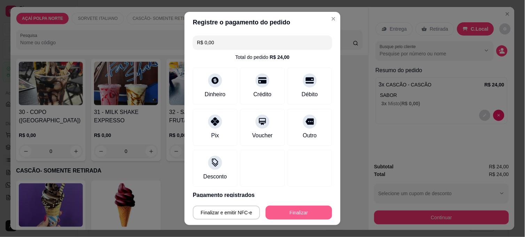
click at [299, 214] on button "Finalizar" at bounding box center [299, 213] width 67 height 14
type input "-R$ 24,00"
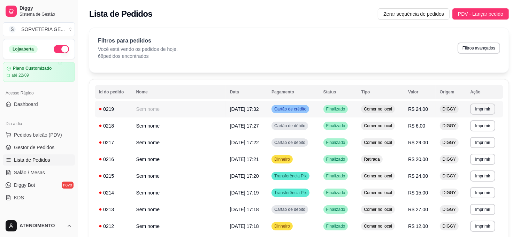
click at [198, 115] on td "Sem nome" at bounding box center [179, 109] width 94 height 17
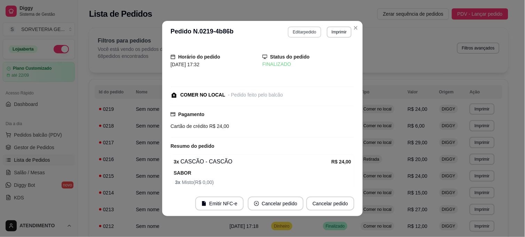
click at [294, 35] on button "Editar pedido" at bounding box center [304, 31] width 33 height 11
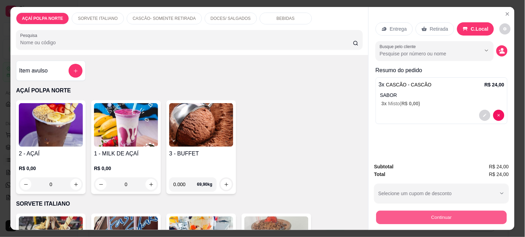
click at [451, 210] on button "Continuar" at bounding box center [442, 217] width 131 height 14
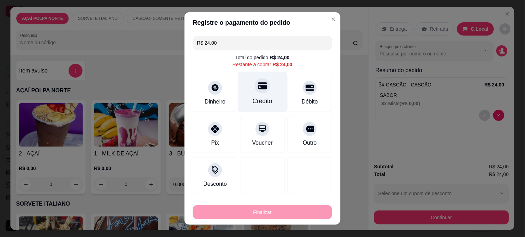
click at [255, 84] on div at bounding box center [262, 85] width 15 height 15
type input "R$ 0,00"
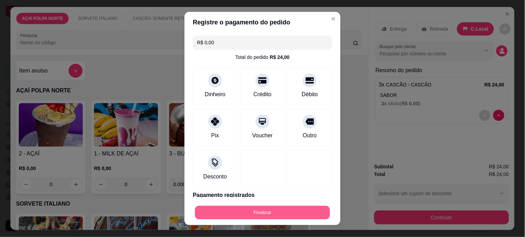
click at [279, 208] on button "Finalizar" at bounding box center [262, 213] width 135 height 14
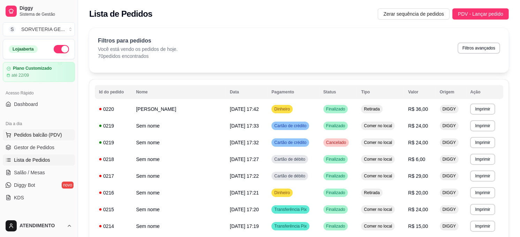
click at [50, 134] on span "Pedidos balcão (PDV)" at bounding box center [38, 134] width 48 height 7
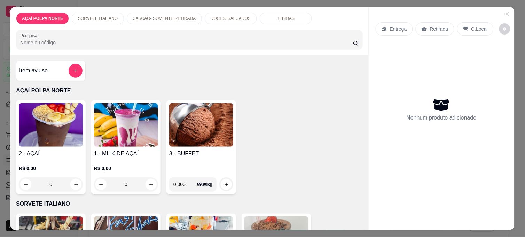
click at [187, 132] on img at bounding box center [201, 125] width 64 height 44
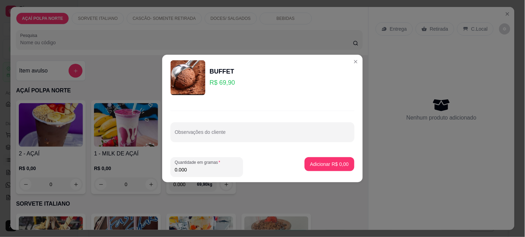
click at [202, 170] on input "0.000" at bounding box center [207, 169] width 64 height 7
type input "0.080"
click at [335, 164] on p "Adicionar R$ 5,59" at bounding box center [330, 164] width 38 height 7
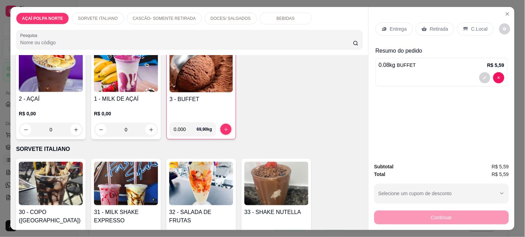
scroll to position [77, 0]
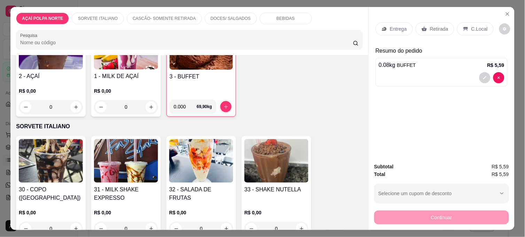
click at [112, 164] on img at bounding box center [126, 161] width 64 height 44
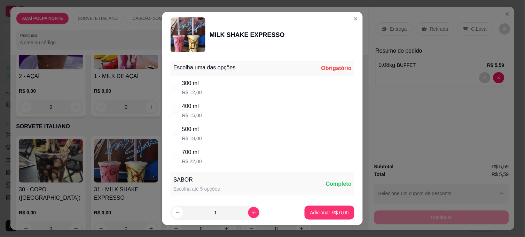
click at [219, 82] on div "300 ml R$ 12,00" at bounding box center [263, 87] width 184 height 23
radio input "true"
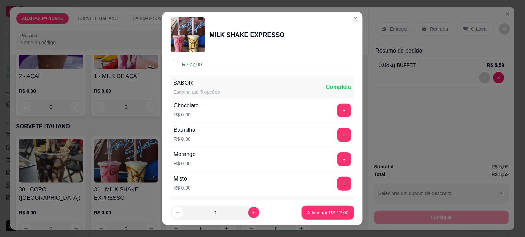
scroll to position [116, 0]
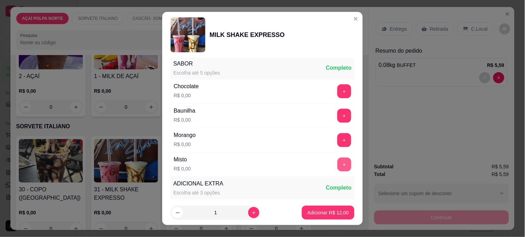
click at [338, 164] on button "+" at bounding box center [345, 164] width 14 height 14
click at [332, 210] on p "Adicionar R$ 12,00" at bounding box center [328, 212] width 40 height 7
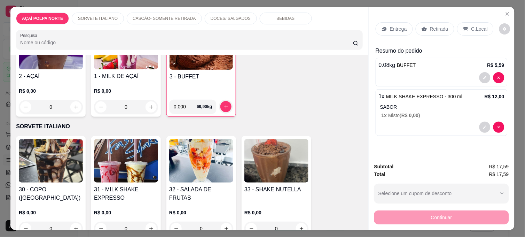
click at [473, 26] on p "C.Local" at bounding box center [480, 28] width 16 height 7
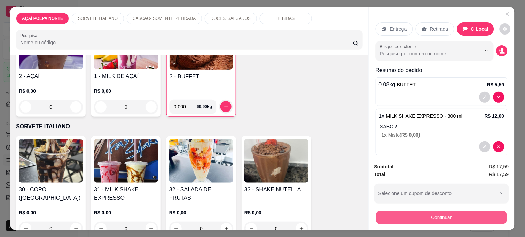
click at [481, 214] on button "Continuar" at bounding box center [442, 217] width 131 height 14
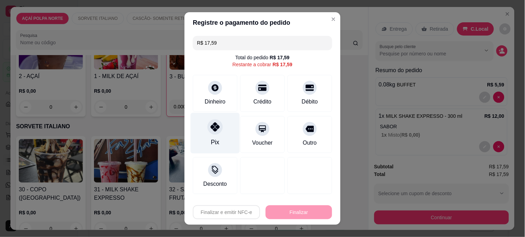
click at [229, 131] on div "Pix" at bounding box center [215, 133] width 49 height 41
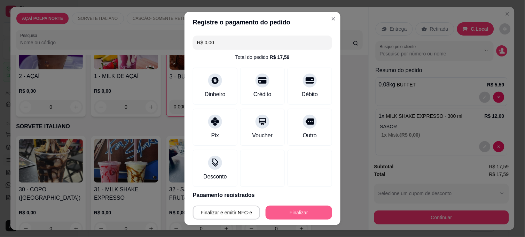
click at [309, 210] on button "Finalizar" at bounding box center [299, 213] width 67 height 14
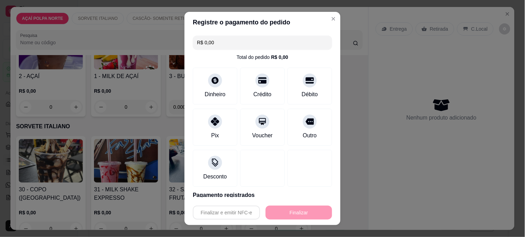
type input "-R$ 17,59"
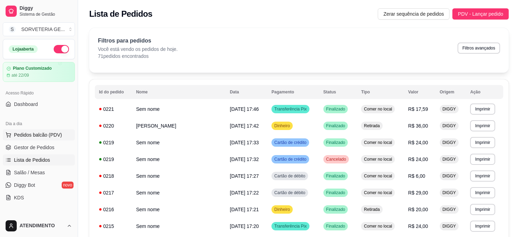
click at [54, 134] on span "Pedidos balcão (PDV)" at bounding box center [38, 134] width 48 height 7
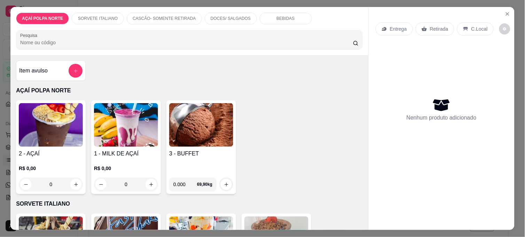
click at [65, 130] on img at bounding box center [51, 125] width 64 height 44
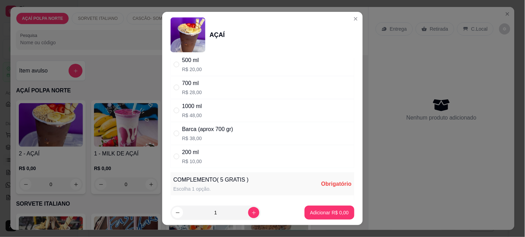
scroll to position [77, 0]
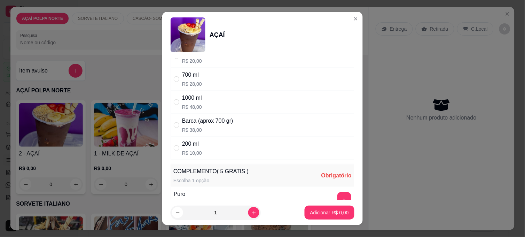
click at [253, 142] on div "200 ml R$ 10,00" at bounding box center [263, 148] width 184 height 23
radio input "true"
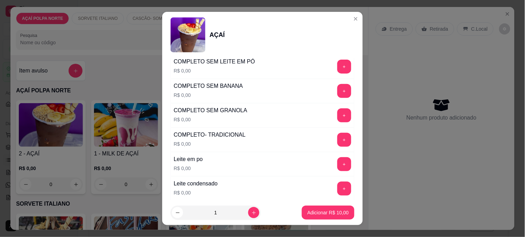
scroll to position [271, 0]
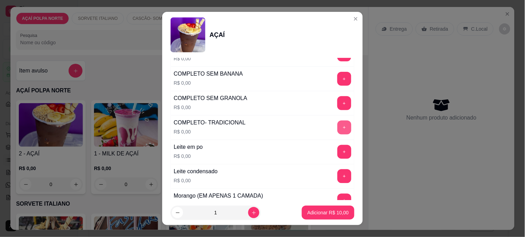
click at [338, 130] on button "+" at bounding box center [345, 128] width 14 height 14
click at [328, 209] on p "Adicionar R$ 10,00" at bounding box center [328, 212] width 41 height 7
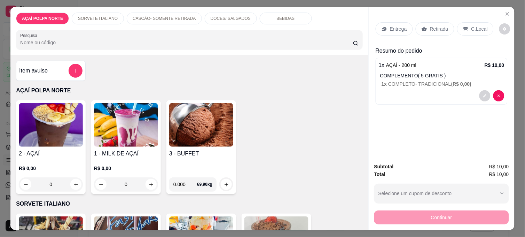
drag, startPoint x: 303, startPoint y: 88, endPoint x: 302, endPoint y: 117, distance: 28.2
click at [302, 117] on div "Item avulso AÇAÍ POLPA NORTE 2 - AÇAÍ R$ 0,00 0 1 - MILK DE AÇAÍ R$ 0,00 0 3 - …" at bounding box center [189, 142] width 358 height 175
click at [302, 118] on div "2 - AÇAÍ R$ 0,00 0 1 - MILK DE AÇAÍ R$ 0,00 0 3 - BUFFET 0.000 69,90 kg" at bounding box center [189, 147] width 347 height 94
click at [223, 128] on img at bounding box center [201, 125] width 64 height 44
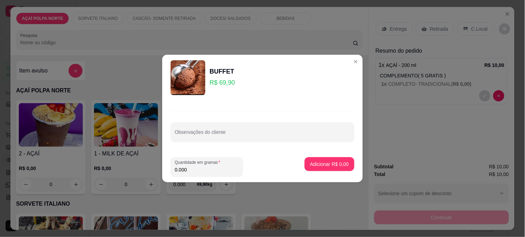
click at [191, 172] on input "0.000" at bounding box center [207, 169] width 64 height 7
type input "0.205"
click at [330, 163] on p "Adicionar R$ 14,33" at bounding box center [328, 164] width 40 height 7
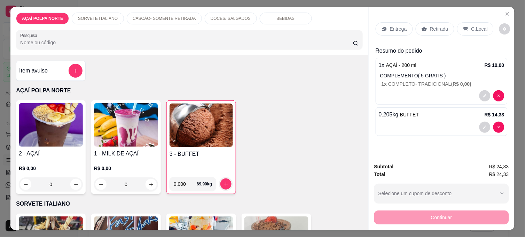
click at [473, 28] on p "C.Local" at bounding box center [480, 28] width 16 height 7
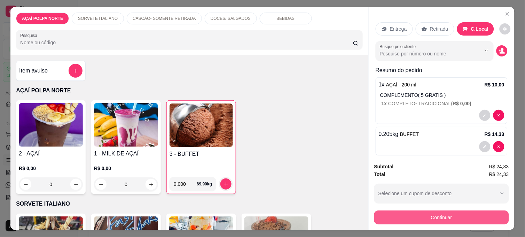
click at [488, 210] on button "Continuar" at bounding box center [442, 217] width 135 height 14
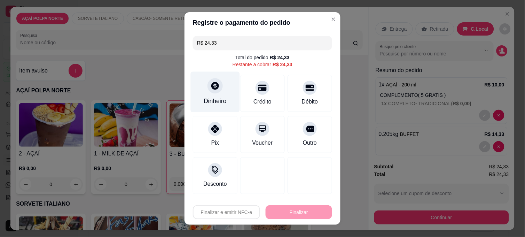
click at [202, 89] on div "Dinheiro" at bounding box center [215, 92] width 49 height 41
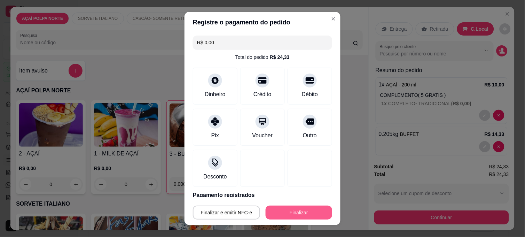
click at [300, 214] on button "Finalizar" at bounding box center [299, 213] width 67 height 14
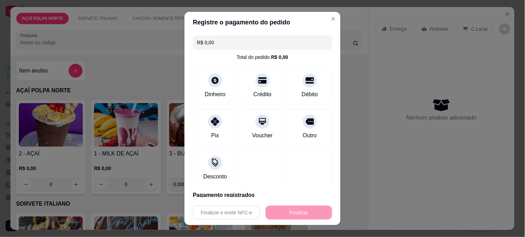
type input "-R$ 24,33"
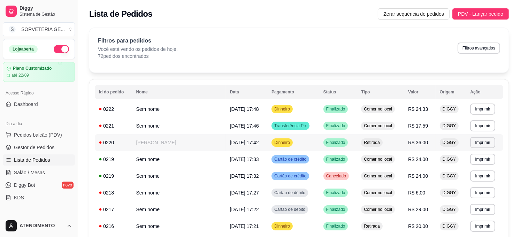
click at [230, 145] on span "[DATE] 17:42" at bounding box center [244, 143] width 29 height 6
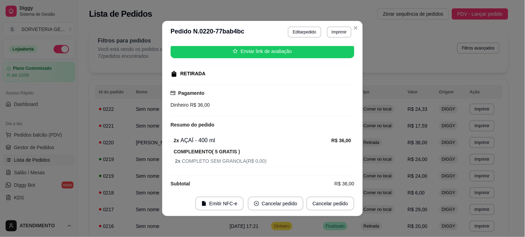
scroll to position [79, 0]
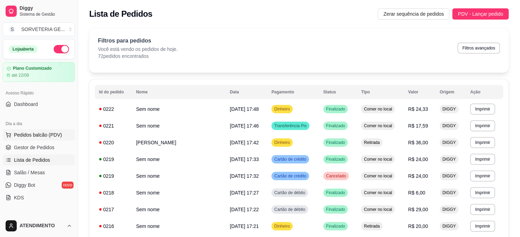
click at [58, 137] on span "Pedidos balcão (PDV)" at bounding box center [38, 134] width 48 height 7
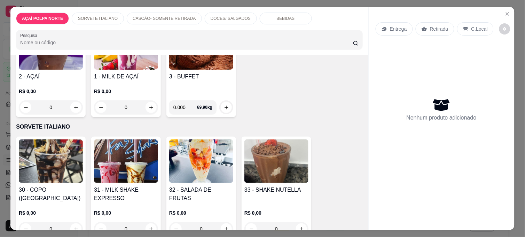
scroll to position [77, 0]
click at [56, 152] on img at bounding box center [51, 161] width 64 height 44
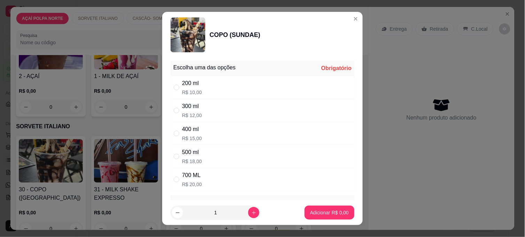
click at [192, 91] on p "R$ 10,00" at bounding box center [192, 92] width 20 height 7
radio input "true"
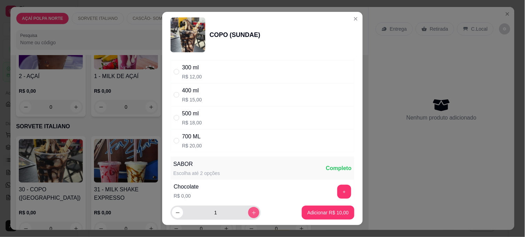
click at [252, 210] on icon "increase-product-quantity" at bounding box center [254, 212] width 5 height 5
type input "2"
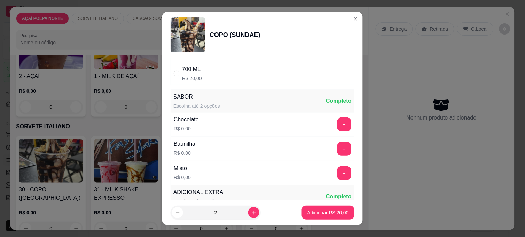
scroll to position [116, 0]
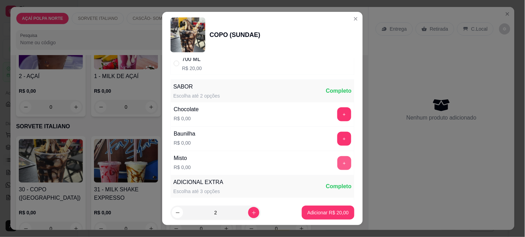
click at [338, 167] on button "+" at bounding box center [345, 163] width 14 height 14
click at [332, 207] on button "Adicionar R$ 20,00" at bounding box center [328, 213] width 51 height 14
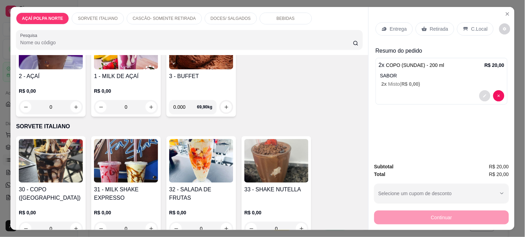
click at [483, 95] on button "decrease-product-quantity" at bounding box center [485, 95] width 11 height 11
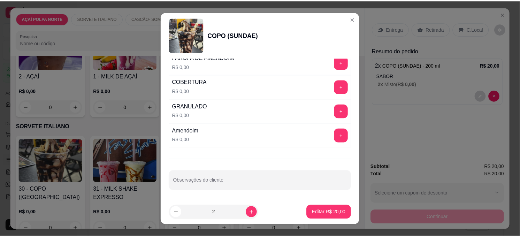
scroll to position [384, 0]
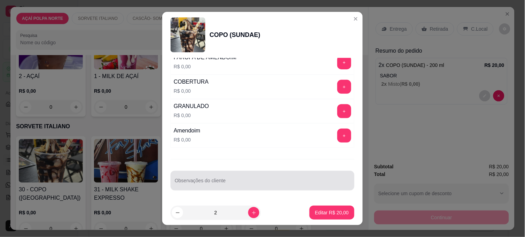
click at [254, 185] on input "Observações do cliente" at bounding box center [263, 183] width 176 height 7
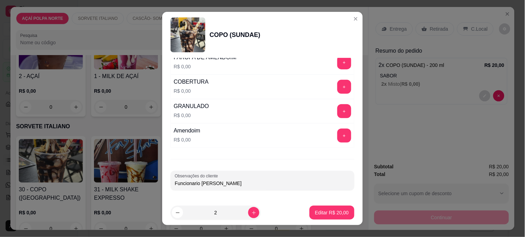
type input "Funcionario [PERSON_NAME]"
click at [328, 217] on button "Editar R$ 20,00" at bounding box center [332, 213] width 45 height 14
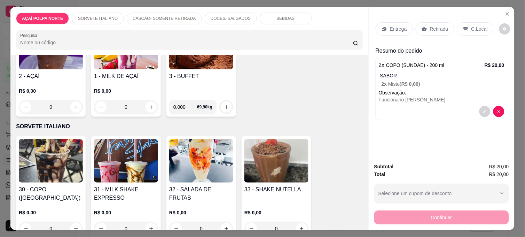
click at [443, 25] on p "Retirada" at bounding box center [439, 28] width 18 height 7
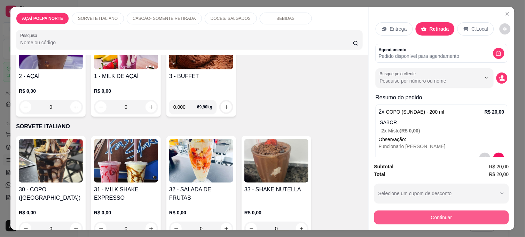
click at [474, 210] on button "Continuar" at bounding box center [442, 217] width 135 height 14
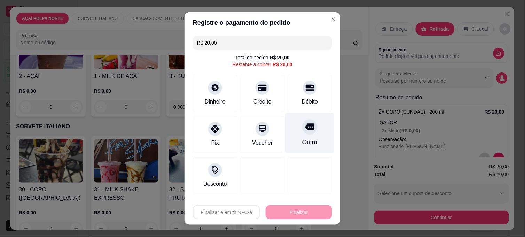
click at [302, 144] on div "Outro" at bounding box center [309, 142] width 15 height 9
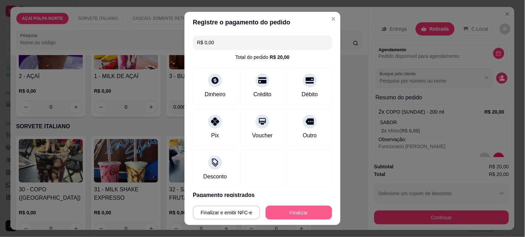
click at [314, 214] on button "Finalizar" at bounding box center [299, 213] width 67 height 14
type input "-R$ 20,00"
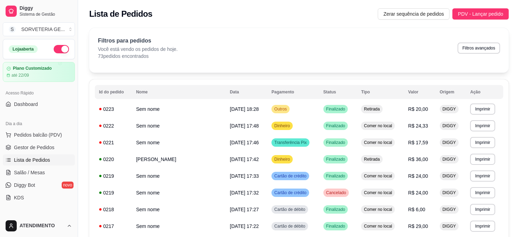
click at [58, 48] on button "button" at bounding box center [61, 49] width 15 height 8
